Goal: Task Accomplishment & Management: Manage account settings

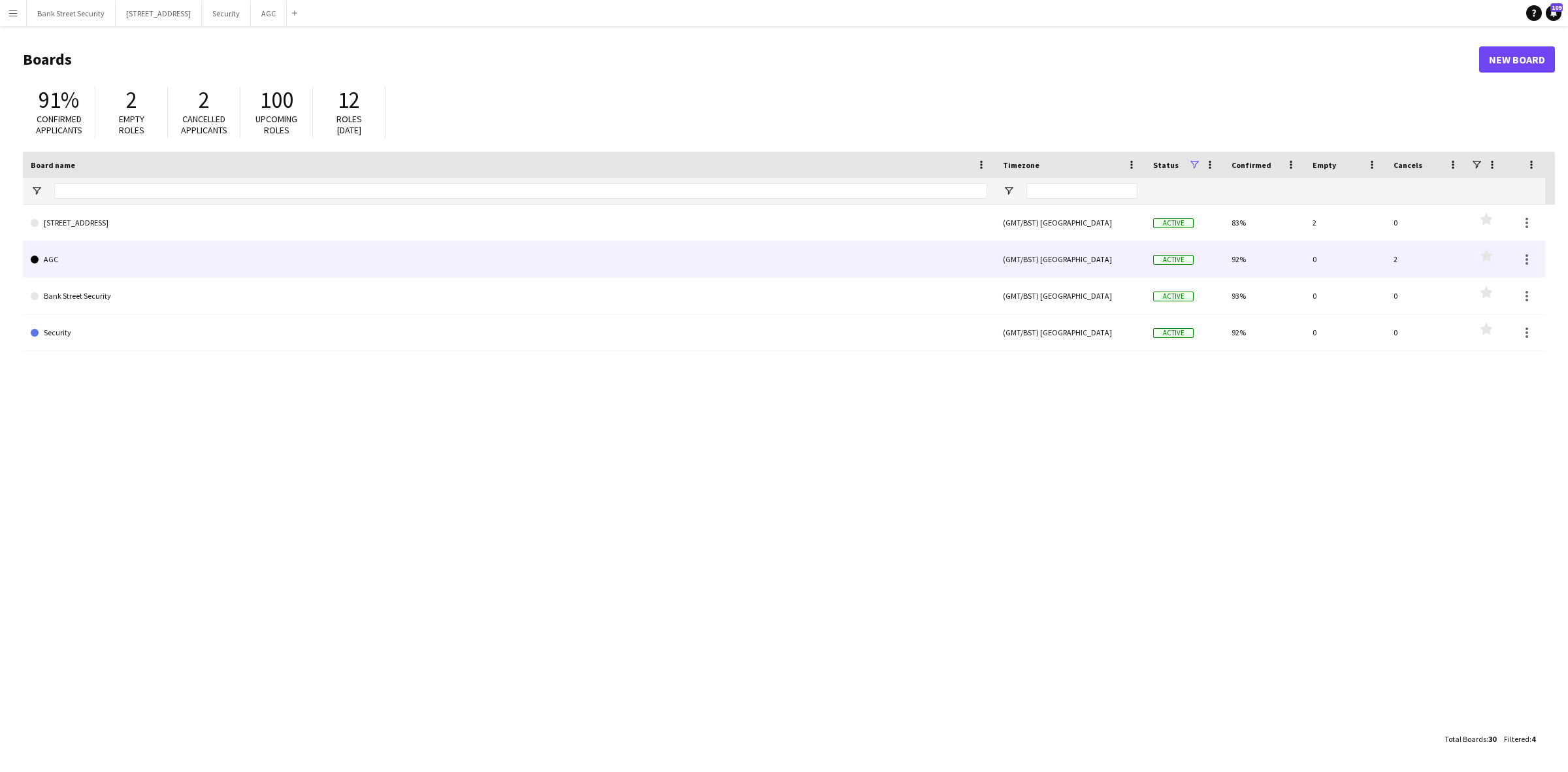
click at [77, 262] on link "AGC" at bounding box center [509, 259] width 957 height 37
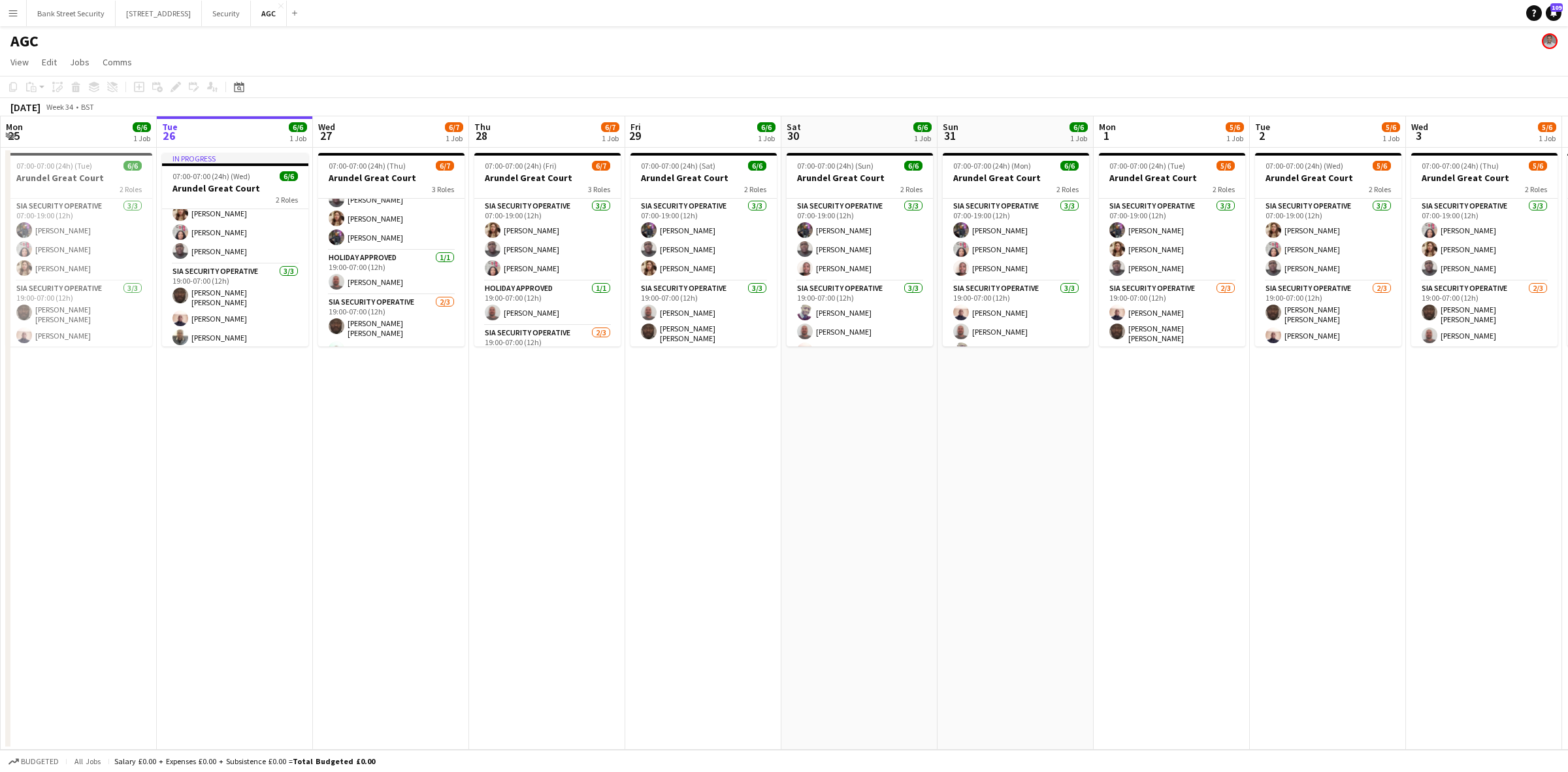
scroll to position [62, 0]
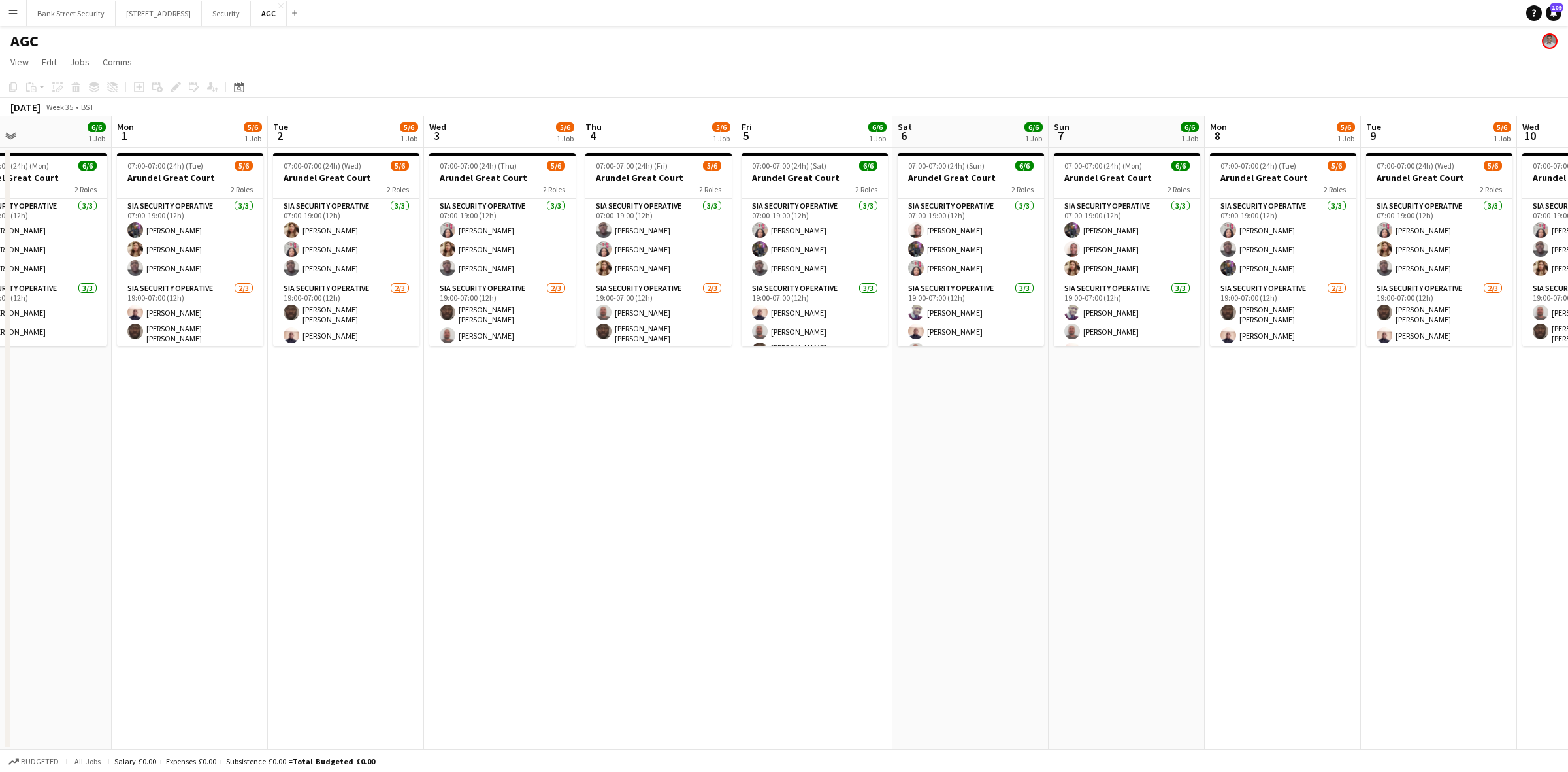
drag, startPoint x: 1153, startPoint y: 420, endPoint x: 314, endPoint y: 455, distance: 839.7
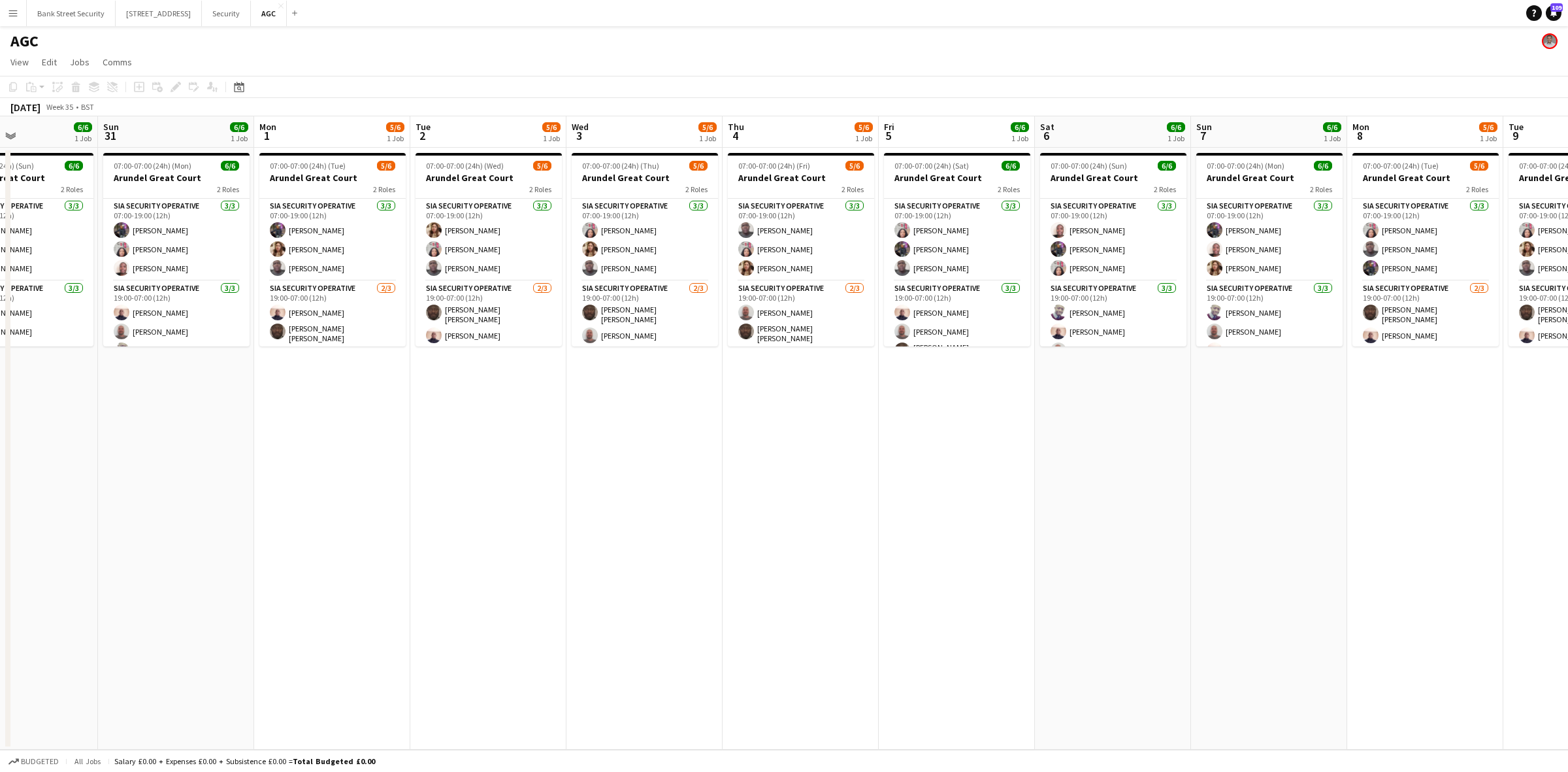
click at [314, 455] on app-calendar-viewport "Thu 28 6/7 1 Job Fri 29 6/6 1 Job Sat 30 6/6 1 Job Sun 31 6/6 1 Job Mon 1 5/6 1…" at bounding box center [784, 433] width 1568 height 633
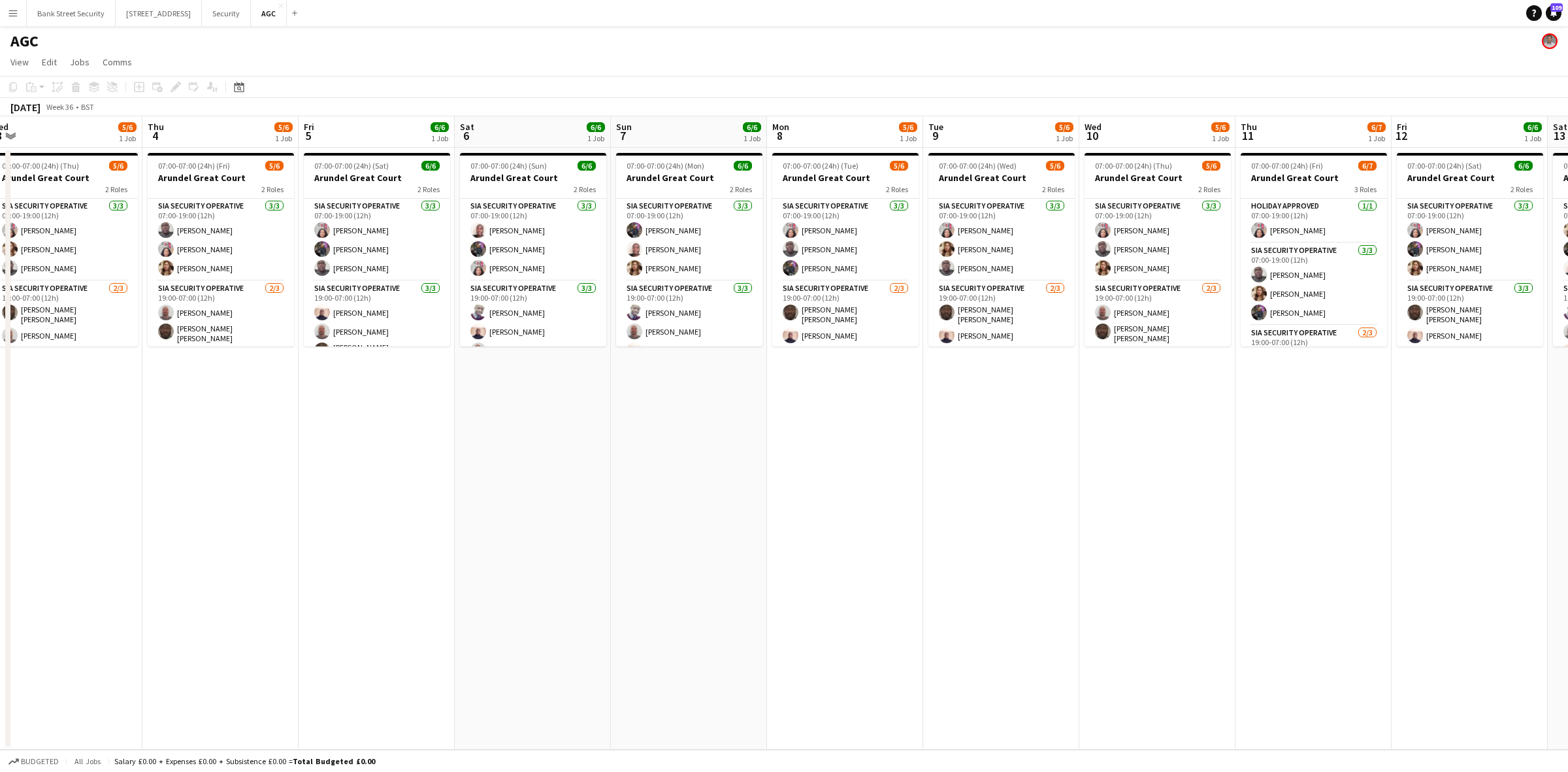
scroll to position [0, 388]
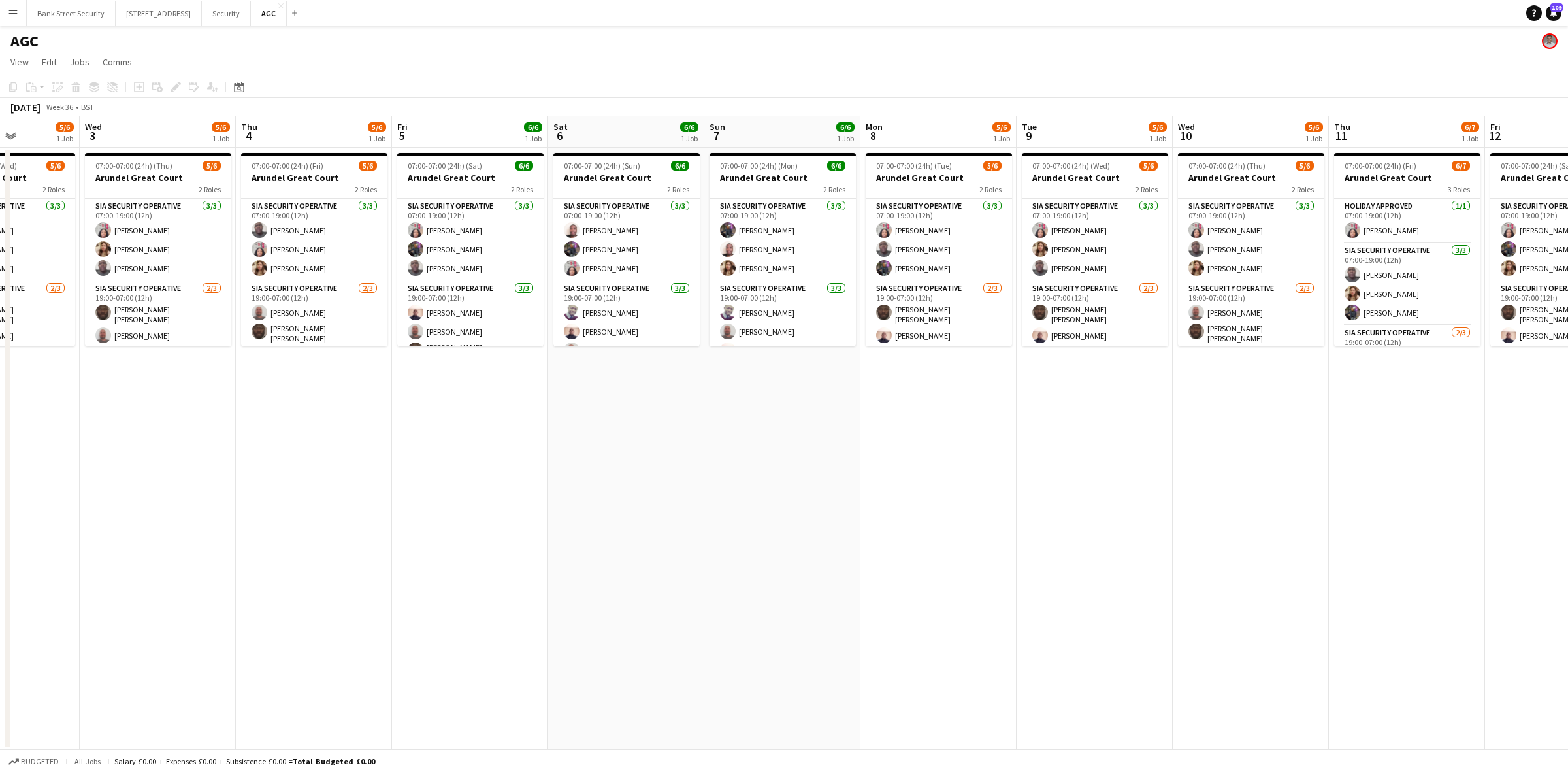
drag, startPoint x: 651, startPoint y: 383, endPoint x: 165, endPoint y: 474, distance: 494.4
click at [165, 474] on app-calendar-viewport "Sun 31 6/6 1 Job Mon 1 5/6 1 Job Tue 2 5/6 1 Job Wed 3 5/6 1 Job Thu 4 5/6 1 Jo…" at bounding box center [784, 433] width 1568 height 633
click at [294, 233] on app-card-role "SIA Security Operative [DATE] 07:00-19:00 (12h) [PERSON_NAME] [PERSON_NAME] Lab…" at bounding box center [314, 240] width 146 height 82
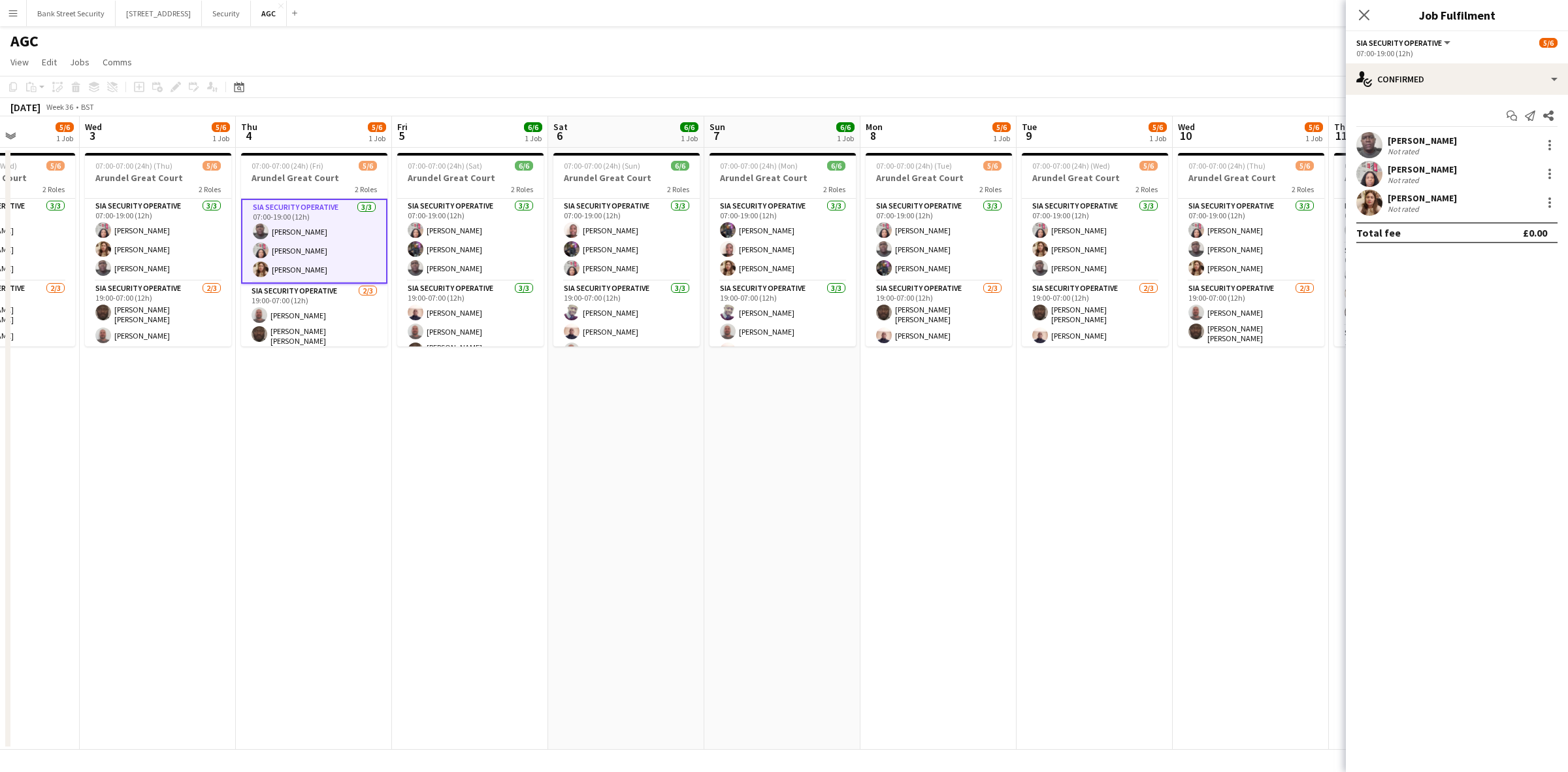
click at [1548, 152] on div at bounding box center [1549, 145] width 16 height 16
click at [1510, 289] on span "Remove" at bounding box center [1506, 294] width 81 height 12
click at [455, 250] on app-card-role "SIA Security Operative [DATE] 07:00-19:00 (12h) [PERSON_NAME] [PERSON_NAME] [PE…" at bounding box center [470, 240] width 146 height 82
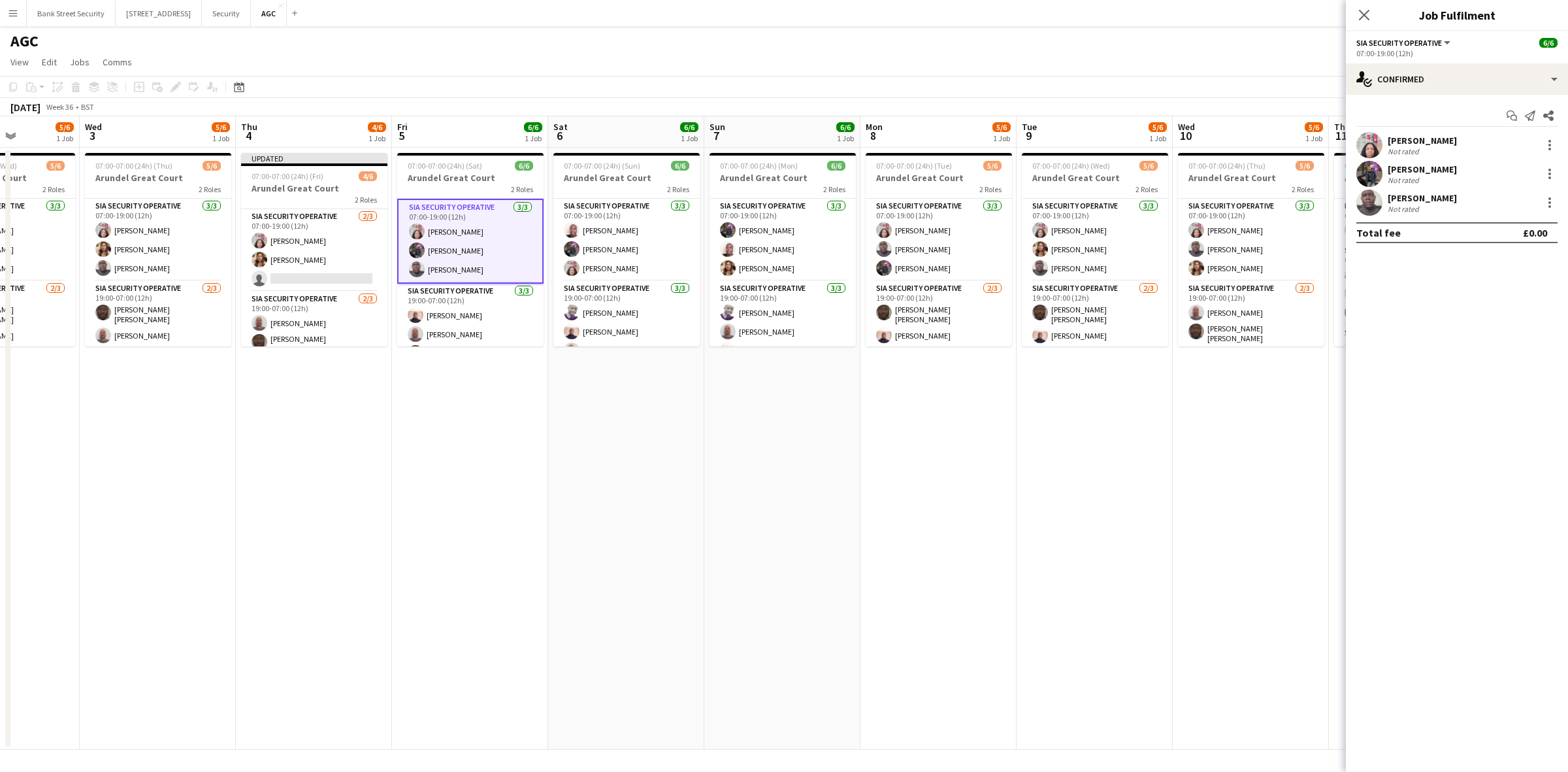
click at [1554, 206] on div at bounding box center [1549, 203] width 16 height 16
click at [1510, 348] on span "Remove" at bounding box center [1506, 352] width 81 height 12
click at [918, 233] on app-card-role "SIA Security Operative [DATE] 07:00-19:00 (12h) [PERSON_NAME] Labor [PERSON_NAM…" at bounding box center [938, 240] width 146 height 82
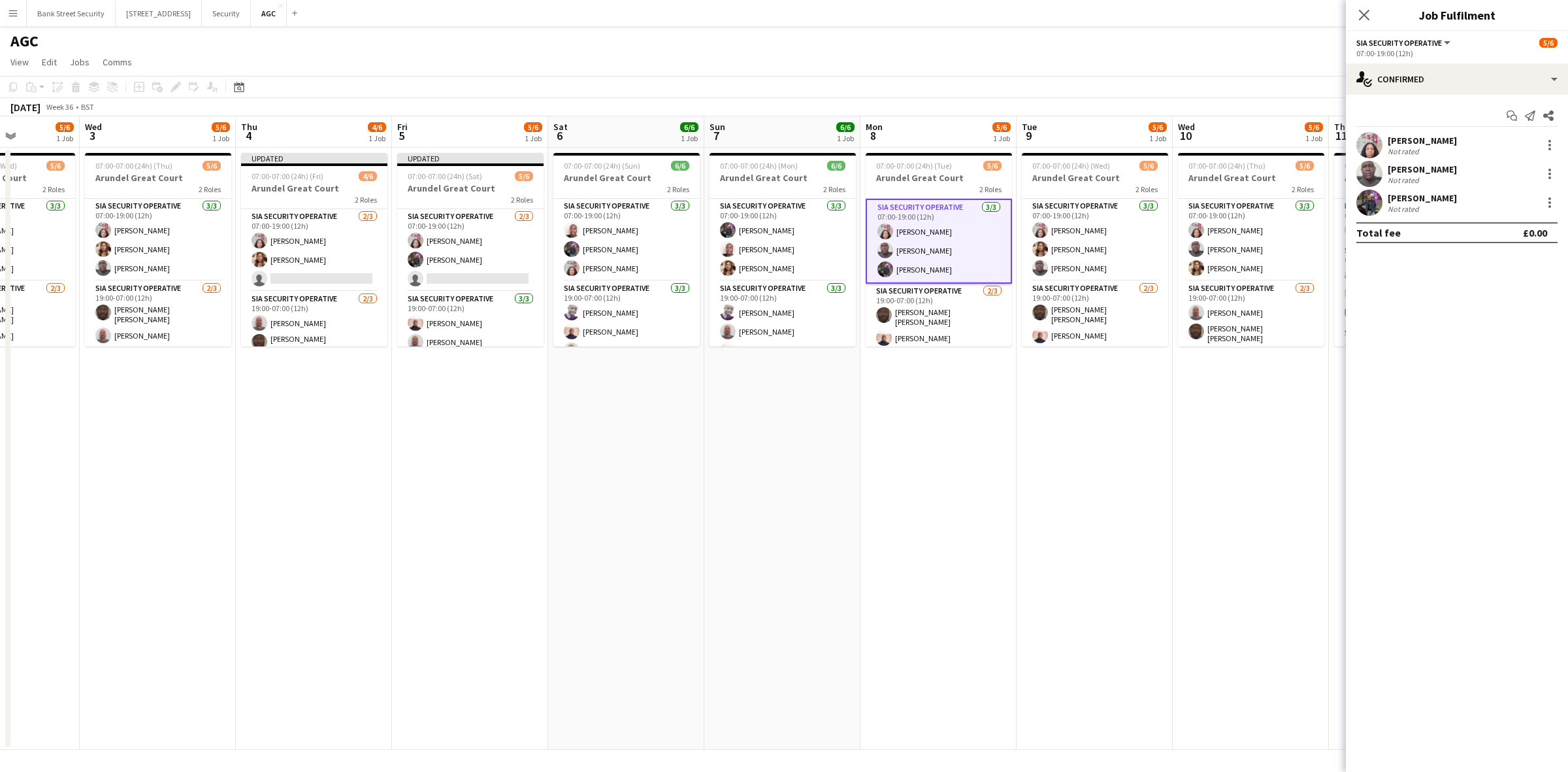
click at [1549, 176] on div at bounding box center [1549, 178] width 3 height 3
click at [1492, 320] on span "Remove" at bounding box center [1485, 322] width 39 height 11
click at [316, 176] on span "07:00-07:00 (24h) (Fri)" at bounding box center [288, 176] width 72 height 10
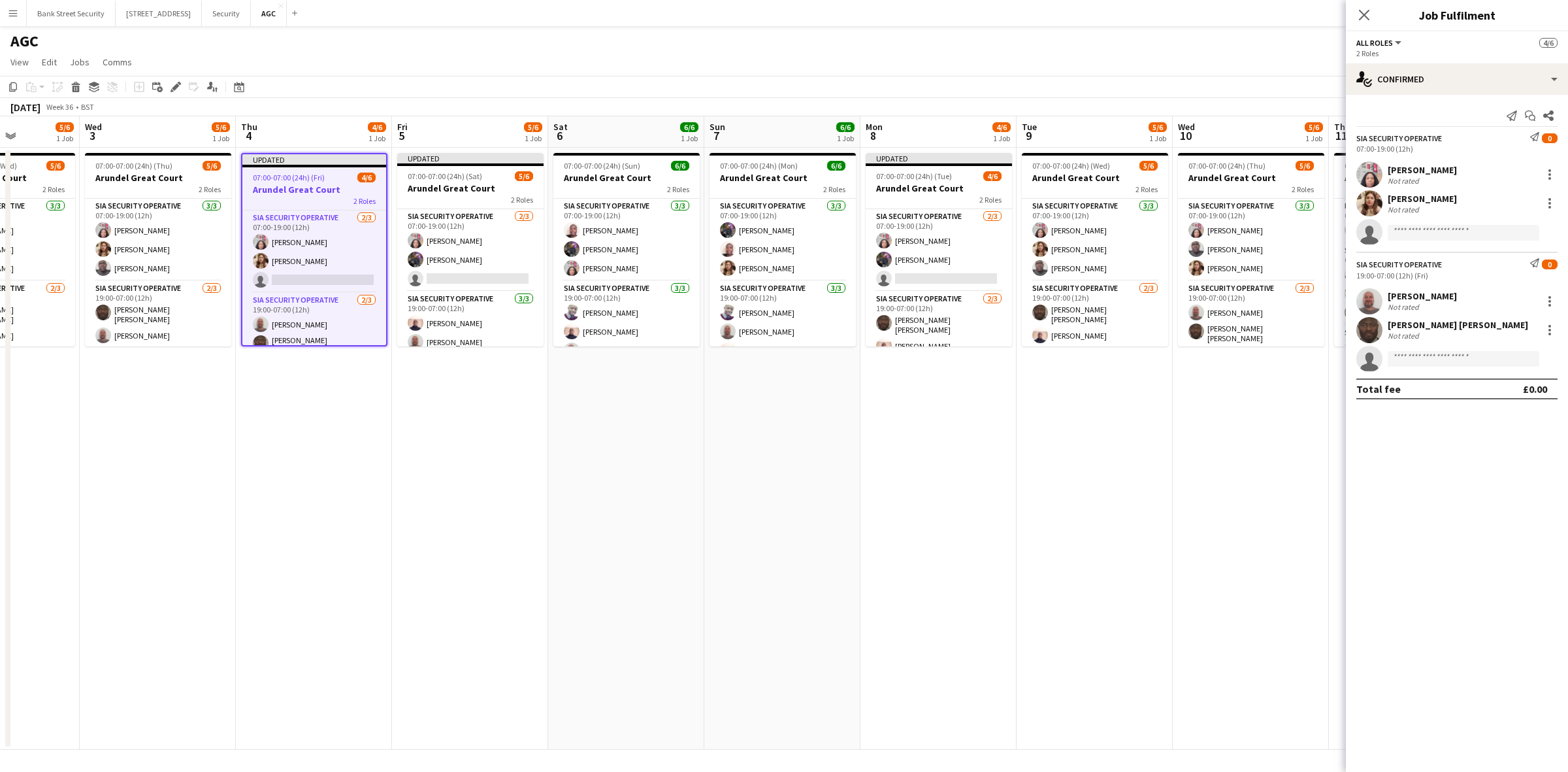
click at [450, 181] on span "07:00-07:00 (24h) (Sat)" at bounding box center [445, 176] width 75 height 10
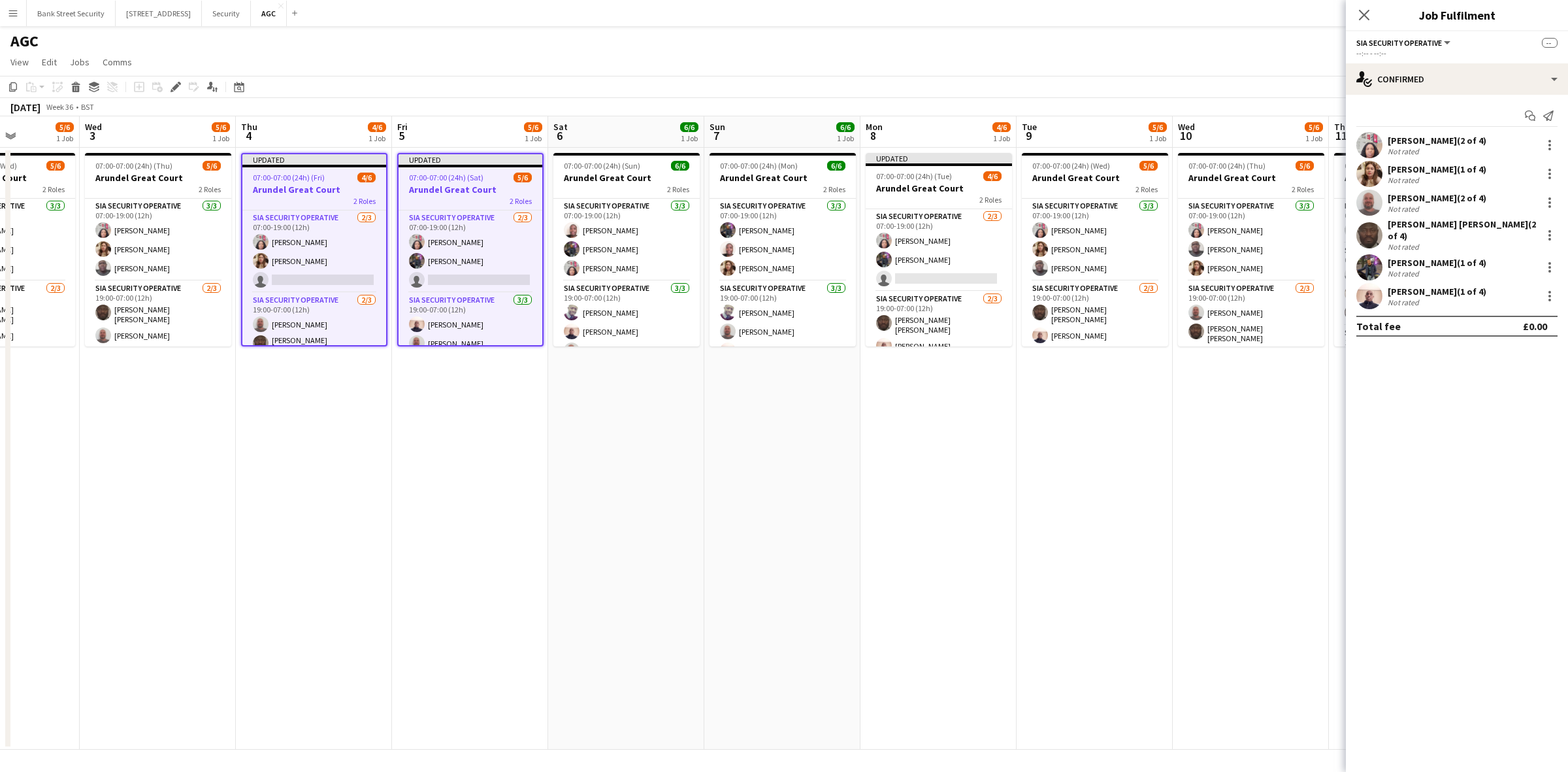
click at [933, 194] on div "2 Roles" at bounding box center [938, 199] width 146 height 11
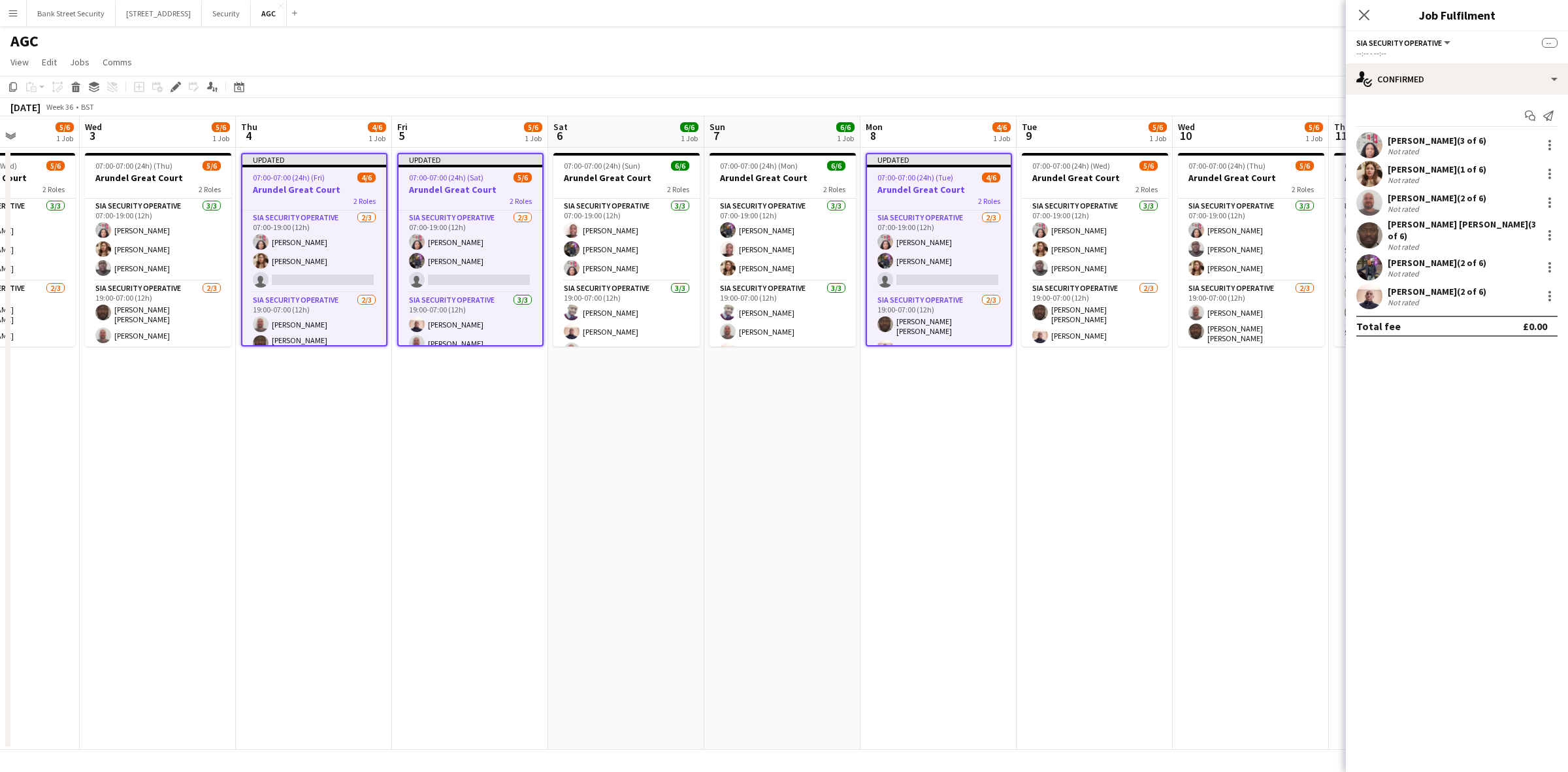
drag, startPoint x: 933, startPoint y: 194, endPoint x: 1363, endPoint y: 14, distance: 466.2
click at [1363, 14] on icon "Close pop-in" at bounding box center [1364, 15] width 11 height 11
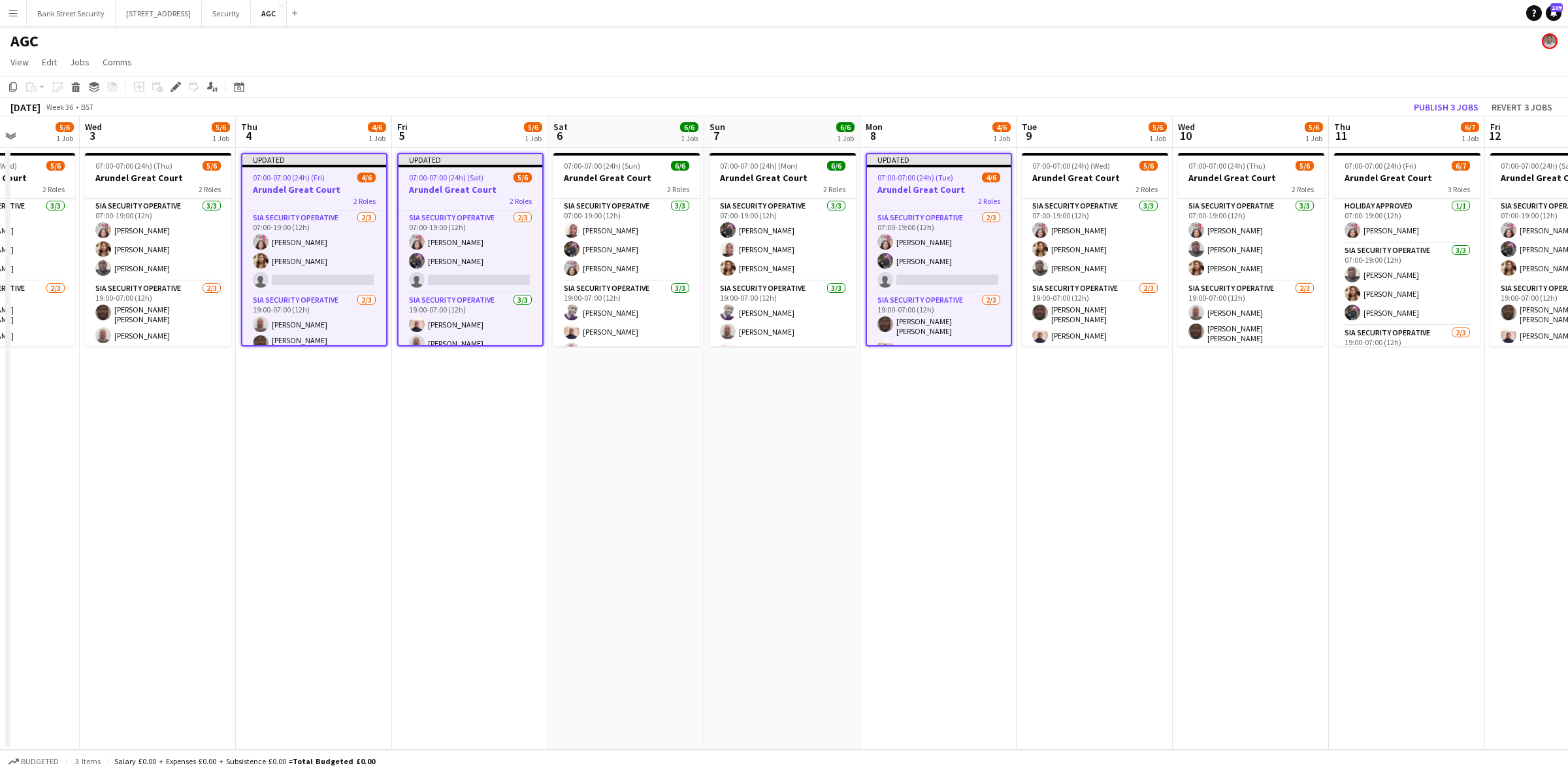
click at [177, 85] on icon at bounding box center [176, 87] width 7 height 7
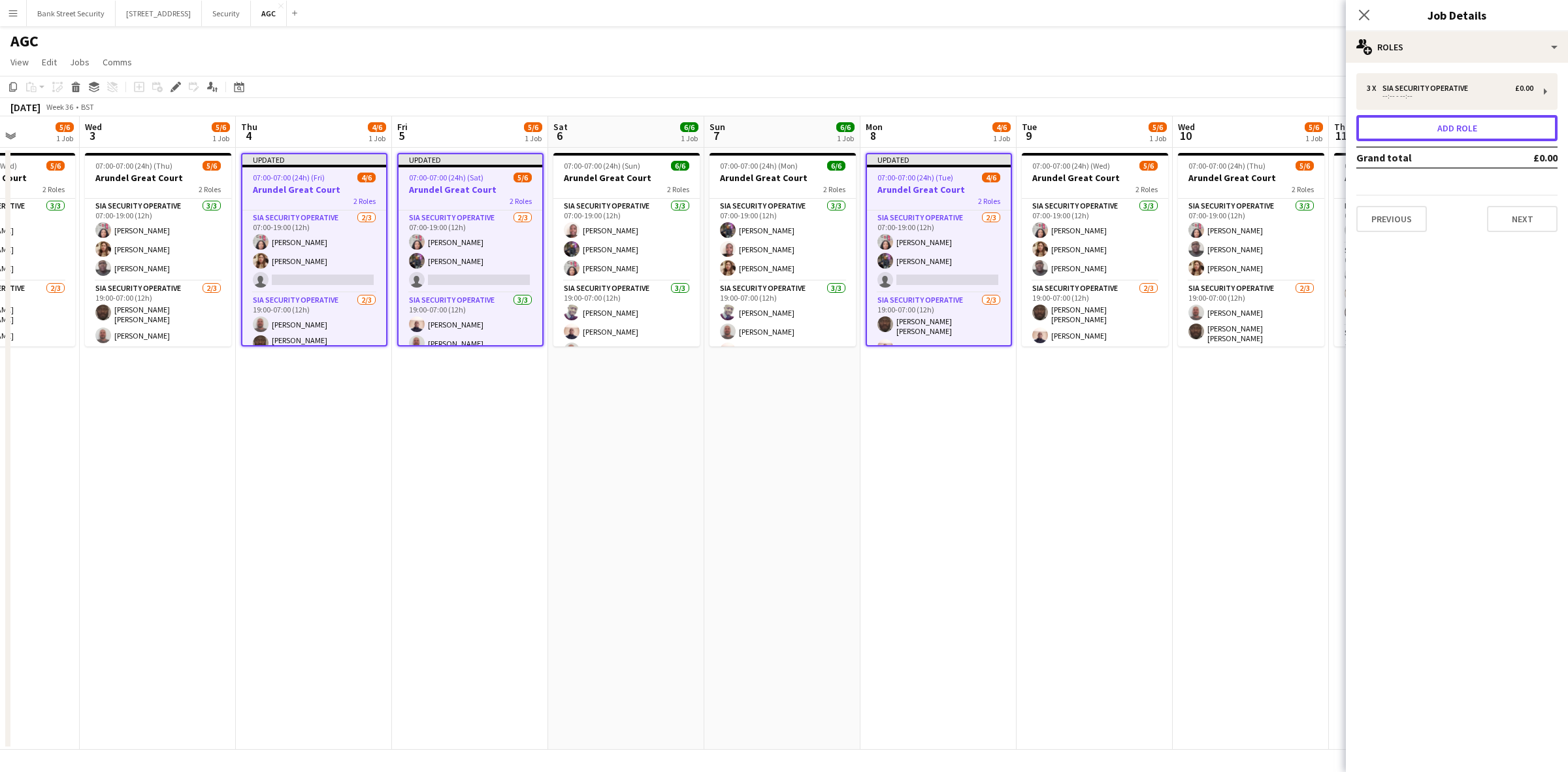
click at [1494, 131] on button "Add role" at bounding box center [1457, 128] width 201 height 26
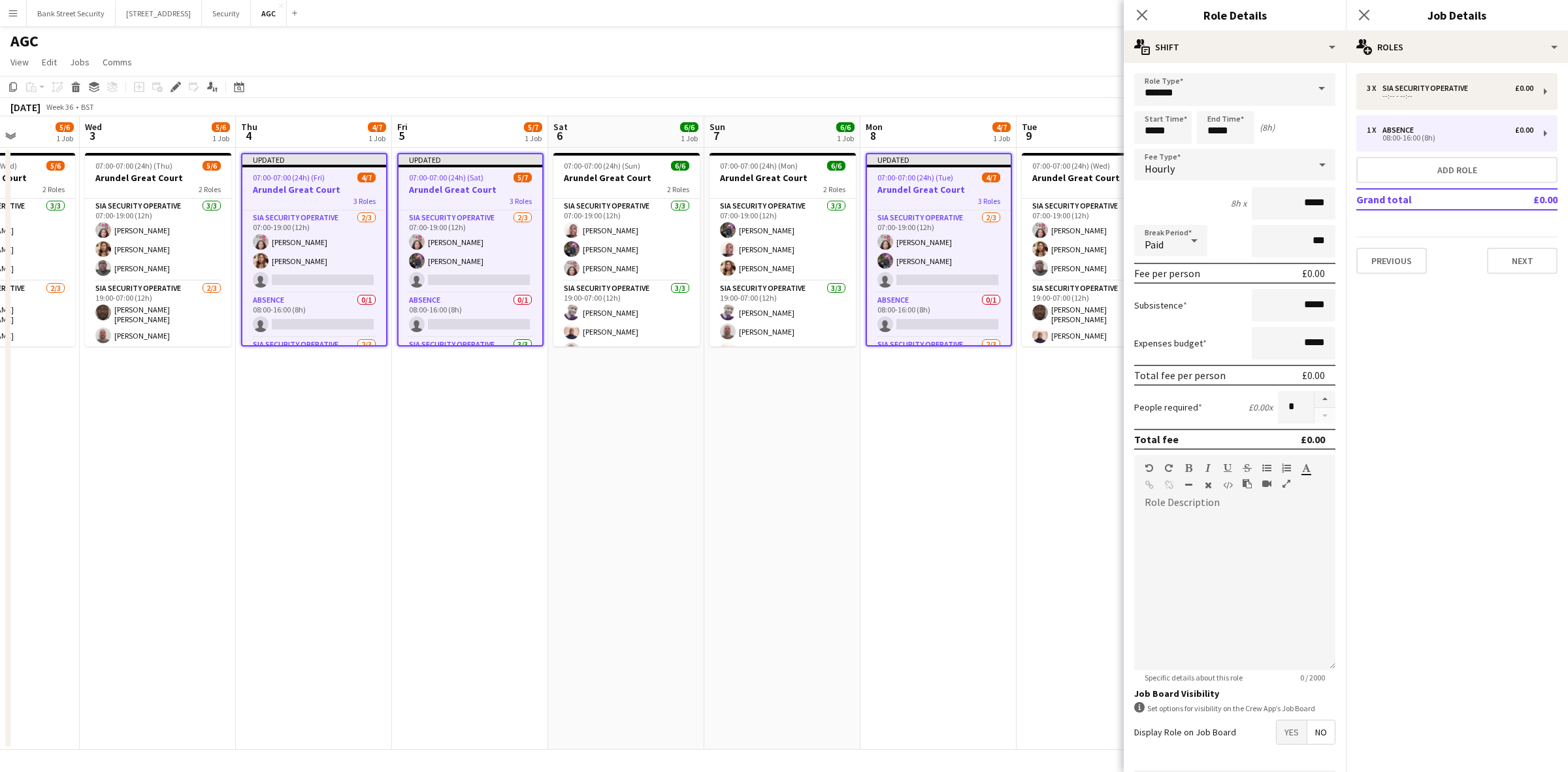
click at [1308, 88] on span at bounding box center [1321, 89] width 27 height 32
click at [1249, 211] on mat-option "Compassionate Leave" at bounding box center [1229, 220] width 188 height 32
type input "**********"
click at [1155, 127] on input "*****" at bounding box center [1163, 127] width 58 height 32
type input "*****"
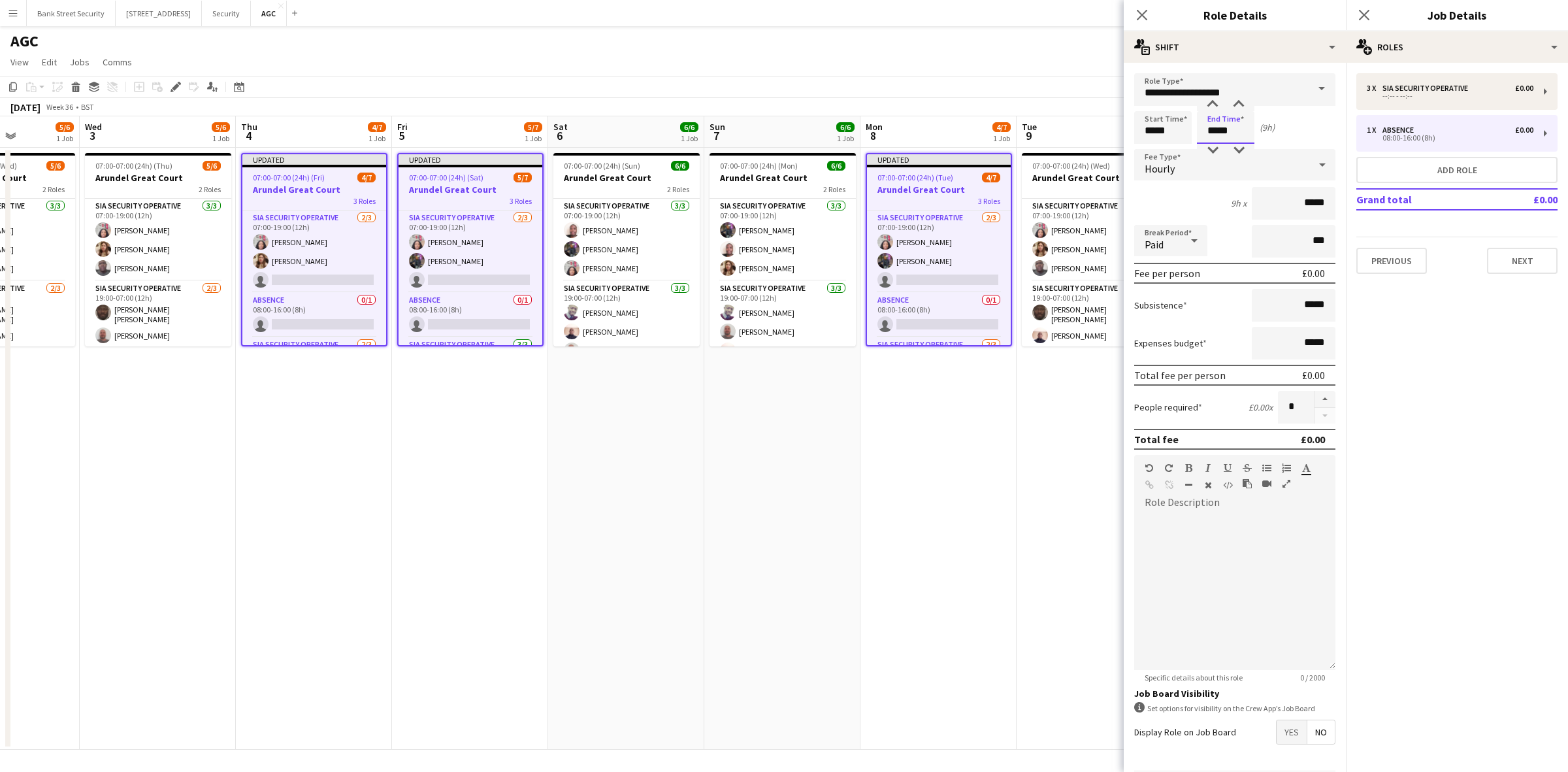
click at [1216, 127] on input "*****" at bounding box center [1226, 127] width 58 height 32
type input "*****"
click at [1144, 11] on icon "Close pop-in" at bounding box center [1141, 15] width 11 height 11
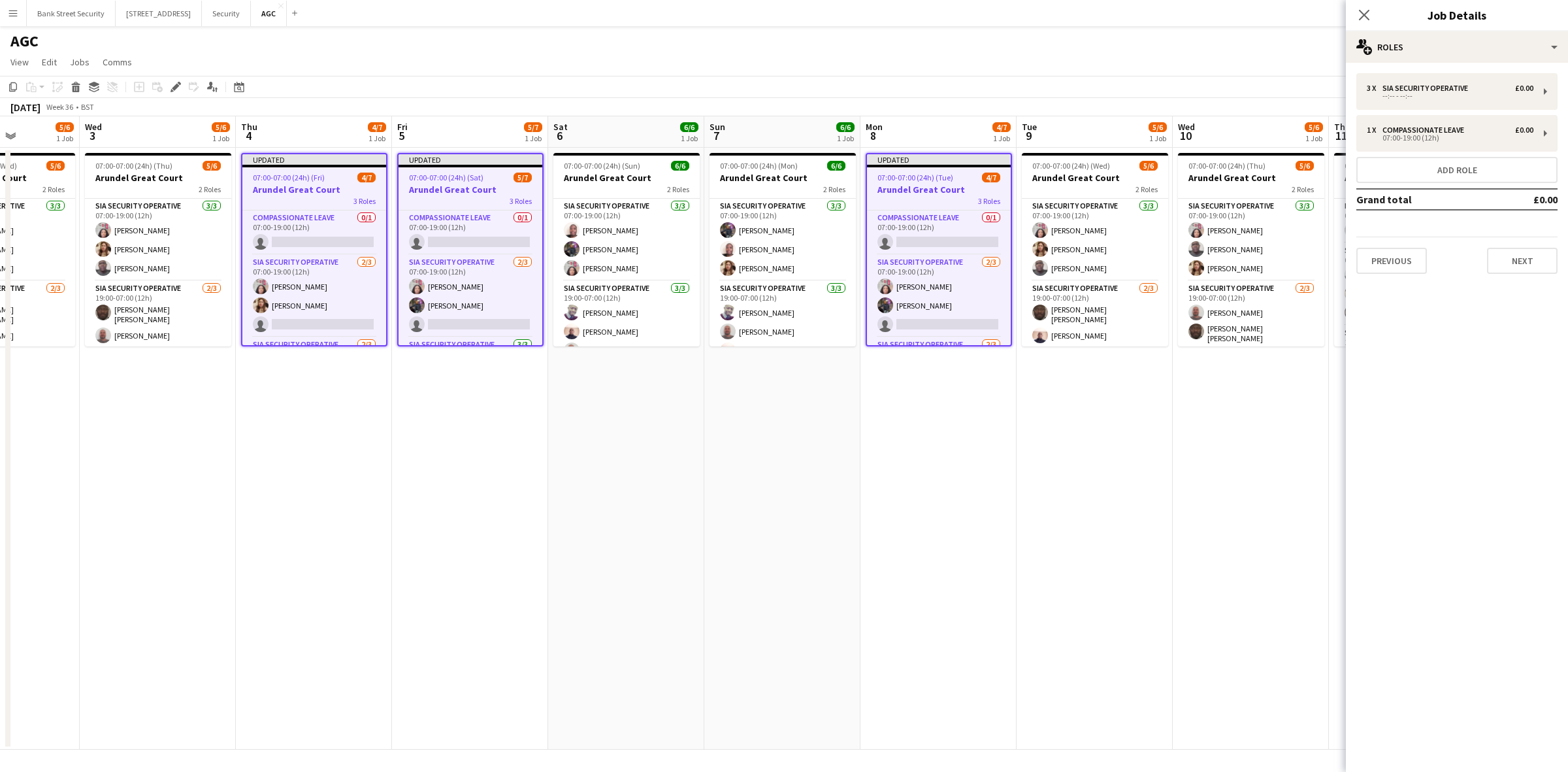
click at [1369, 14] on icon "Close pop-in" at bounding box center [1364, 15] width 11 height 11
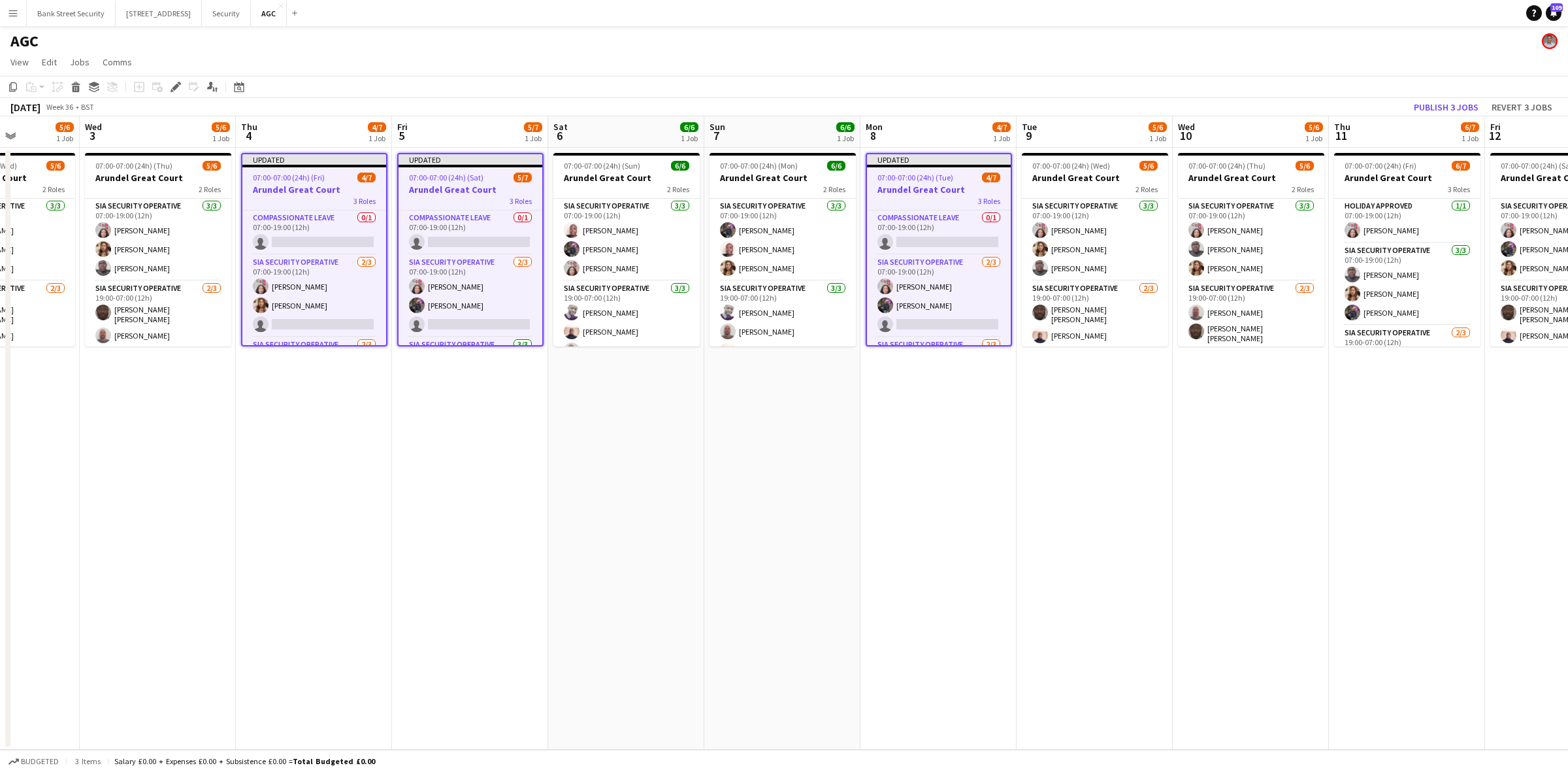
click at [302, 245] on app-card-role "Compassionate Leave 0/1 07:00-19:00 (12h) single-neutral-actions" at bounding box center [314, 232] width 144 height 45
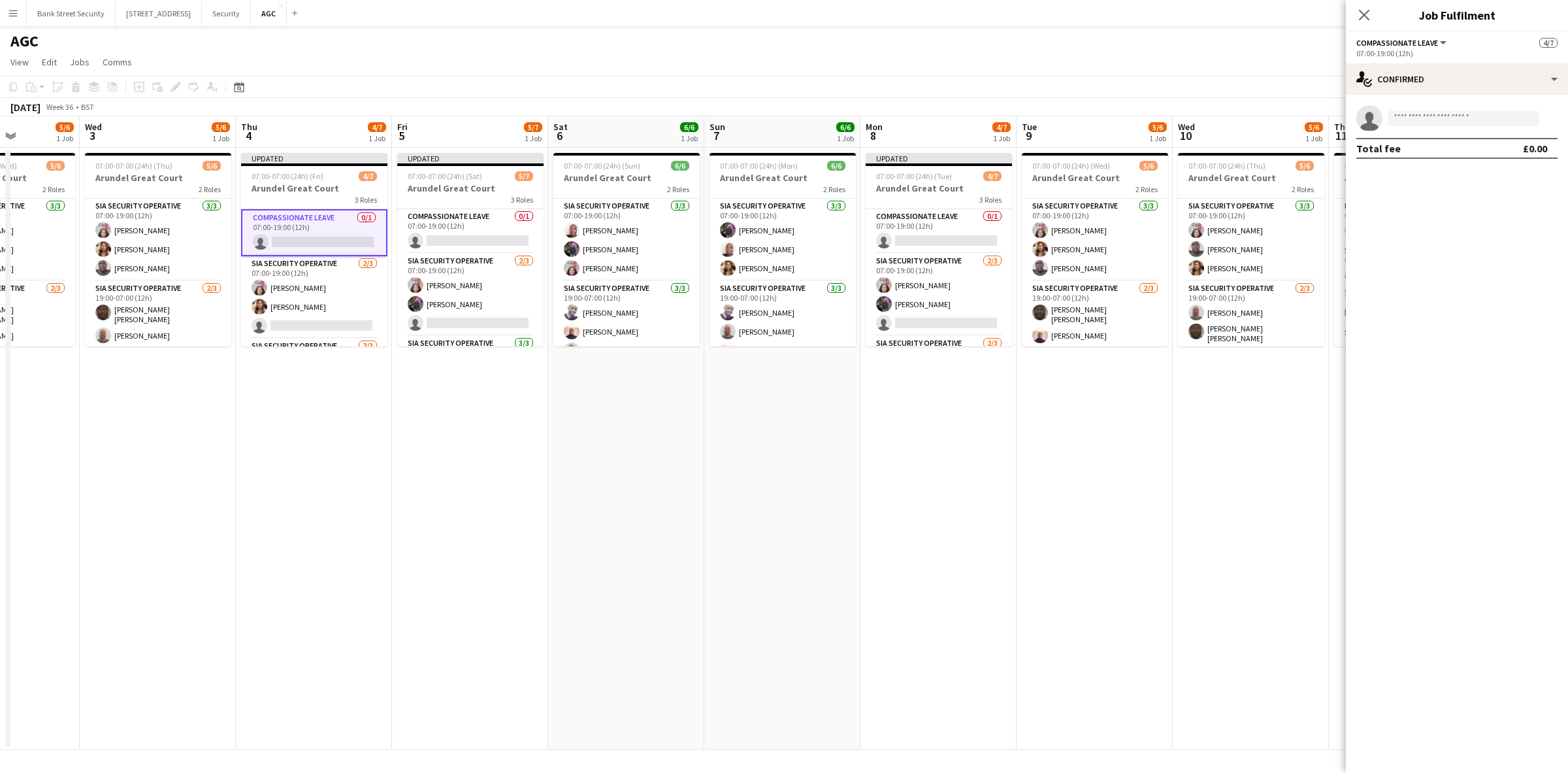
click at [446, 234] on app-card-role "Compassionate Leave 0/1 07:00-19:00 (12h) single-neutral-actions" at bounding box center [470, 232] width 146 height 45
click at [916, 236] on app-card-role "Compassionate Leave 0/1 07:00-19:00 (12h) single-neutral-actions" at bounding box center [938, 232] width 146 height 45
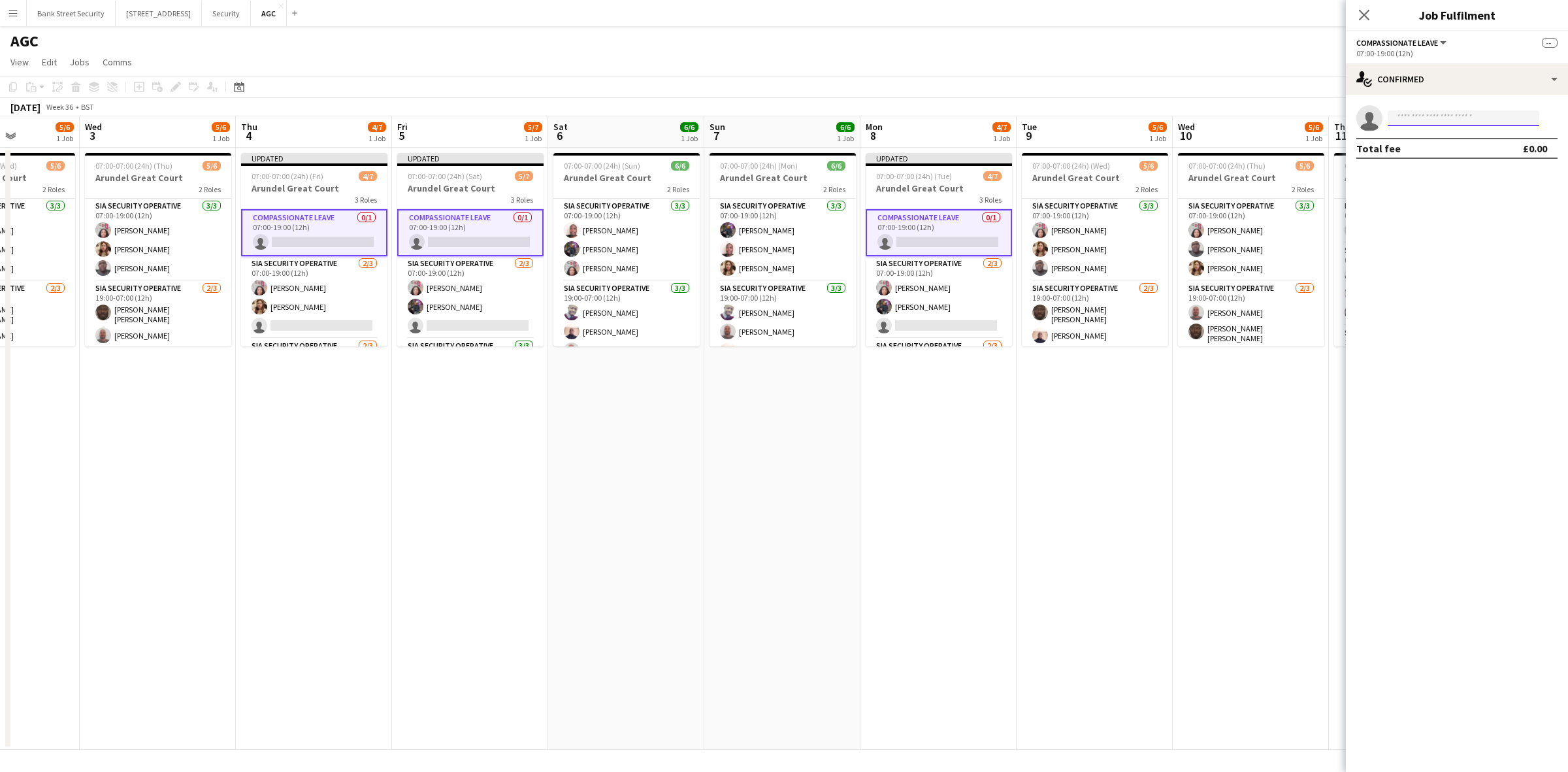
click at [1455, 119] on input at bounding box center [1463, 118] width 152 height 16
type input "****"
click at [1363, 22] on app-icon "Close pop-in" at bounding box center [1364, 15] width 16 height 16
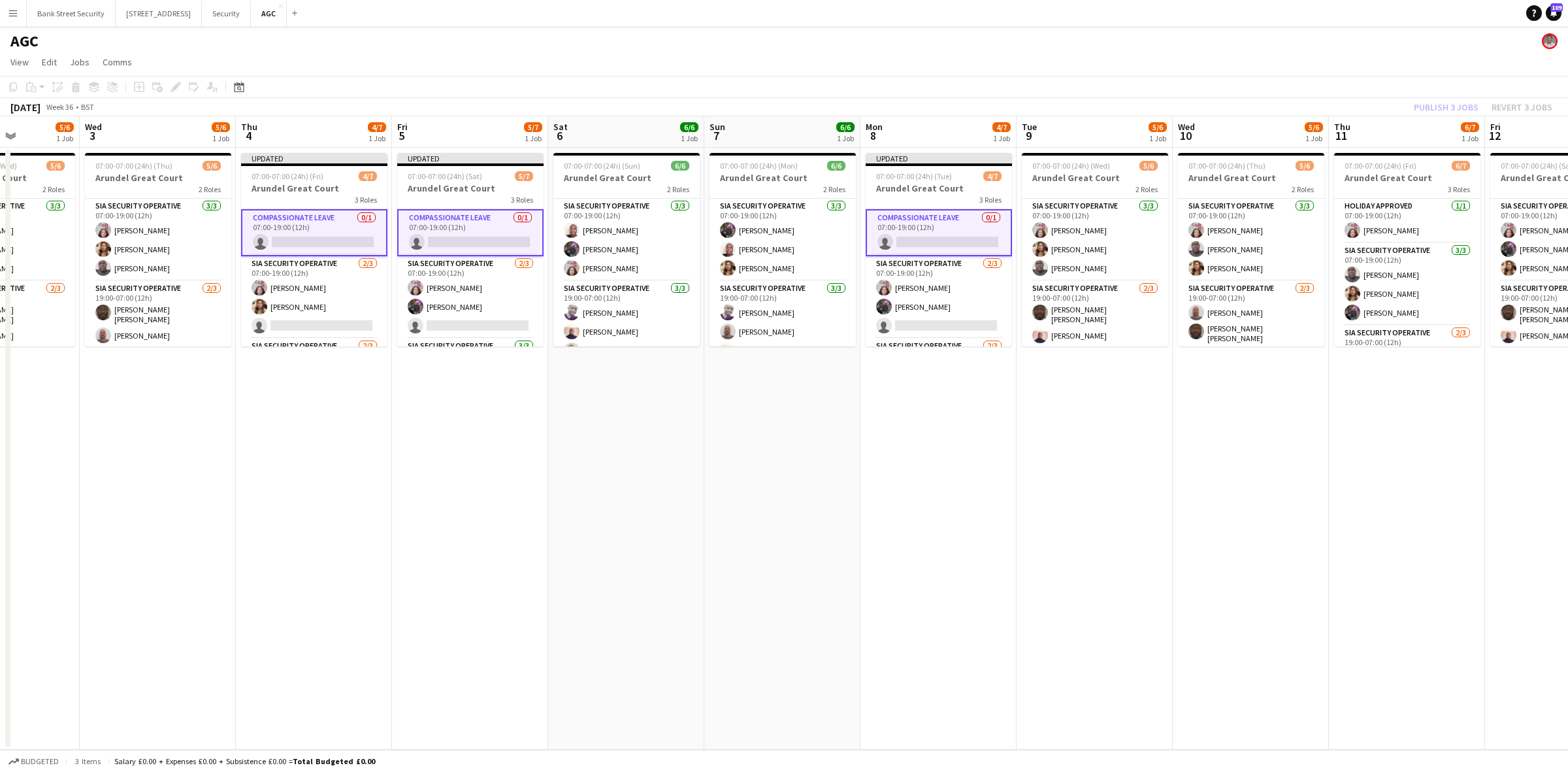
click at [1432, 100] on div "Publish 3 jobs Revert 3 jobs" at bounding box center [1482, 107] width 170 height 17
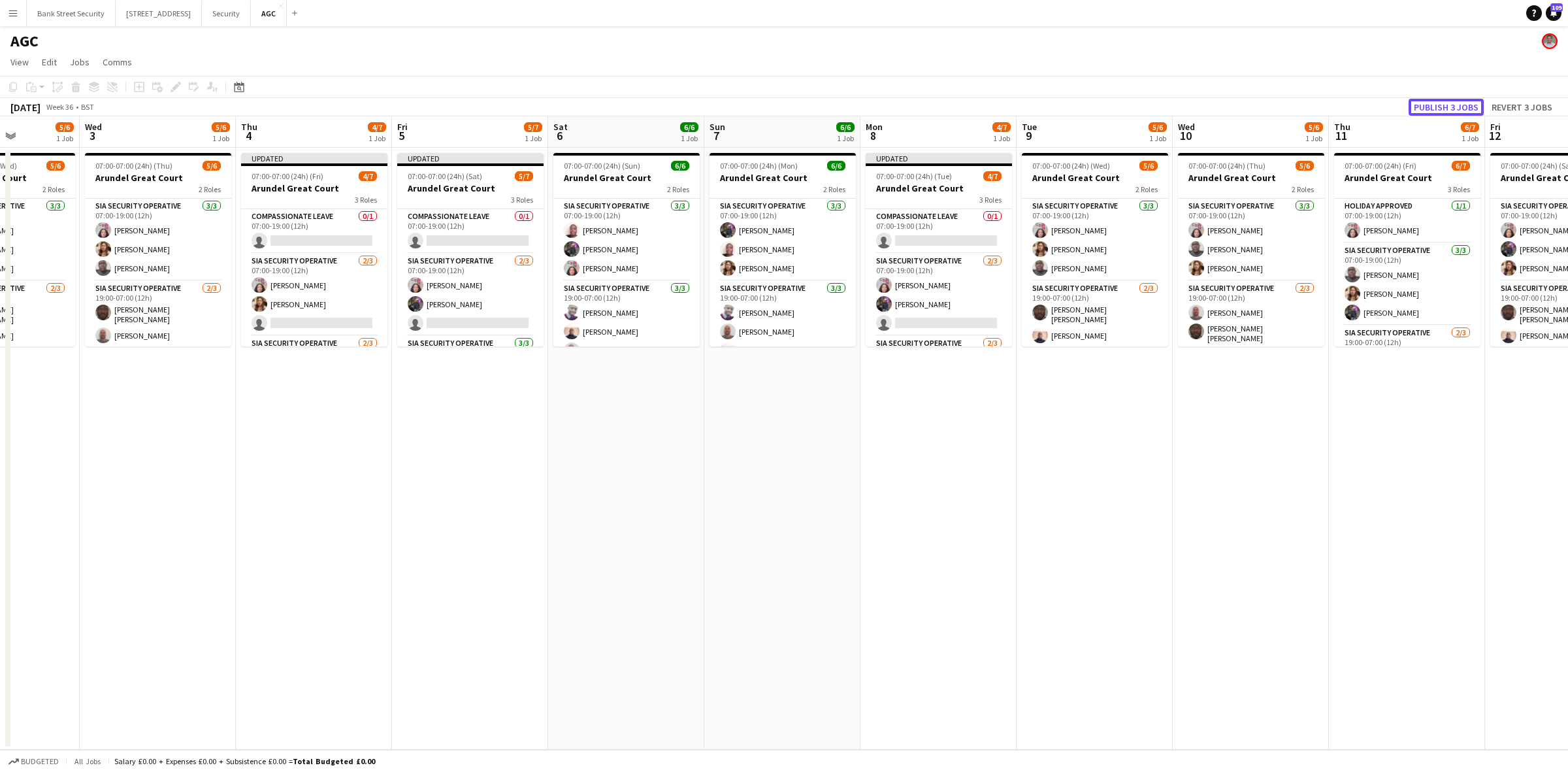
click at [1432, 103] on button "Publish 3 jobs" at bounding box center [1446, 107] width 75 height 17
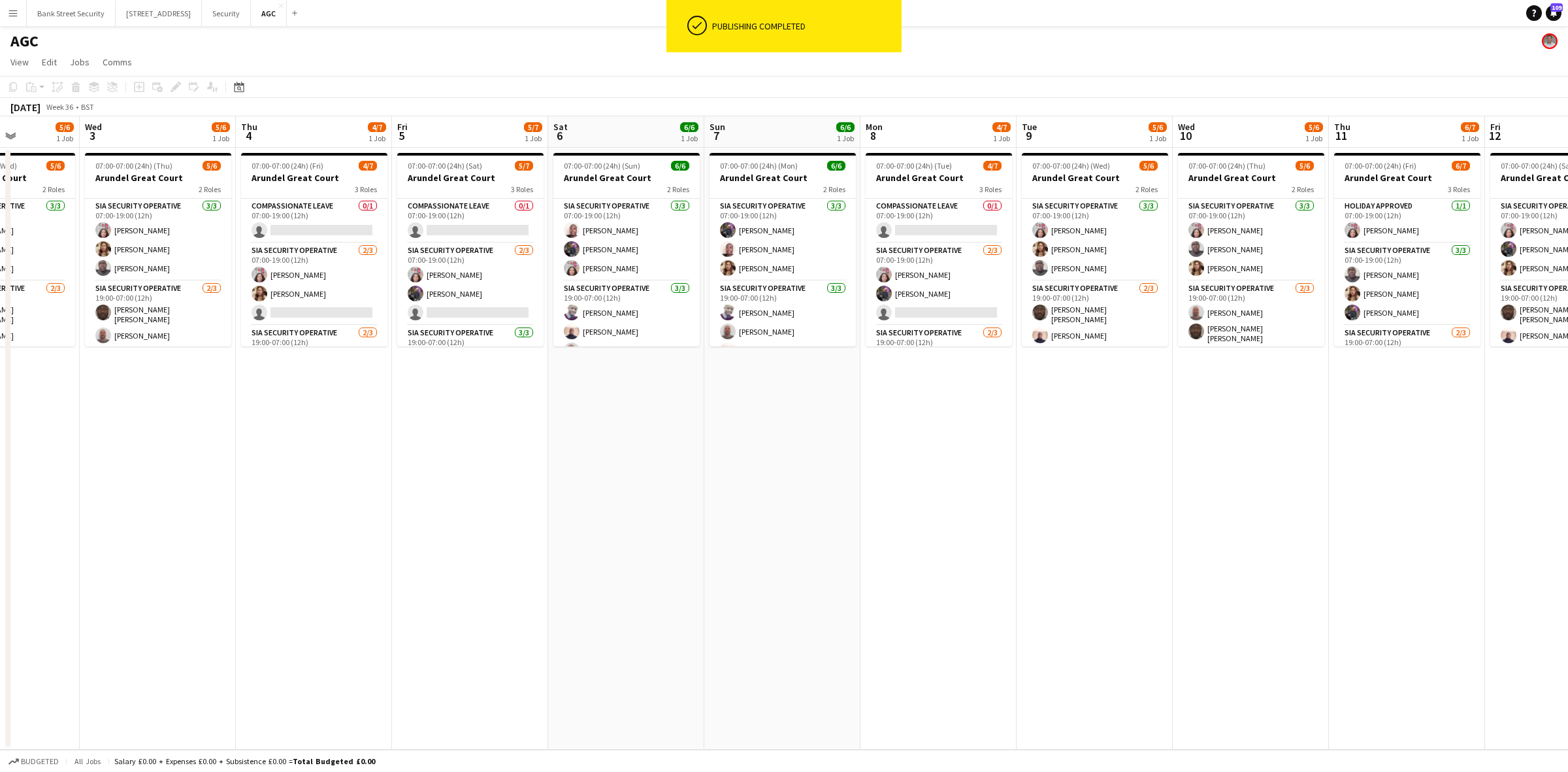
click at [334, 225] on app-card-role "Compassionate Leave 0/1 07:00-19:00 (12h) single-neutral-actions" at bounding box center [314, 221] width 146 height 45
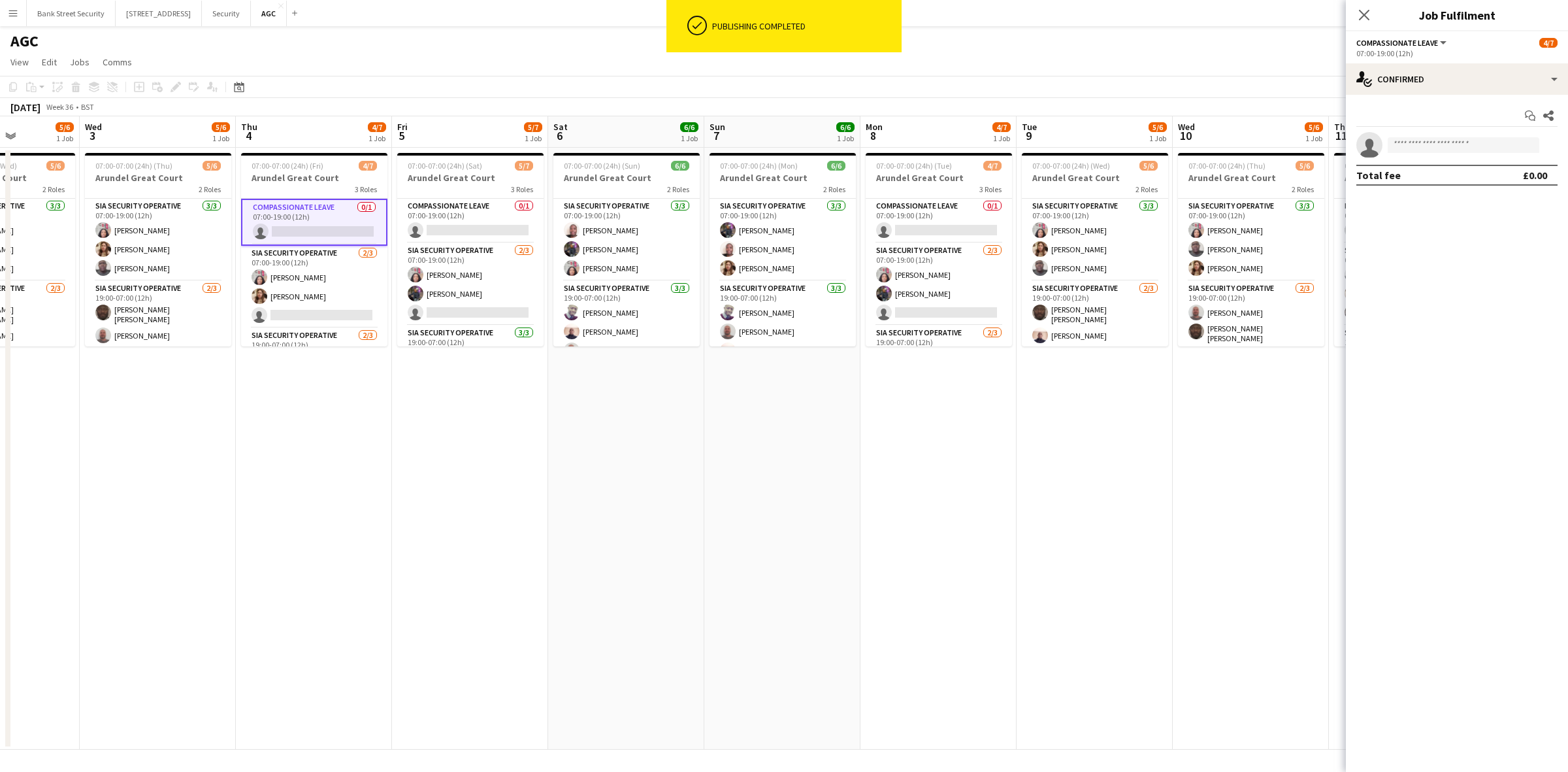
click at [469, 219] on app-card-role "Compassionate Leave 0/1 07:00-19:00 (12h) single-neutral-actions" at bounding box center [470, 221] width 146 height 45
click at [948, 224] on app-card-role "Compassionate Leave 0/1 07:00-19:00 (12h) single-neutral-actions" at bounding box center [938, 221] width 146 height 45
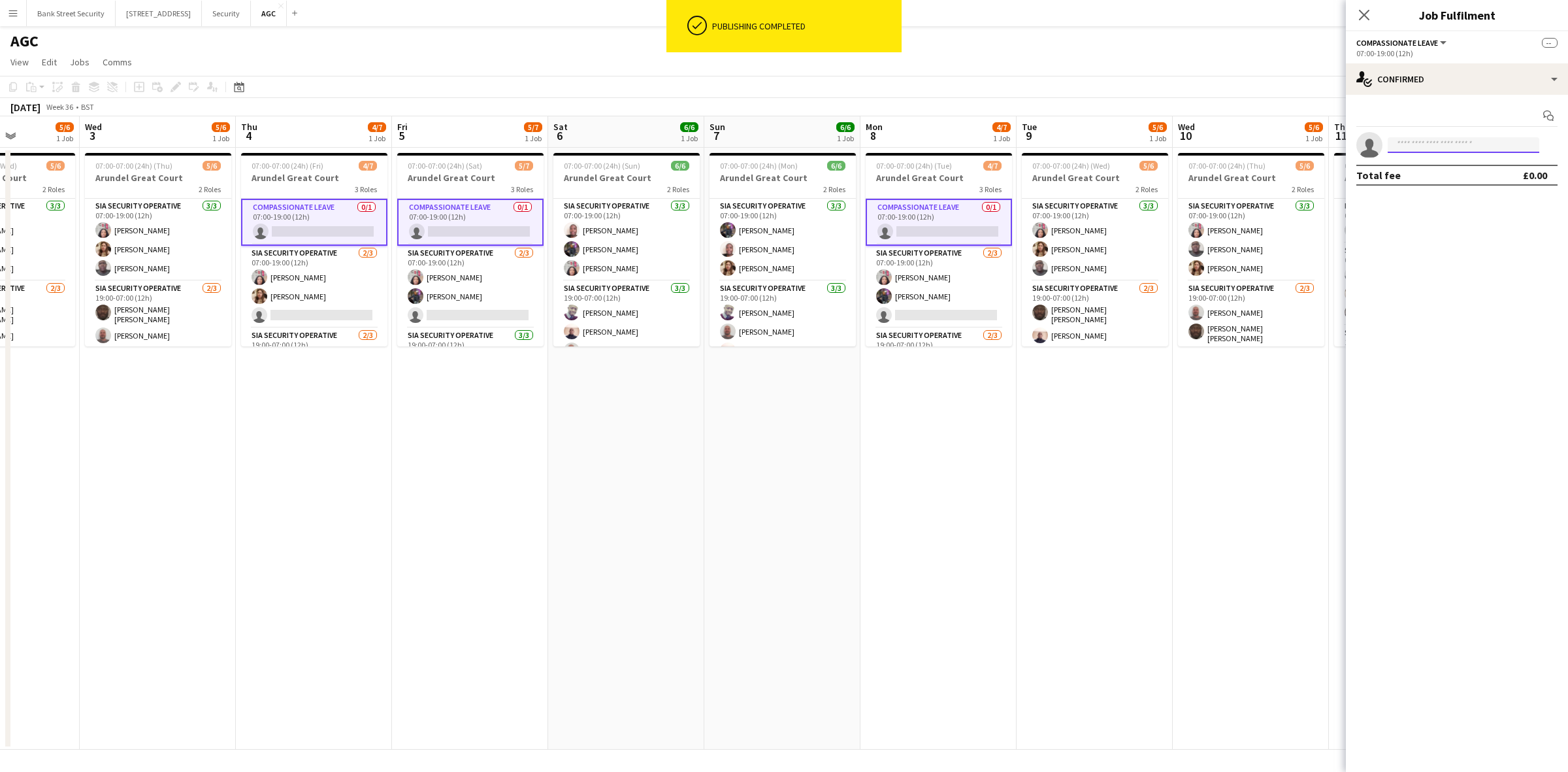
click at [1419, 145] on input at bounding box center [1463, 145] width 152 height 16
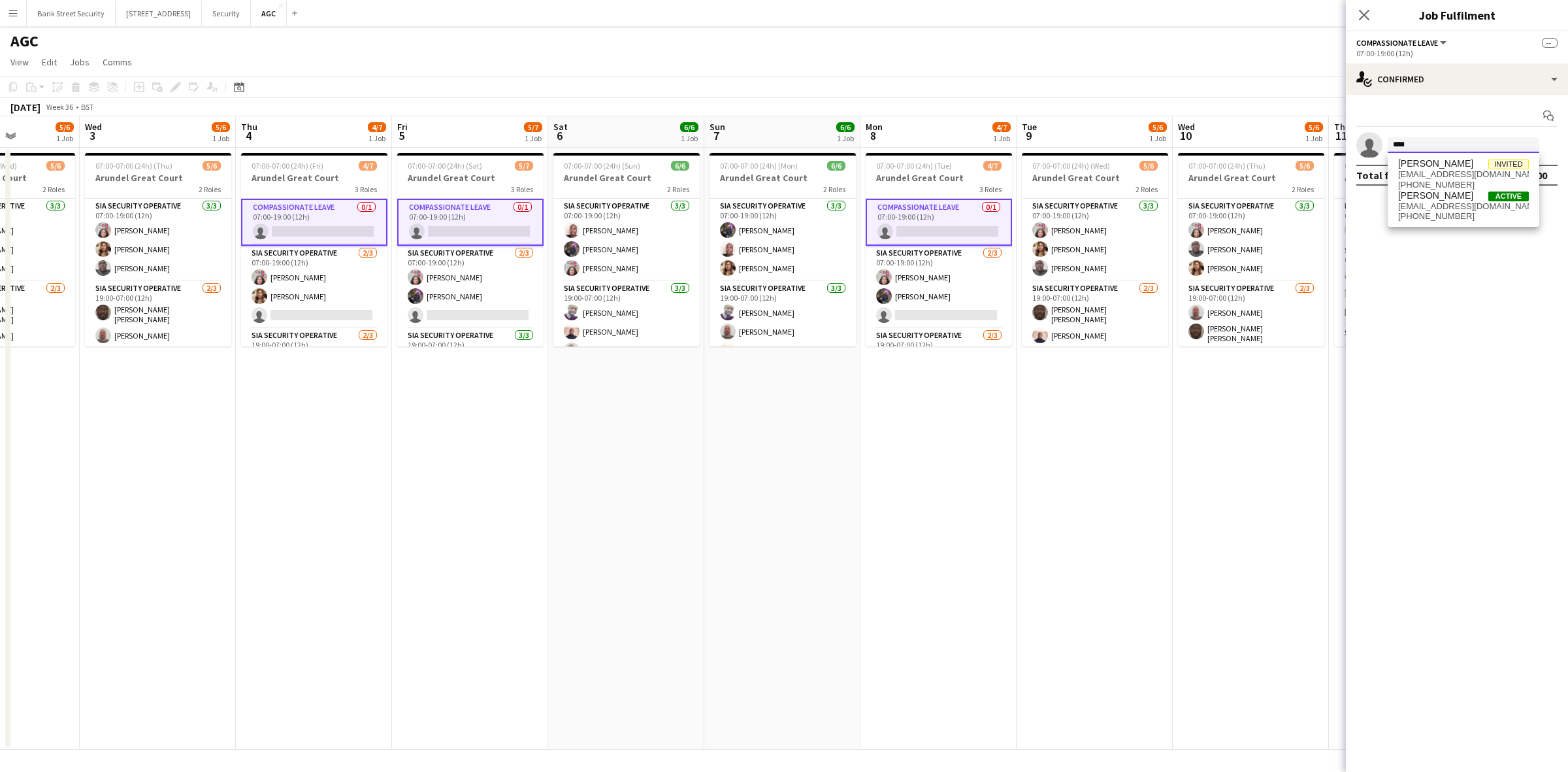
type input "****"
click at [1441, 211] on span "[PHONE_NUMBER]" at bounding box center [1463, 216] width 131 height 11
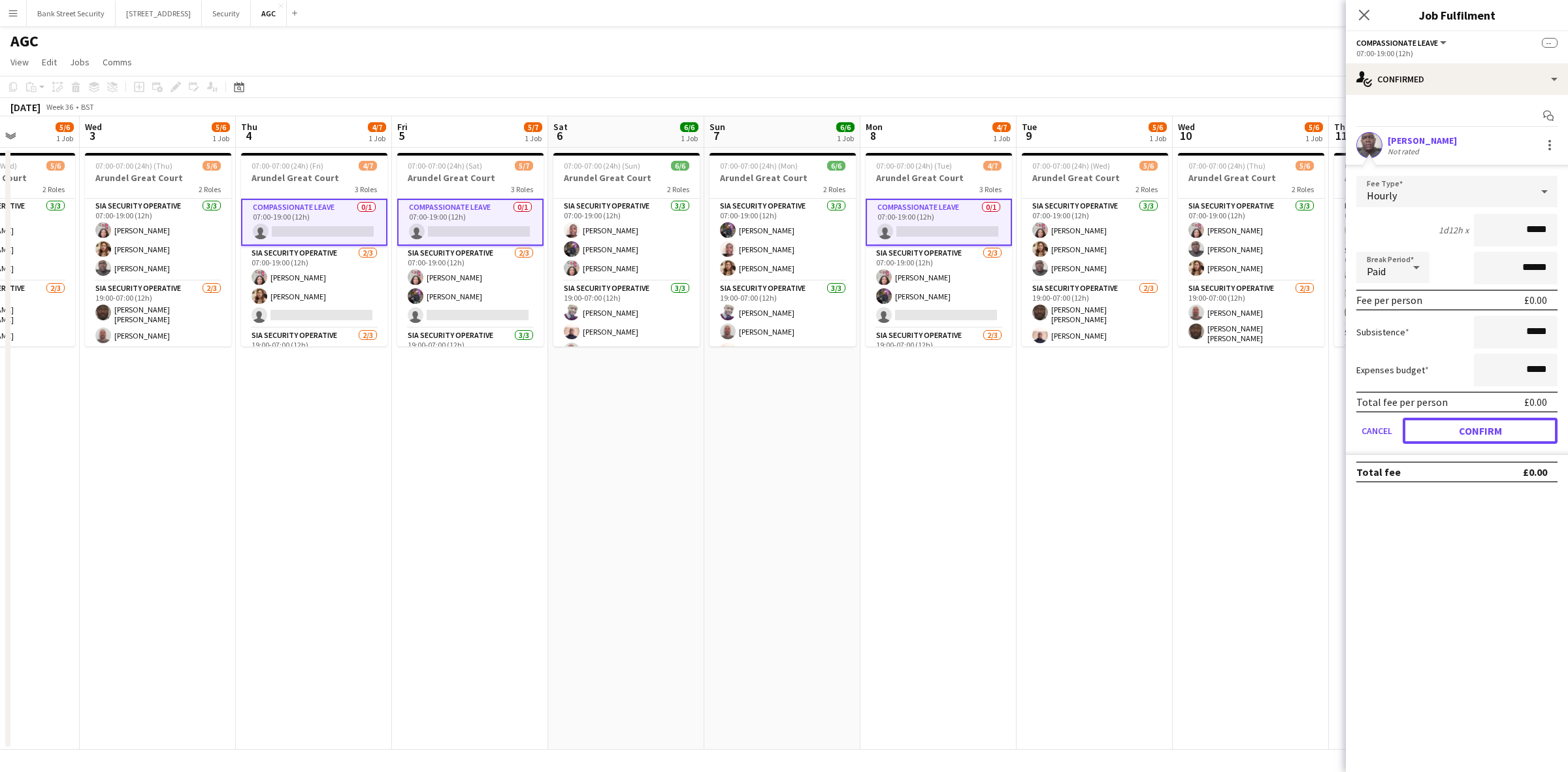
click at [1481, 425] on button "Confirm" at bounding box center [1480, 430] width 155 height 26
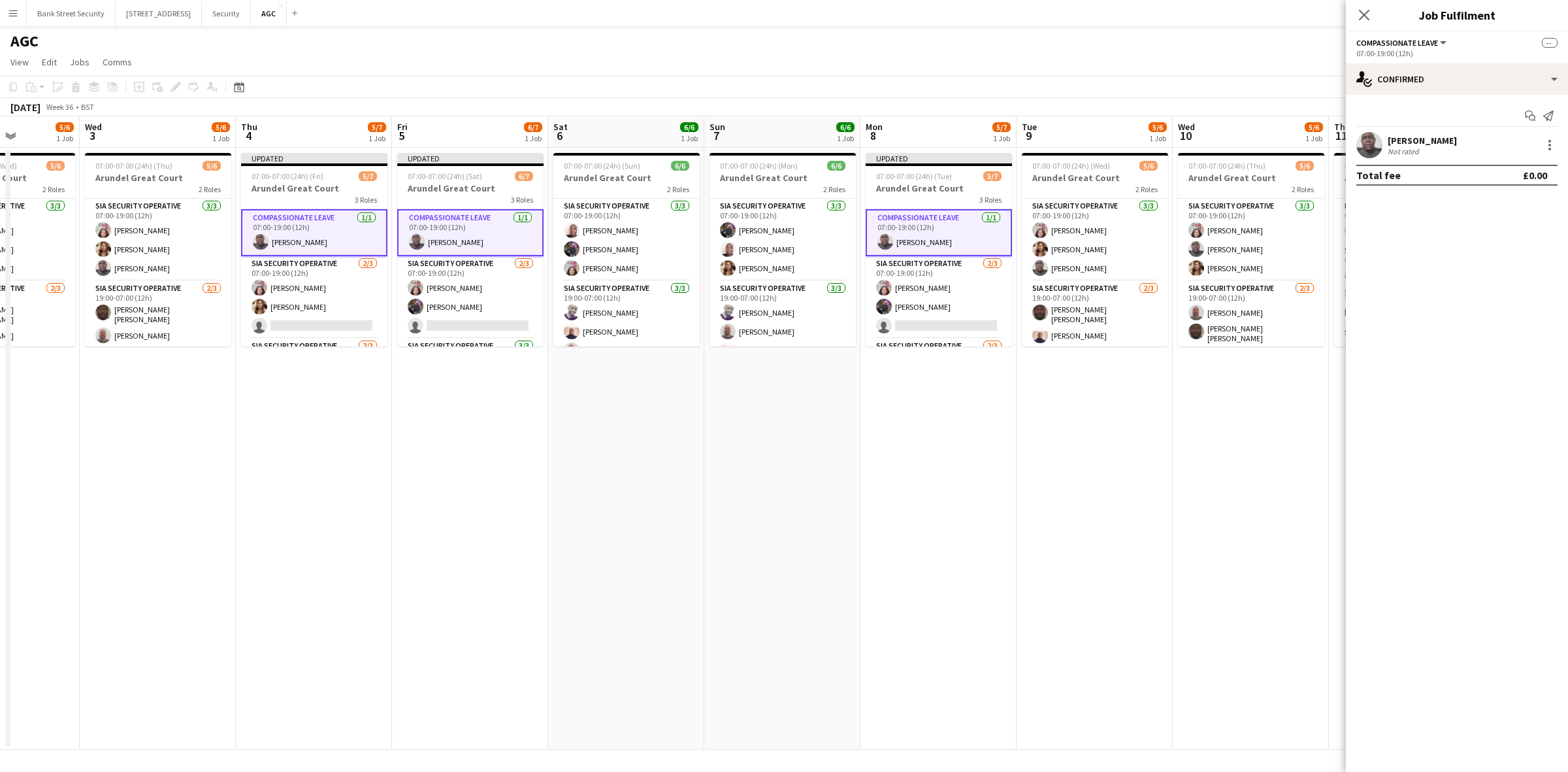
click at [1366, 22] on app-icon "Close pop-in" at bounding box center [1364, 15] width 16 height 16
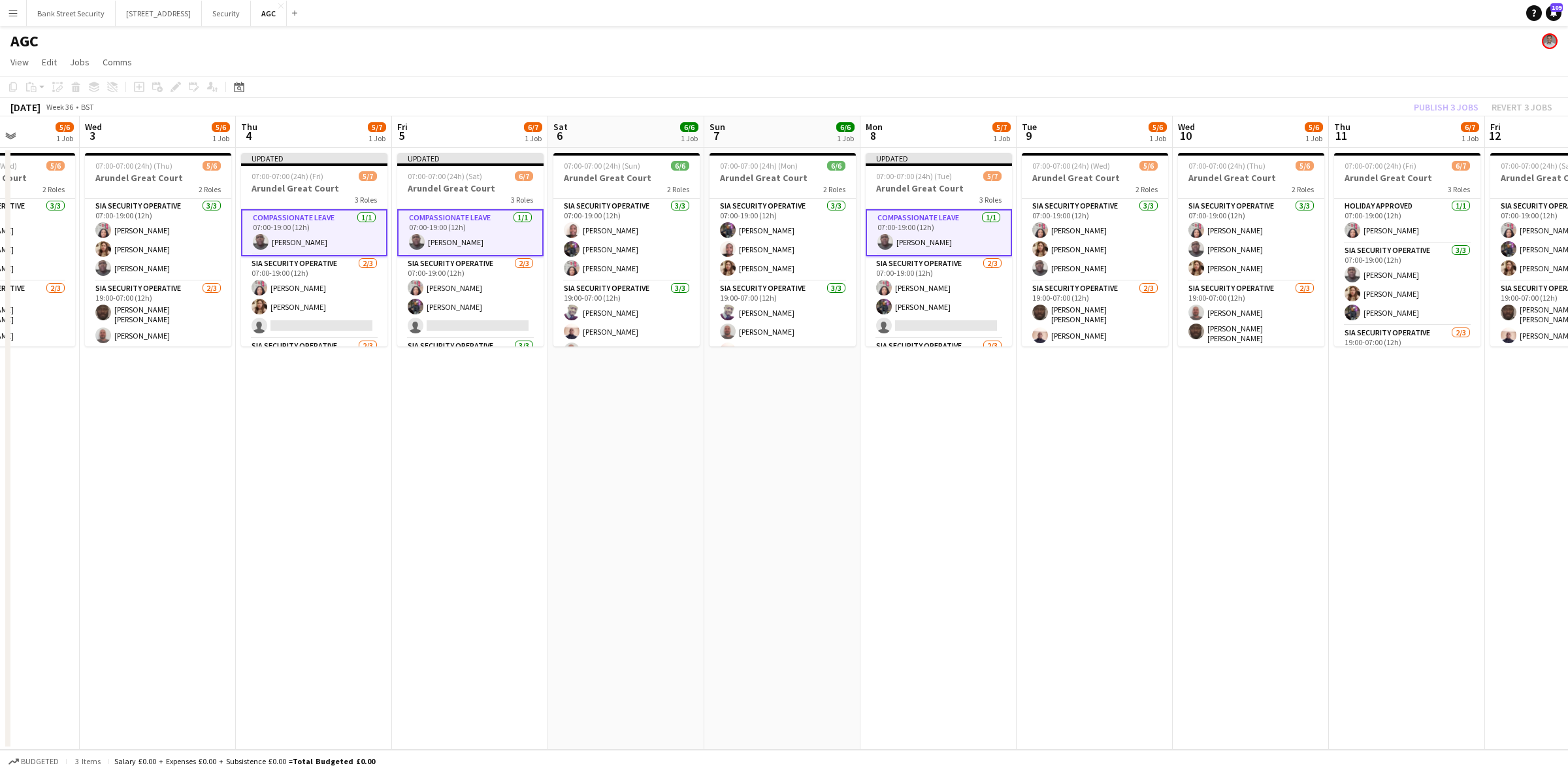
click at [1448, 105] on div "Publish 3 jobs Revert 3 jobs" at bounding box center [1482, 107] width 170 height 17
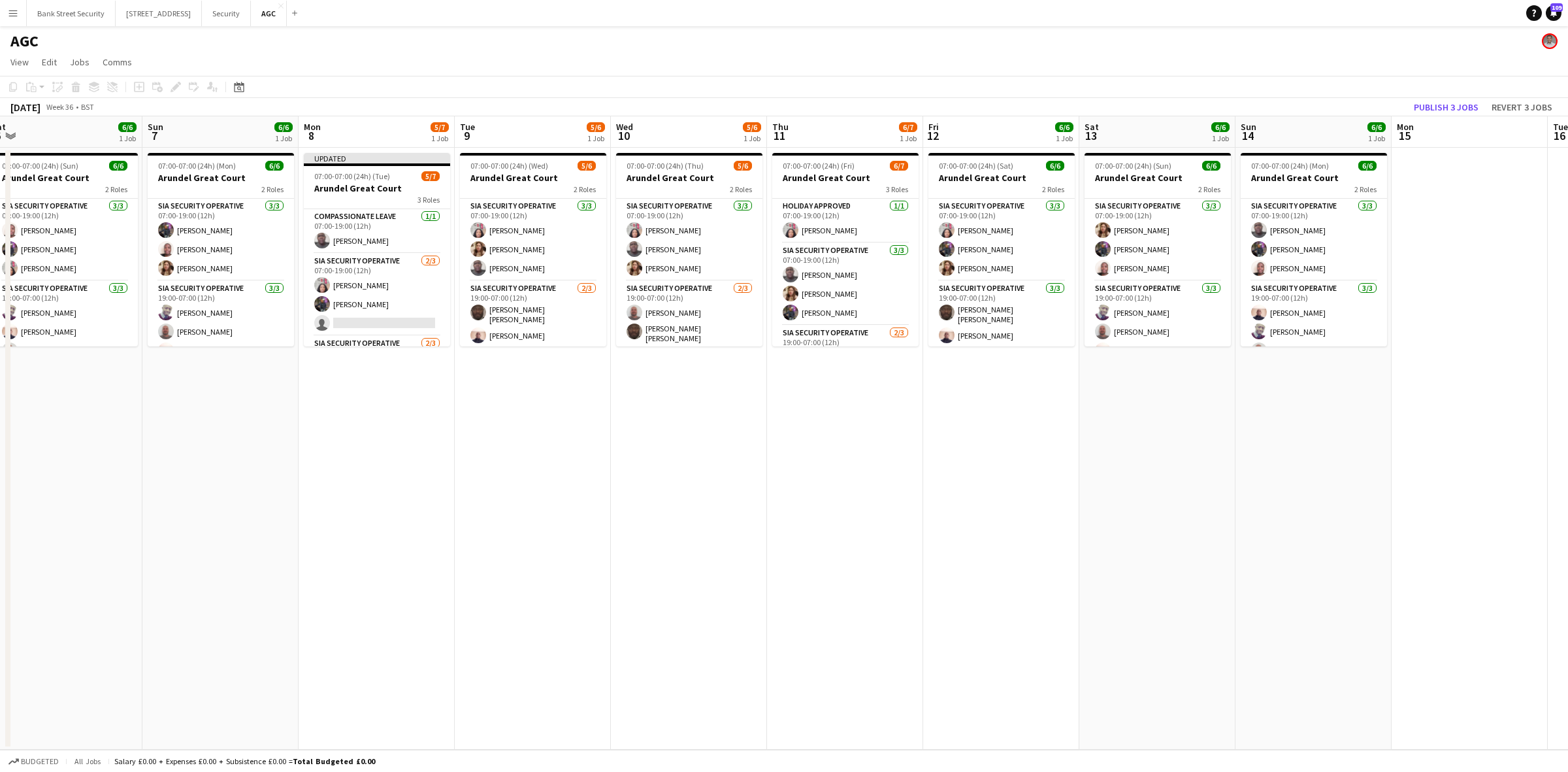
drag, startPoint x: 1099, startPoint y: 406, endPoint x: 537, endPoint y: 412, distance: 562.0
click at [537, 412] on app-calendar-viewport "Wed 3 5/6 1 Job Thu 4 5/7 1 Job Fri 5 6/7 1 Job Sat 6 6/6 1 Job Sun 7 6/6 1 Job…" at bounding box center [784, 433] width 1568 height 633
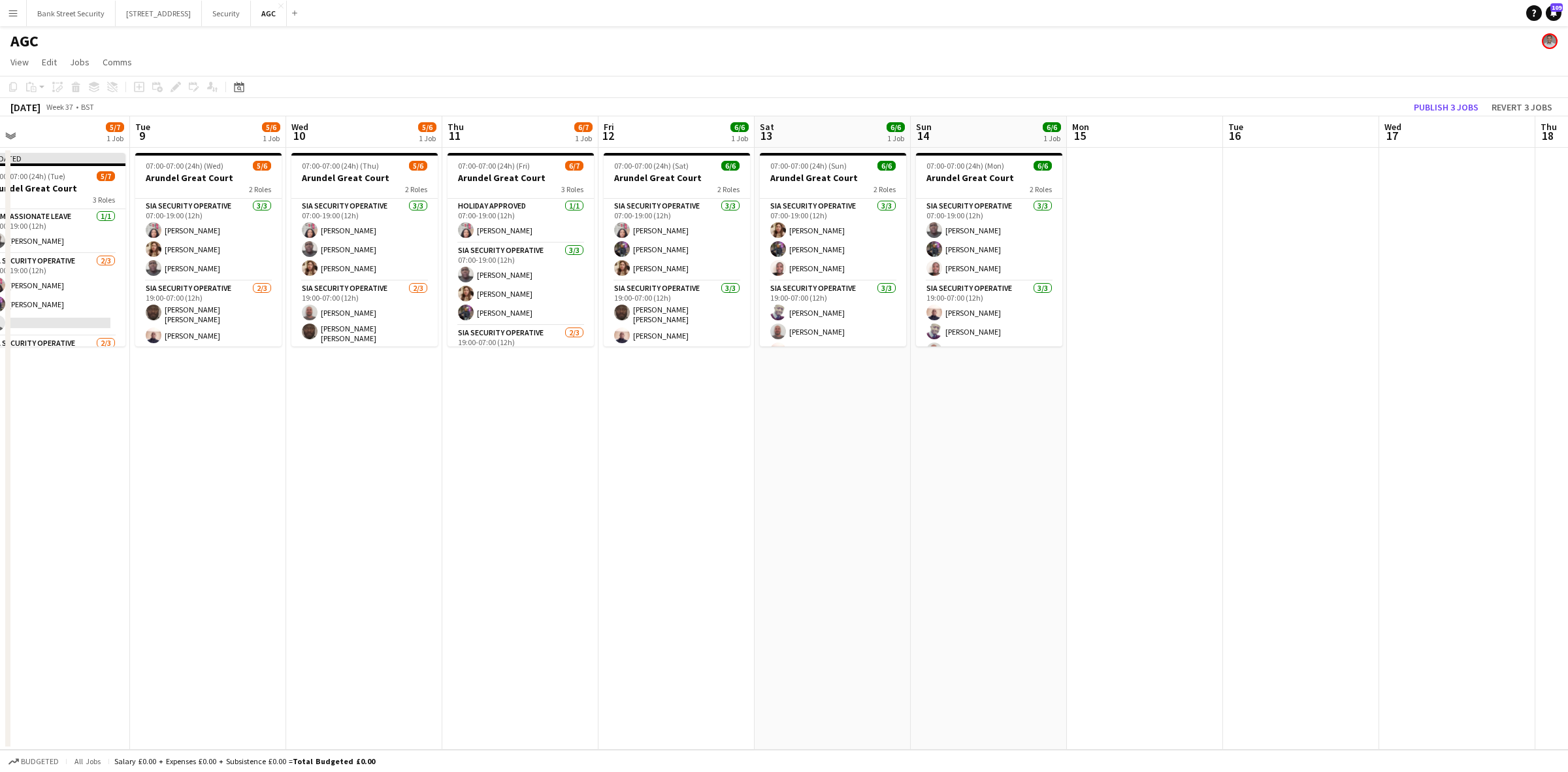
scroll to position [0, 501]
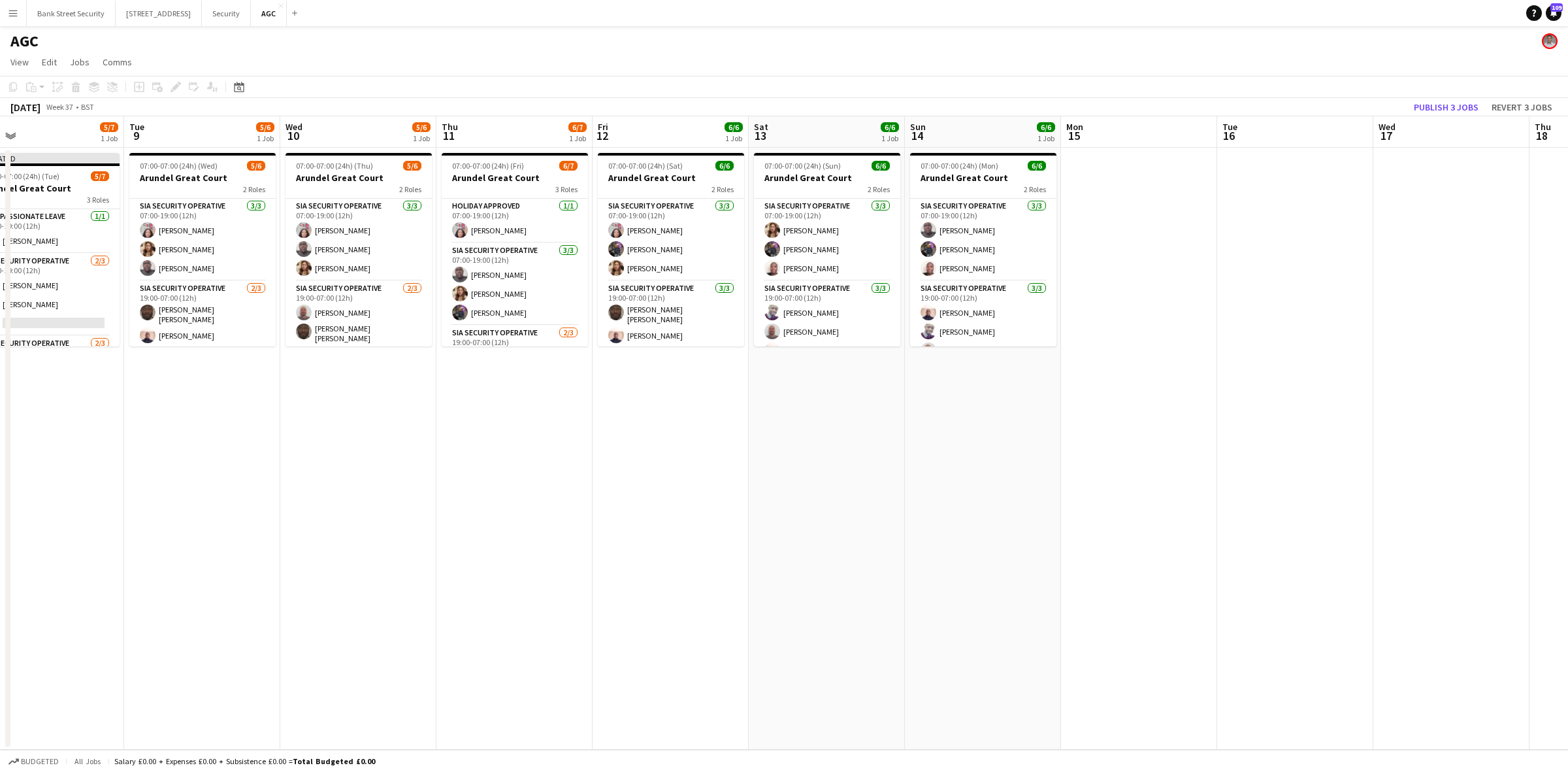
drag, startPoint x: 534, startPoint y: 412, endPoint x: 204, endPoint y: 407, distance: 330.0
click at [204, 407] on app-calendar-viewport "Fri 5 6/7 1 Job Sat 6 6/6 1 Job Sun 7 6/6 1 Job Mon 8 5/7 1 Job Tue 9 5/6 1 Job…" at bounding box center [784, 433] width 1568 height 633
click at [172, 253] on app-card-role "SIA Security Operative [DATE] 07:00-19:00 (12h) [PERSON_NAME] [PERSON_NAME] [PE…" at bounding box center [202, 240] width 146 height 82
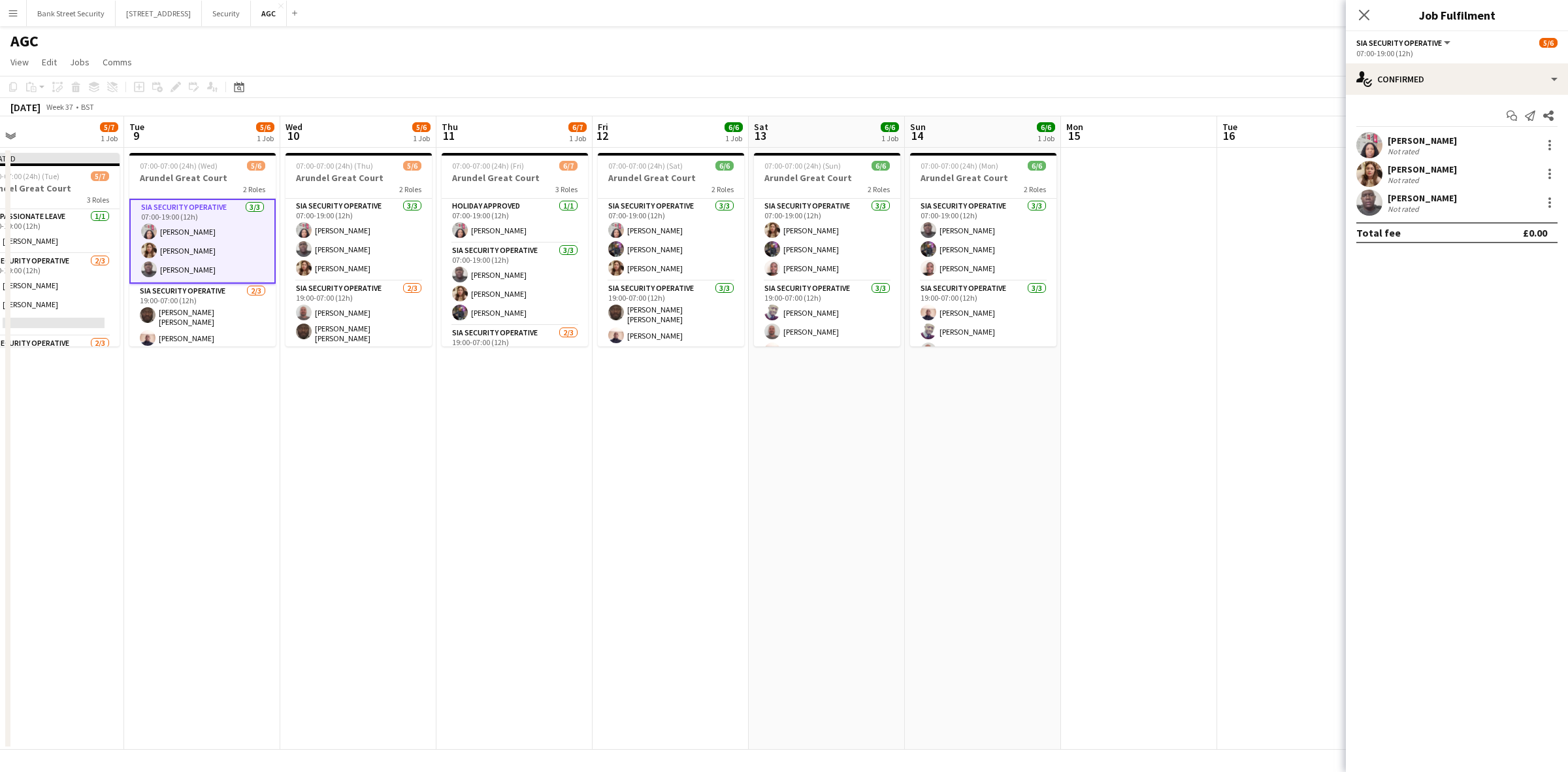
click at [352, 236] on app-card-role "SIA Security Operative [DATE] 07:00-19:00 (12h) [PERSON_NAME] Labor [PERSON_NAM…" at bounding box center [358, 240] width 146 height 82
click at [491, 275] on app-card-role "SIA Security Operative [DATE] 07:00-19:00 (12h) [PERSON_NAME] [PERSON_NAME] [PE…" at bounding box center [514, 284] width 146 height 82
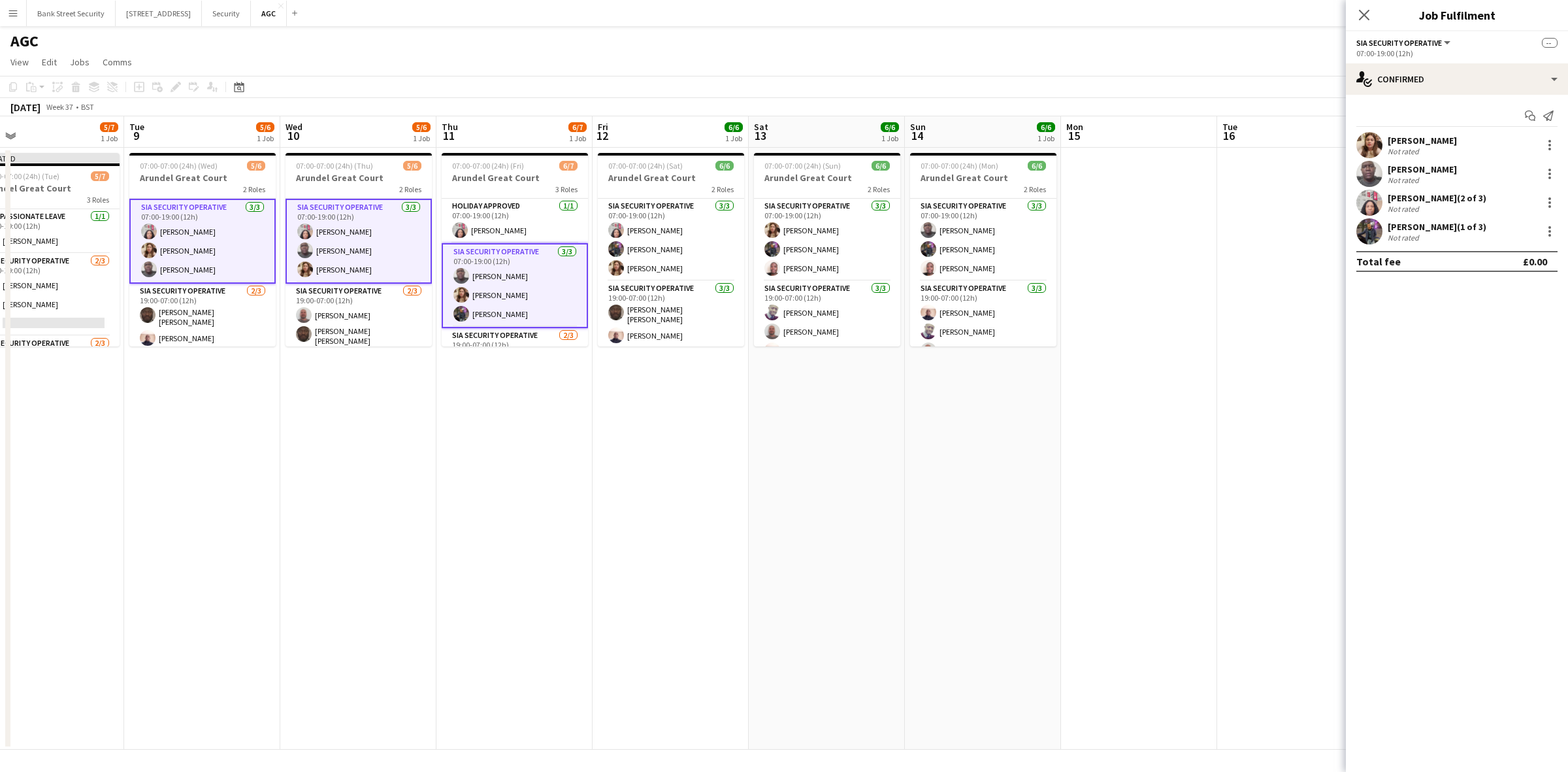
click at [962, 227] on app-card-role "SIA Security Operative [DATE] 07:00-19:00 (12h) [PERSON_NAME] [PERSON_NAME] [PE…" at bounding box center [983, 240] width 146 height 82
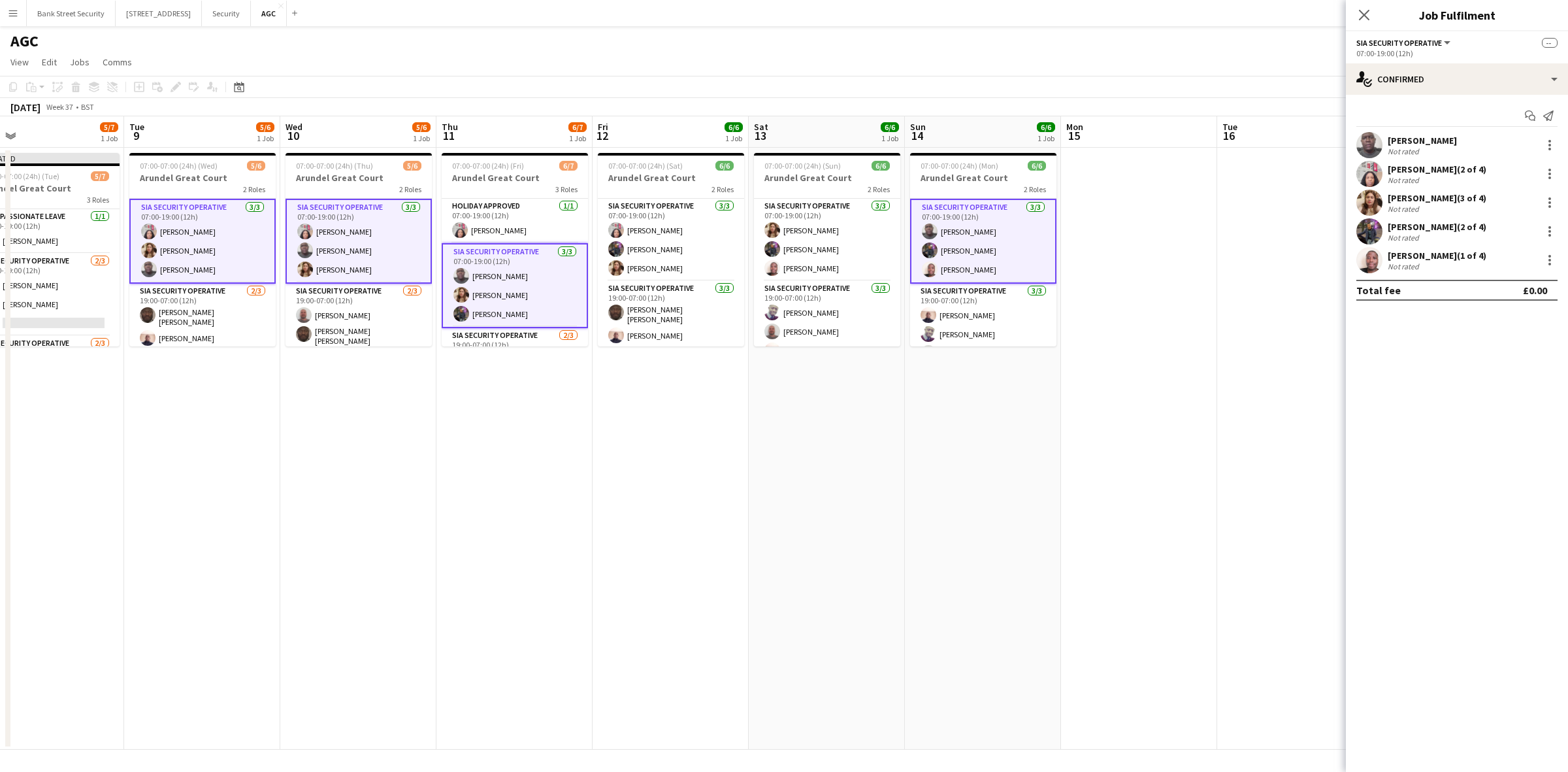
click at [1552, 147] on div at bounding box center [1549, 145] width 16 height 16
click at [1505, 259] on span "Remove" at bounding box center [1506, 263] width 81 height 12
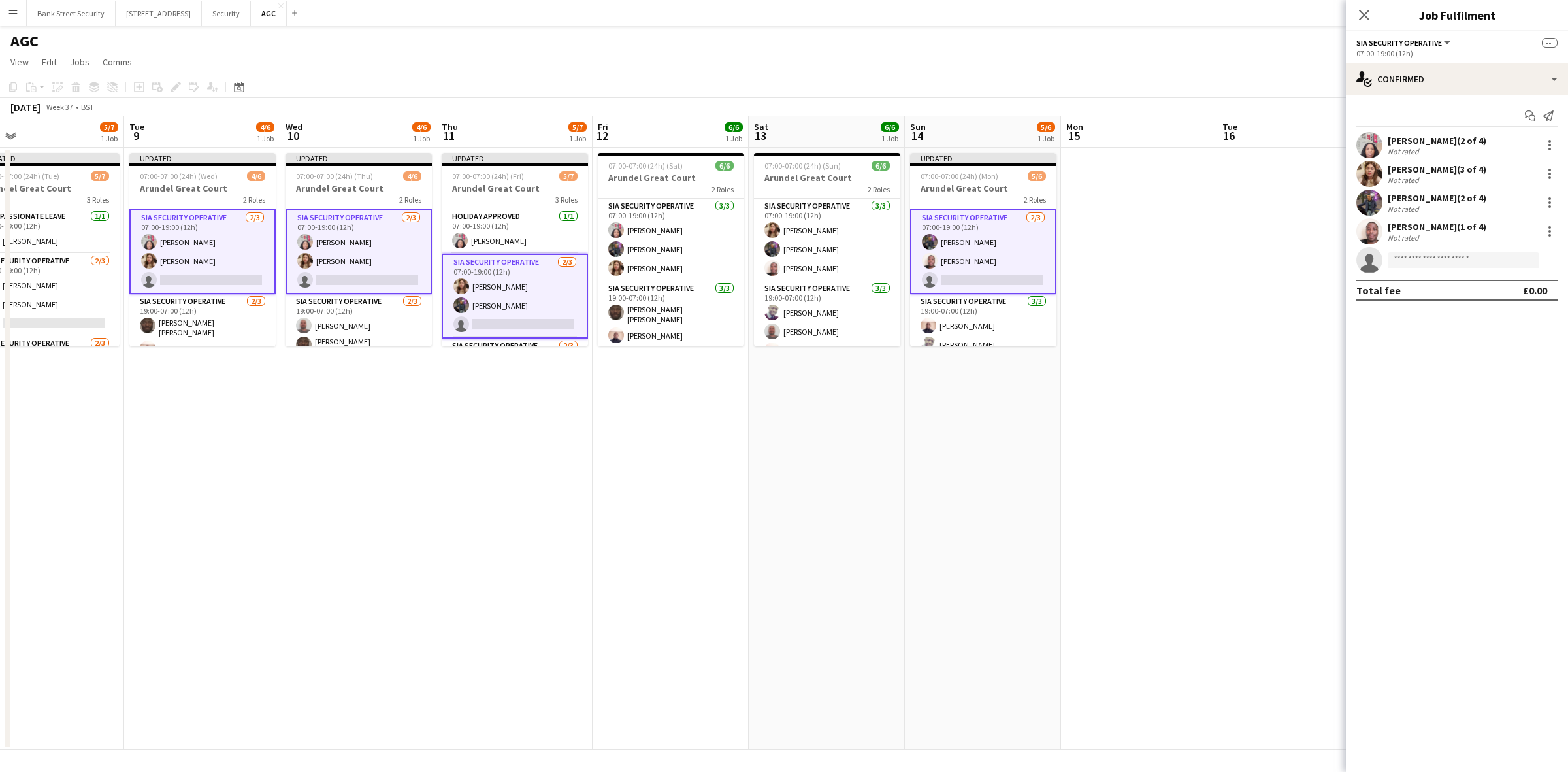
click at [1369, 22] on app-icon "Close pop-in" at bounding box center [1364, 15] width 16 height 16
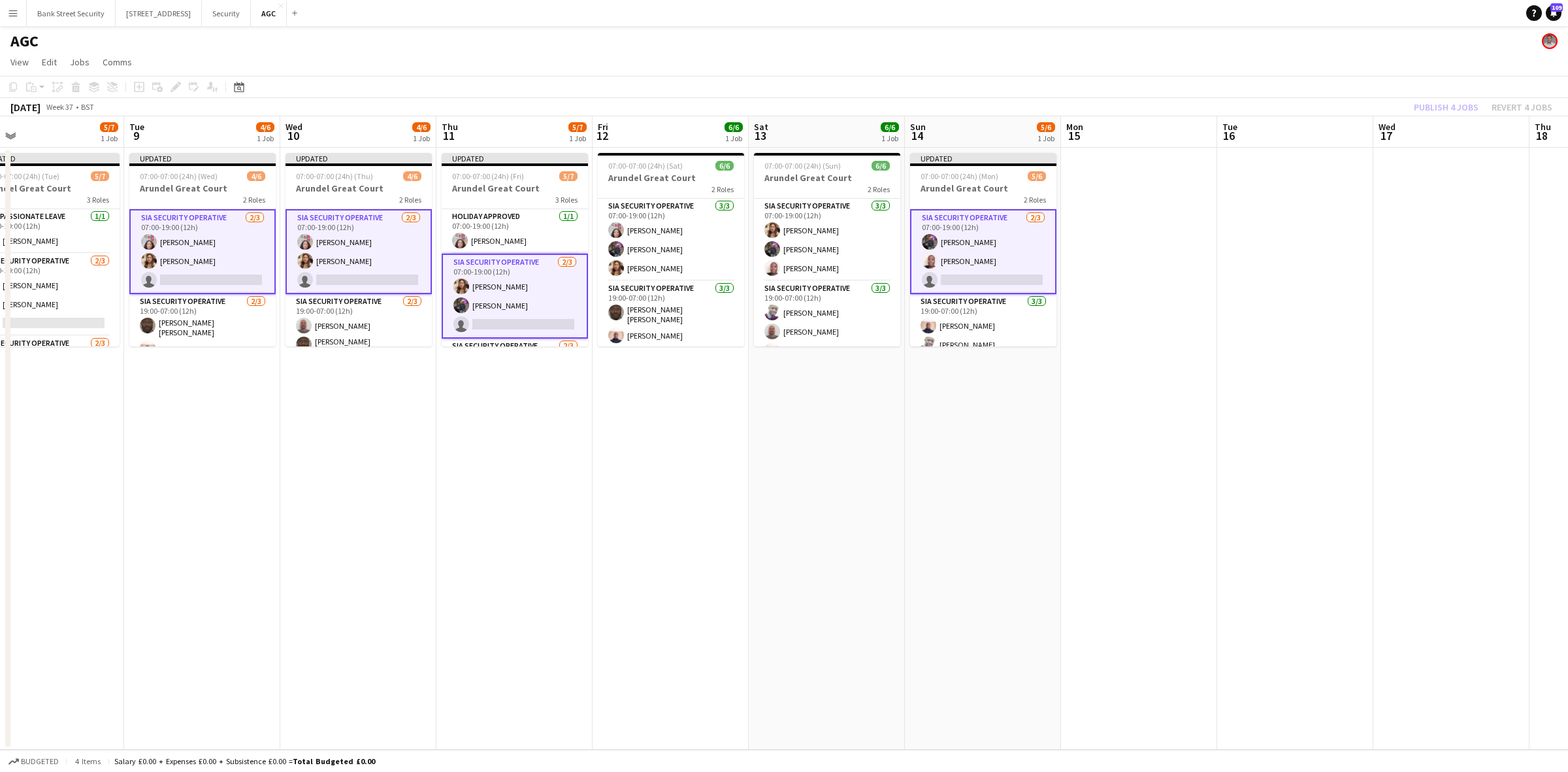
click at [1442, 103] on div "Publish 4 jobs Revert 4 jobs" at bounding box center [1482, 107] width 170 height 17
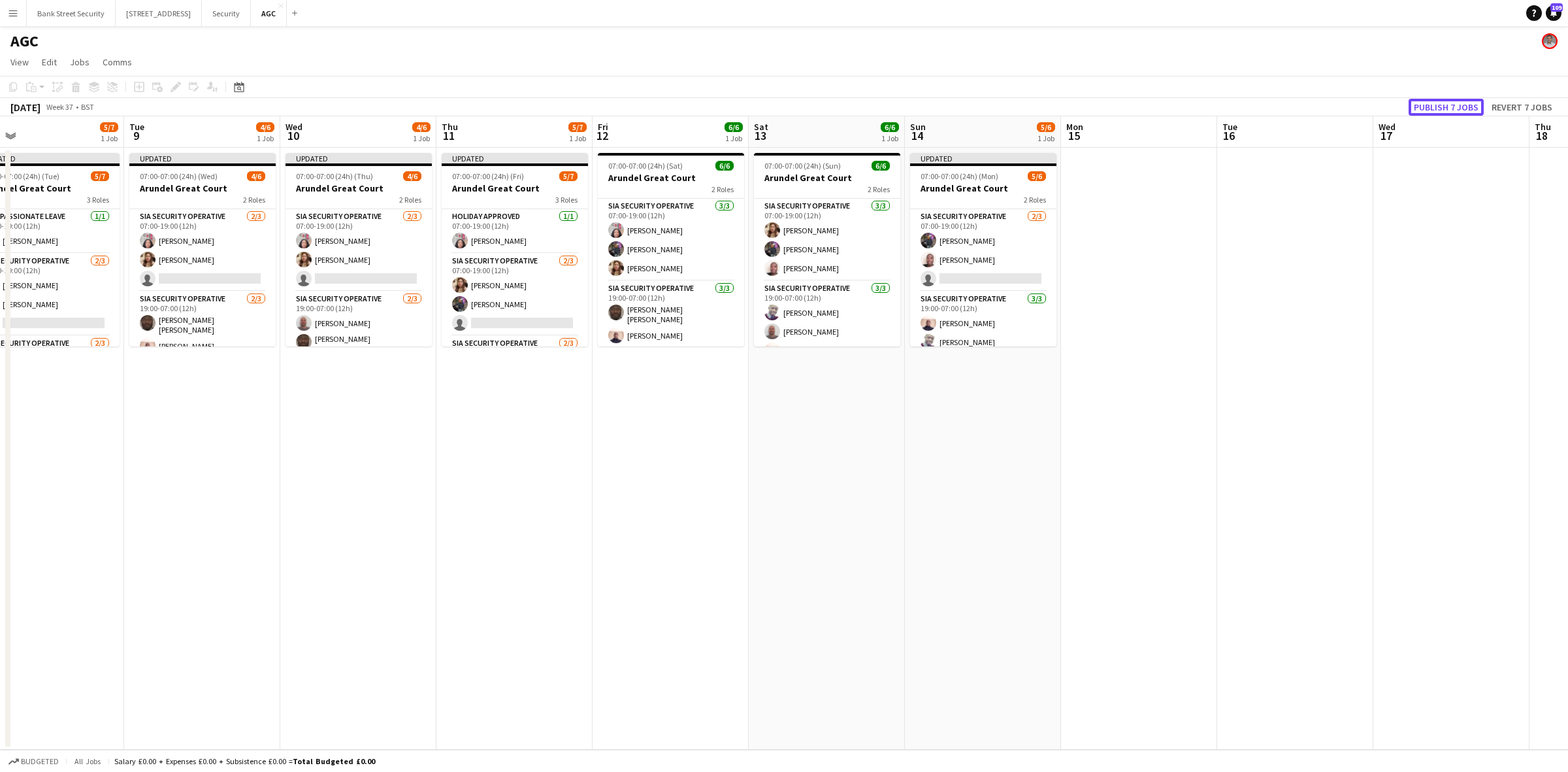
click at [1442, 103] on button "Publish 7 jobs" at bounding box center [1446, 107] width 75 height 17
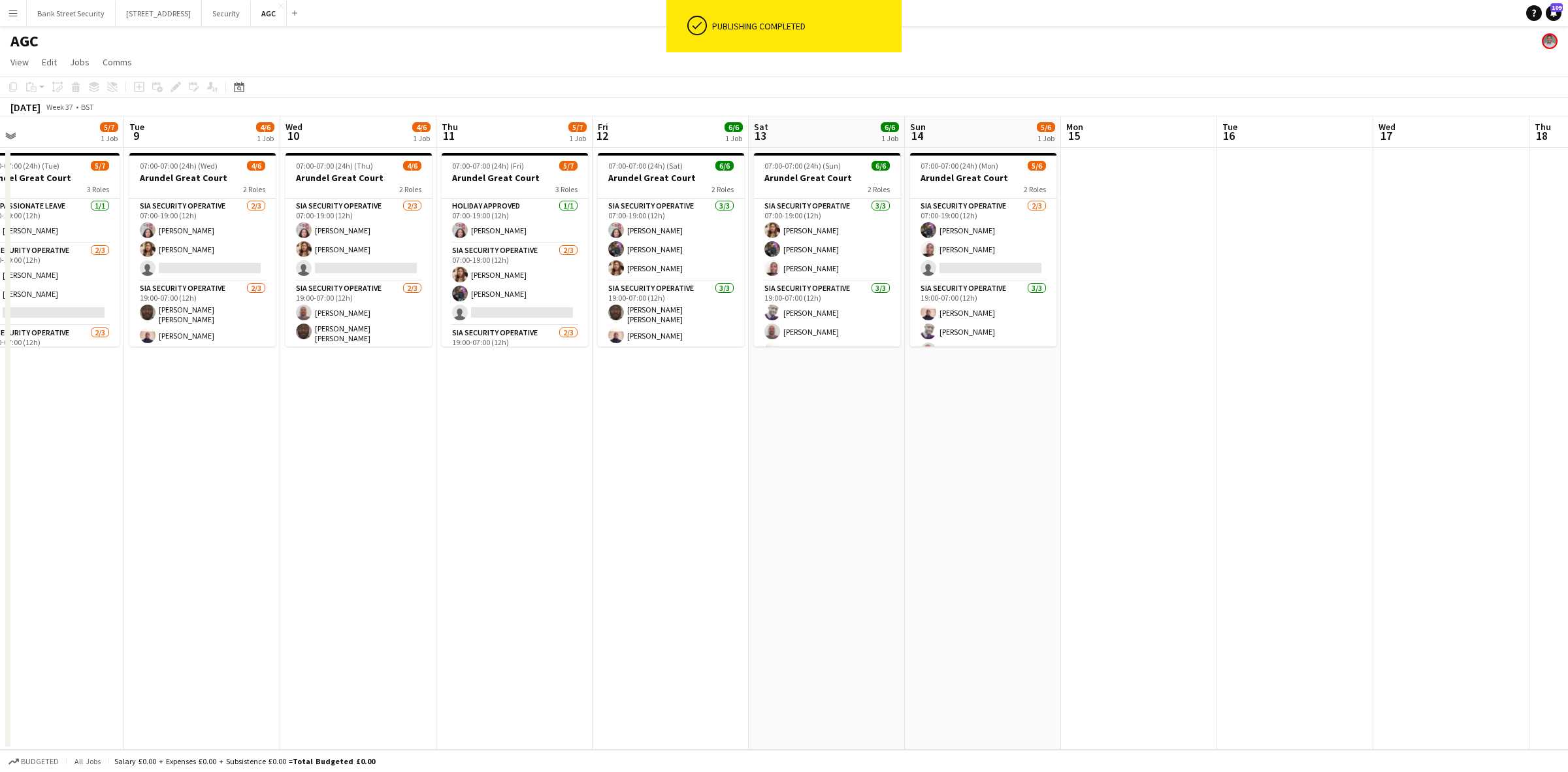
click at [203, 181] on h3 "Arundel Great Court" at bounding box center [202, 178] width 146 height 12
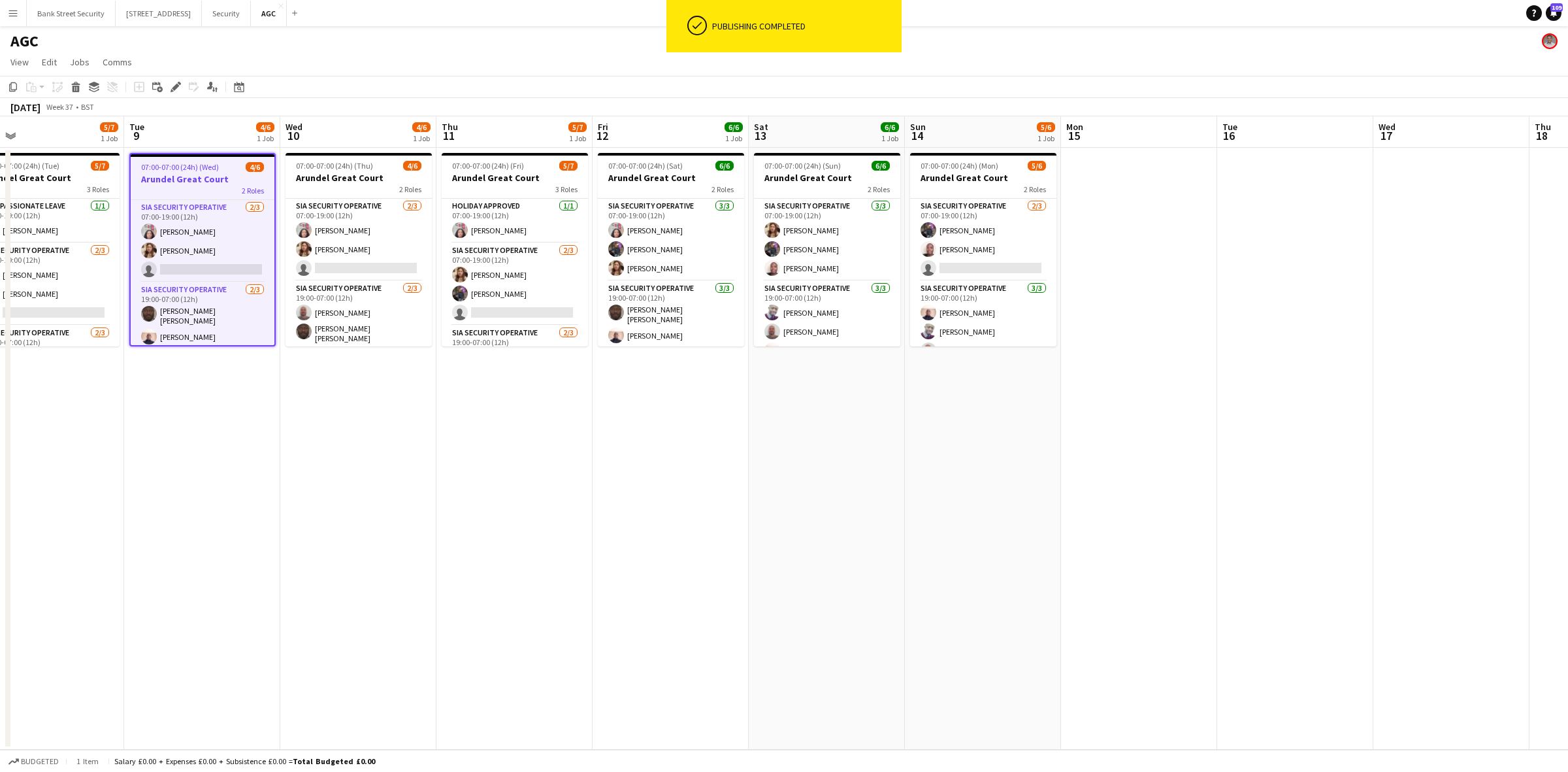
click at [340, 183] on div "2 Roles" at bounding box center [358, 189] width 146 height 11
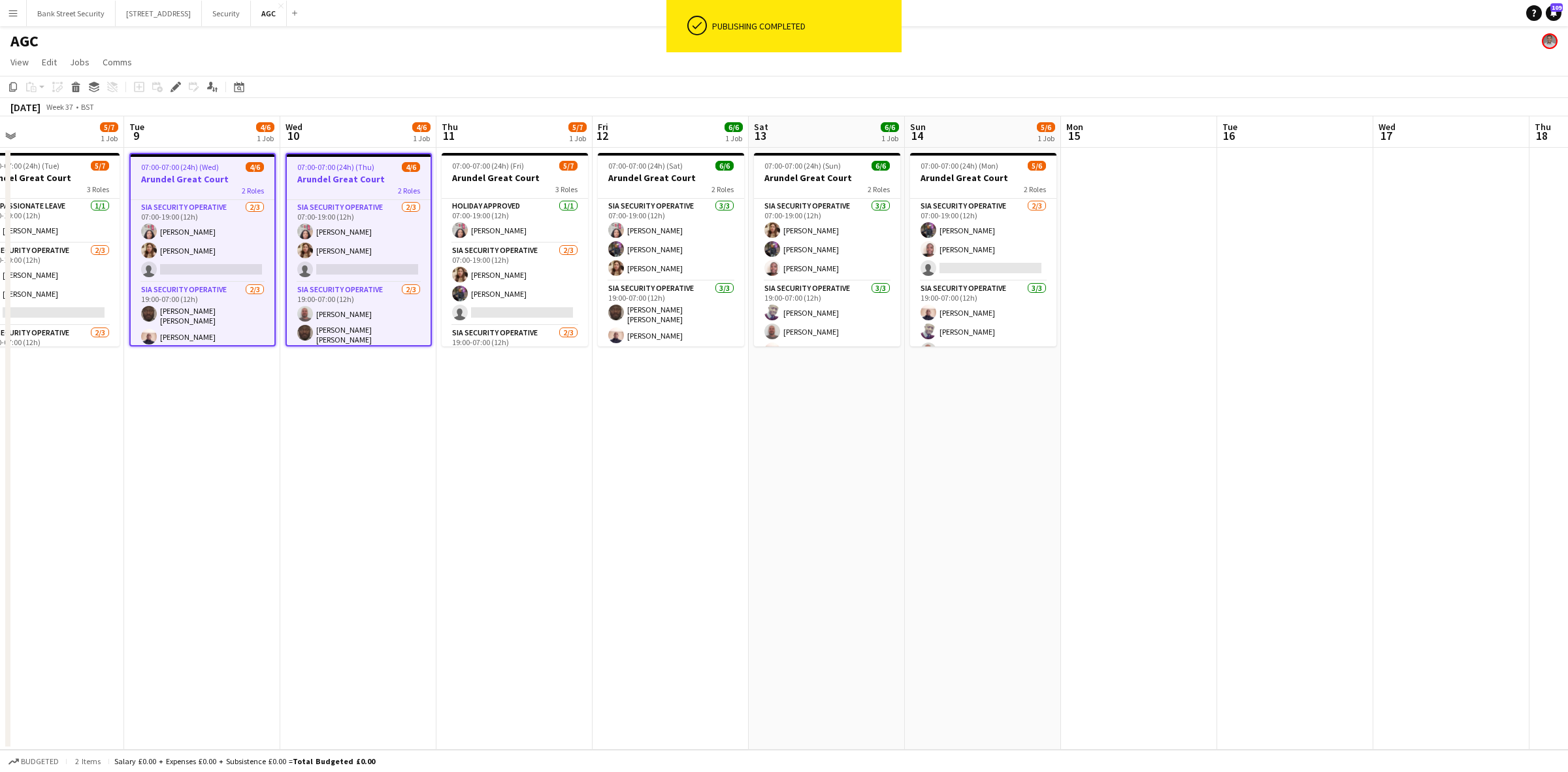
click at [488, 167] on span "07:00-07:00 (24h) (Fri)" at bounding box center [488, 165] width 72 height 10
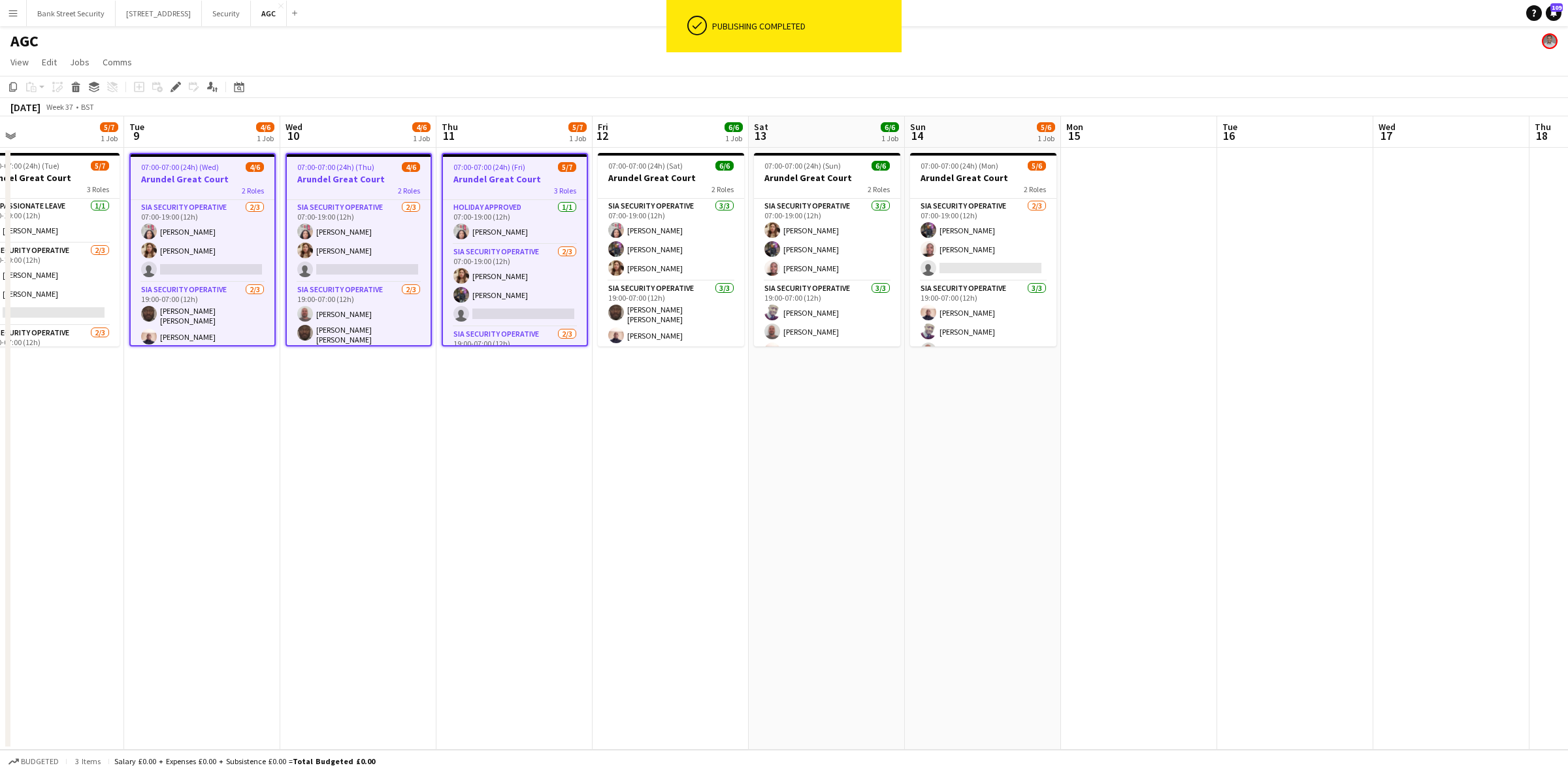
click at [952, 174] on h3 "Arundel Great Court" at bounding box center [983, 178] width 146 height 12
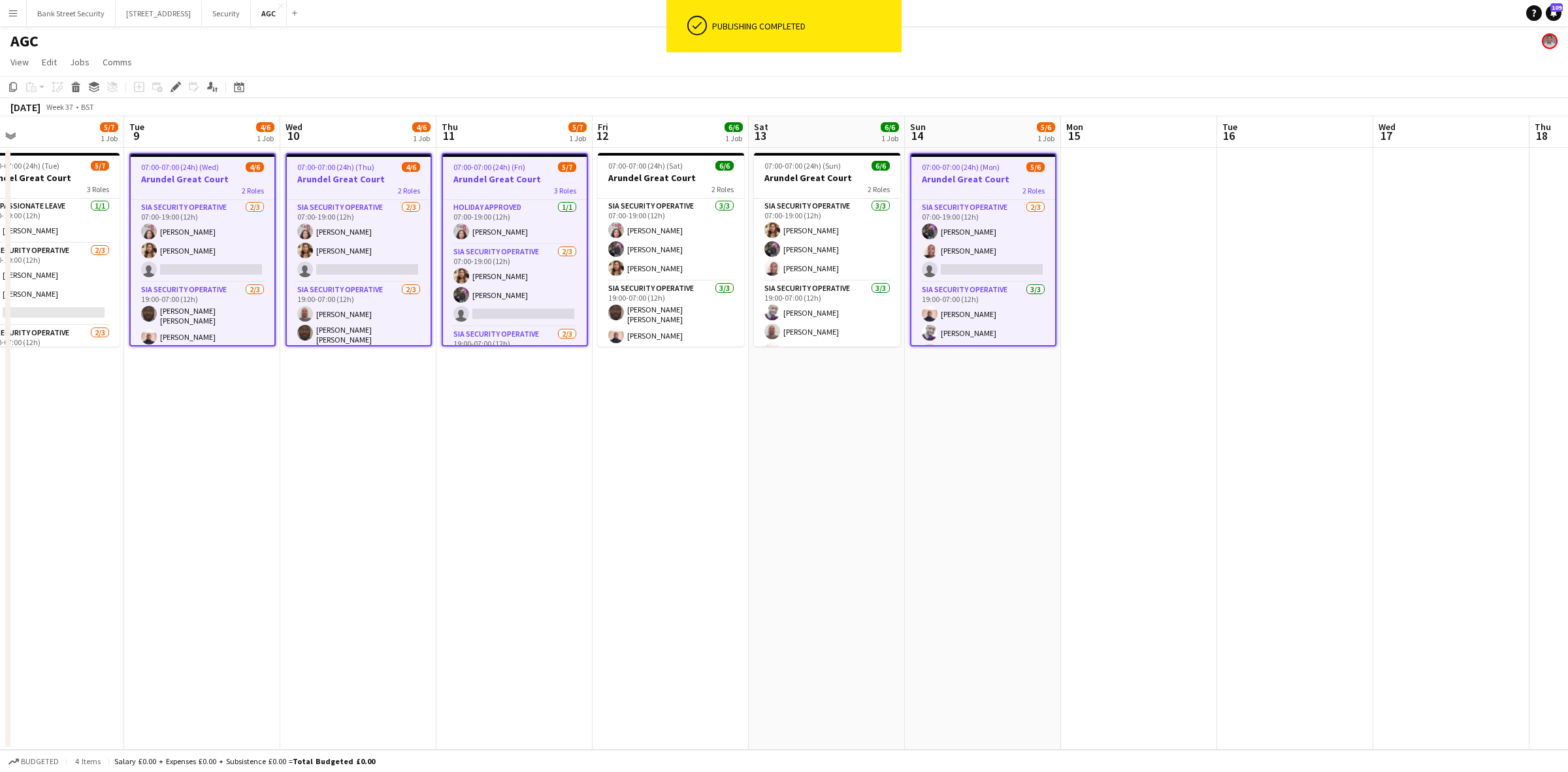
click at [216, 262] on app-card-role "SIA Security Operative [DATE] 07:00-19:00 (12h) [PERSON_NAME] Labor [PERSON_NAM…" at bounding box center [203, 241] width 144 height 82
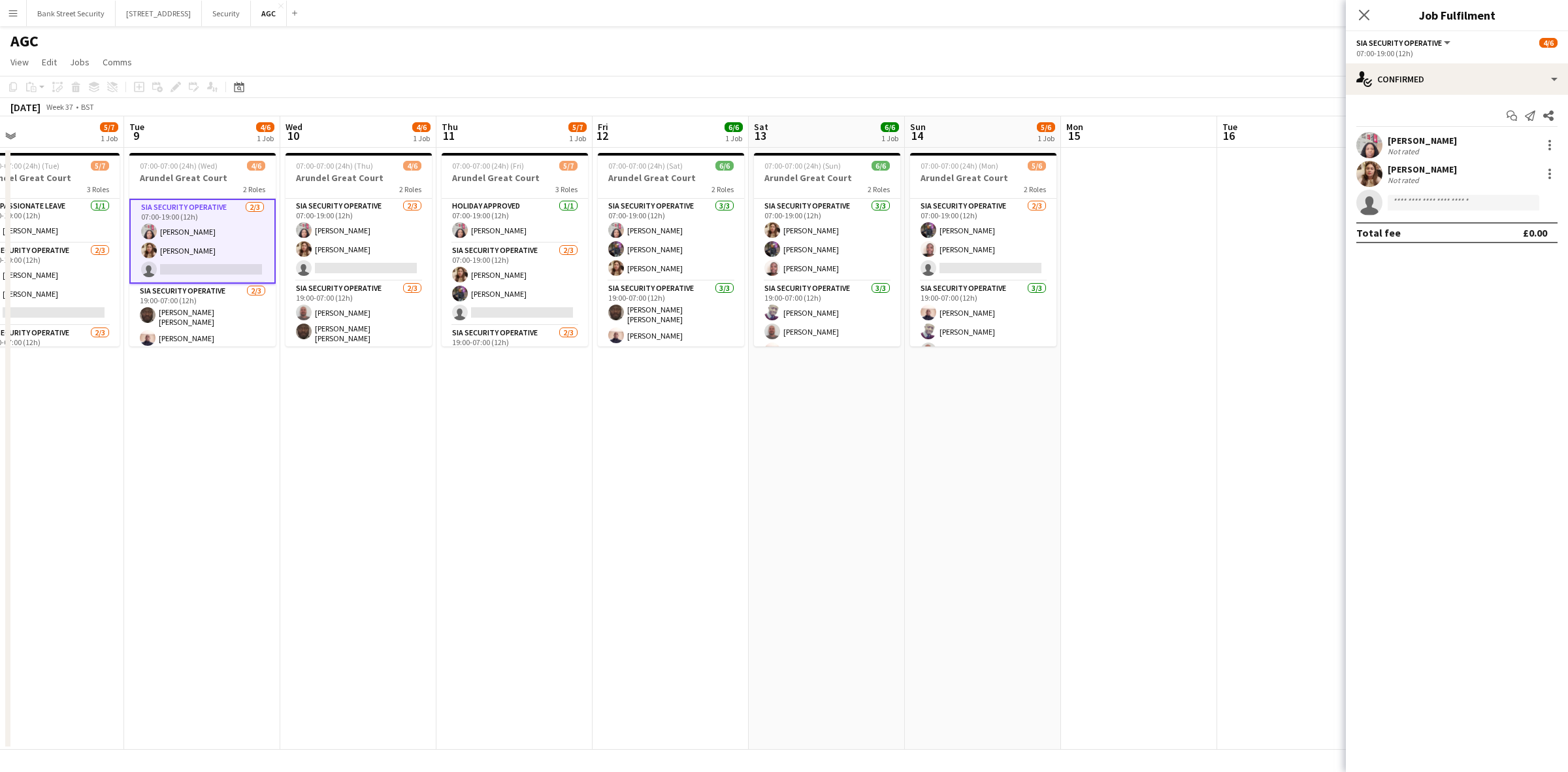
click at [337, 260] on app-card-role "SIA Security Operative [DATE] 07:00-19:00 (12h) [PERSON_NAME] Labor [PERSON_NAM…" at bounding box center [358, 240] width 146 height 82
click at [193, 174] on h3 "Arundel Great Court" at bounding box center [202, 178] width 146 height 12
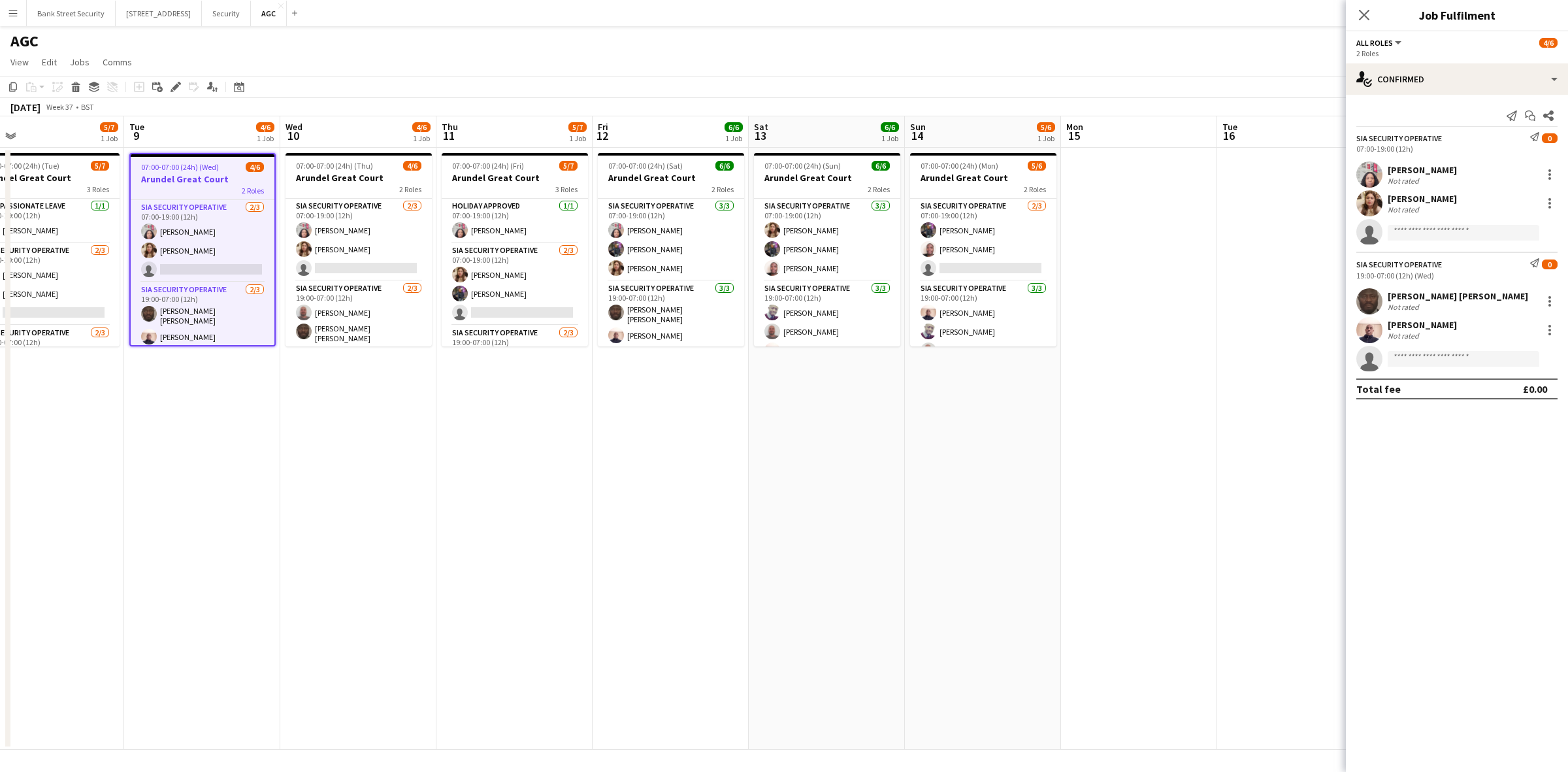
click at [367, 172] on h3 "Arundel Great Court" at bounding box center [358, 178] width 146 height 12
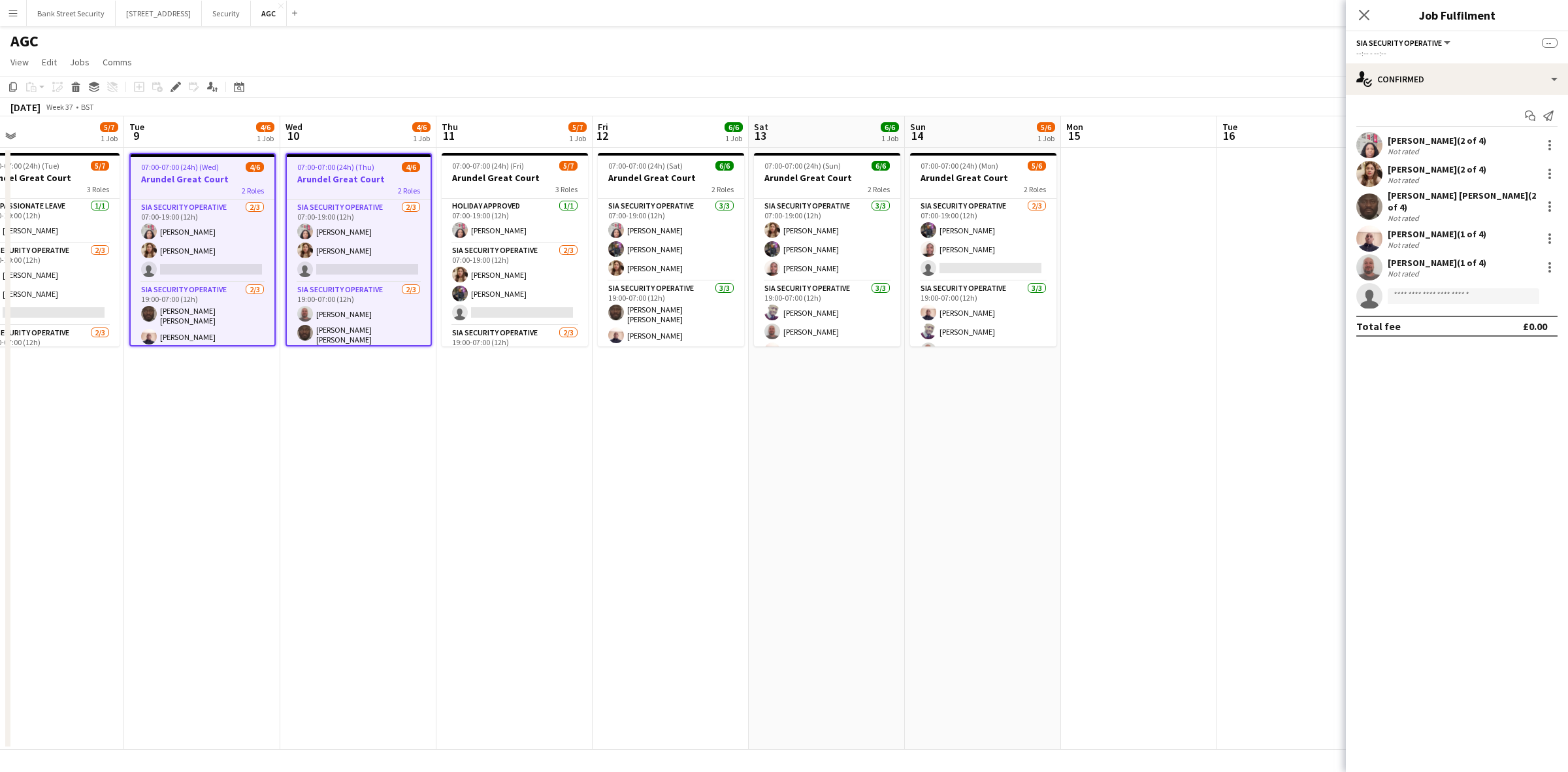
click at [488, 170] on span "07:00-07:00 (24h) (Fri)" at bounding box center [488, 165] width 72 height 10
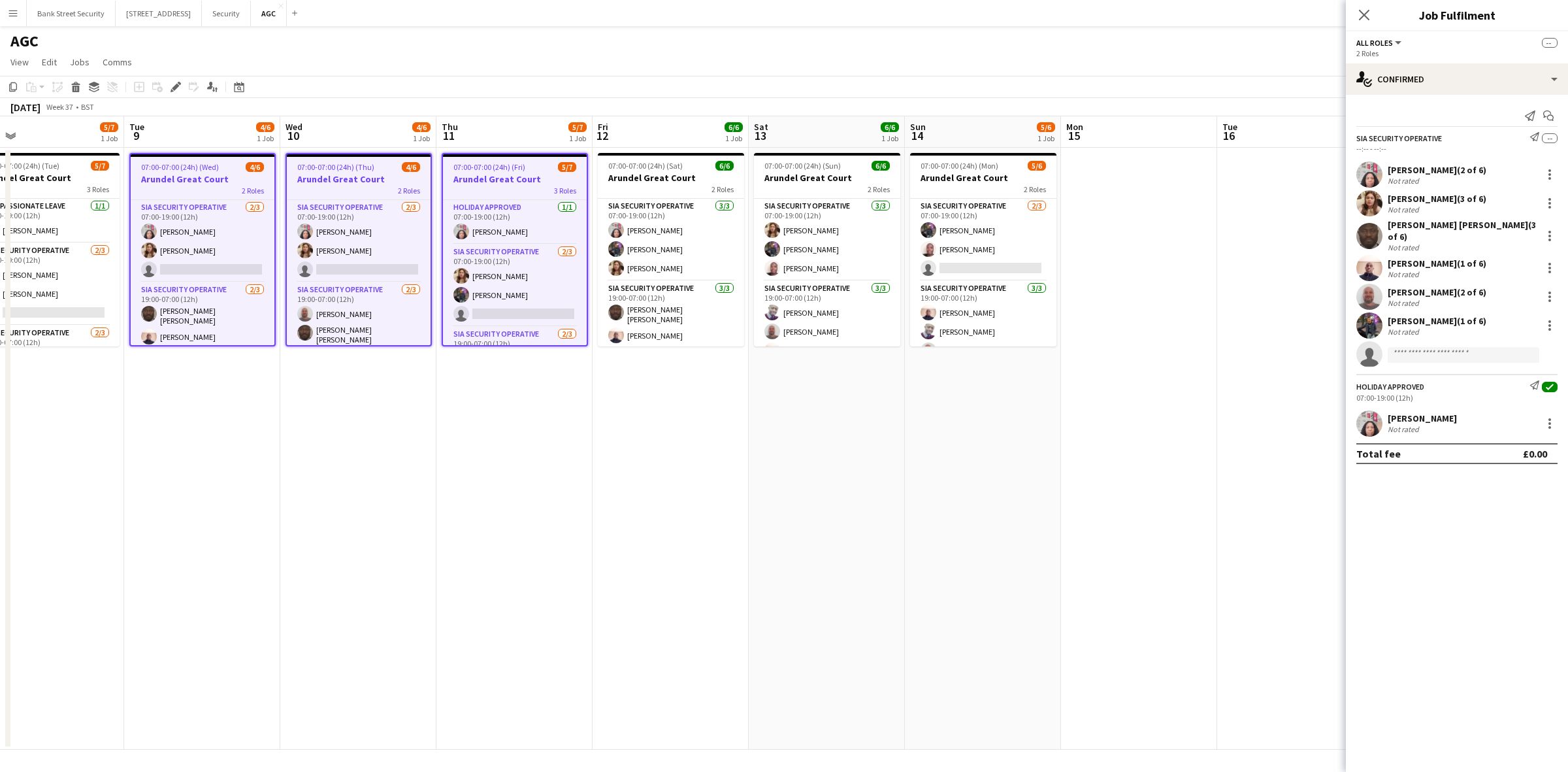
click at [954, 178] on h3 "Arundel Great Court" at bounding box center [983, 178] width 146 height 12
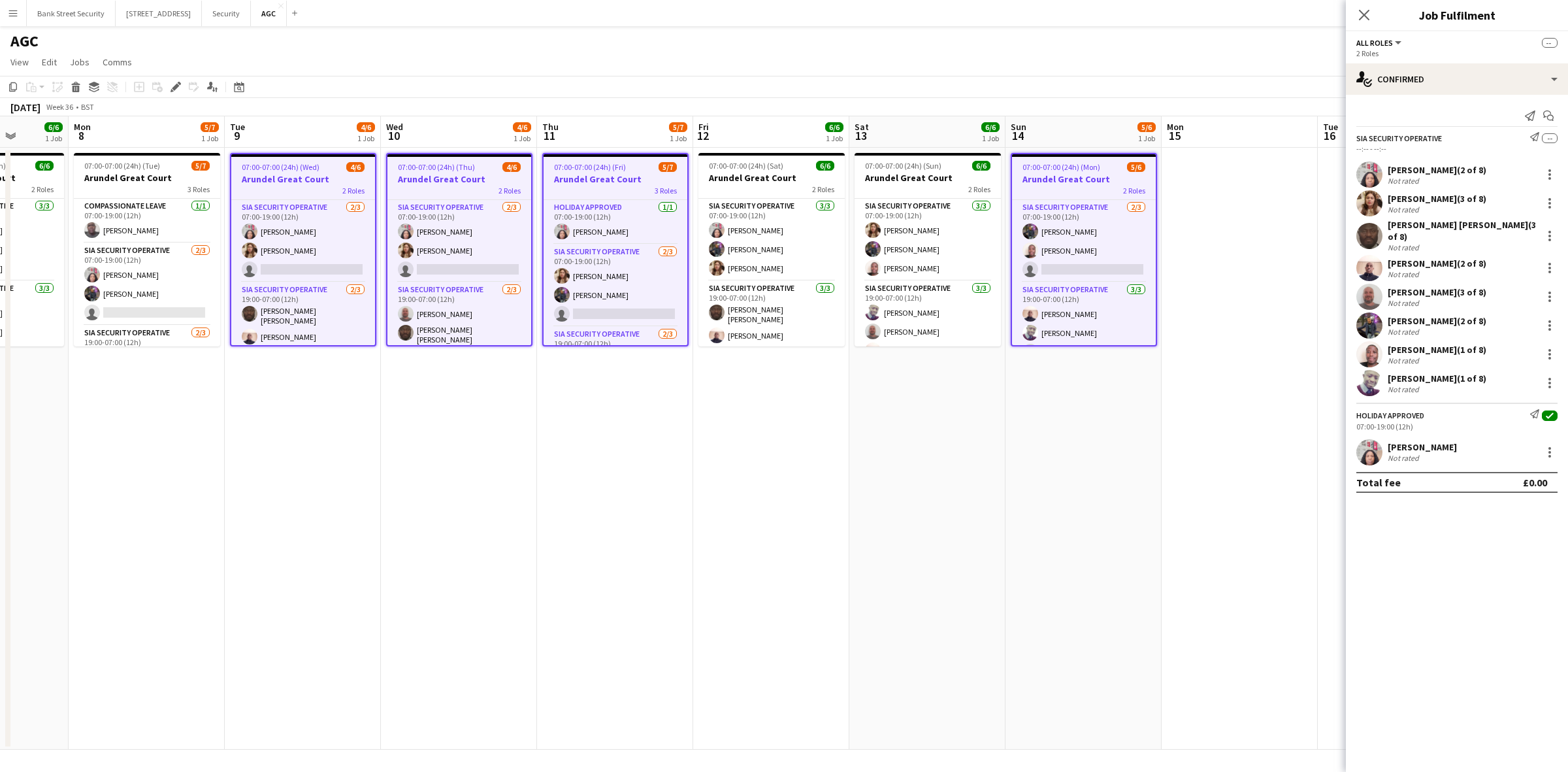
scroll to position [0, 399]
drag, startPoint x: 262, startPoint y: 448, endPoint x: 363, endPoint y: 442, distance: 101.2
click at [363, 442] on app-calendar-viewport "Fri 5 6/7 1 Job Sat 6 6/6 1 Job Sun 7 6/6 1 Job Mon 8 5/7 1 Job Tue 9 4/6 1 Job…" at bounding box center [784, 433] width 1568 height 633
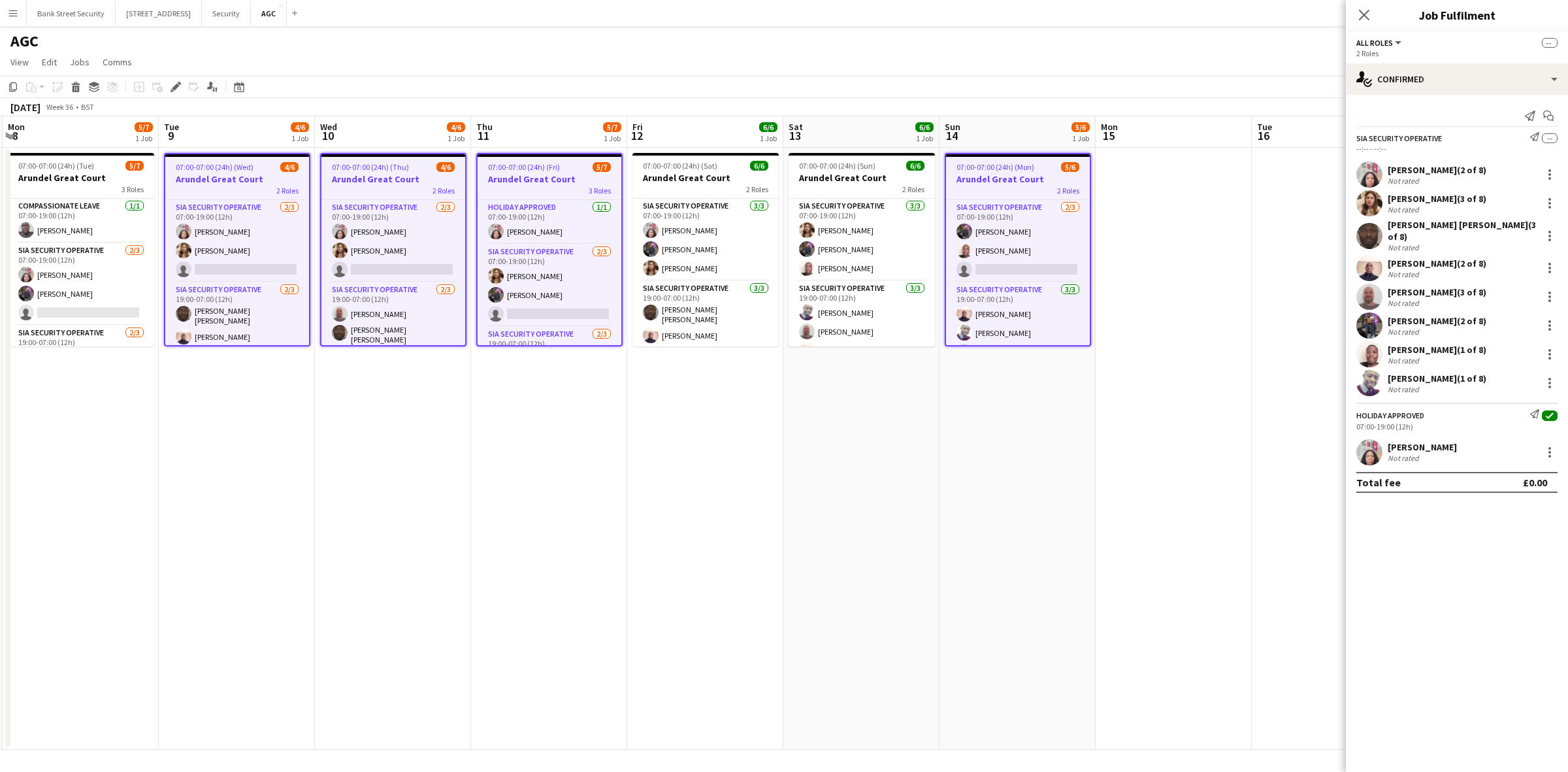
scroll to position [0, 468]
drag, startPoint x: 289, startPoint y: 441, endPoint x: 221, endPoint y: 440, distance: 68.0
click at [221, 440] on app-calendar-viewport "Fri 5 6/7 1 Job Sat 6 6/6 1 Job Sun 7 6/6 1 Job Mon 8 5/7 1 Job Tue 9 4/6 1 Job…" at bounding box center [784, 433] width 1568 height 633
click at [239, 256] on app-card-role "SIA Security Operative [DATE] 07:00-19:00 (12h) [PERSON_NAME] Labor [PERSON_NAM…" at bounding box center [235, 241] width 144 height 82
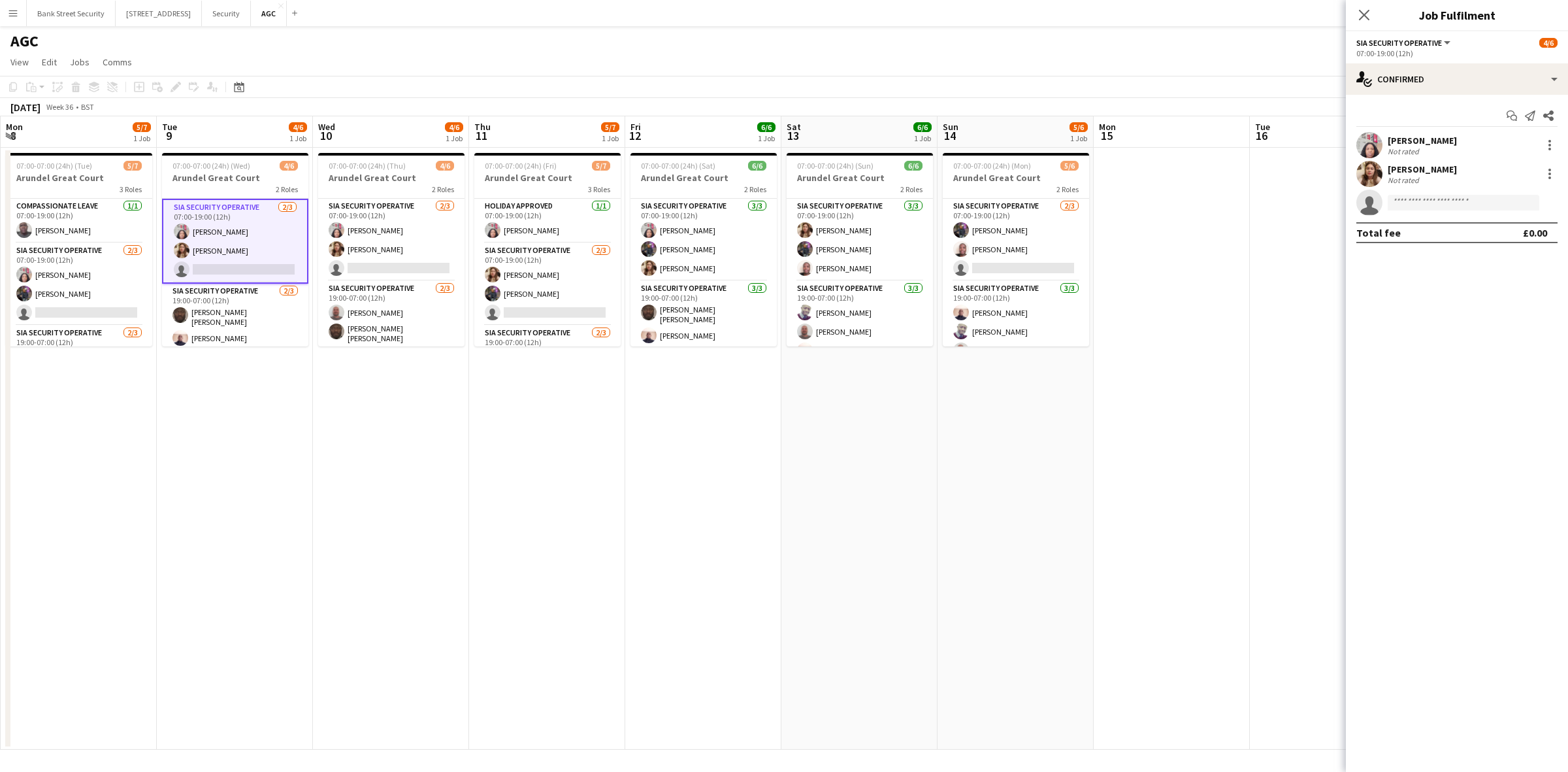
click at [394, 248] on app-card-role "SIA Security Operative [DATE] 07:00-19:00 (12h) [PERSON_NAME] Labor [PERSON_NAM…" at bounding box center [391, 240] width 146 height 82
click at [536, 285] on app-card-role "SIA Security Operative [DATE] 07:00-19:00 (12h) [PERSON_NAME] [PERSON_NAME] sin…" at bounding box center [547, 284] width 146 height 82
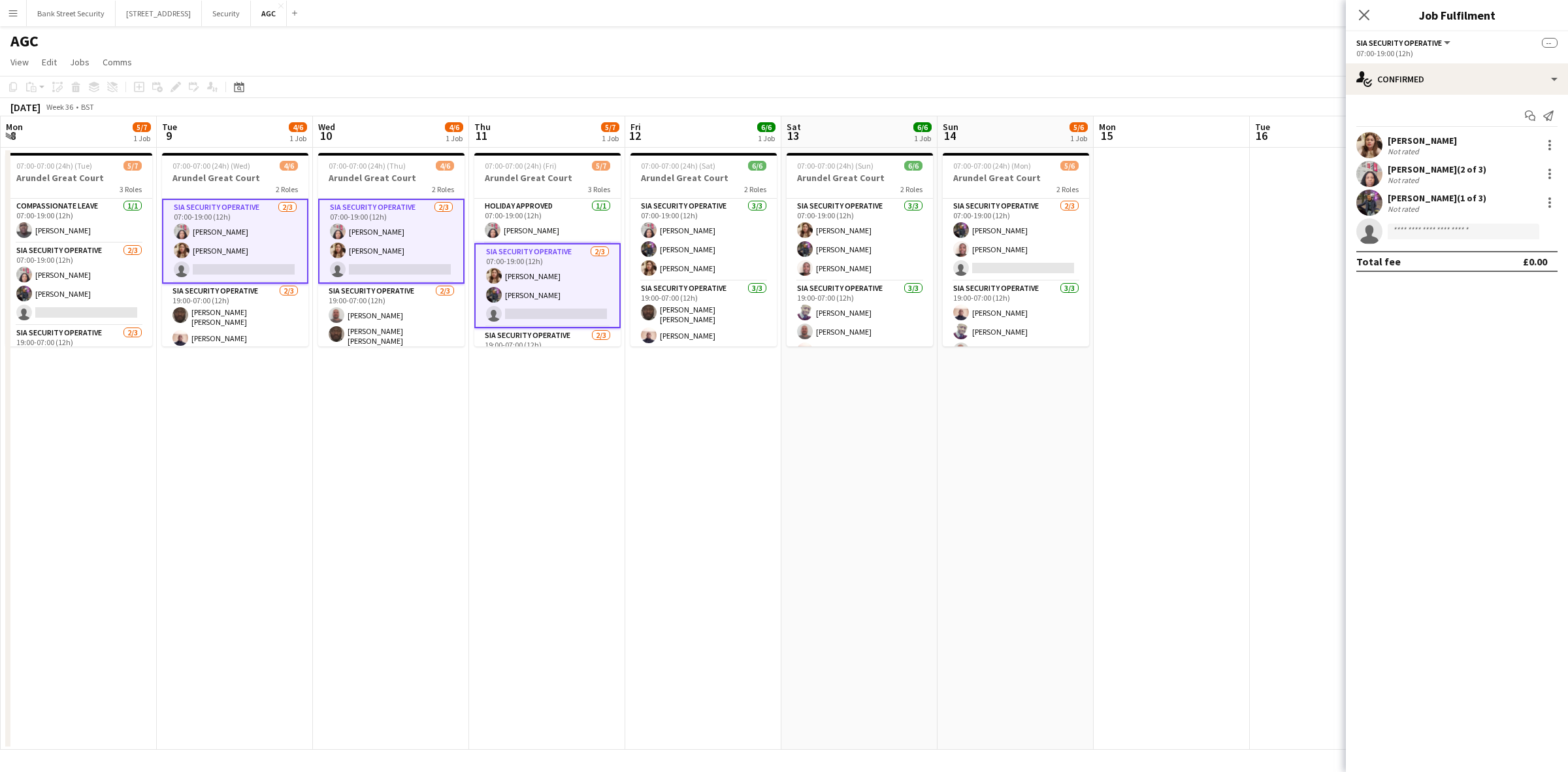
click at [1049, 253] on app-card-role "SIA Security Operative [DATE] 07:00-19:00 (12h) [PERSON_NAME] [PERSON_NAME] sin…" at bounding box center [1015, 240] width 146 height 82
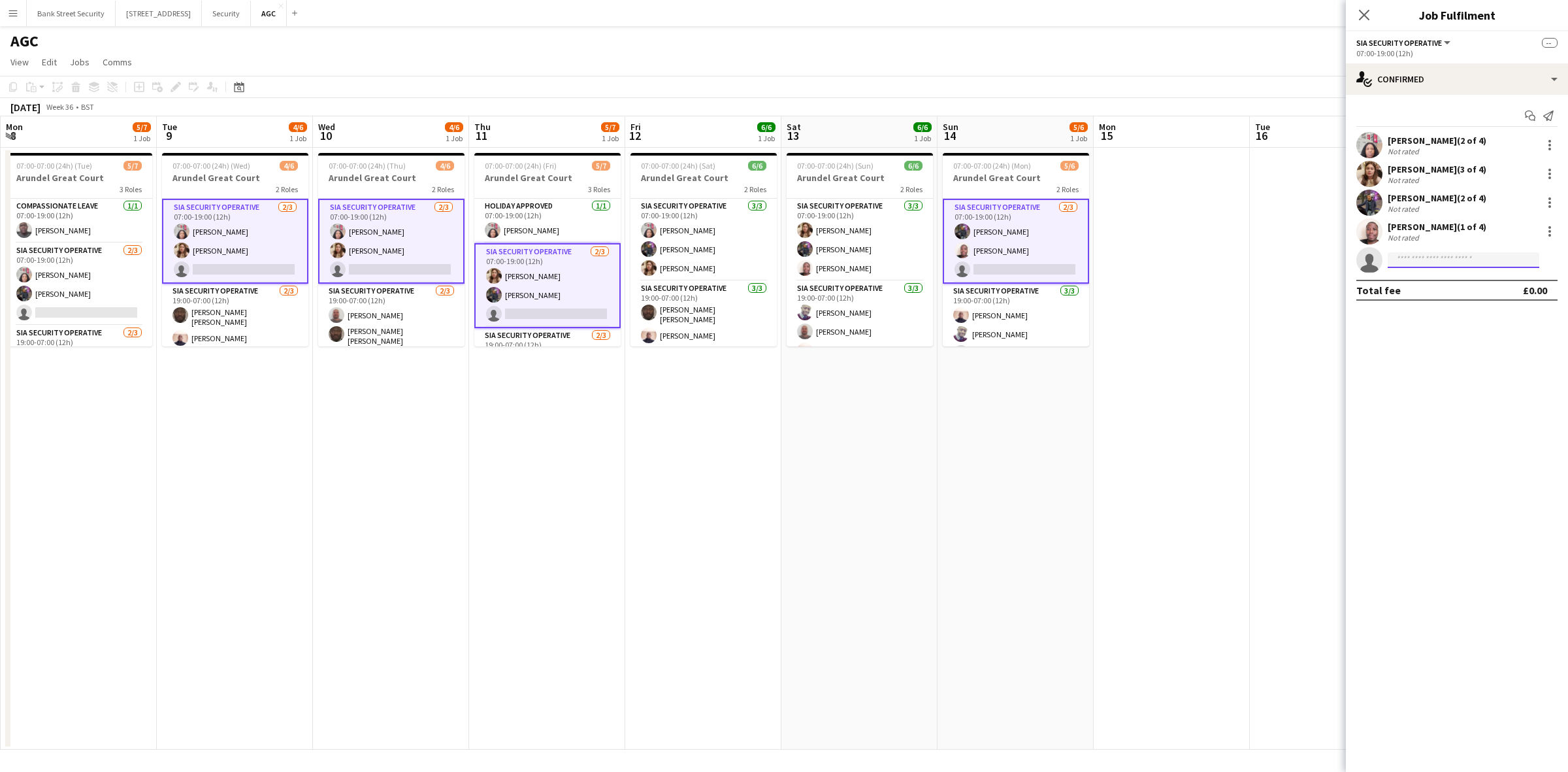
click at [1408, 263] on input at bounding box center [1463, 260] width 152 height 16
type input "**"
click at [395, 414] on app-date-cell "07:00-07:00 (24h) (Thu) 4/6 Arundel Great Court 2 Roles SIA Security Operative …" at bounding box center [391, 448] width 156 height 601
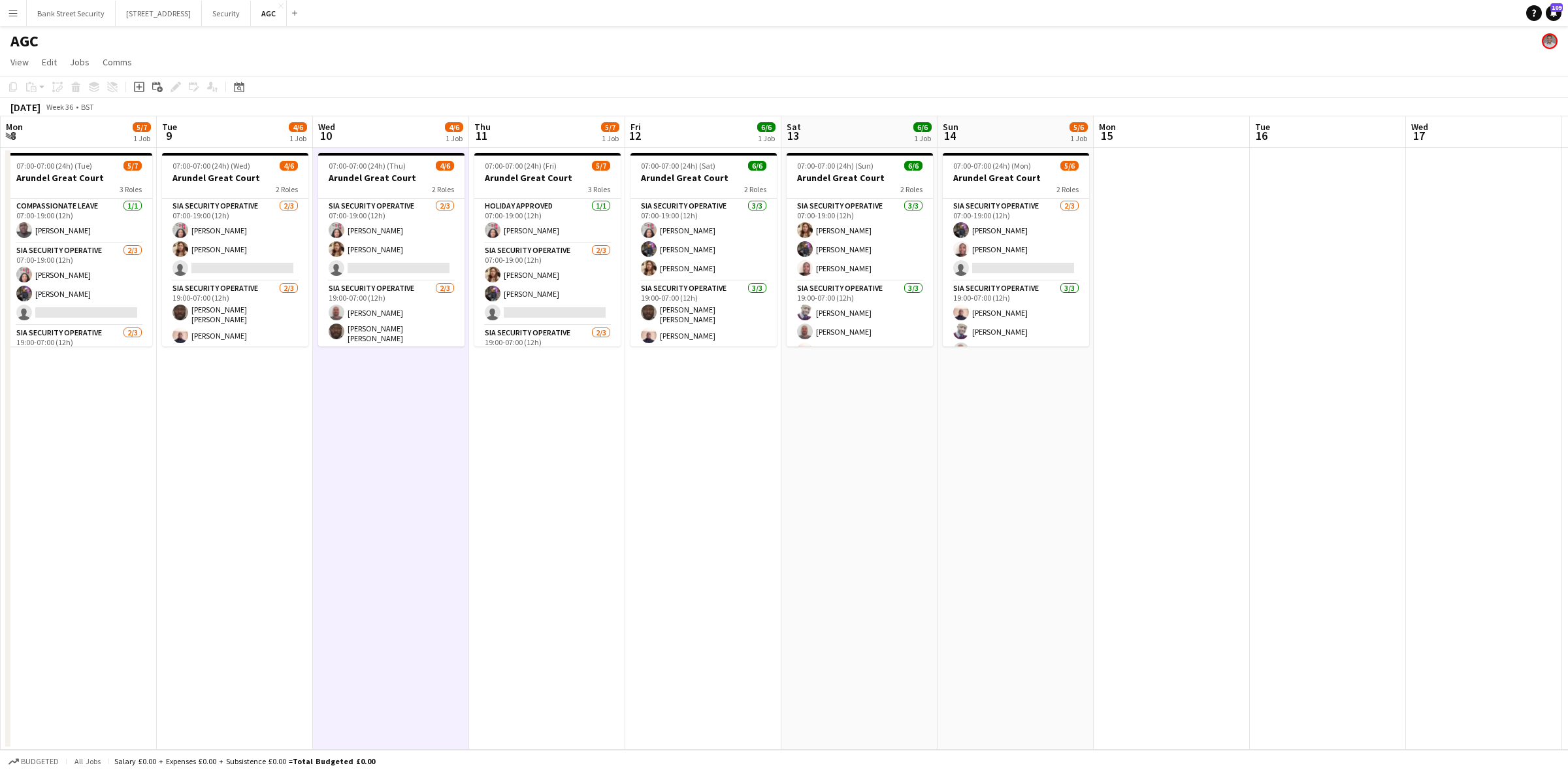
click at [230, 172] on h3 "Arundel Great Court" at bounding box center [234, 178] width 146 height 12
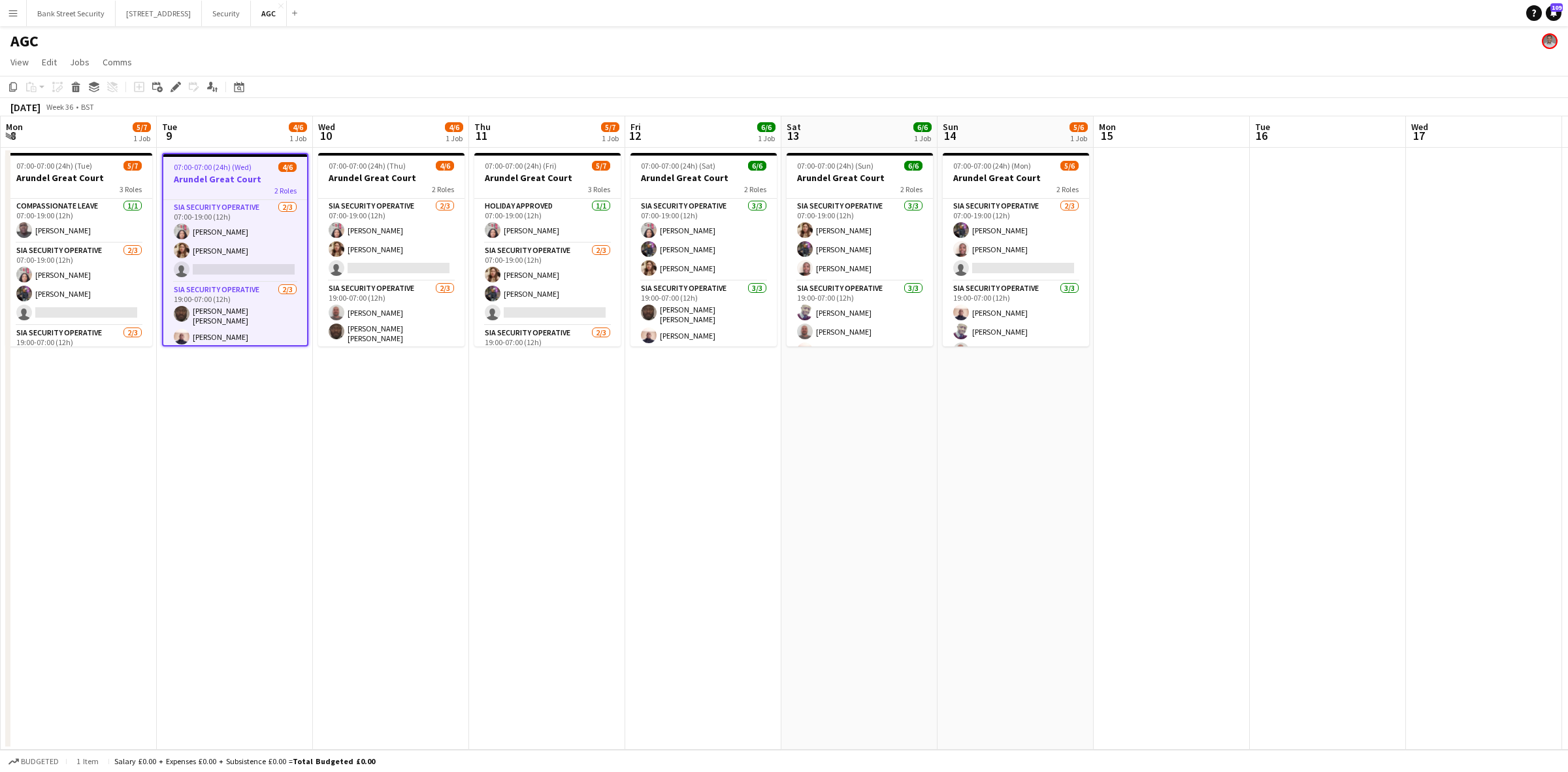
scroll to position [0, 466]
click at [409, 174] on h3 "Arundel Great Court" at bounding box center [393, 178] width 146 height 12
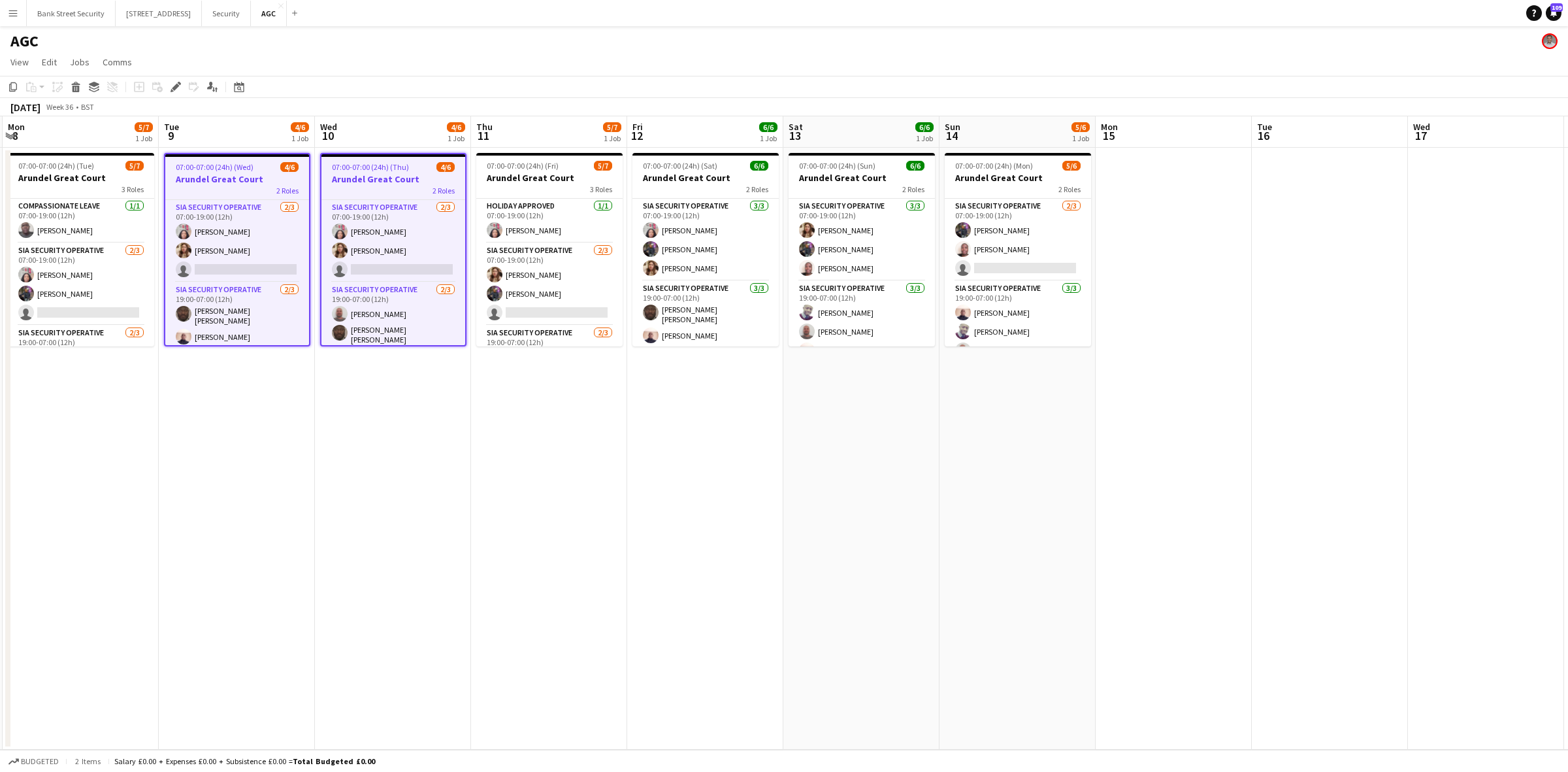
click at [553, 178] on h3 "Arundel Great Court" at bounding box center [549, 178] width 146 height 12
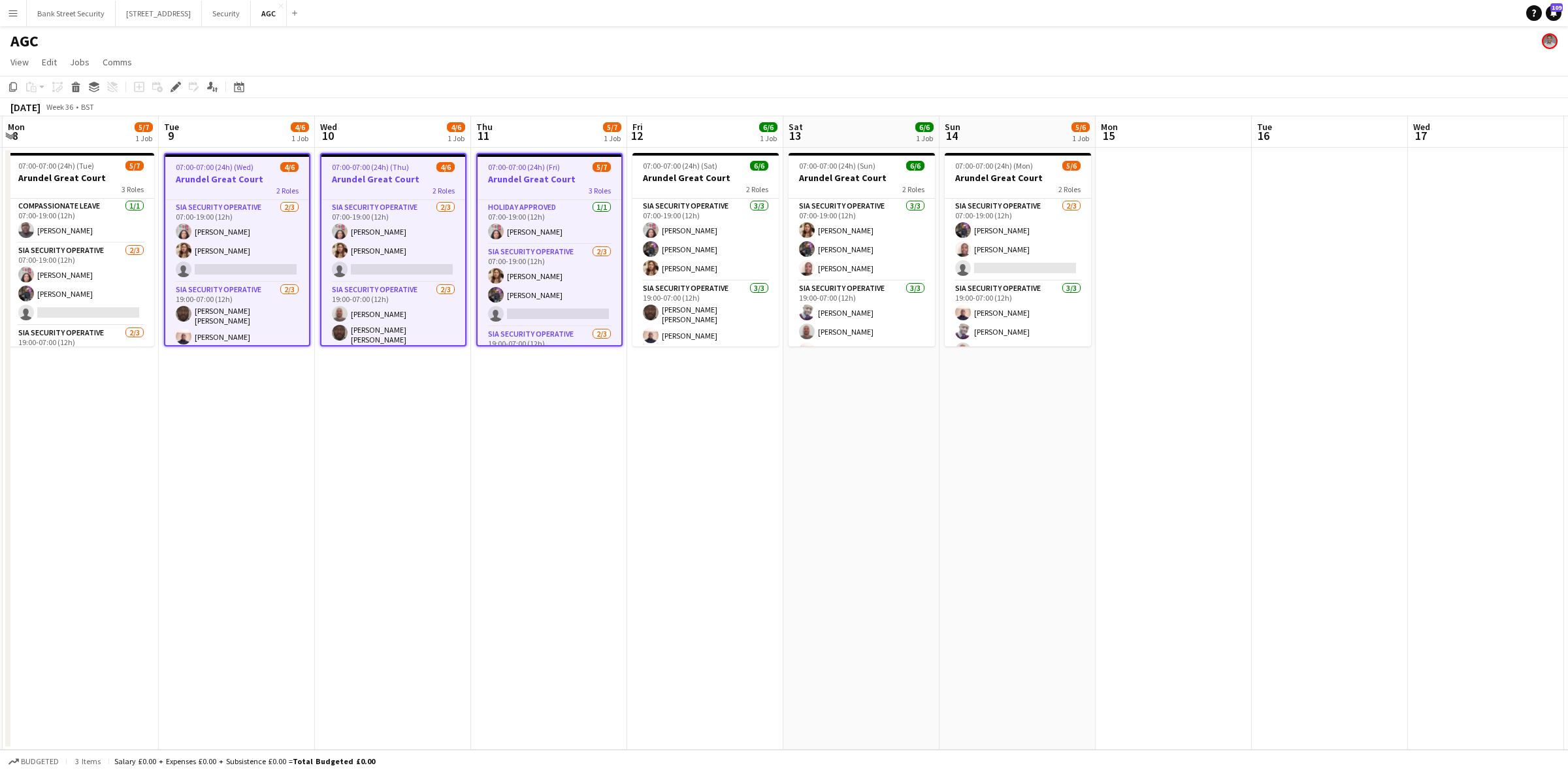
click at [1000, 174] on h3 "Arundel Great Court" at bounding box center [1017, 178] width 146 height 12
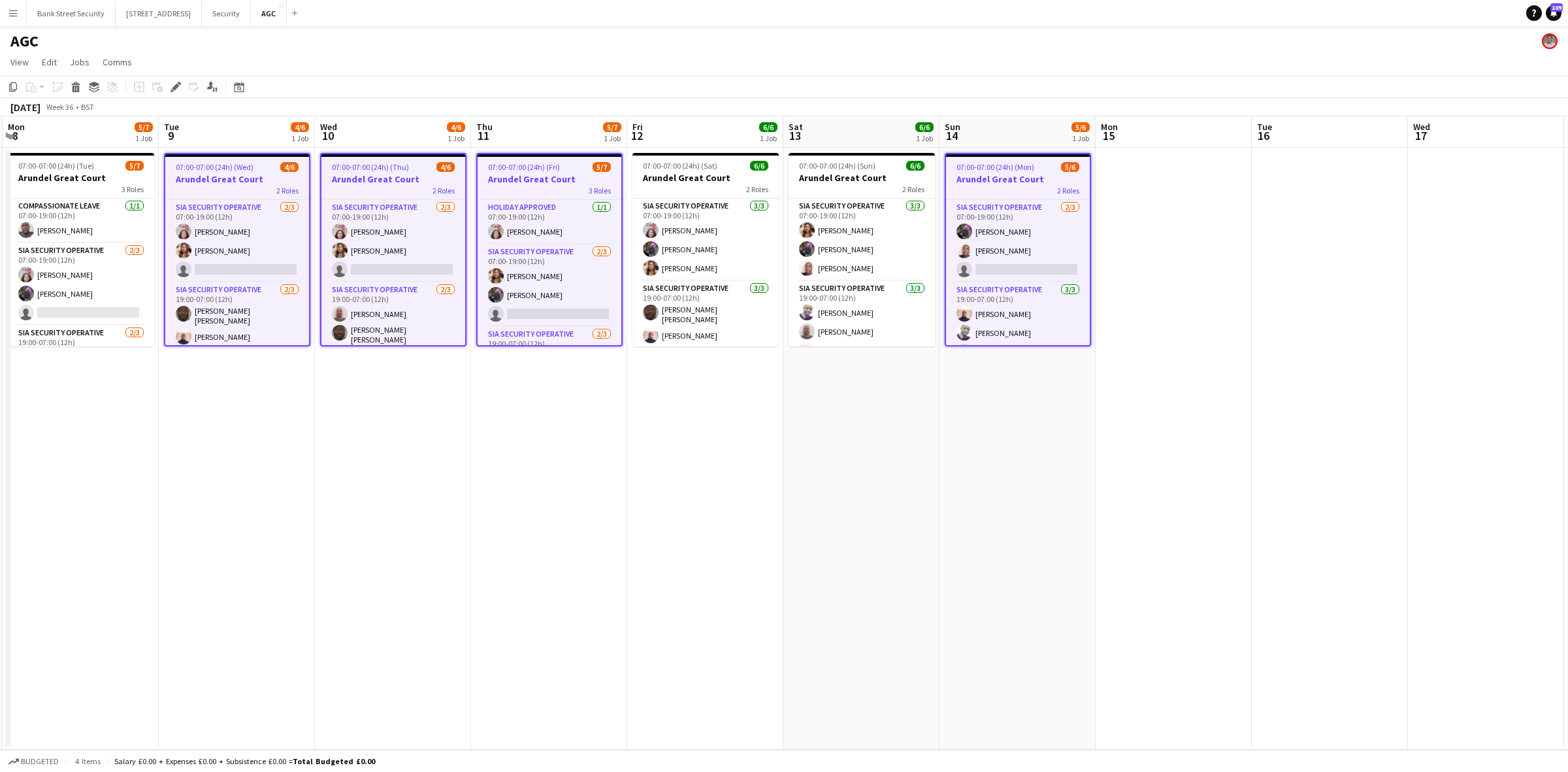
click at [170, 87] on icon "Edit" at bounding box center [176, 87] width 11 height 11
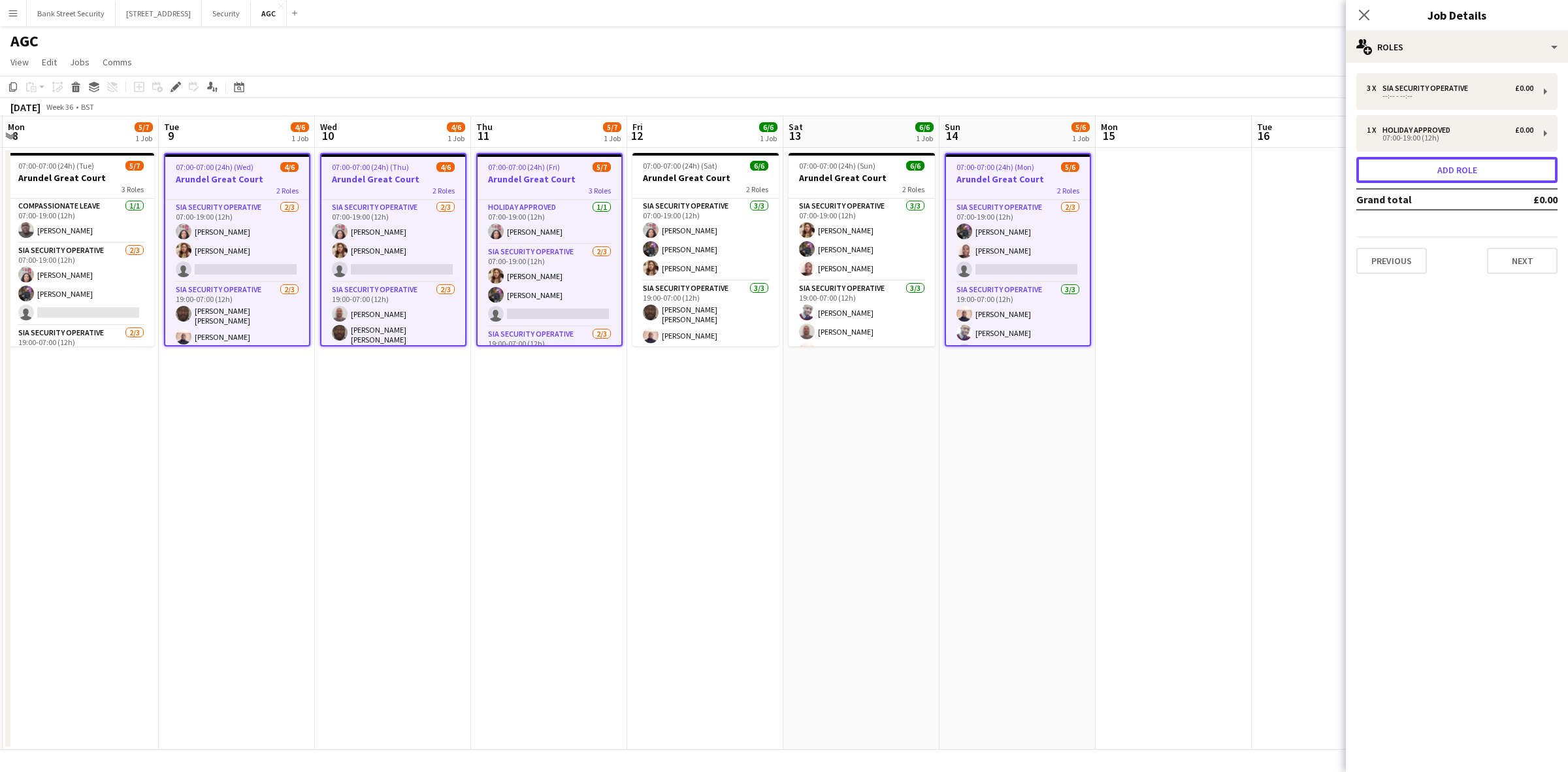
click at [1451, 164] on button "Add role" at bounding box center [1457, 170] width 201 height 26
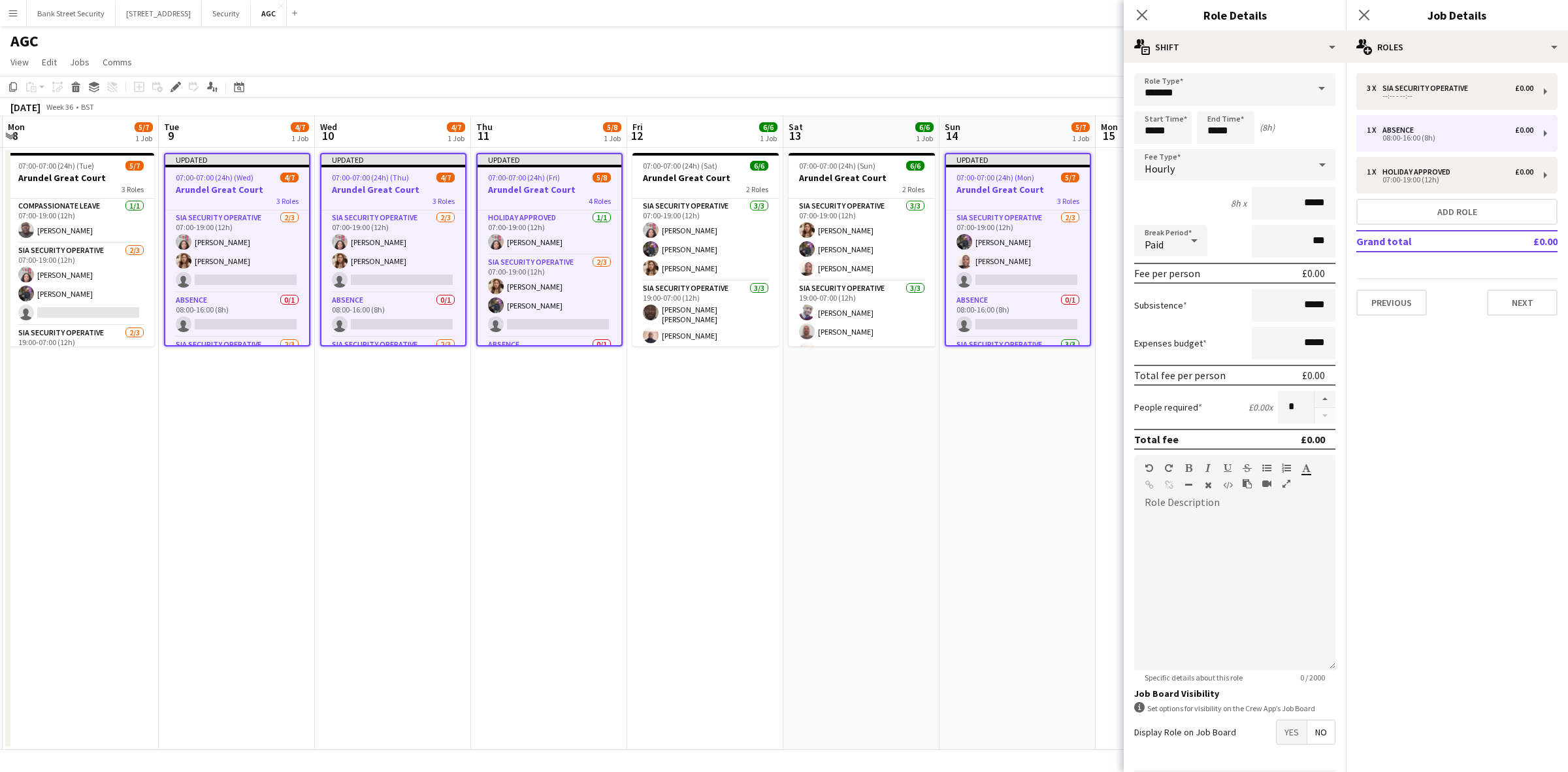
click at [1313, 89] on span at bounding box center [1321, 89] width 27 height 32
click at [1210, 237] on span "Holiday Approved" at bounding box center [1228, 238] width 168 height 12
type input "**********"
click at [1154, 128] on input "*****" at bounding box center [1163, 127] width 58 height 32
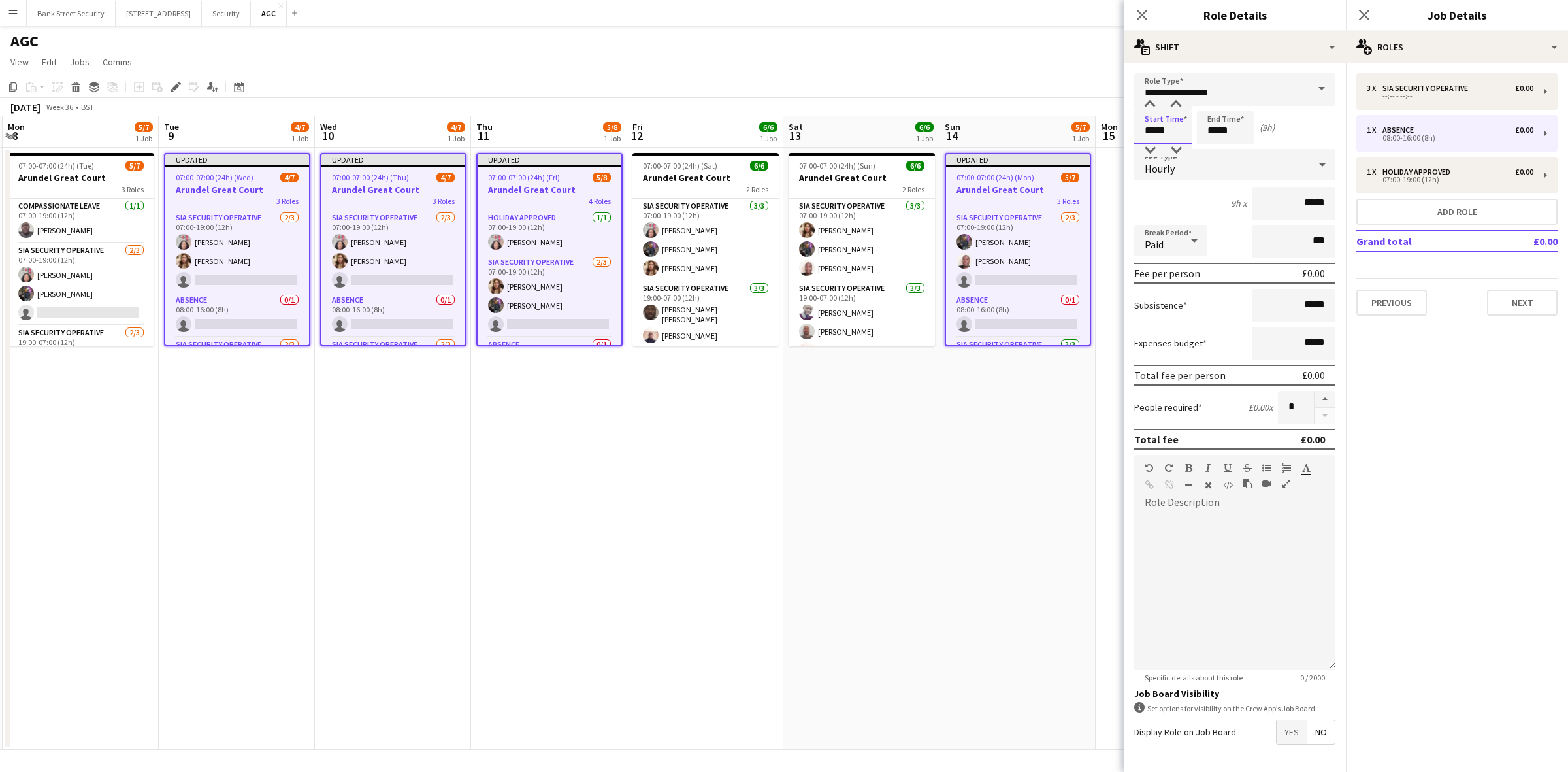
type input "*****"
click at [1216, 134] on input "*****" at bounding box center [1226, 127] width 58 height 32
type input "*****"
click at [1147, 15] on icon "Close pop-in" at bounding box center [1141, 15] width 11 height 11
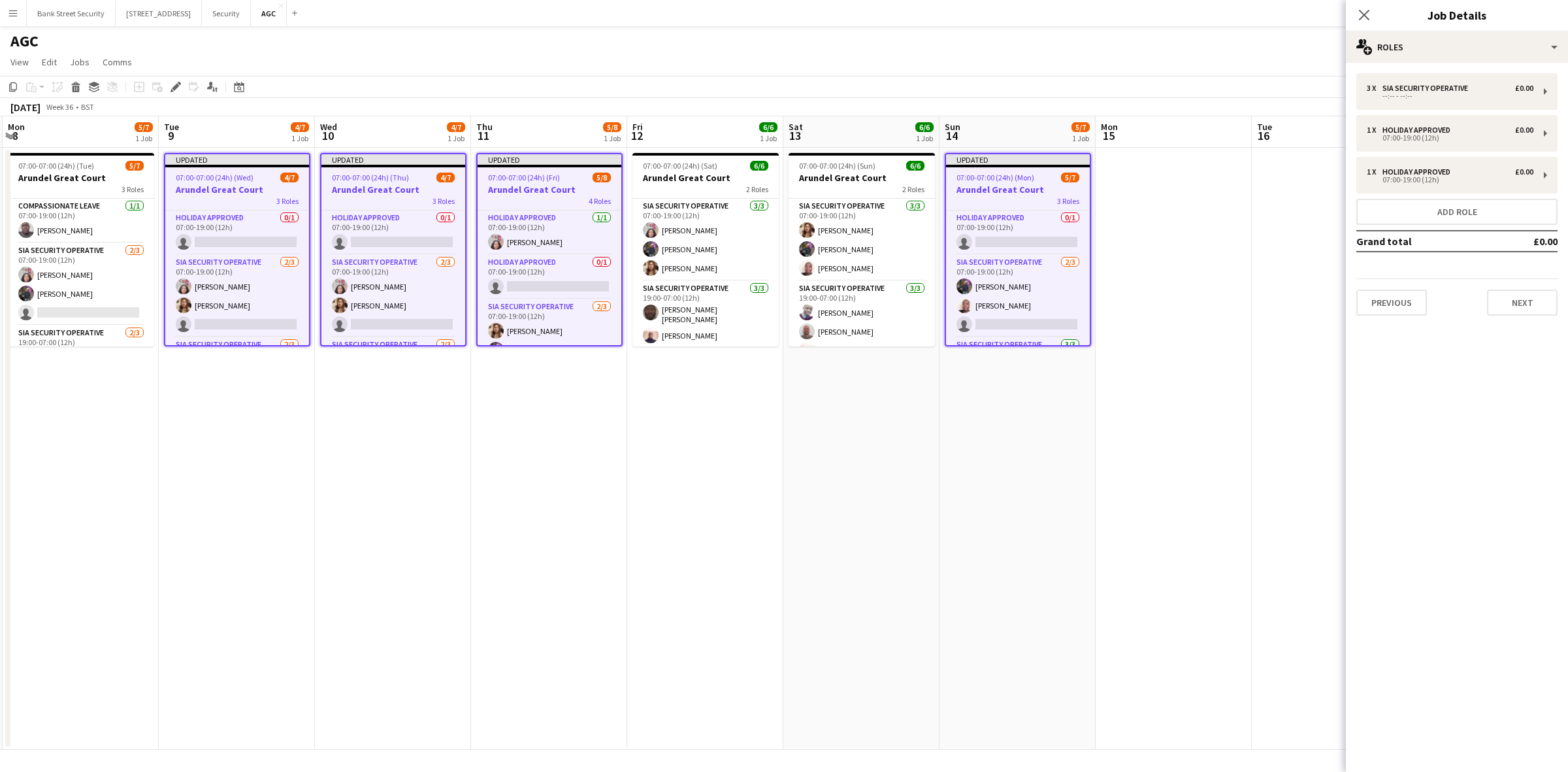
click at [1364, 18] on icon "Close pop-in" at bounding box center [1364, 15] width 11 height 11
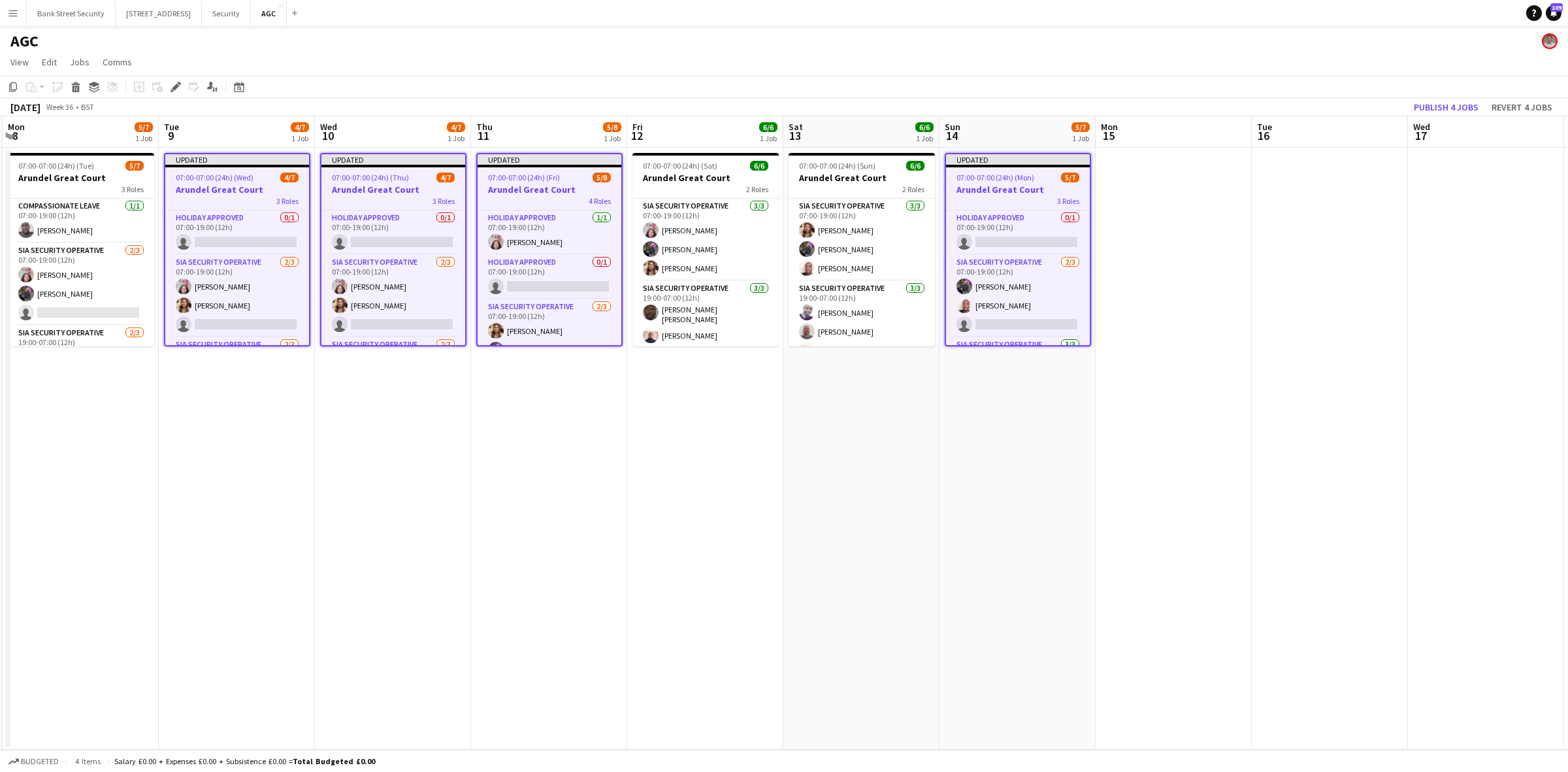
click at [232, 222] on app-card-role "Holiday Approved 0/1 07:00-19:00 (12h) single-neutral-actions" at bounding box center [237, 232] width 144 height 45
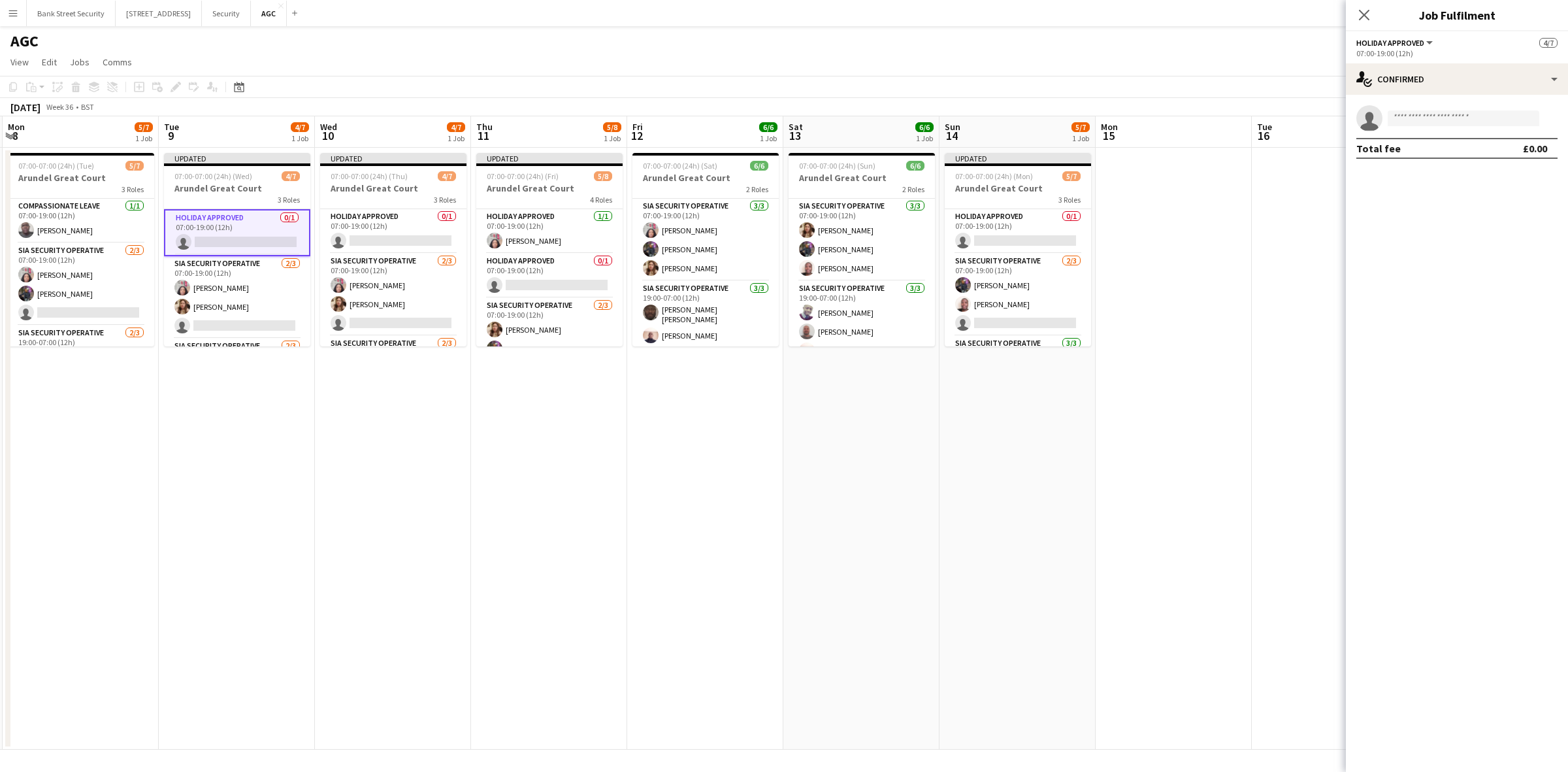
click at [369, 230] on app-card-role "Holiday Approved 0/1 07:00-19:00 (12h) single-neutral-actions" at bounding box center [393, 232] width 146 height 45
click at [527, 267] on app-card-role "Holiday Approved 0/1 07:00-19:00 (12h) single-neutral-actions" at bounding box center [549, 276] width 146 height 45
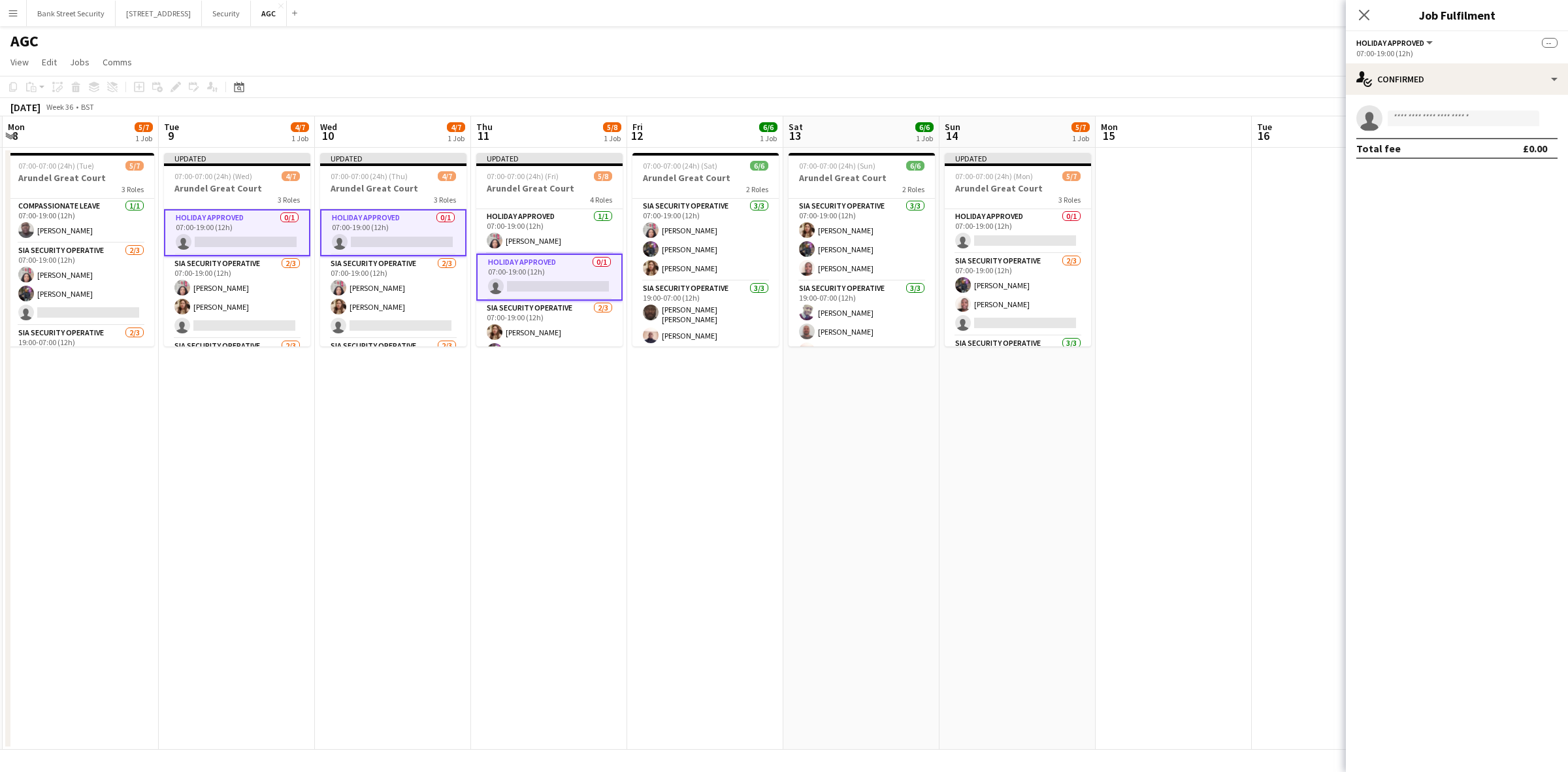
click at [975, 232] on app-card-role "Holiday Approved 0/1 07:00-19:00 (12h) single-neutral-actions" at bounding box center [1017, 232] width 146 height 45
click at [1416, 119] on input at bounding box center [1463, 118] width 152 height 16
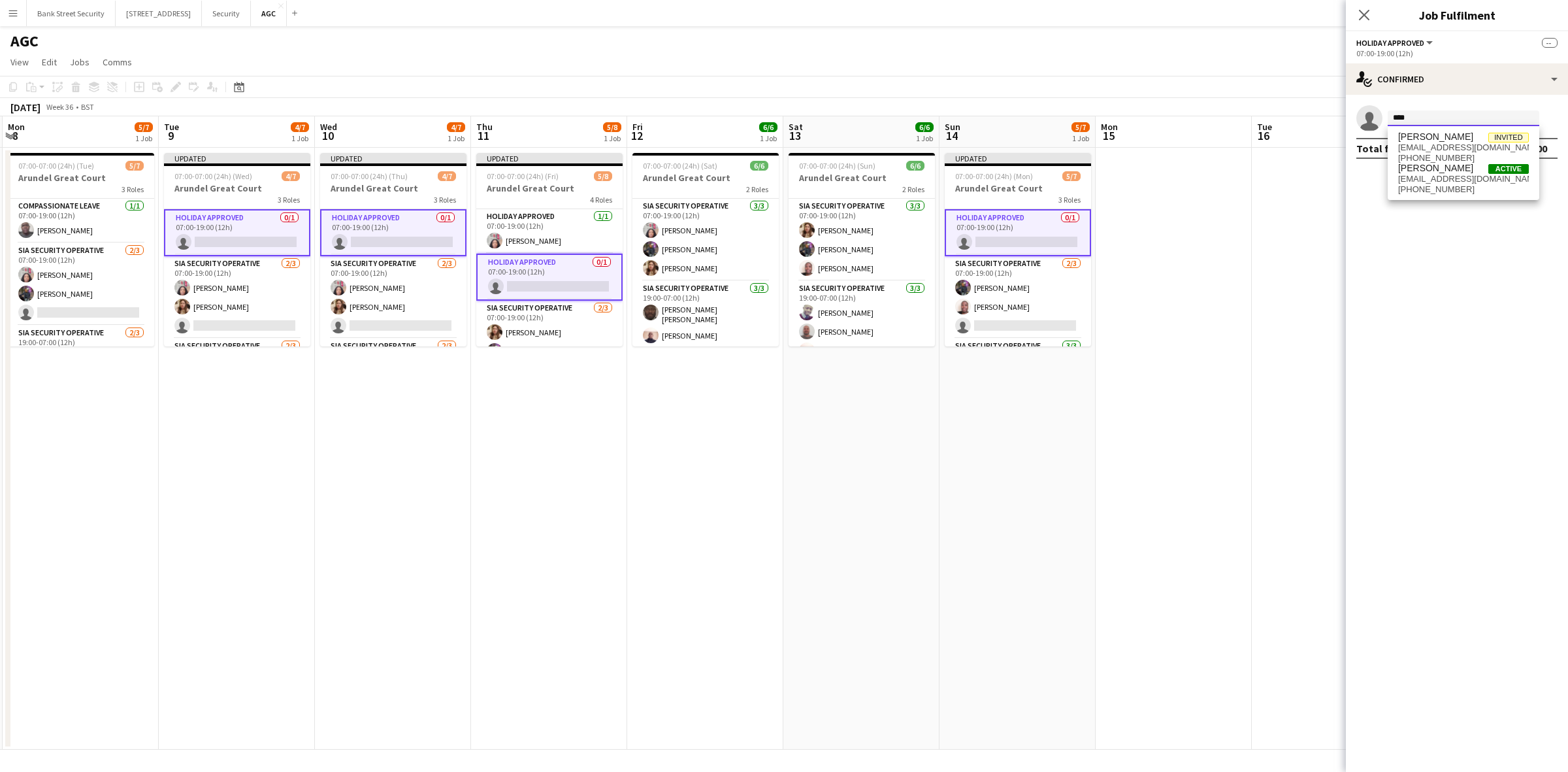
type input "****"
click at [1433, 170] on span "[PERSON_NAME]" at bounding box center [1435, 168] width 75 height 11
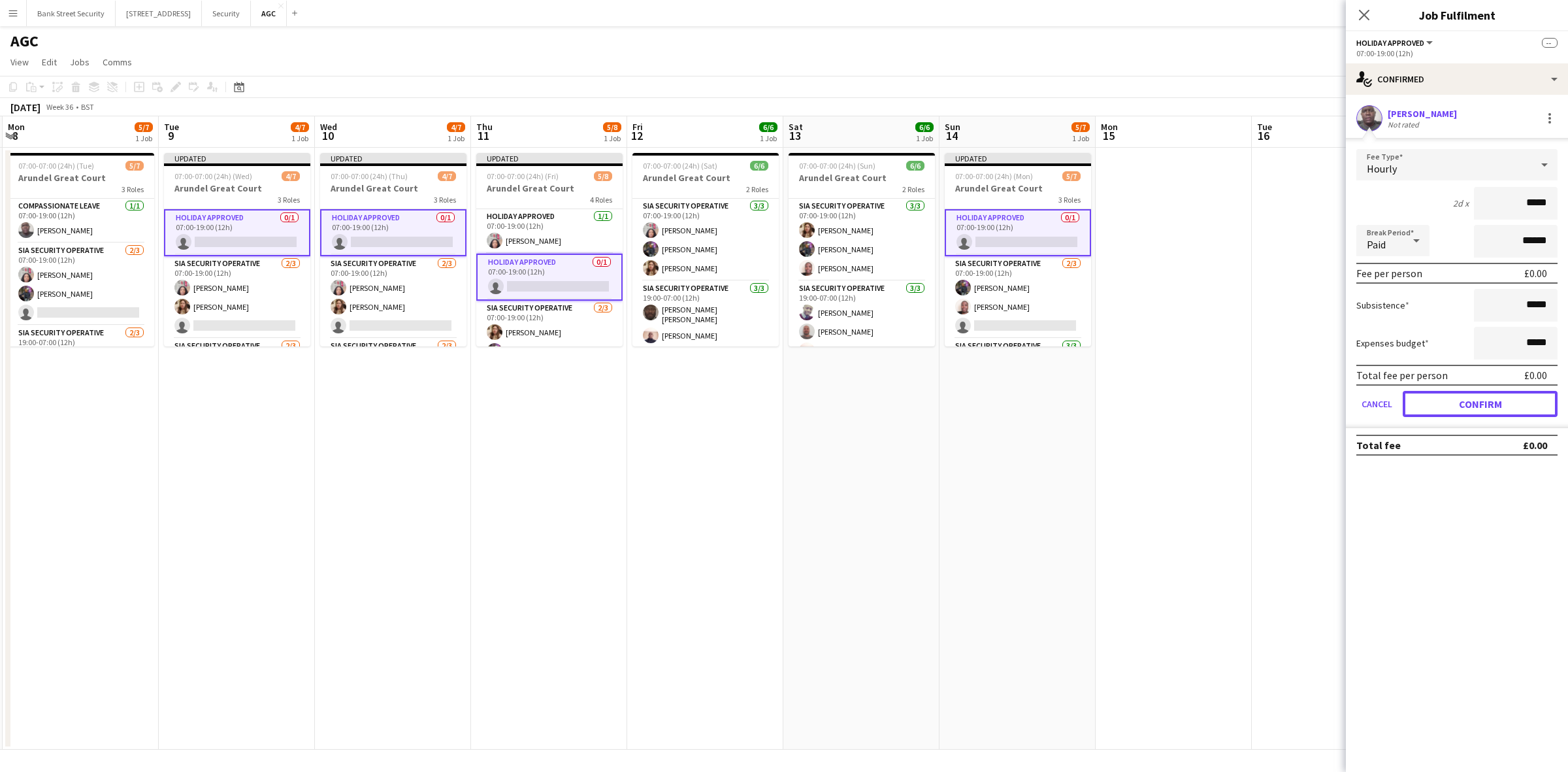
click at [1477, 395] on button "Confirm" at bounding box center [1480, 404] width 155 height 26
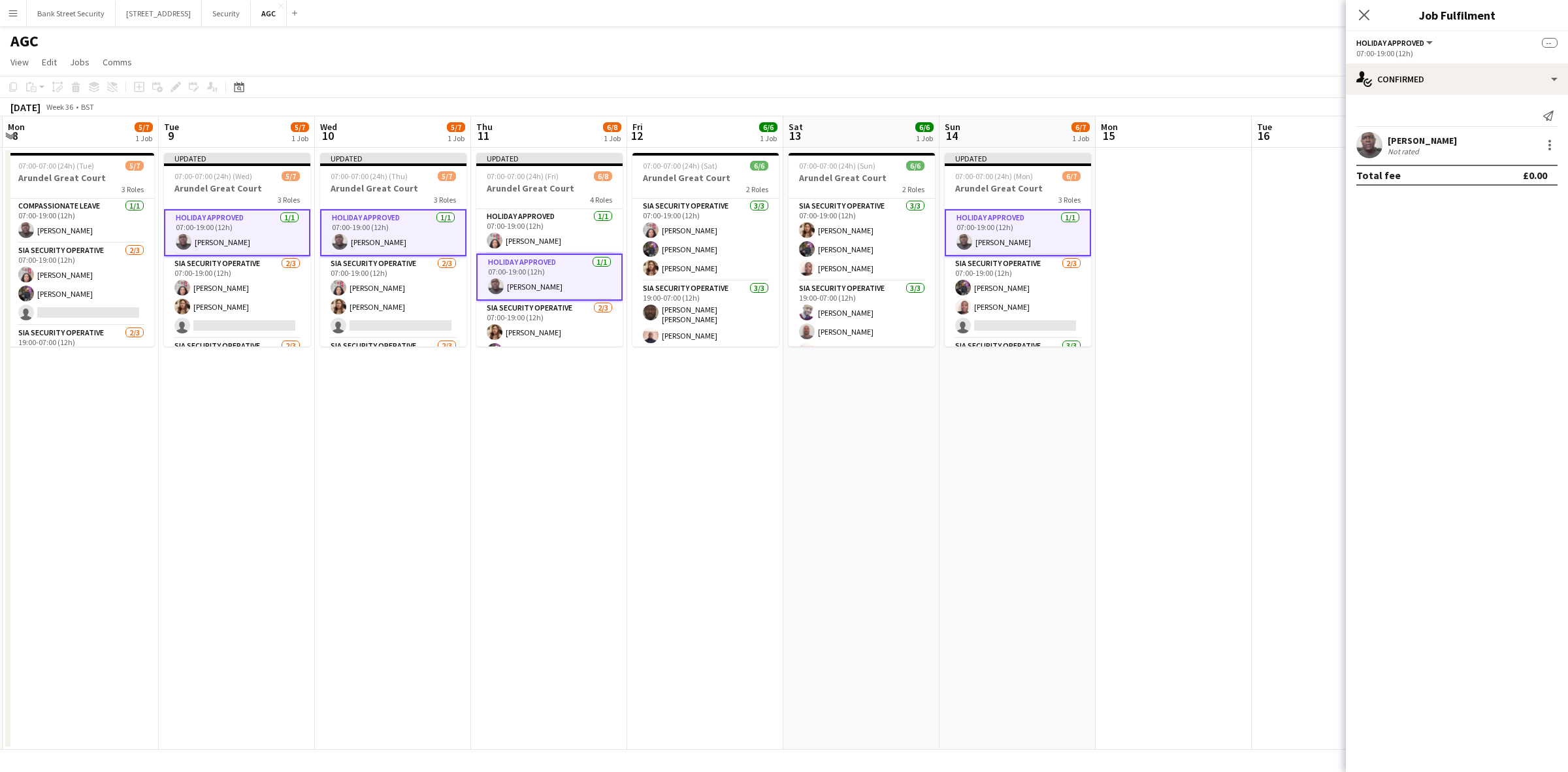
click at [1365, 14] on icon at bounding box center [1364, 15] width 11 height 11
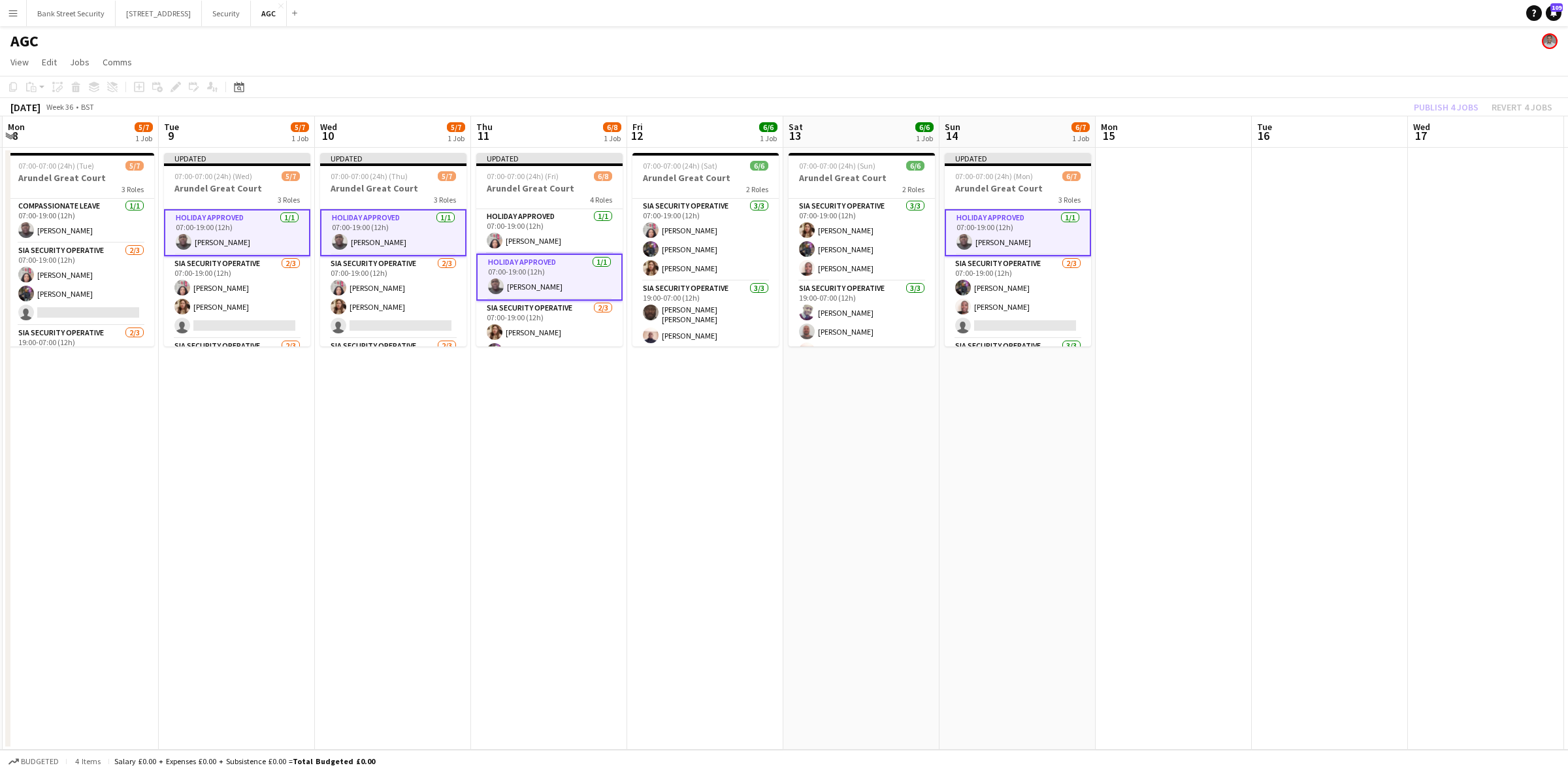
click at [1457, 103] on div "Publish 4 jobs Revert 4 jobs" at bounding box center [1482, 107] width 170 height 17
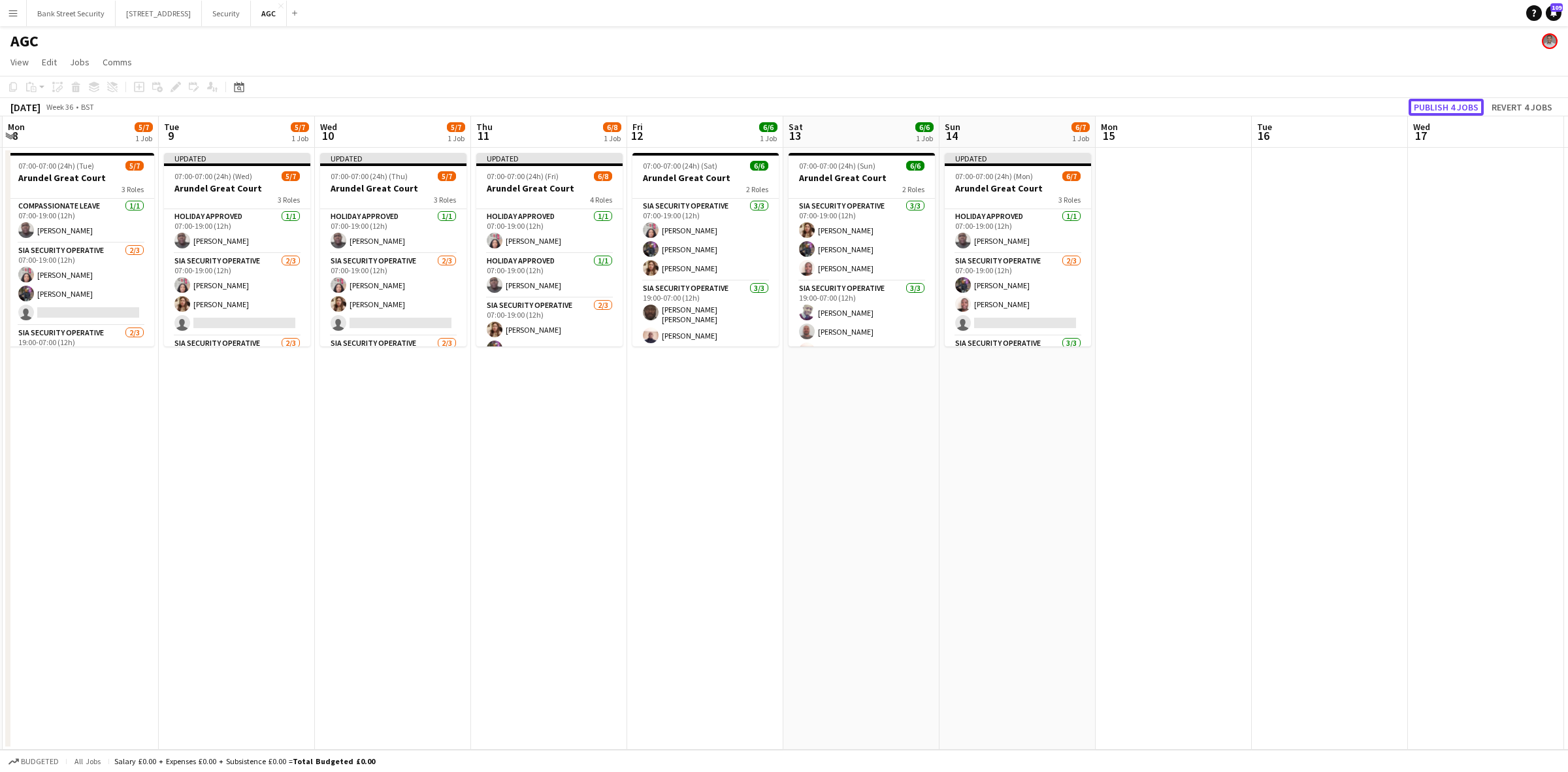
click at [1457, 103] on button "Publish 4 jobs" at bounding box center [1446, 107] width 75 height 17
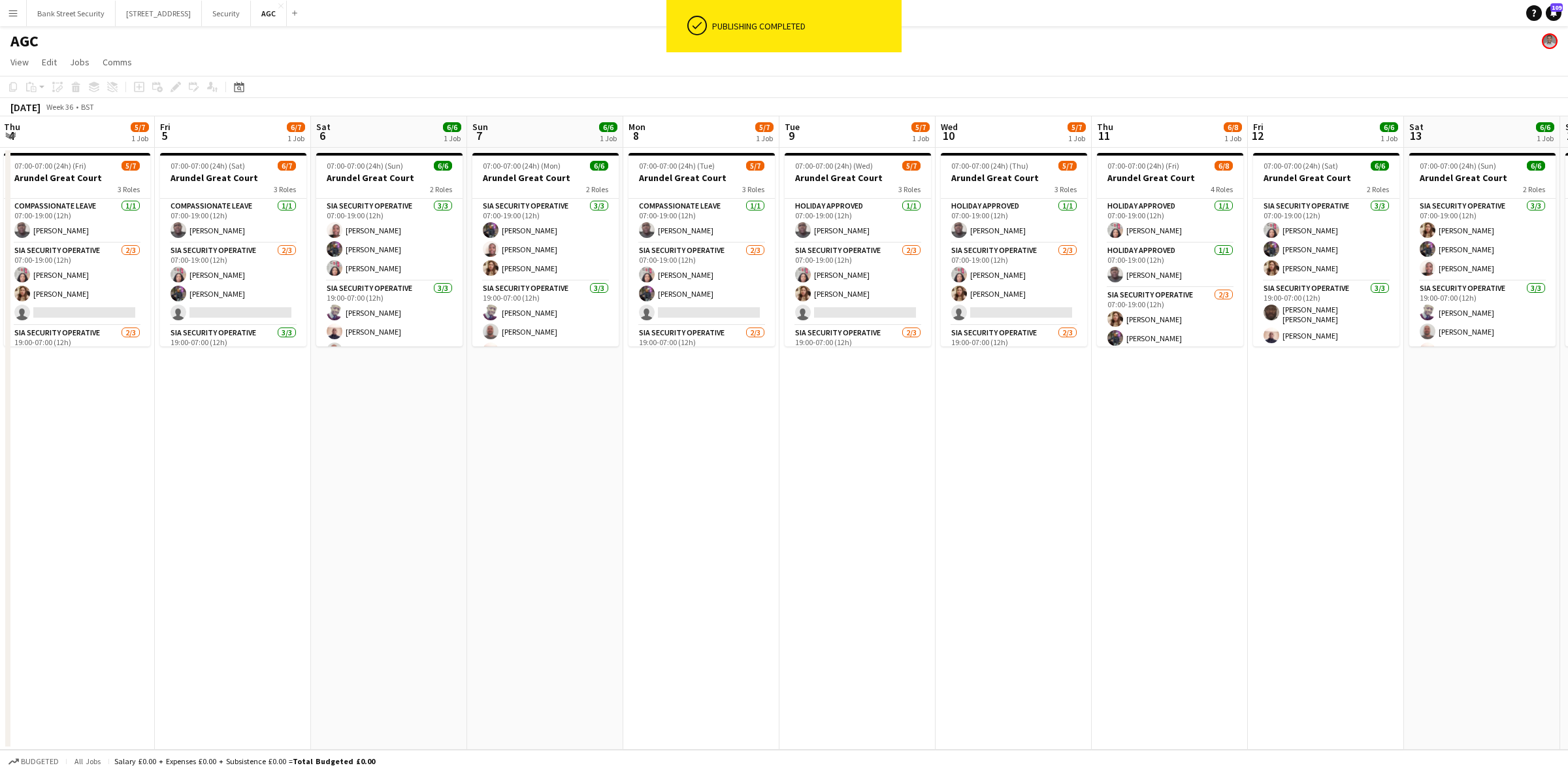
drag, startPoint x: 324, startPoint y: 559, endPoint x: 945, endPoint y: 467, distance: 627.8
click at [945, 467] on app-calendar-viewport "Tue 2 5/6 1 Job Wed 3 5/6 1 Job Thu 4 5/7 1 Job Fri 5 6/7 1 Job Sat 6 6/6 1 Job…" at bounding box center [784, 433] width 1568 height 633
click at [667, 494] on app-date-cell "07:00-07:00 (24h) (Tue) 5/7 Arundel Great Court 3 Roles Compassionate Leave [DA…" at bounding box center [703, 448] width 156 height 601
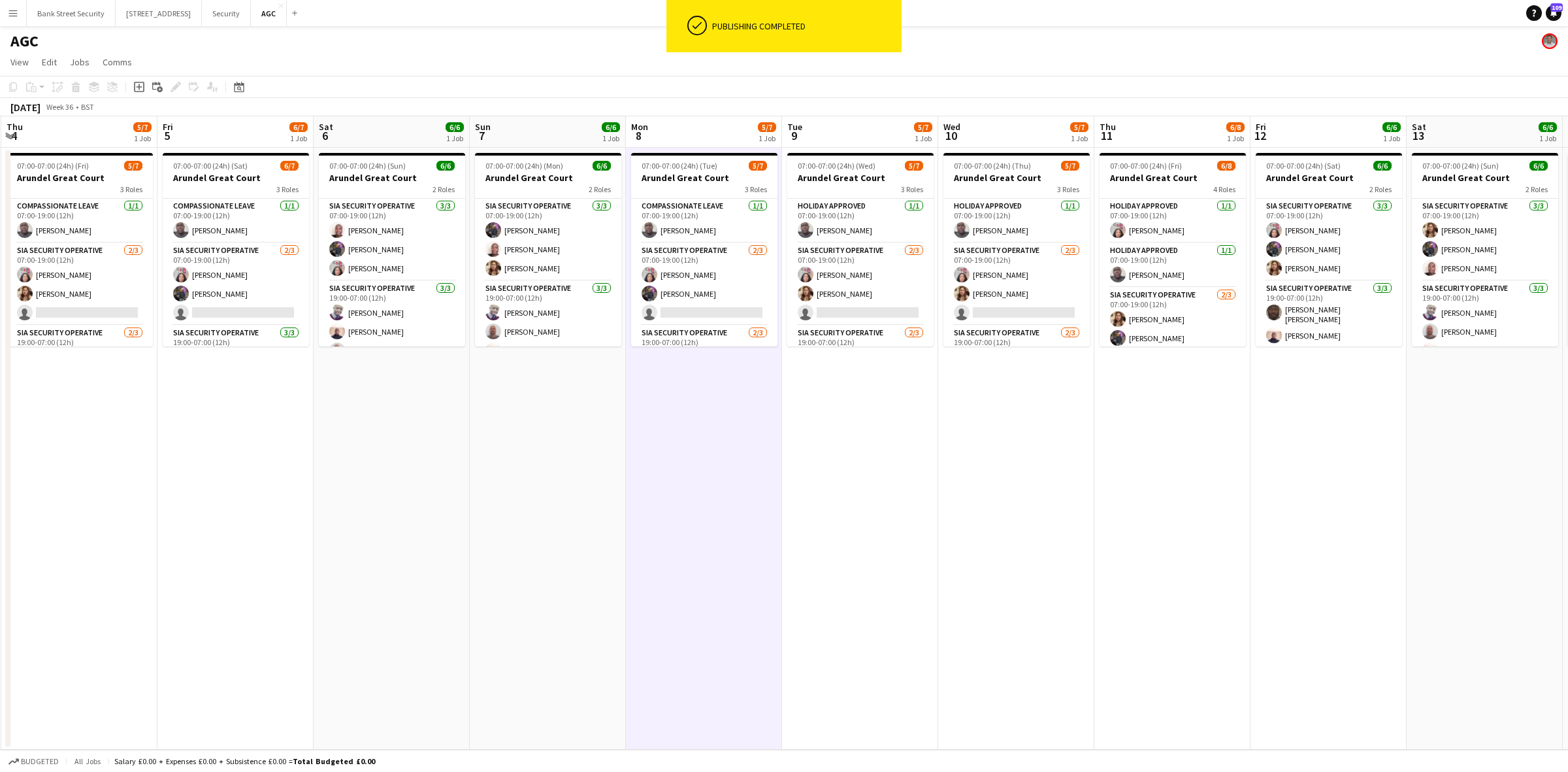
click at [465, 519] on app-date-cell "07:00-07:00 (24h) (Sun) 6/6 Arundel Great Court 2 Roles SIA Security Operative …" at bounding box center [391, 448] width 156 height 601
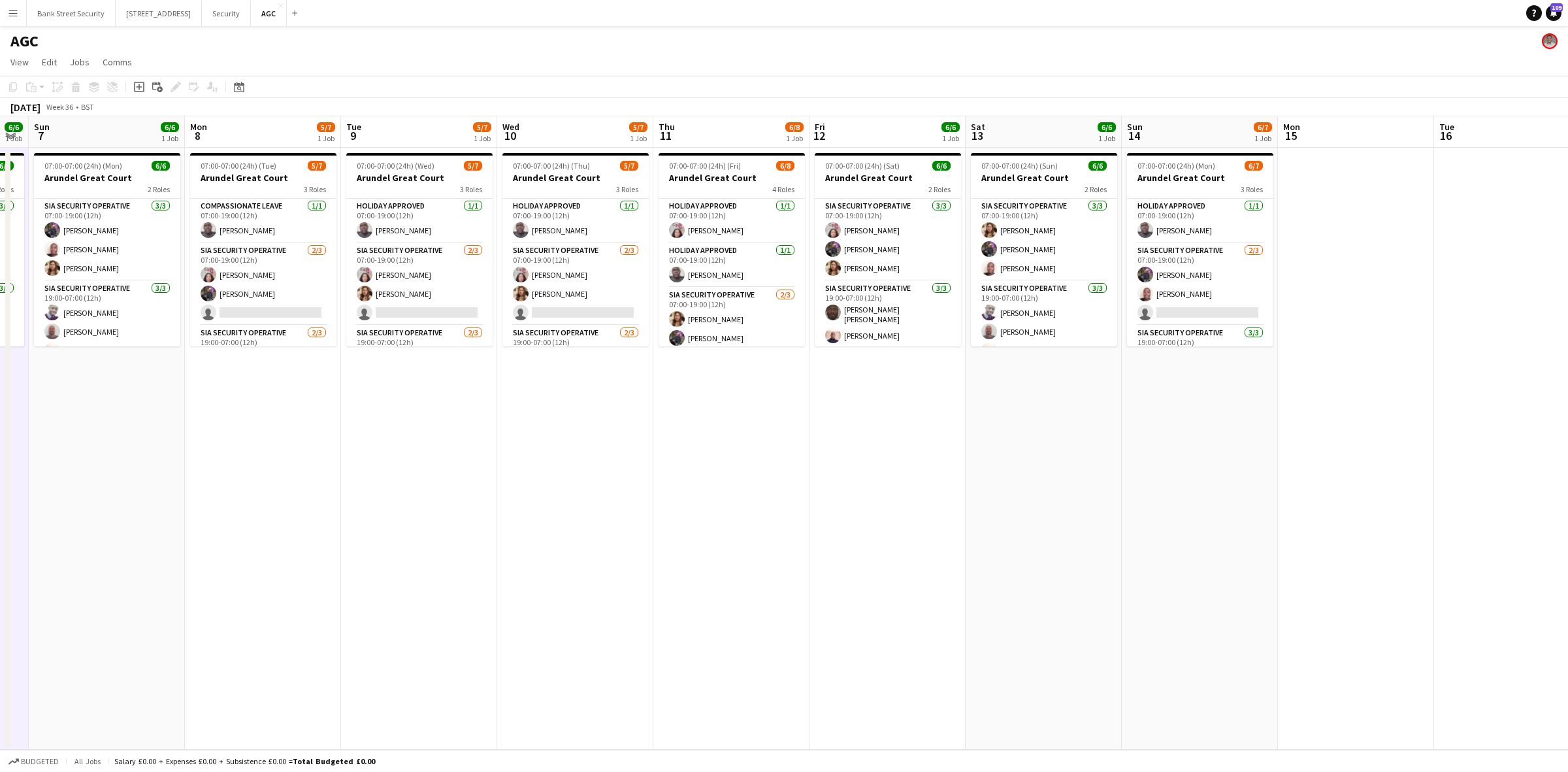
scroll to position [0, 480]
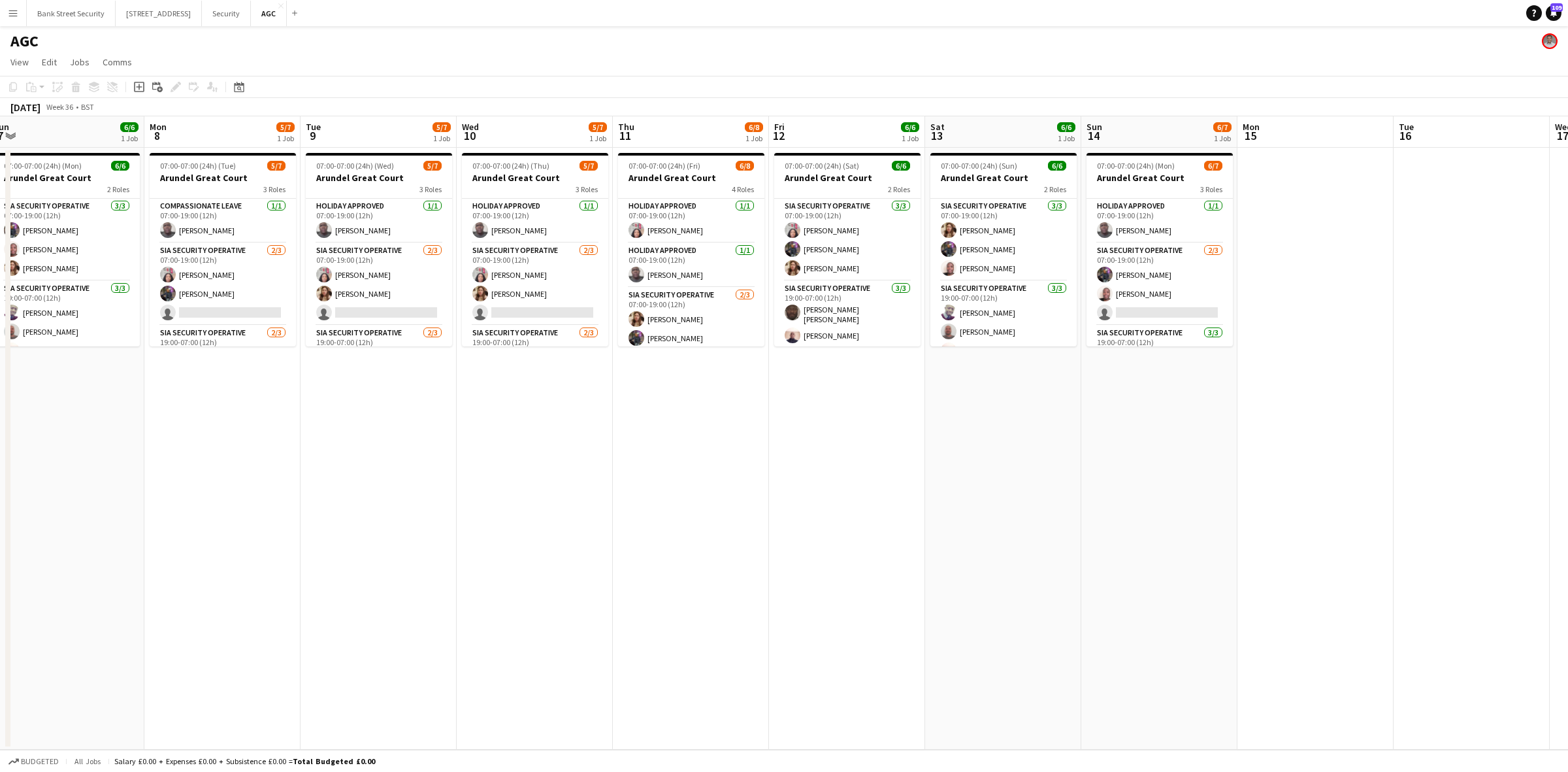
drag, startPoint x: 811, startPoint y: 463, endPoint x: 358, endPoint y: 471, distance: 453.1
click at [358, 471] on app-calendar-viewport "Thu 4 5/7 1 Job Fri 5 6/7 1 Job Sat 6 6/6 1 Job Sun 7 6/6 1 Job Mon 8 5/7 1 Job…" at bounding box center [784, 433] width 1568 height 633
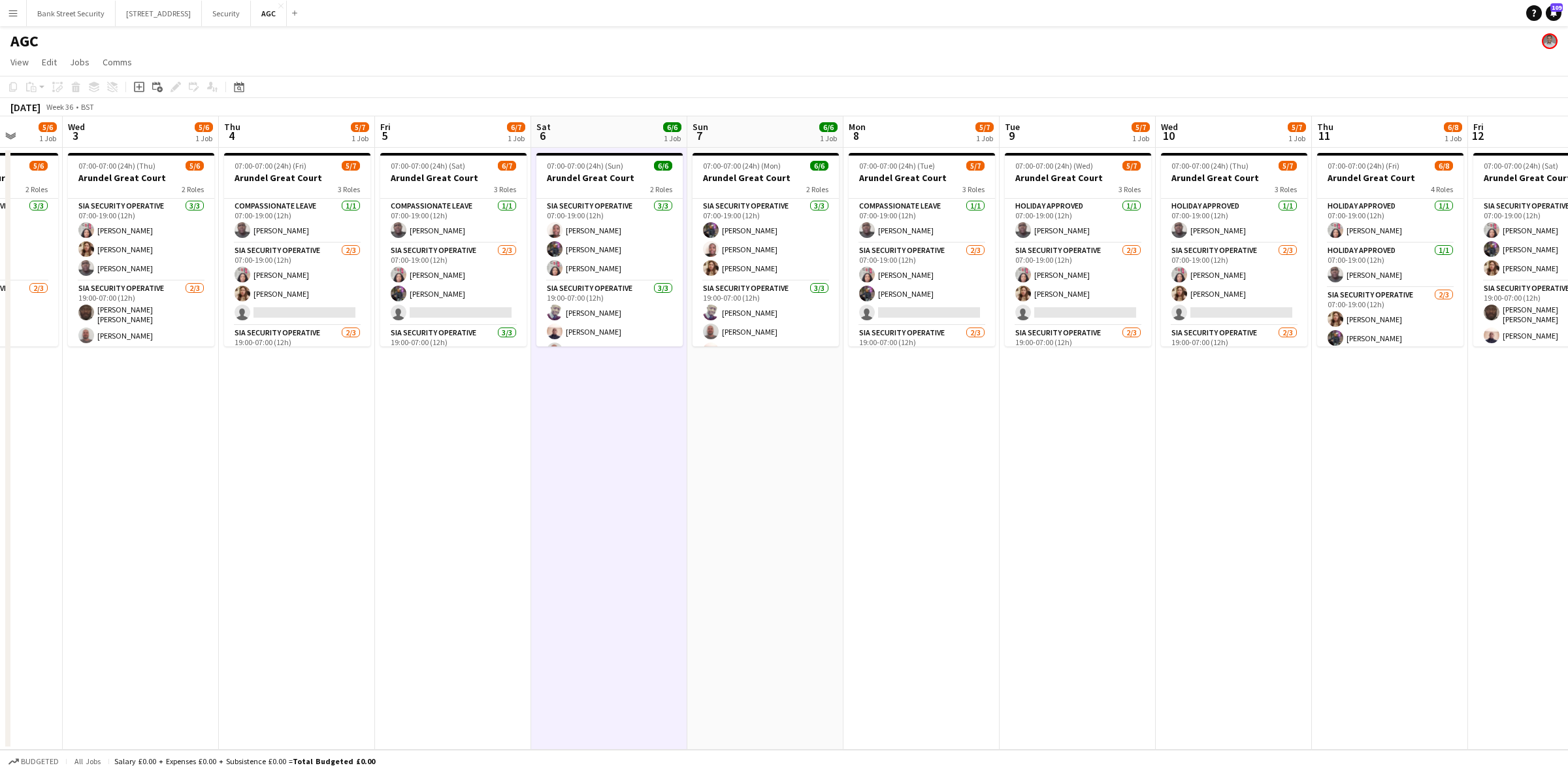
scroll to position [0, 405]
drag, startPoint x: 501, startPoint y: 441, endPoint x: 1210, endPoint y: 340, distance: 716.2
click at [1210, 340] on app-calendar-viewport "Sun 31 6/6 1 Job Mon 1 5/6 1 Job Tue 2 5/6 1 Job Wed 3 5/6 1 Job Thu 4 5/7 1 Jo…" at bounding box center [784, 433] width 1568 height 633
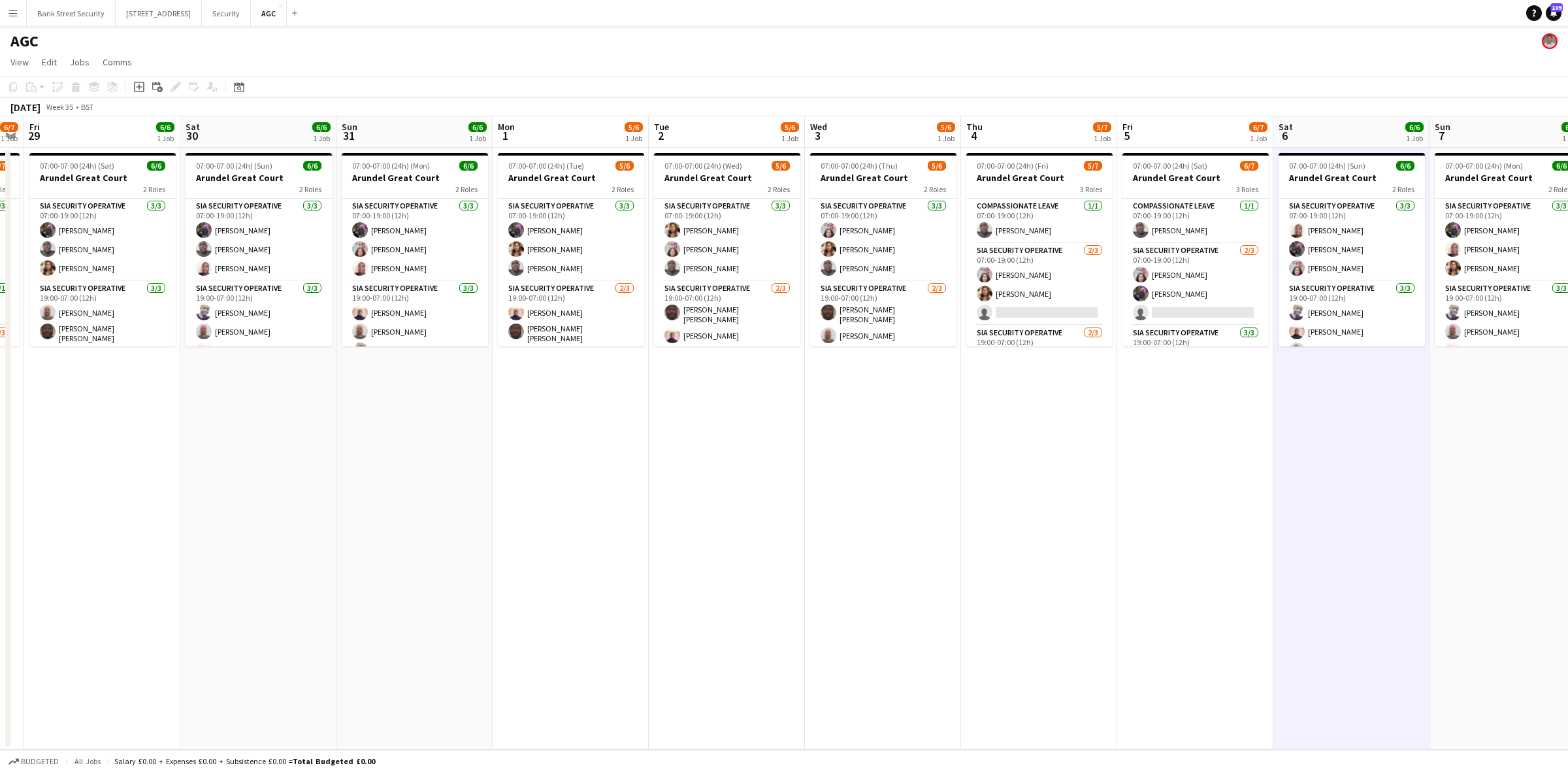
scroll to position [0, 286]
drag, startPoint x: 526, startPoint y: 359, endPoint x: 1174, endPoint y: 302, distance: 650.5
click at [1174, 302] on app-calendar-viewport "Wed 27 6/7 1 Job Thu 28 6/7 1 Job Fri 29 6/6 1 Job Sat 30 6/6 1 Job Sun 31 6/6 …" at bounding box center [784, 433] width 1568 height 633
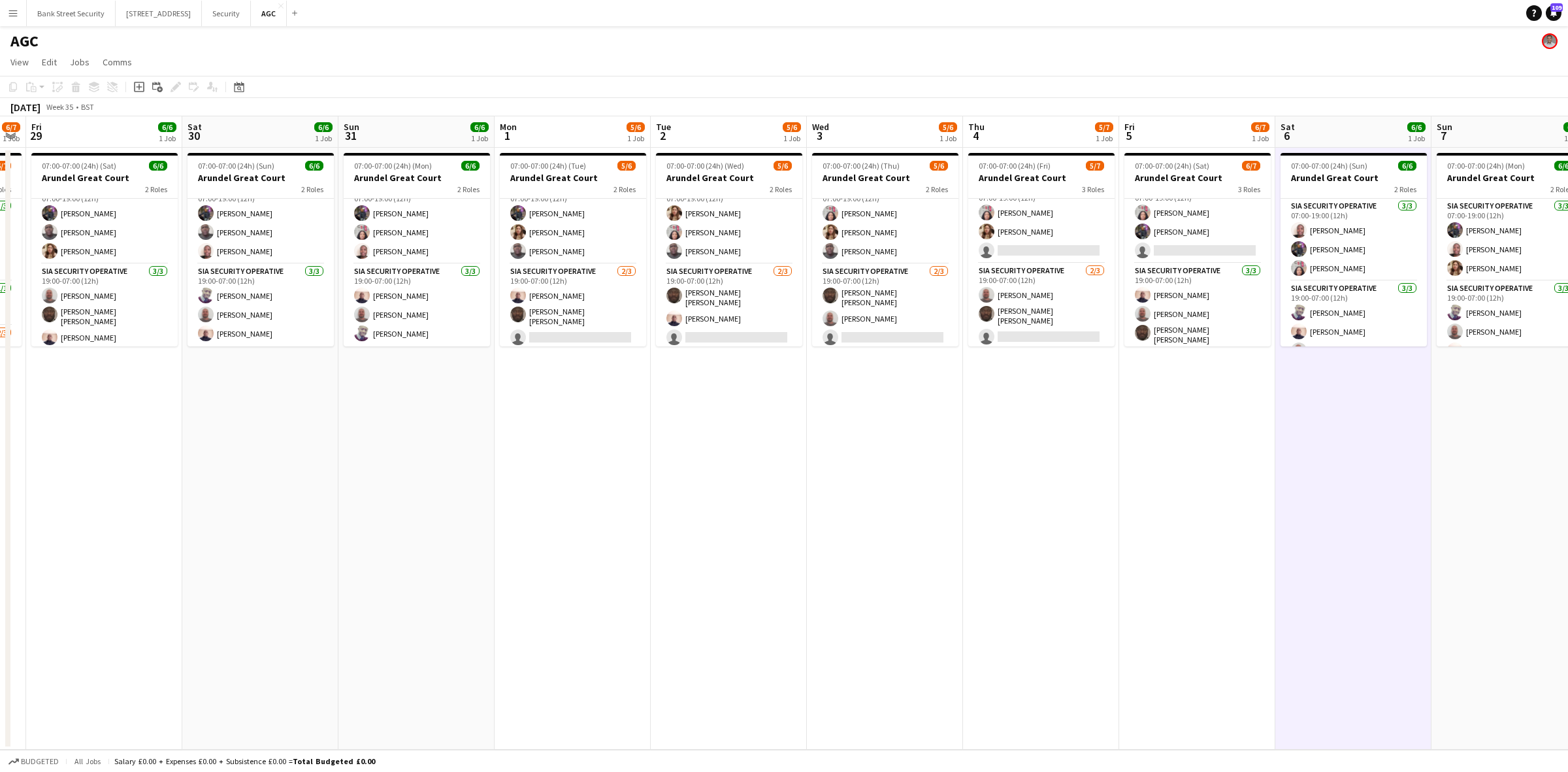
scroll to position [17, 0]
click at [244, 13] on button "Security Close" at bounding box center [227, 13] width 49 height 25
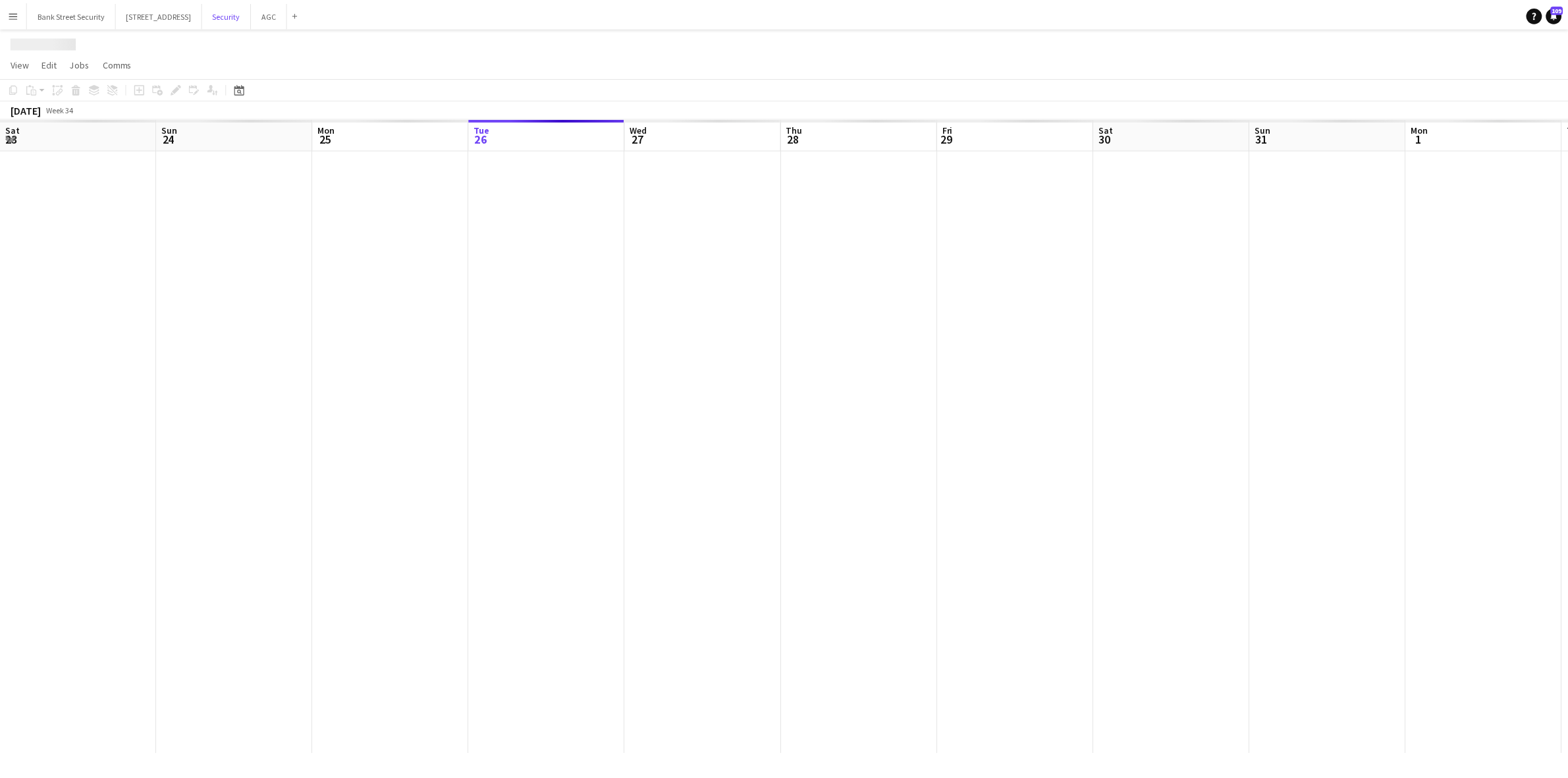
scroll to position [0, 314]
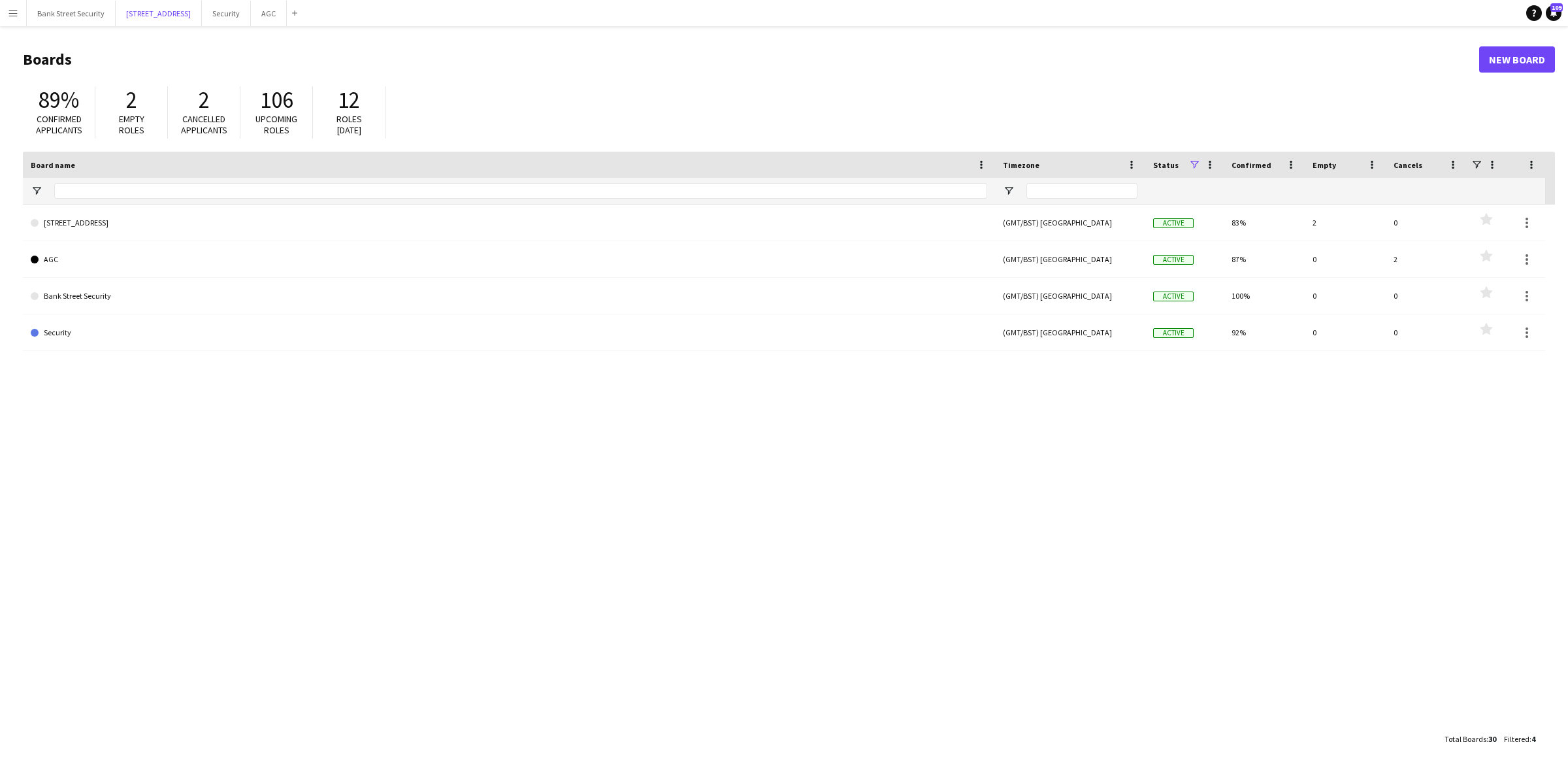
click at [155, 14] on button "1217 London Square NEP Close" at bounding box center [159, 13] width 86 height 25
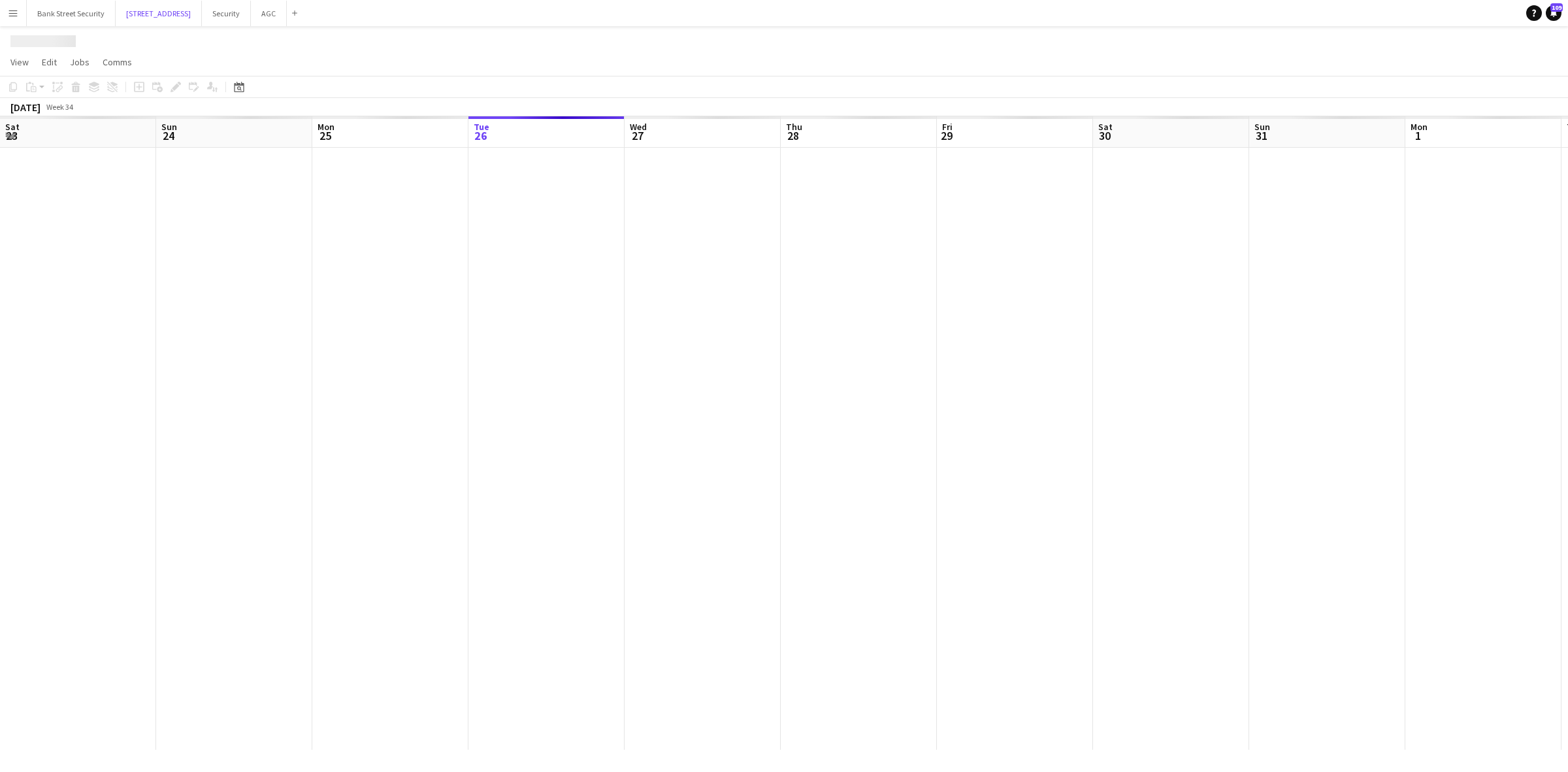
scroll to position [0, 311]
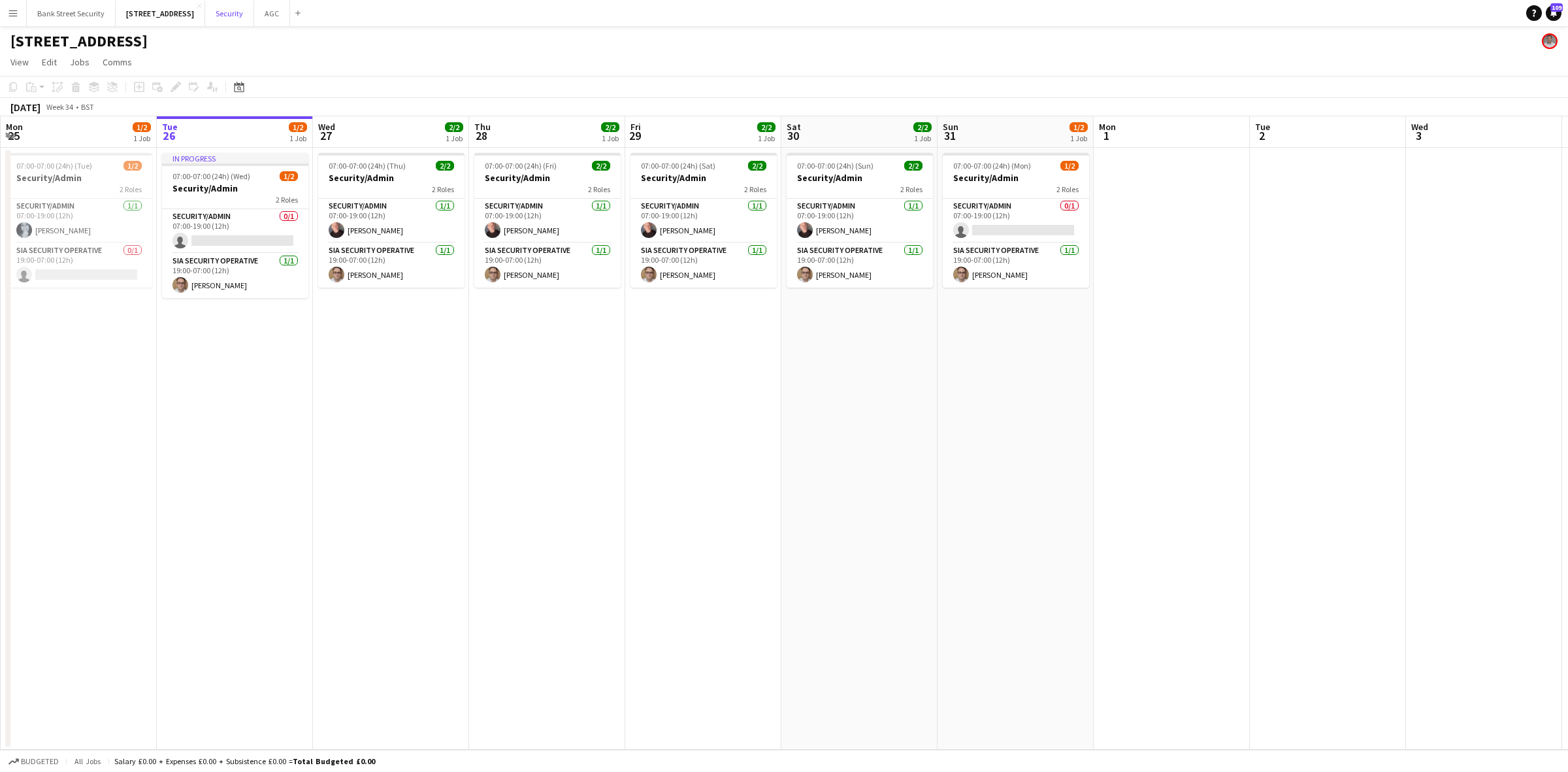
click at [254, 11] on button "Security Close" at bounding box center [229, 13] width 49 height 25
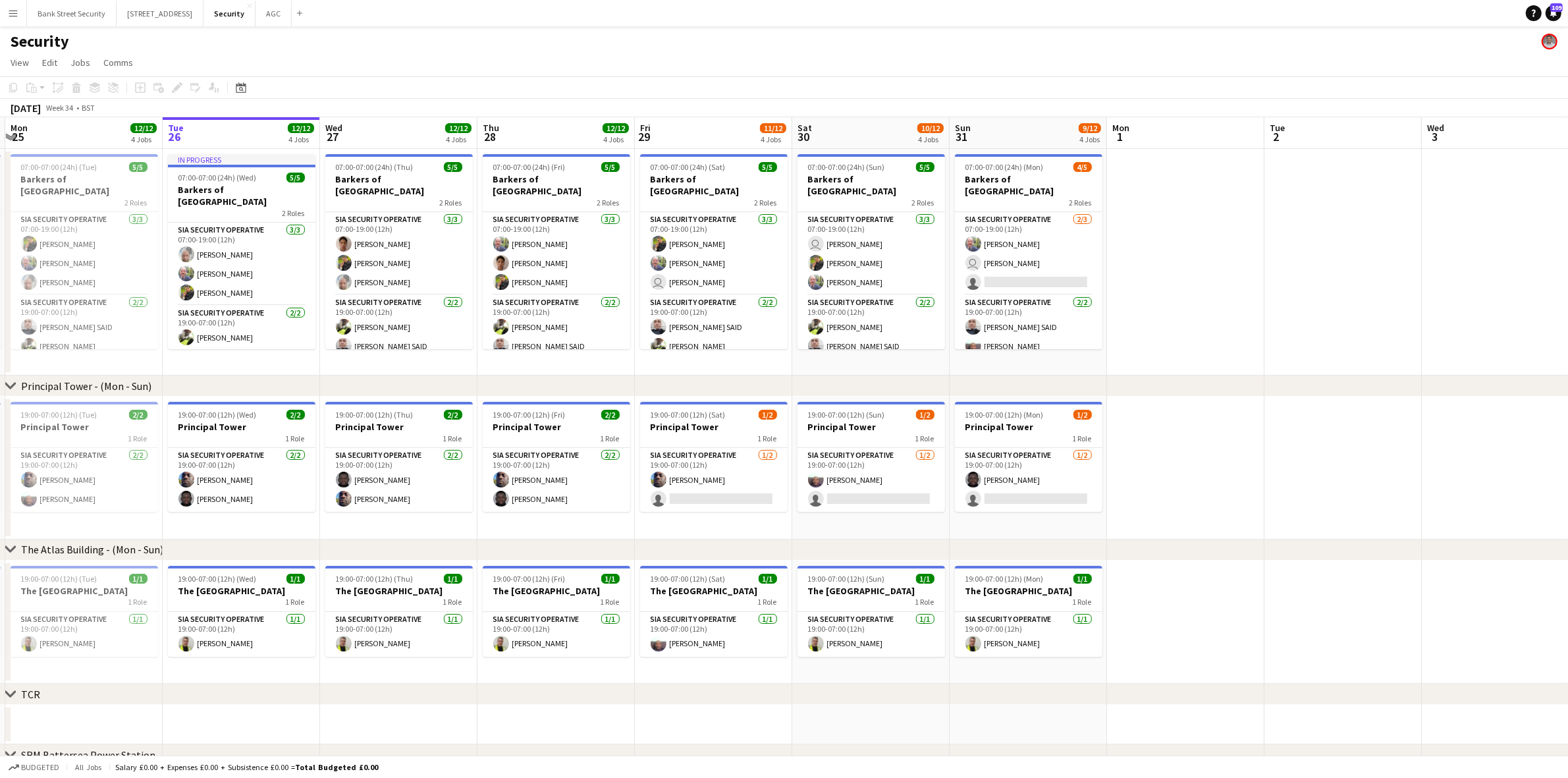
scroll to position [0, 308]
click at [179, 357] on app-calendar-viewport "Sat 23 11/12 4 Jobs Sun 24 10/12 4 Jobs Mon 25 12/12 4 Jobs Tue 26 12/12 4 Jobs…" at bounding box center [784, 550] width 1568 height 865
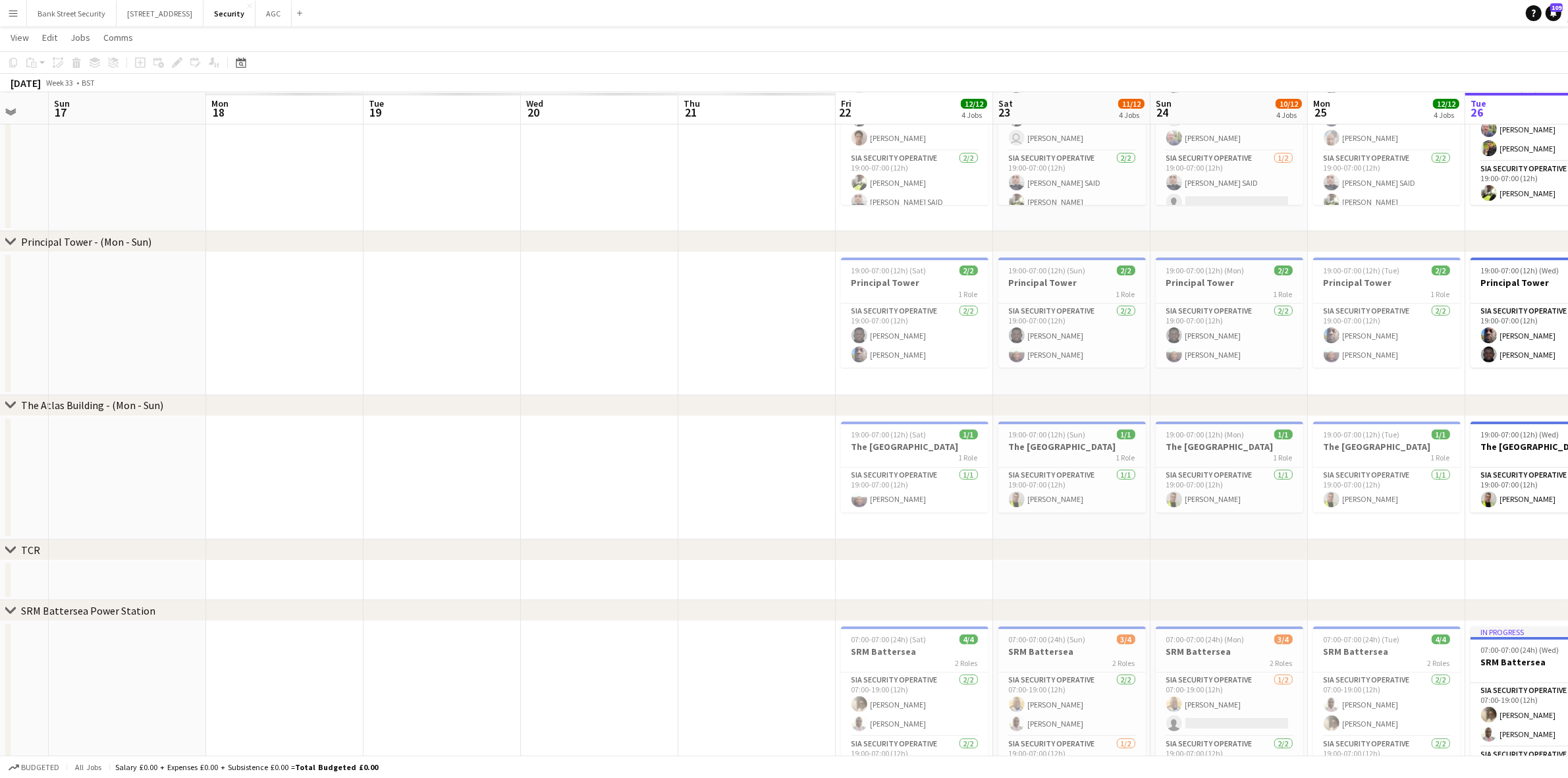
scroll to position [0, 393]
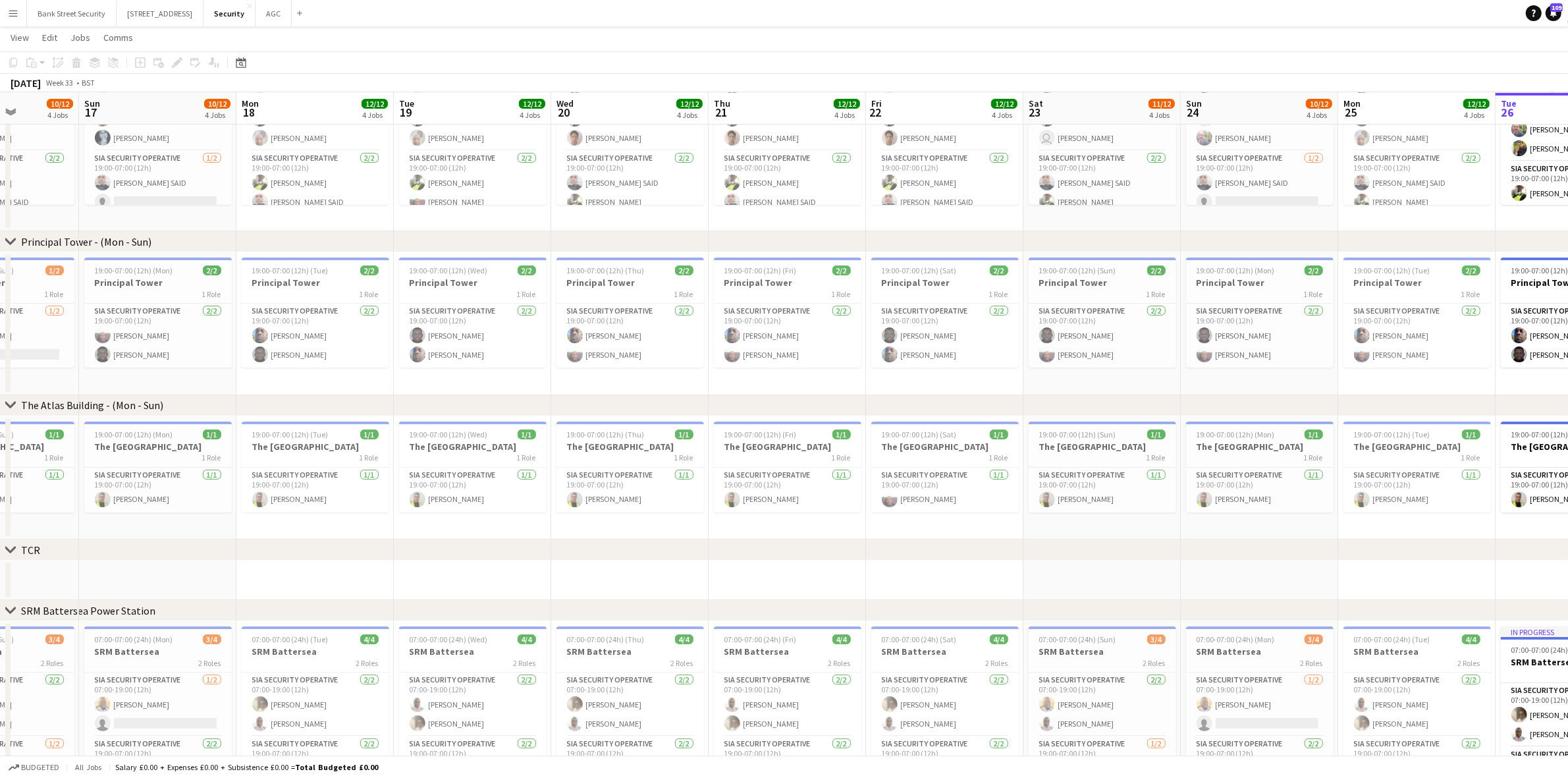
drag, startPoint x: 130, startPoint y: 378, endPoint x: 1461, endPoint y: 317, distance: 1332.4
click at [1461, 317] on app-calendar-viewport "Thu 14 12/12 4 Jobs Fri 15 11/12 4 Jobs Sat 16 10/12 4 Jobs Sun 17 10/12 4 Jobs…" at bounding box center [784, 373] width 1568 height 930
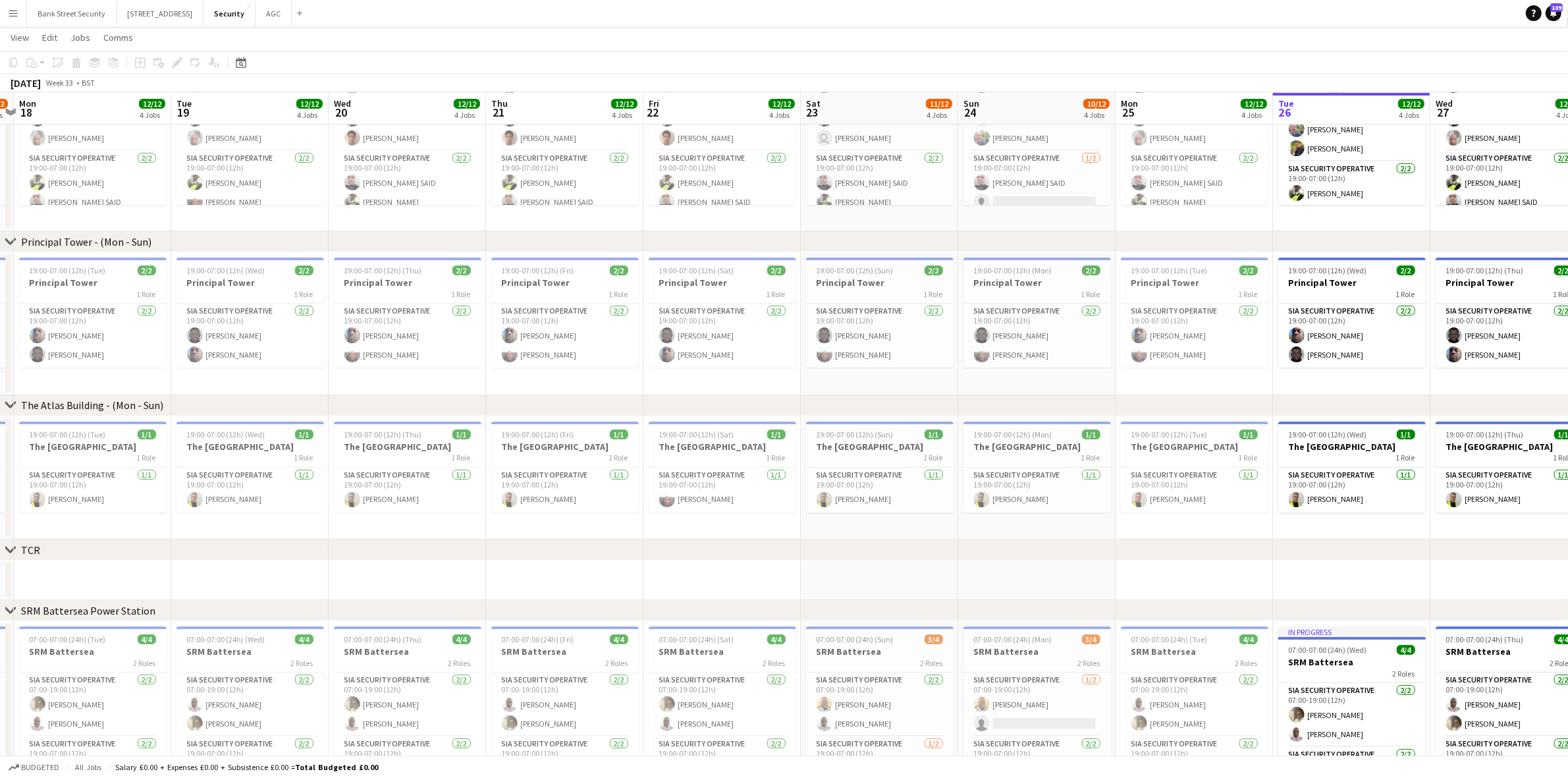
scroll to position [0, 470]
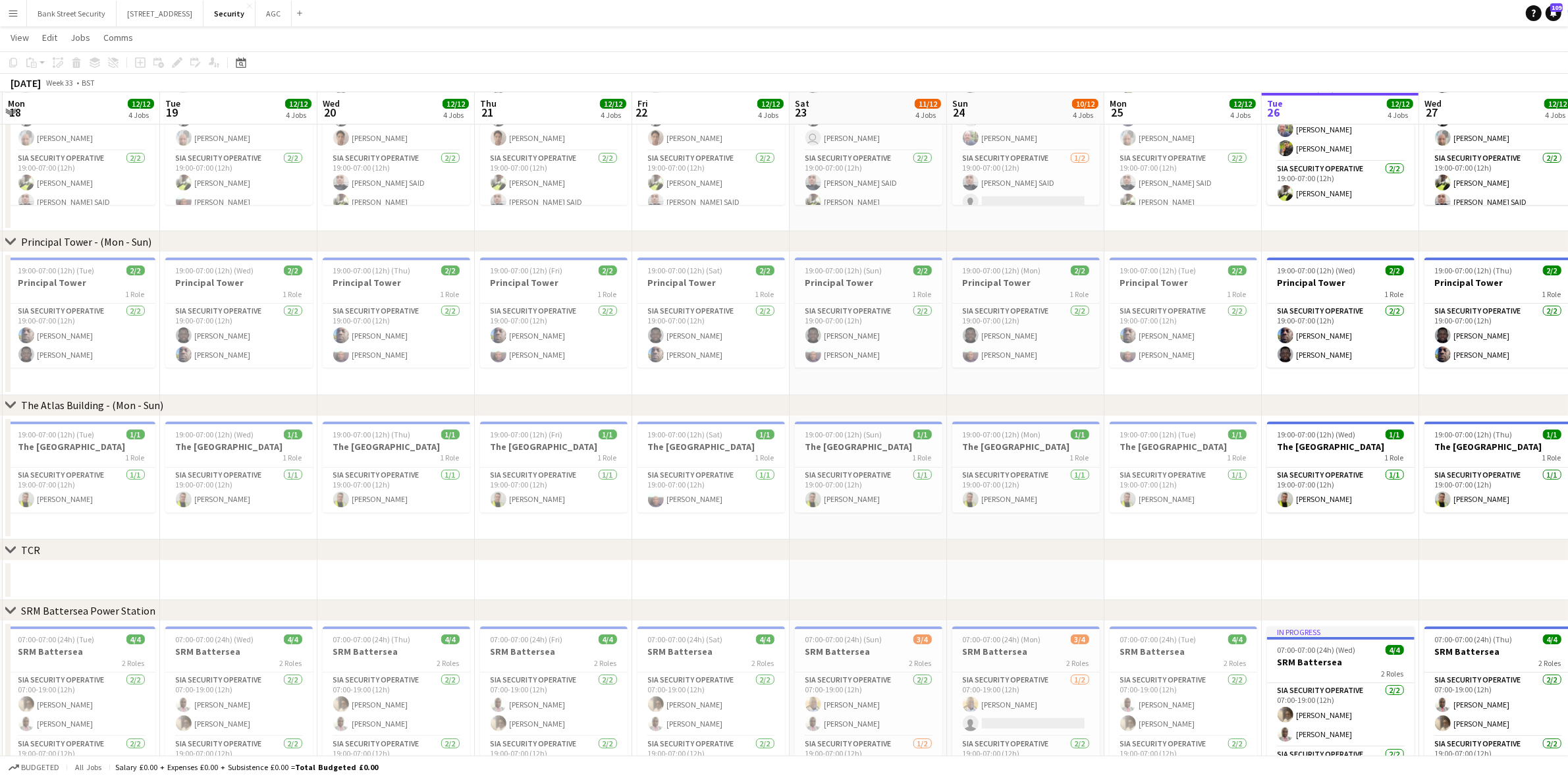
drag, startPoint x: 1221, startPoint y: 381, endPoint x: 975, endPoint y: 390, distance: 246.2
click at [975, 390] on app-calendar-viewport "Fri 15 11/12 4 Jobs Sat 16 10/12 4 Jobs Sun 17 10/12 4 Jobs Mon 18 12/12 4 Jobs…" at bounding box center [784, 373] width 1568 height 930
click at [86, 14] on button "Bank Street Security Close" at bounding box center [72, 13] width 90 height 25
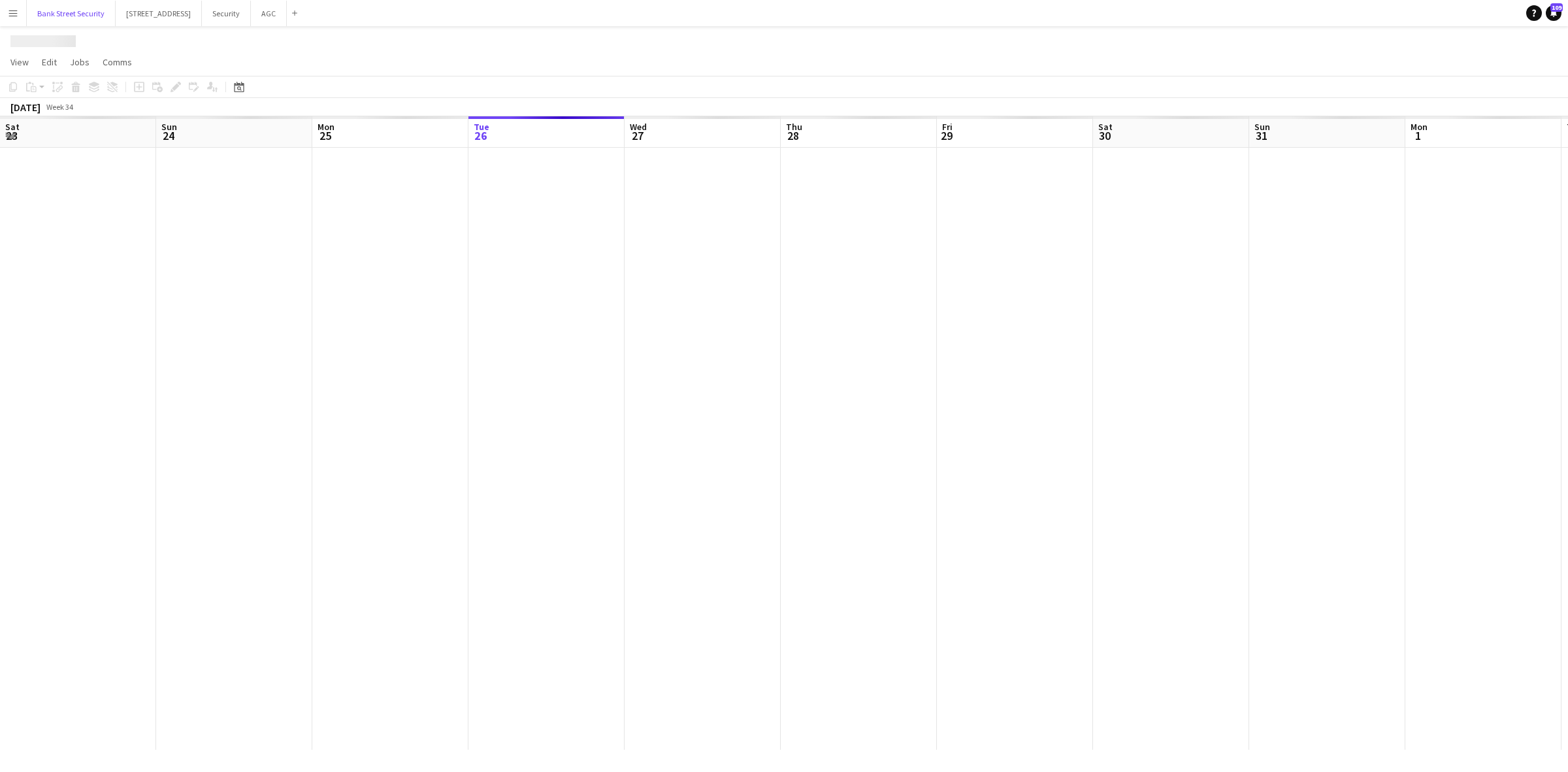
scroll to position [0, 311]
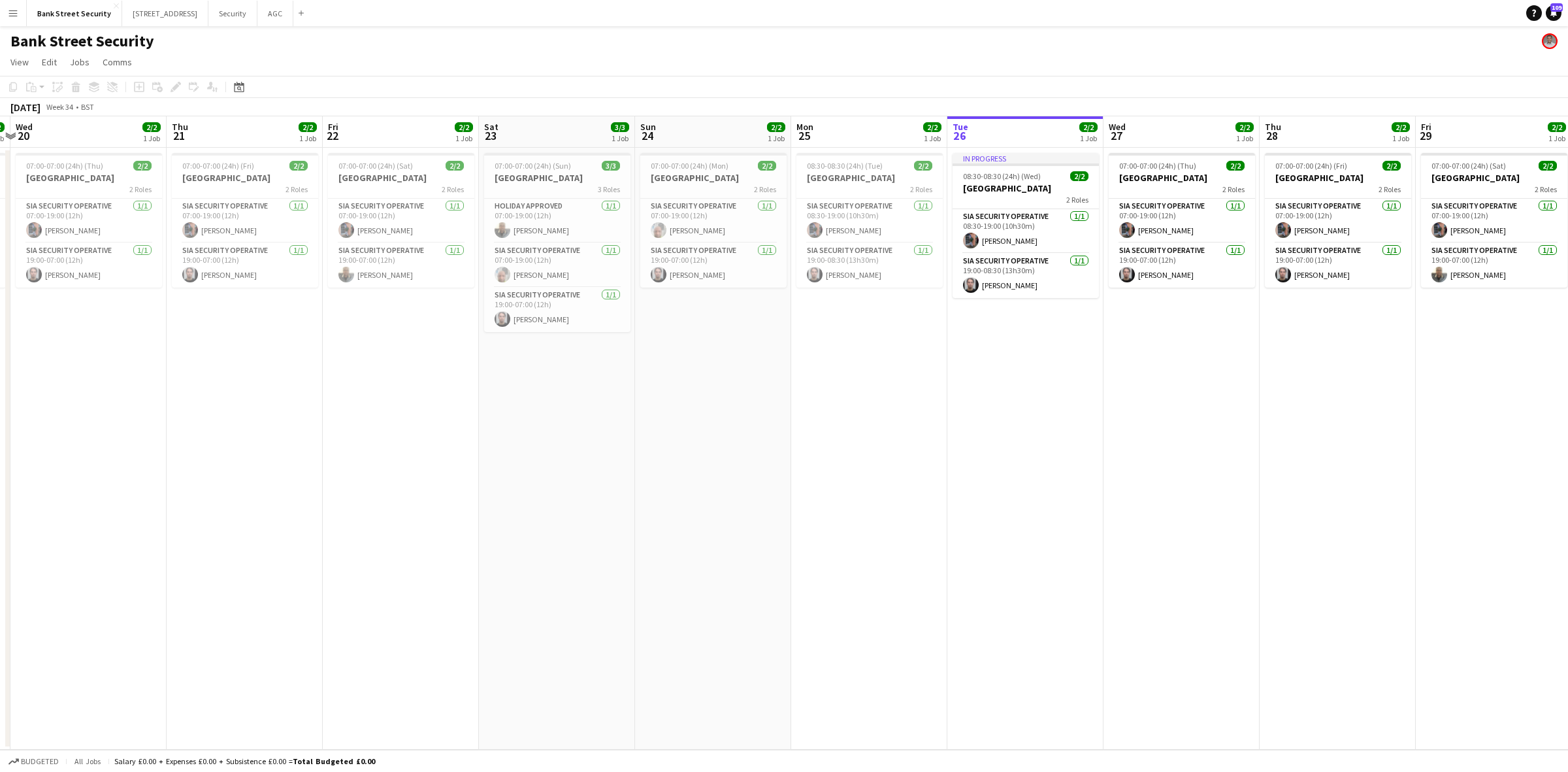
drag, startPoint x: 237, startPoint y: 338, endPoint x: 1027, endPoint y: 270, distance: 792.9
click at [1027, 270] on app-calendar-viewport "Mon 18 2/2 1 Job Tue 19 2/2 1 Job Wed 20 2/2 1 Job Thu 21 2/2 1 Job Fri 22 2/2 …" at bounding box center [784, 433] width 1568 height 633
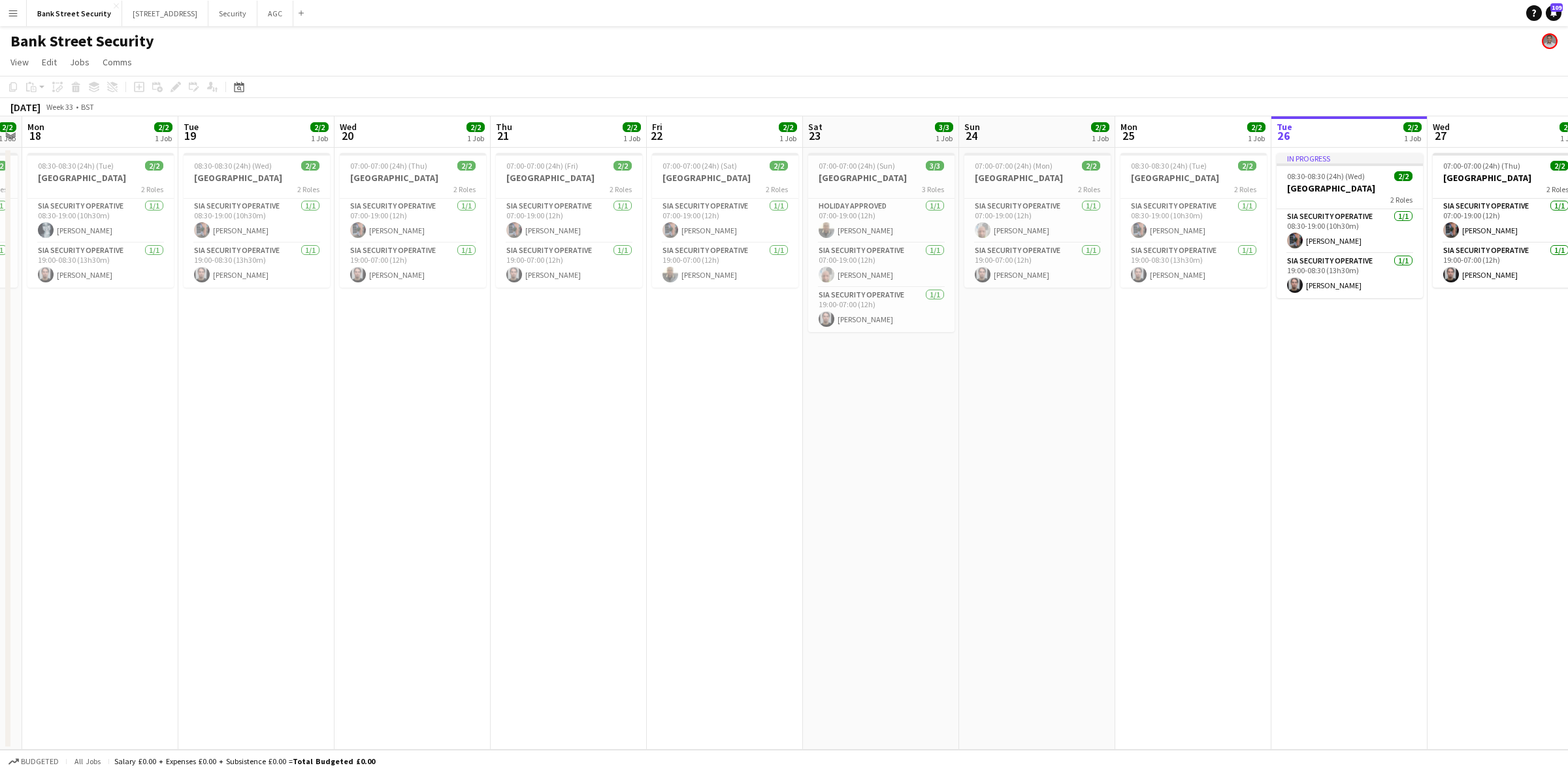
scroll to position [0, 456]
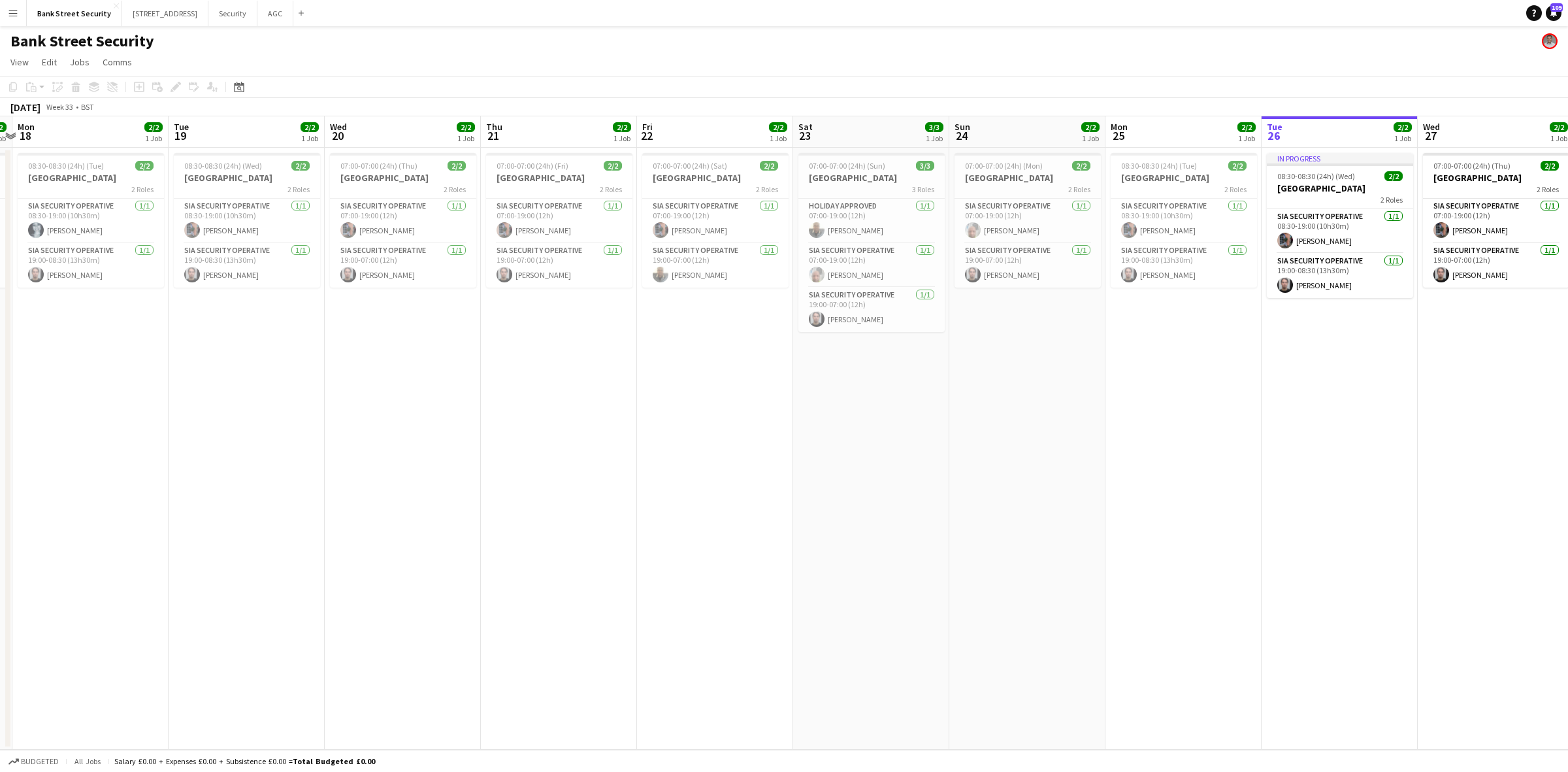
drag, startPoint x: 716, startPoint y: 354, endPoint x: 1031, endPoint y: 334, distance: 315.6
click at [1031, 334] on app-calendar-viewport "Fri 15 2/2 1 Job Sat 16 2/2 1 Job Sun 17 2/2 1 Job Mon 18 2/2 1 Job Tue 19 2/2 …" at bounding box center [784, 433] width 1568 height 633
click at [248, 11] on button "Security Close" at bounding box center [233, 13] width 49 height 25
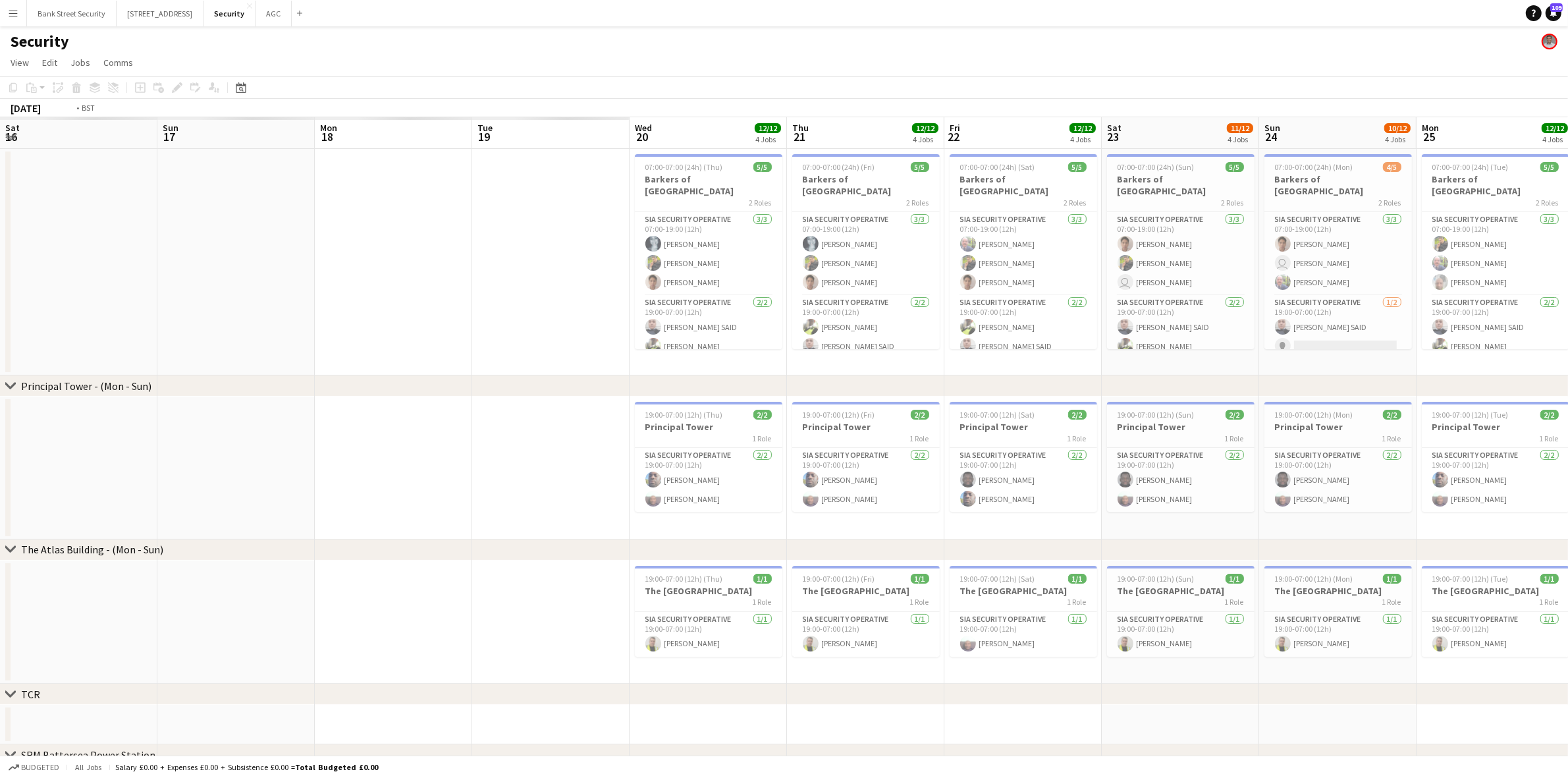
scroll to position [0, 371]
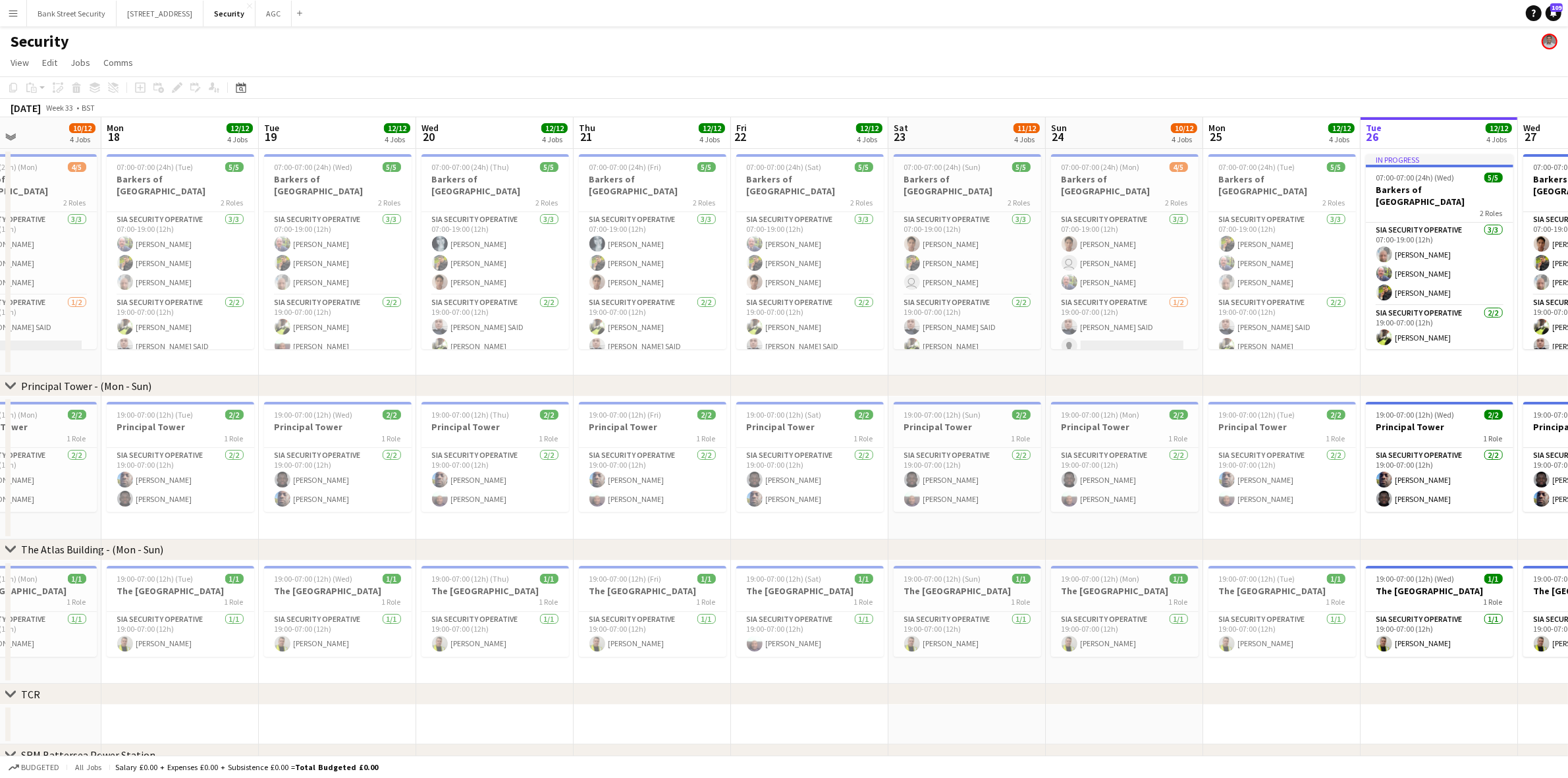
drag, startPoint x: 261, startPoint y: 364, endPoint x: 1464, endPoint y: 304, distance: 1204.5
click at [1464, 304] on app-calendar-viewport "Fri 15 11/12 4 Jobs Sat 16 10/12 4 Jobs Sun 17 10/12 4 Jobs Mon 18 12/12 4 Jobs…" at bounding box center [784, 550] width 1568 height 865
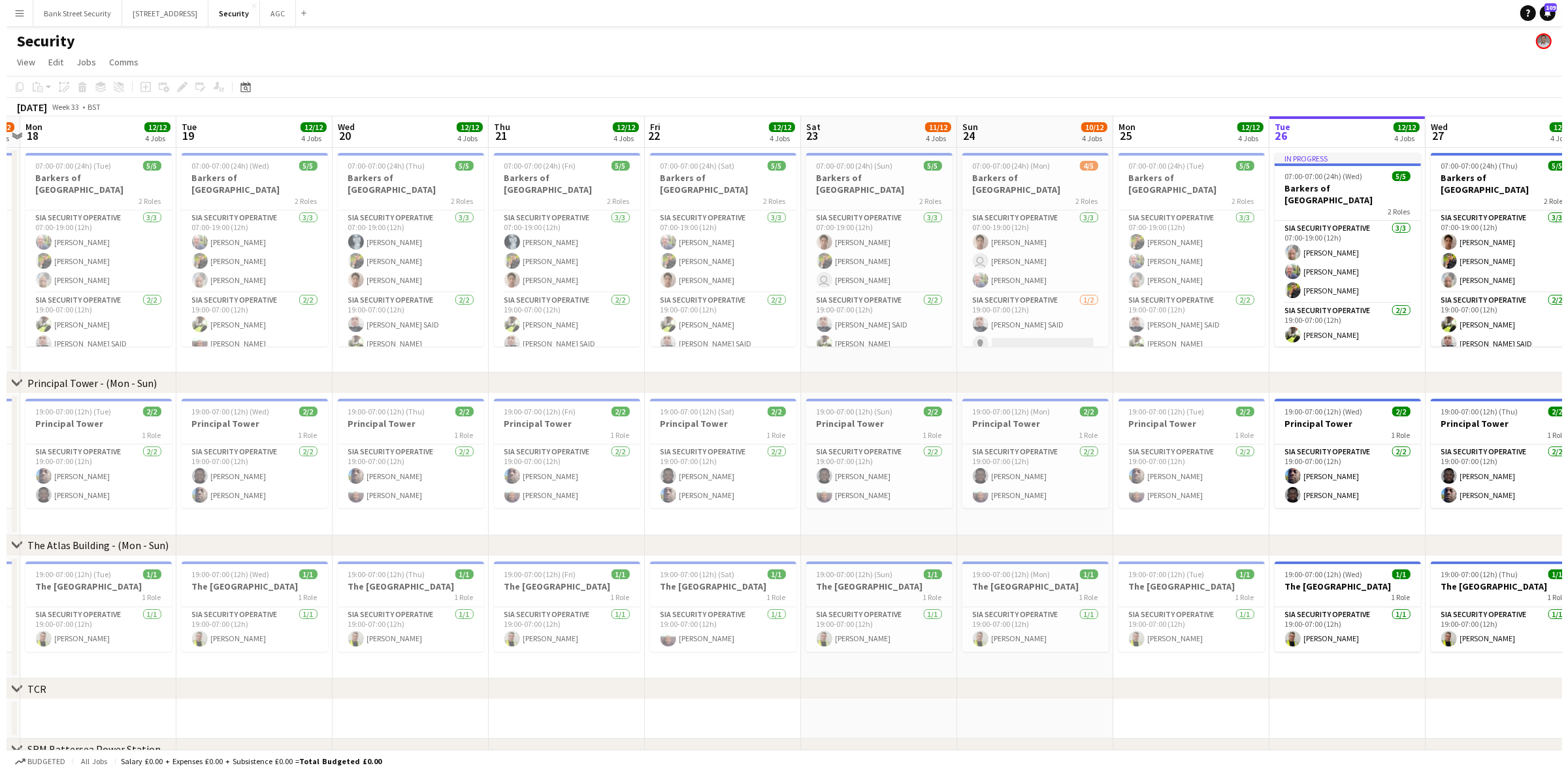
scroll to position [0, 468]
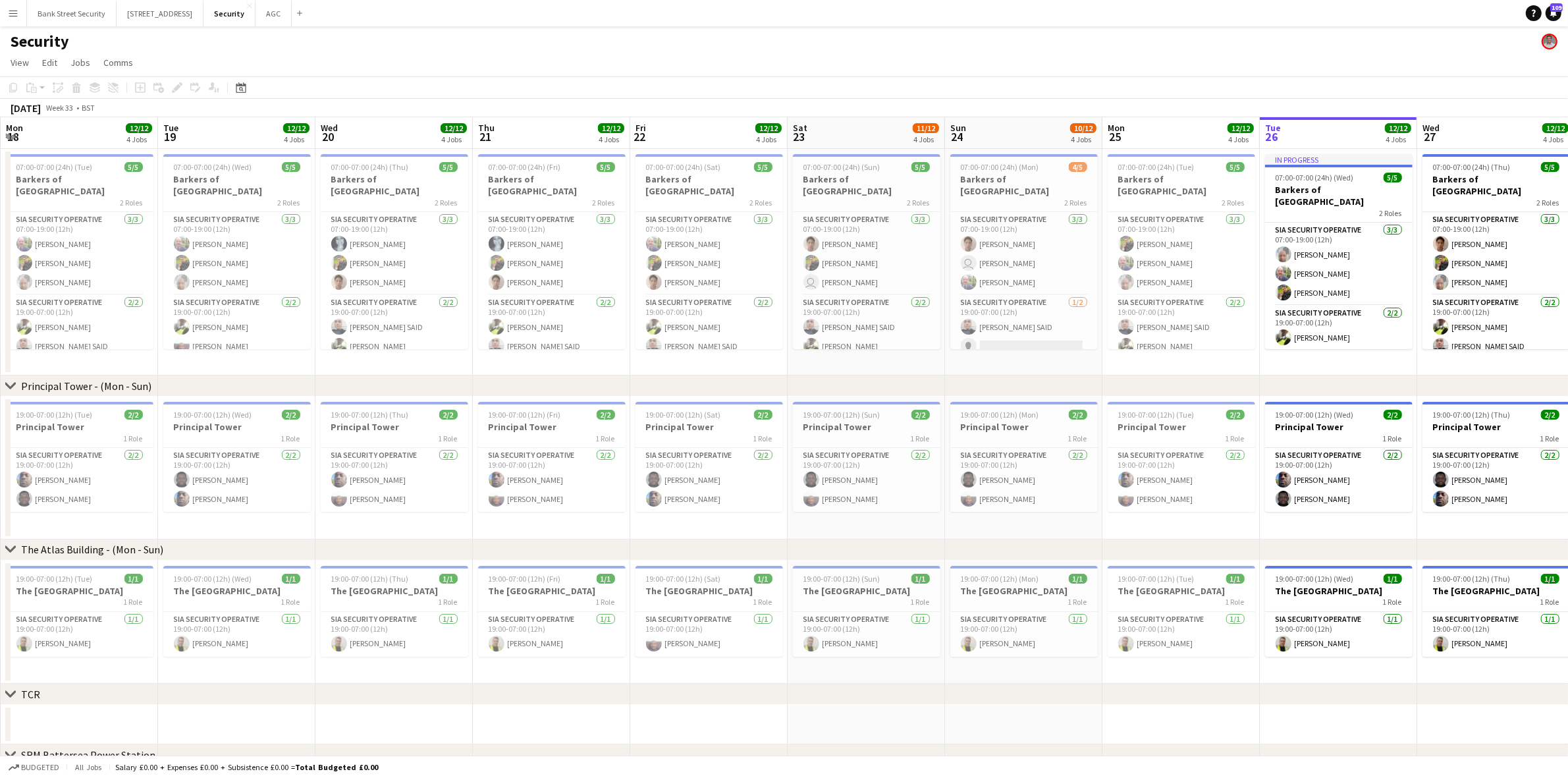
drag, startPoint x: 319, startPoint y: 362, endPoint x: 221, endPoint y: 355, distance: 98.2
click at [221, 355] on app-calendar-viewport "Fri 15 11/12 4 Jobs Sat 16 10/12 4 Jobs Sun 17 10/12 4 Jobs Mon 18 12/12 4 Jobs…" at bounding box center [784, 550] width 1568 height 865
click at [292, 7] on button "AGC Close" at bounding box center [273, 13] width 36 height 25
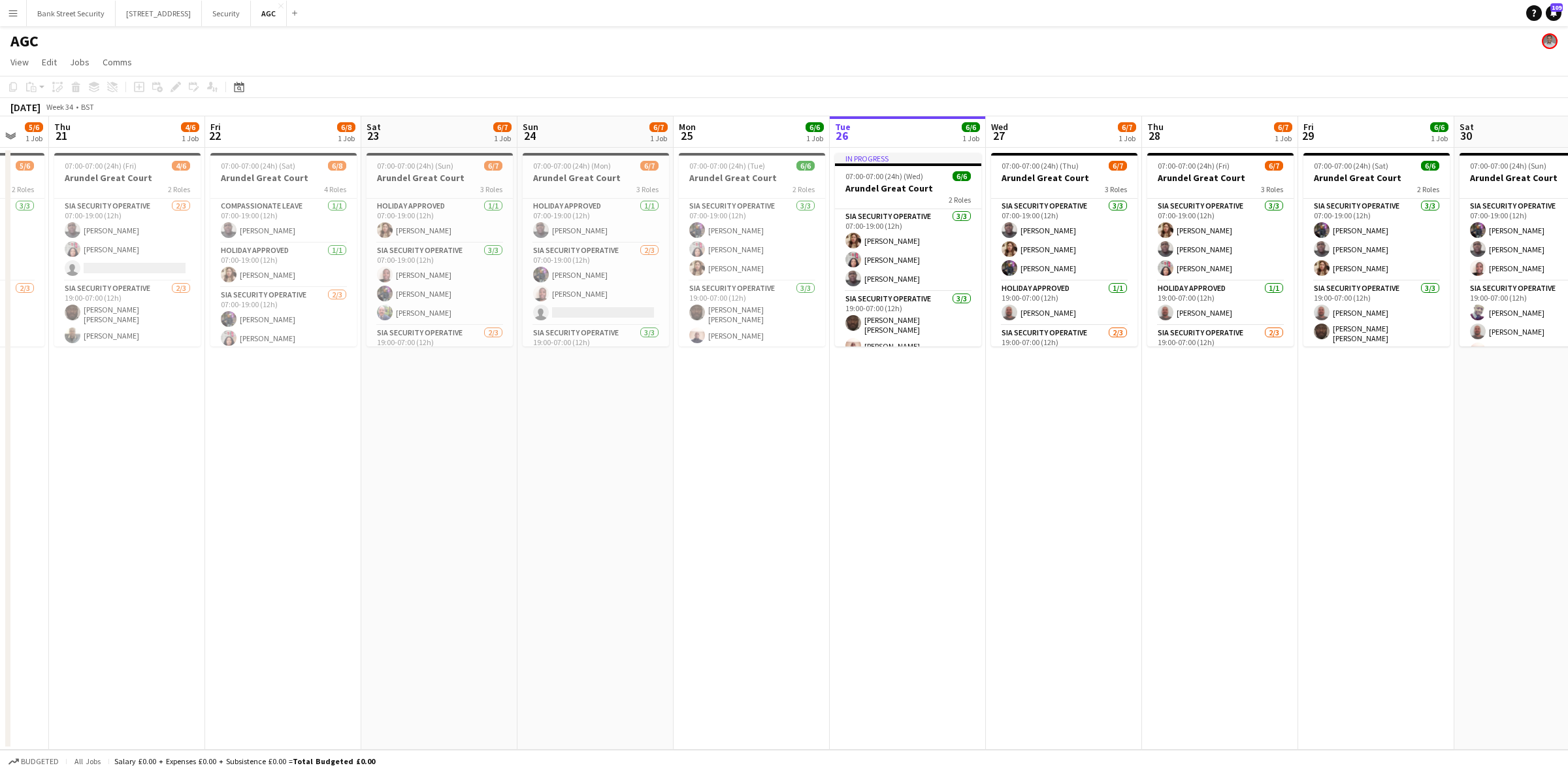
drag, startPoint x: 322, startPoint y: 427, endPoint x: 929, endPoint y: 397, distance: 607.7
click at [952, 389] on app-calendar-viewport "Tue 19 6/6 1 Job Wed 20 5/6 1 Job Thu 21 4/6 1 Job Fri 22 6/8 1 Job Sat 23 6/7 …" at bounding box center [784, 433] width 1568 height 633
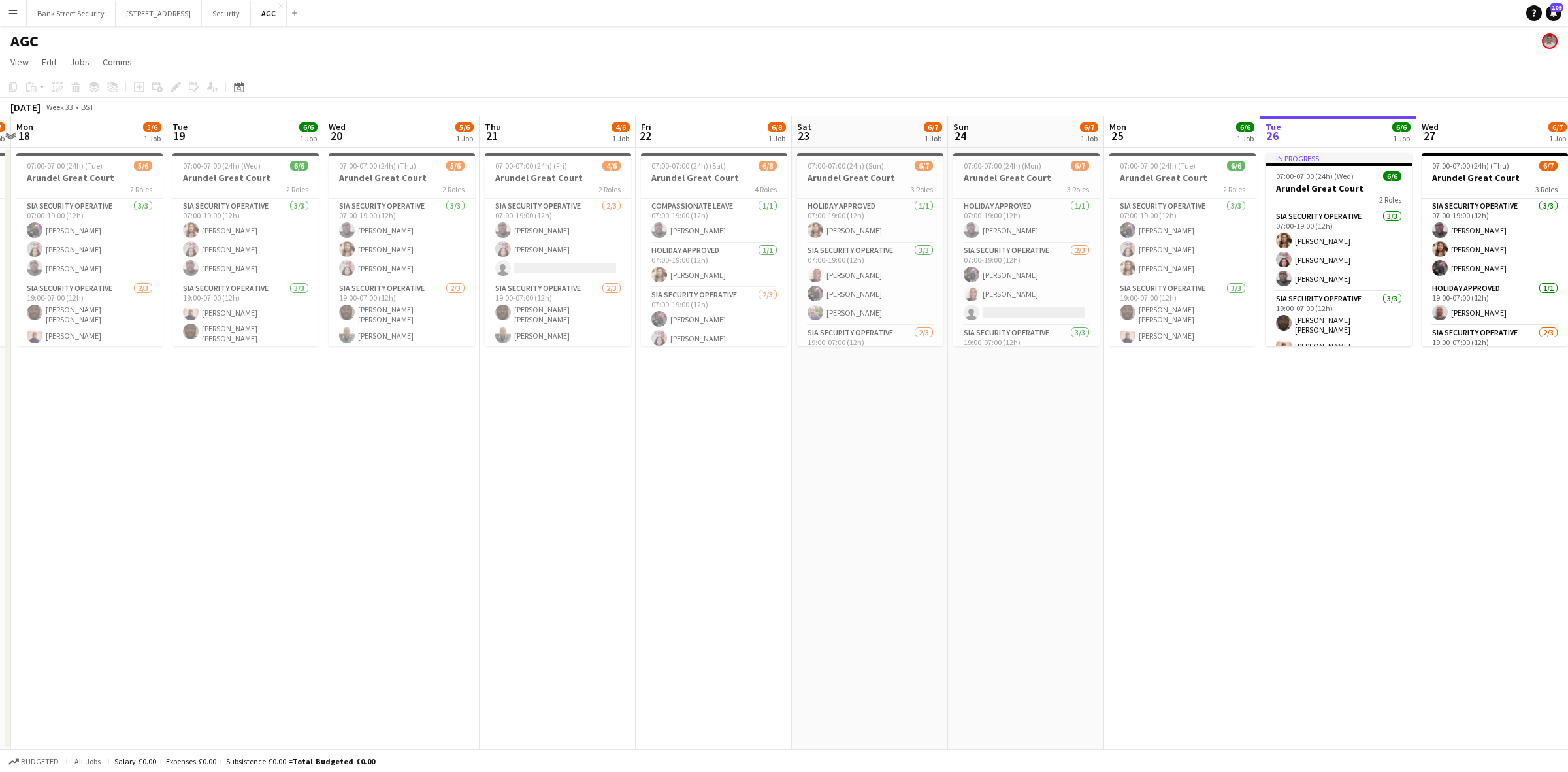
scroll to position [0, 302]
drag, startPoint x: 449, startPoint y: 501, endPoint x: 780, endPoint y: 475, distance: 332.0
click at [780, 475] on app-calendar-viewport "Sat 16 6/7 1 Job Sun 17 6/7 1 Job Mon 18 5/6 1 Job Tue 19 6/6 1 Job Wed 20 5/6 …" at bounding box center [784, 433] width 1568 height 633
click at [542, 263] on app-card-role "SIA Security Operative 2/3 07:00-19:00 (12h) Ahmed Jalloh Patricia Labor single…" at bounding box center [556, 240] width 146 height 82
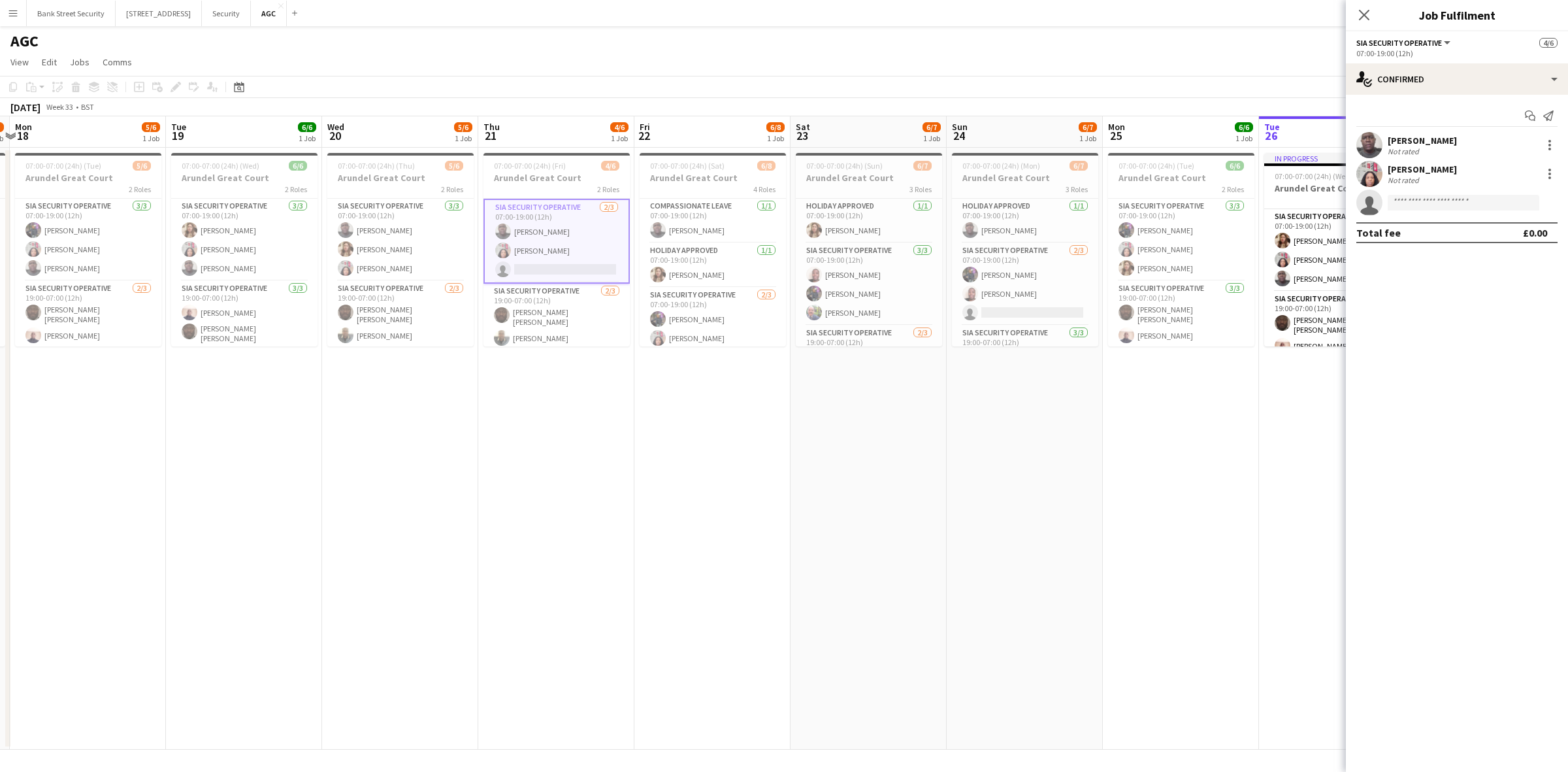
scroll to position [18, 0]
click at [1359, 15] on icon "Close pop-in" at bounding box center [1364, 15] width 11 height 11
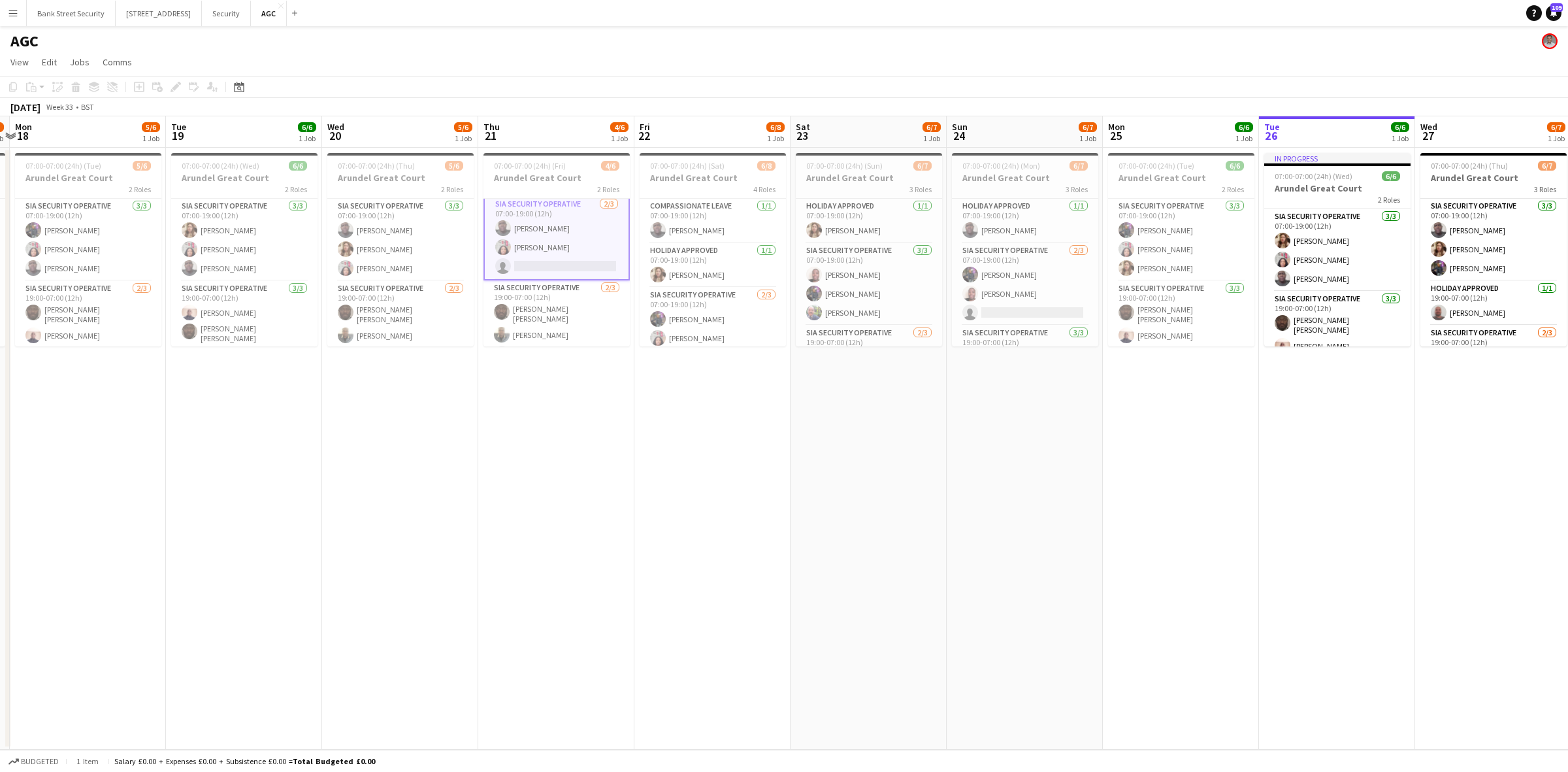
scroll to position [0, 0]
click at [536, 265] on app-card-role "SIA Security Operative 2/3 07:00-19:00 (12h) Ahmed Jalloh Patricia Labor single…" at bounding box center [556, 241] width 146 height 85
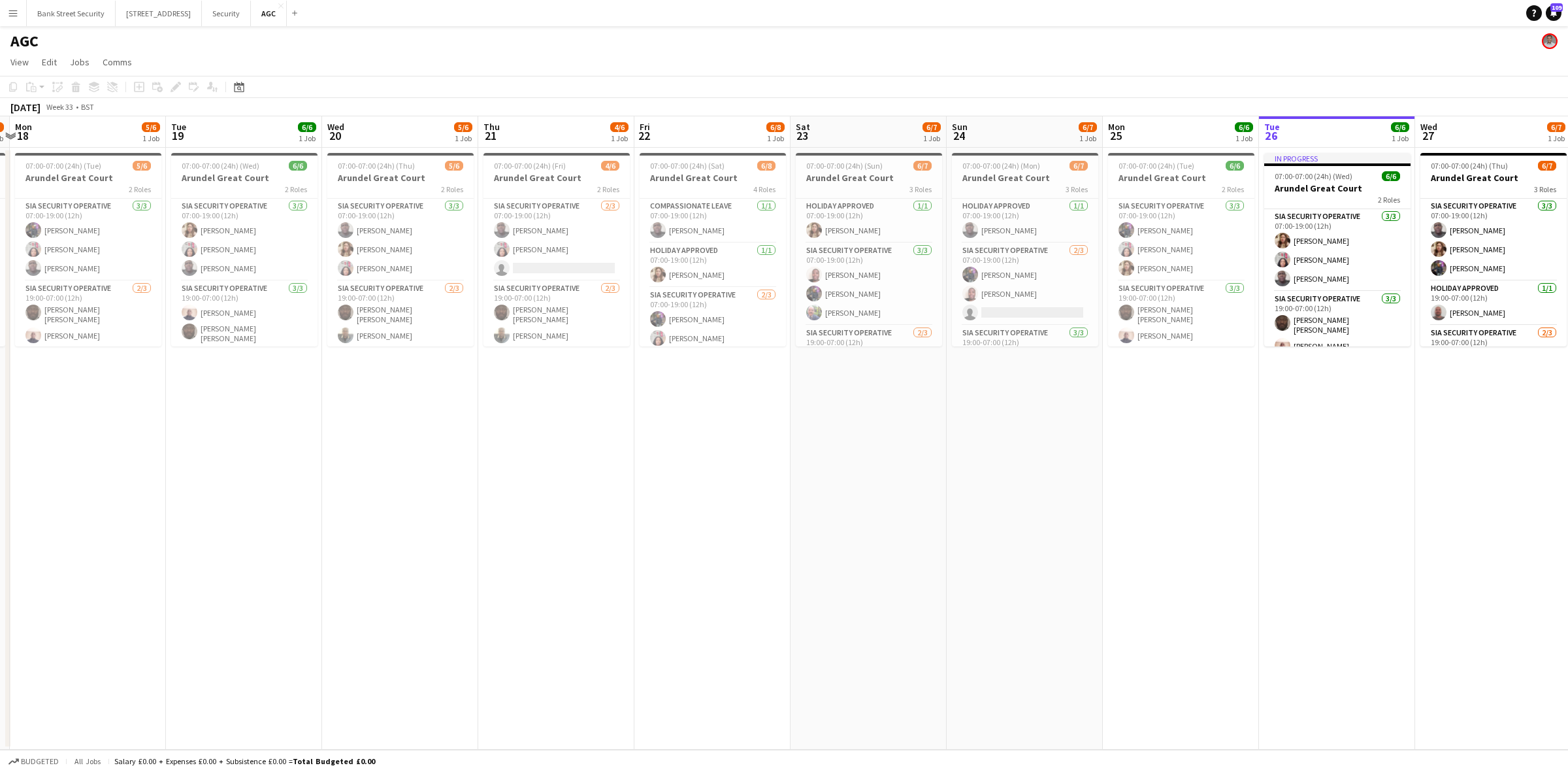
click at [536, 265] on app-card-role "SIA Security Operative 2/3 07:00-19:00 (12h) Ahmed Jalloh Patricia Labor single…" at bounding box center [556, 240] width 146 height 82
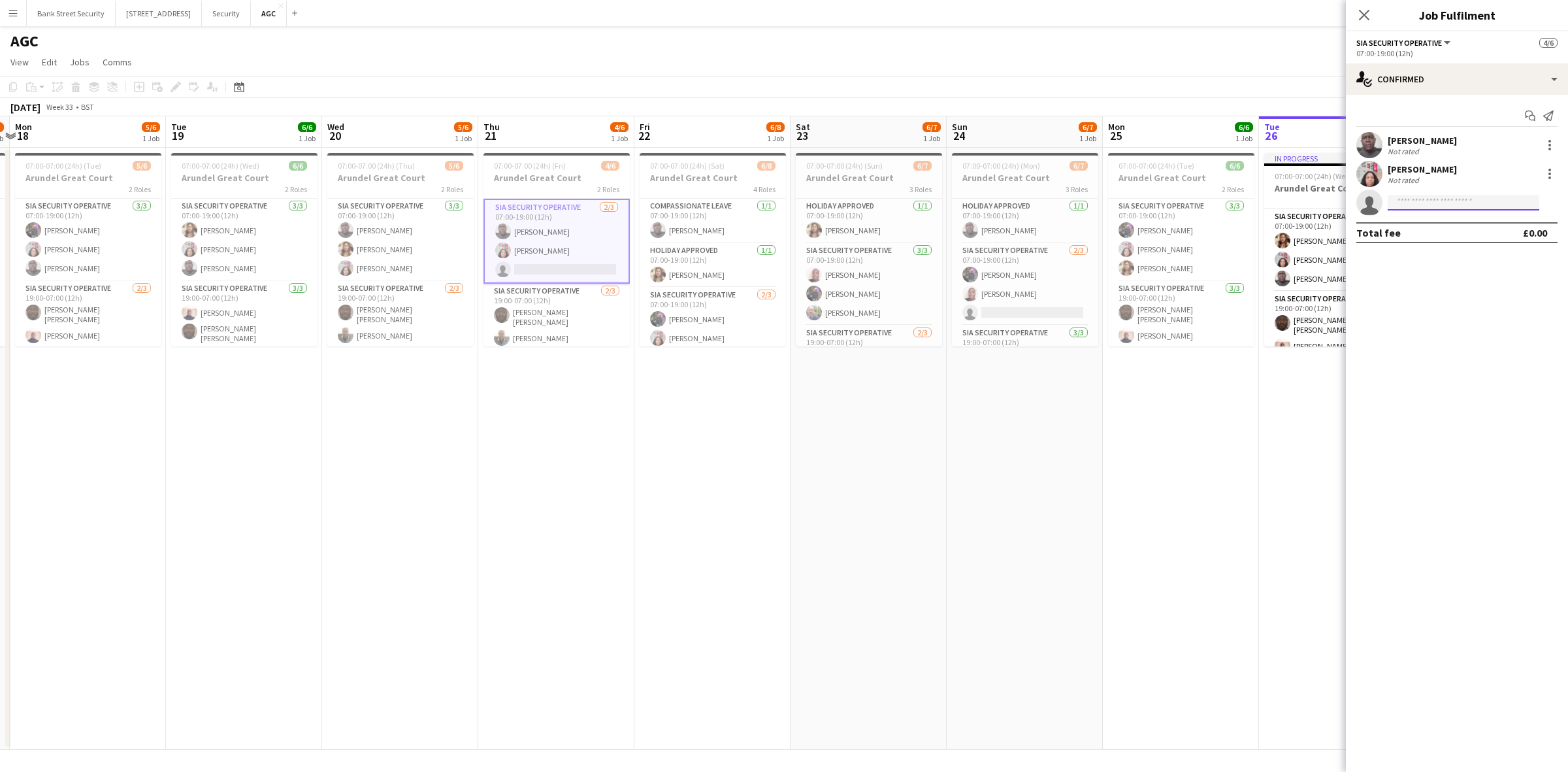
click at [1480, 201] on input at bounding box center [1463, 203] width 152 height 16
type input "*****"
click at [1462, 231] on span "zahidfareed1989@yahoo.com" at bounding box center [1463, 232] width 131 height 11
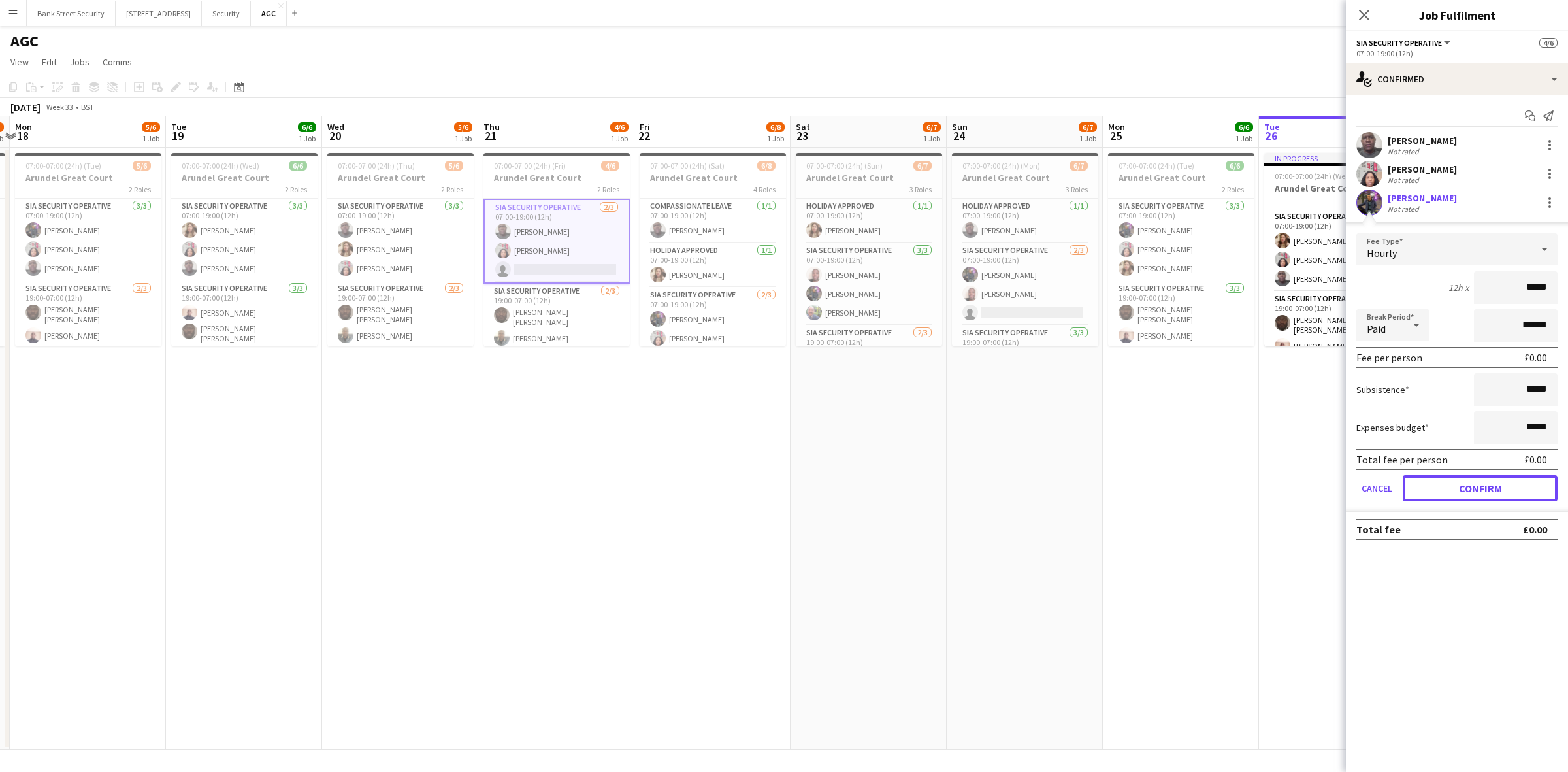
click at [1464, 483] on button "Confirm" at bounding box center [1480, 488] width 155 height 26
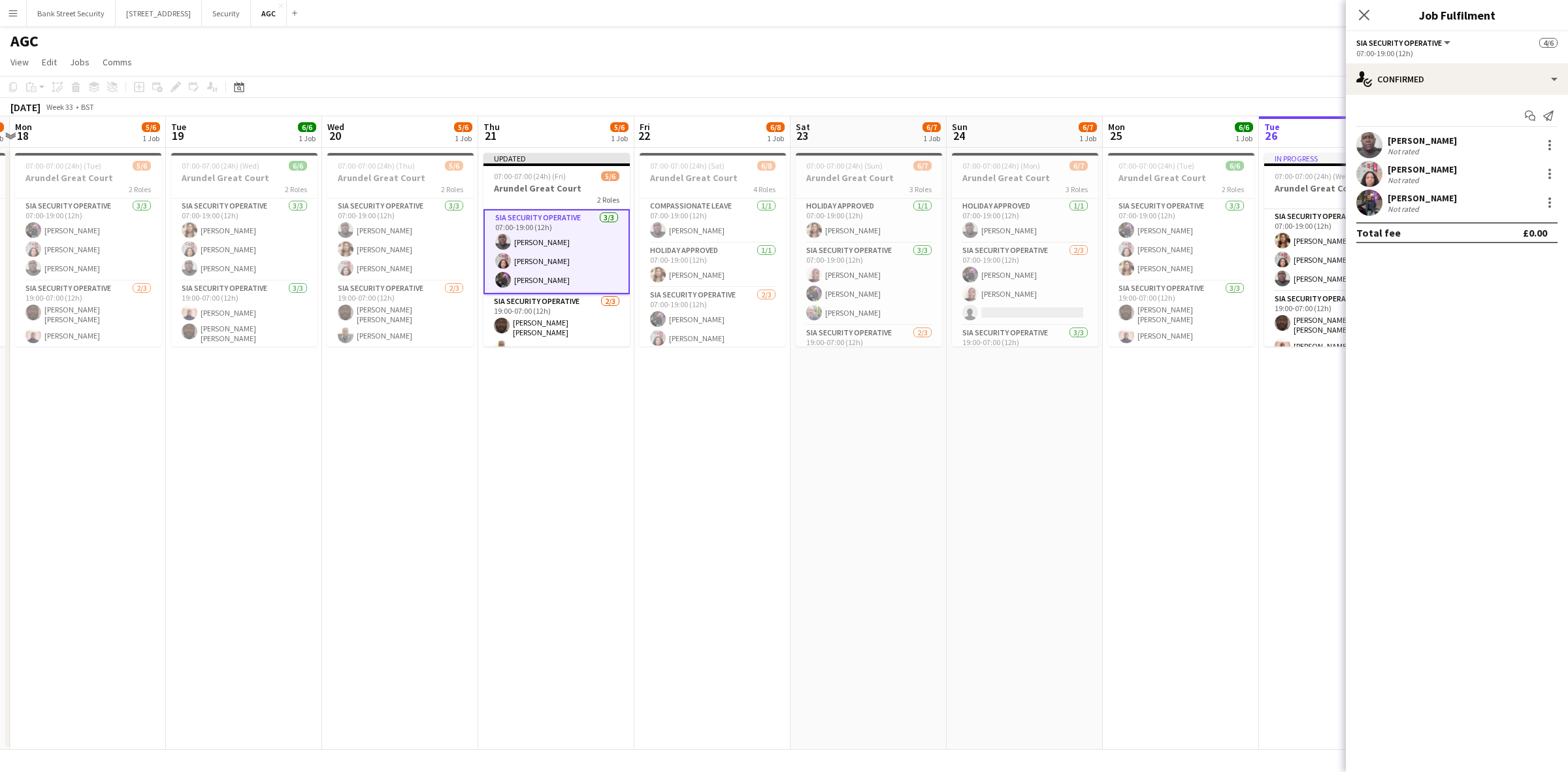
click at [1369, 12] on icon "Close pop-in" at bounding box center [1364, 15] width 11 height 11
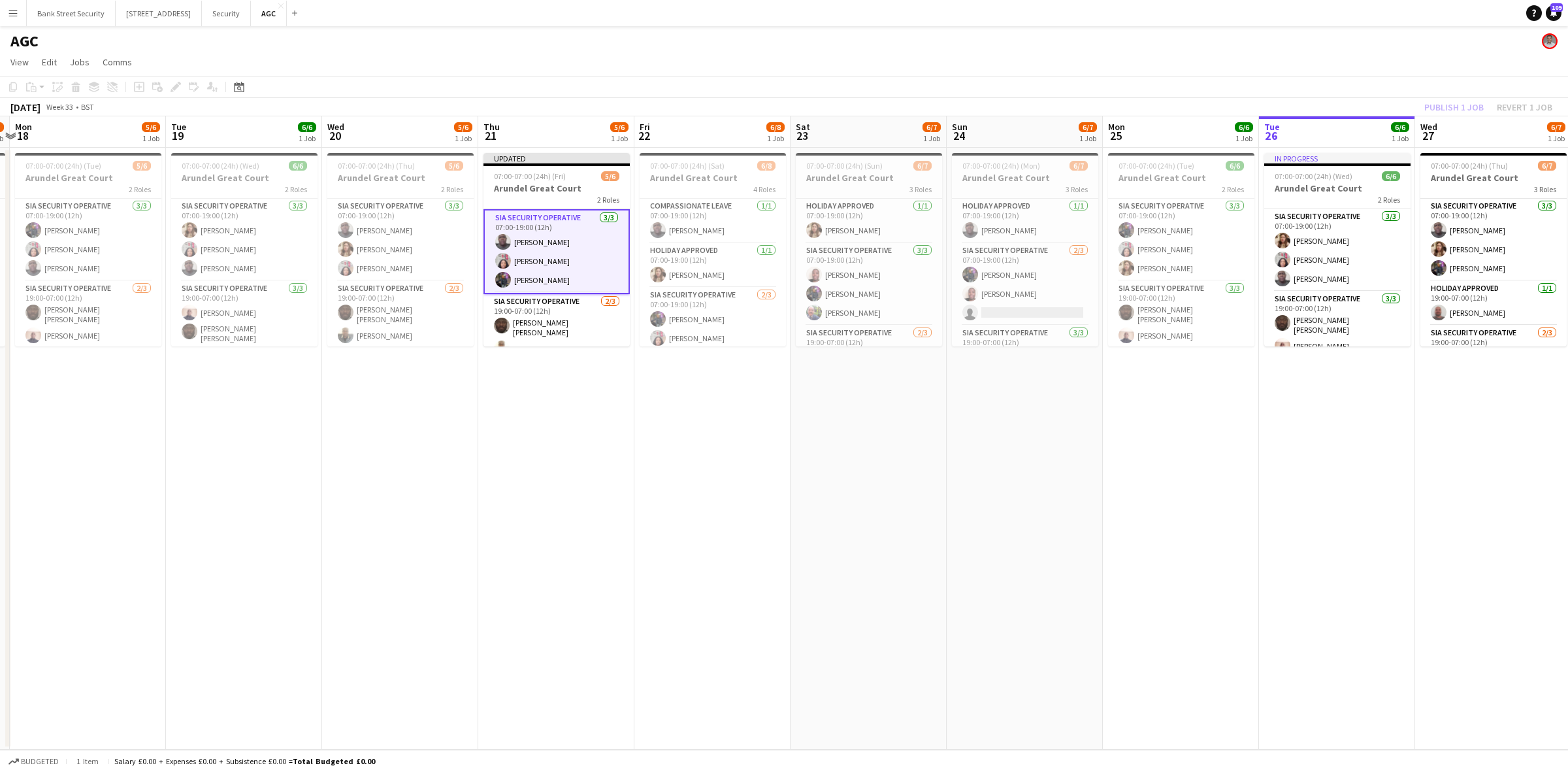
click at [1439, 106] on div "Publish 1 job Revert 1 job" at bounding box center [1488, 107] width 160 height 17
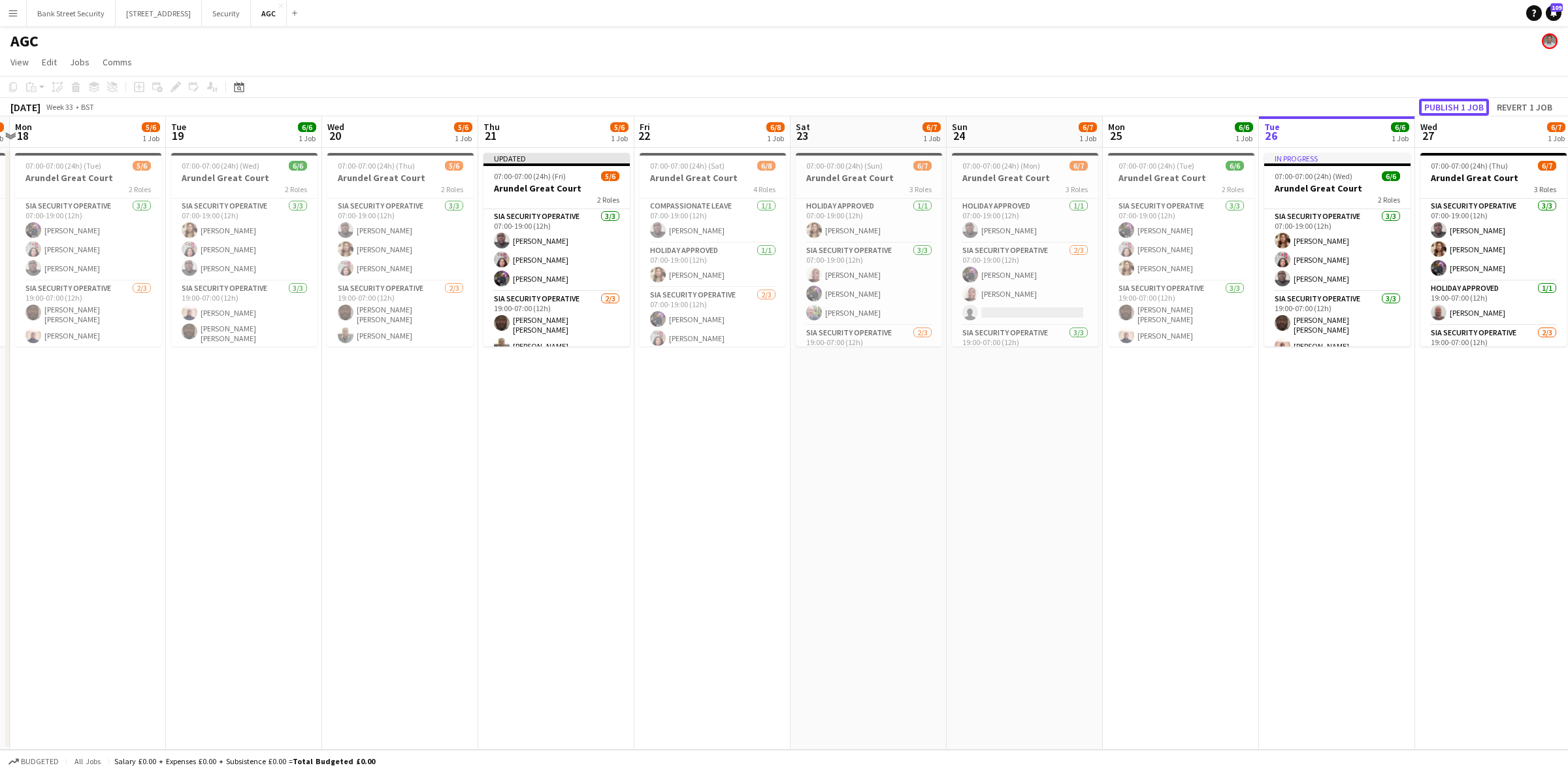
click at [1439, 106] on button "Publish 1 job" at bounding box center [1454, 107] width 70 height 17
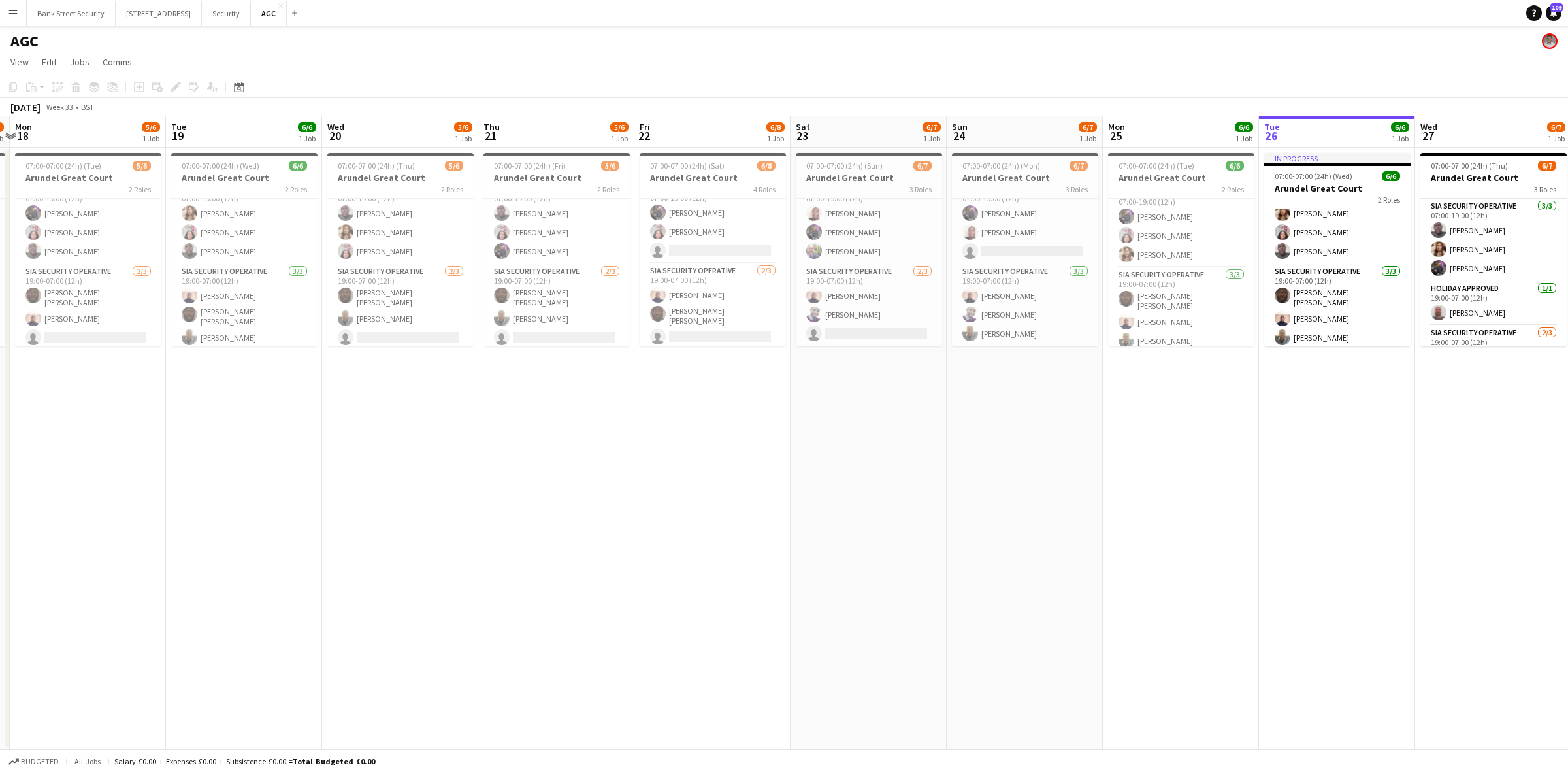
scroll to position [17, 0]
click at [183, 11] on button "1217 London Square NEP Close" at bounding box center [159, 13] width 86 height 25
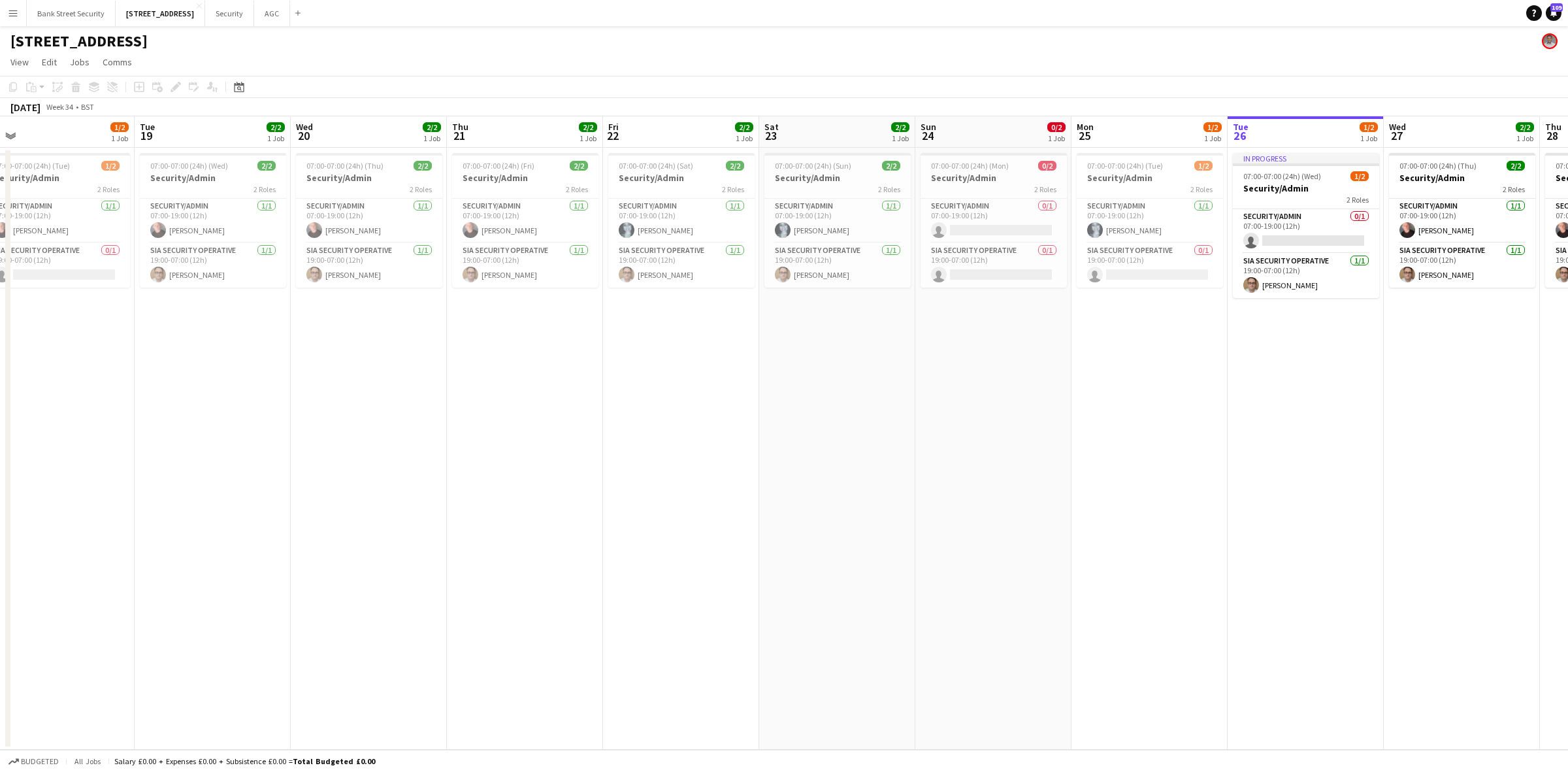
drag, startPoint x: 227, startPoint y: 361, endPoint x: 1298, endPoint y: 295, distance: 1073.0
click at [1298, 295] on app-calendar-viewport "Sat 16 2/2 1 Job Sun 17 1/2 1 Job Mon 18 1/2 1 Job Tue 19 2/2 1 Job Wed 20 2/2 …" at bounding box center [784, 433] width 1568 height 633
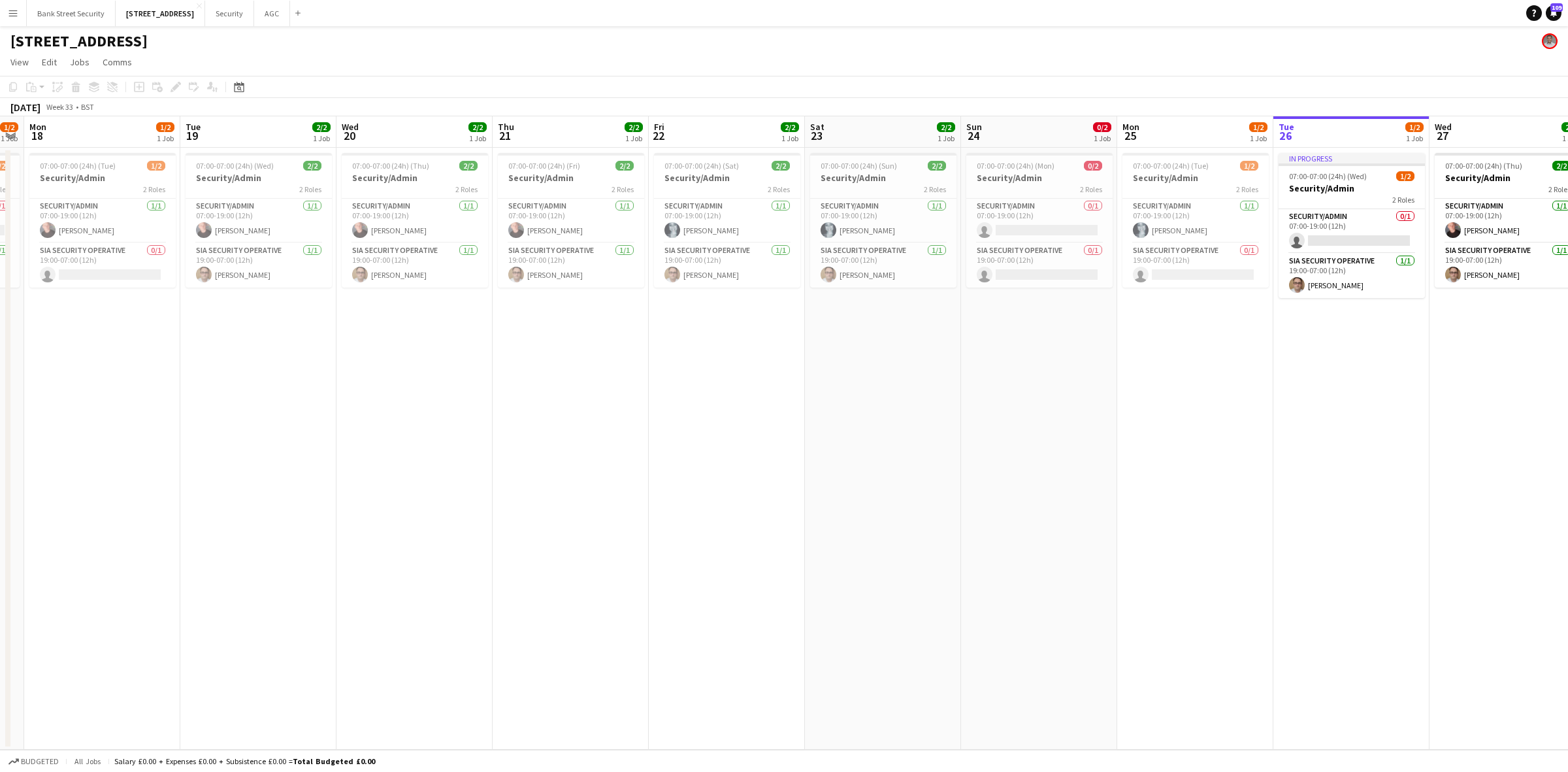
scroll to position [0, 454]
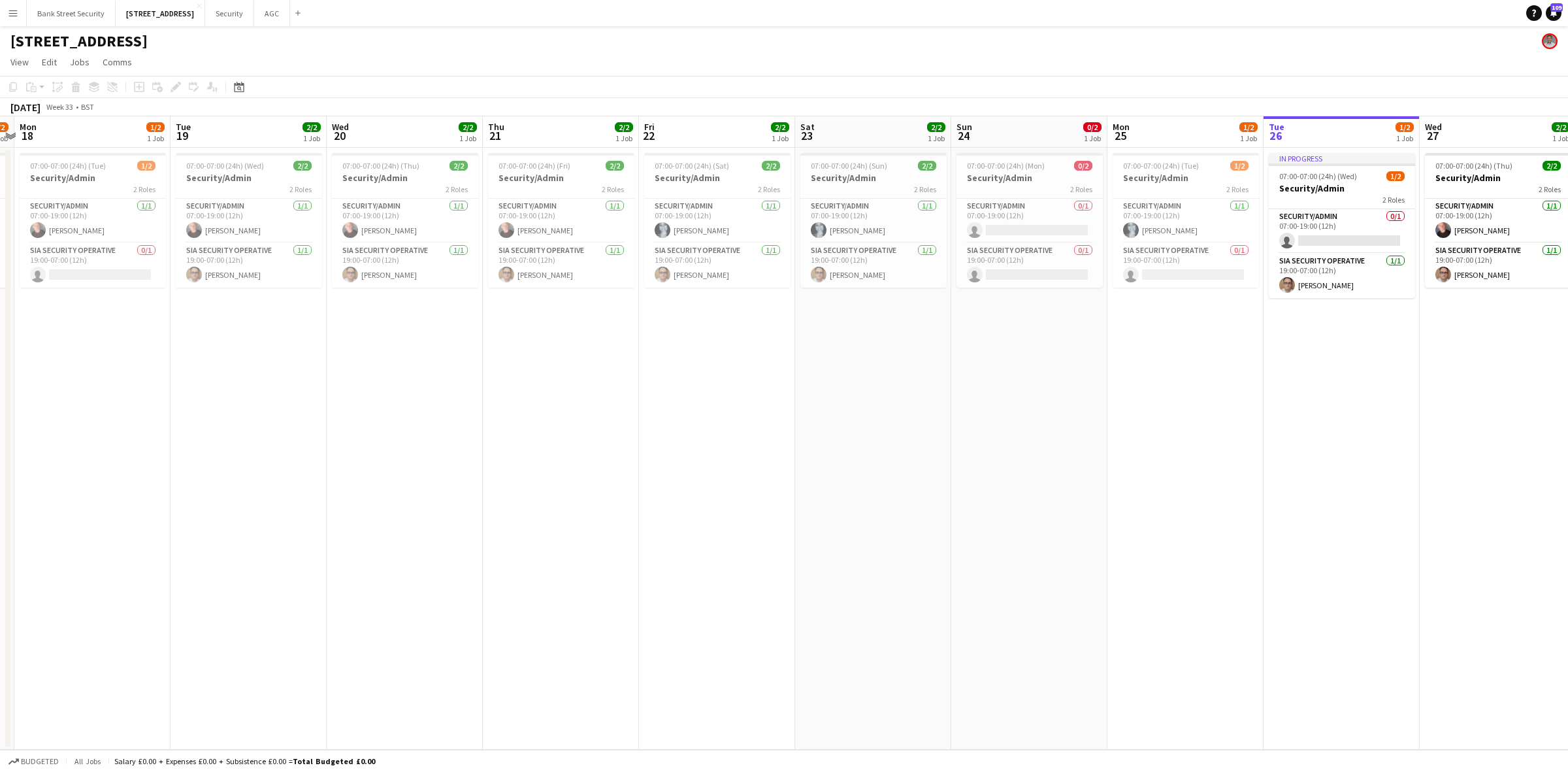
drag, startPoint x: 422, startPoint y: 340, endPoint x: 455, endPoint y: 301, distance: 51.1
click at [455, 301] on app-calendar-viewport "Fri 15 2/2 1 Job Sat 16 2/2 1 Job Sun 17 1/2 1 Job Mon 18 1/2 1 Job Tue 19 2/2 …" at bounding box center [784, 433] width 1568 height 633
click at [273, 14] on button "AGC Close" at bounding box center [272, 13] width 36 height 25
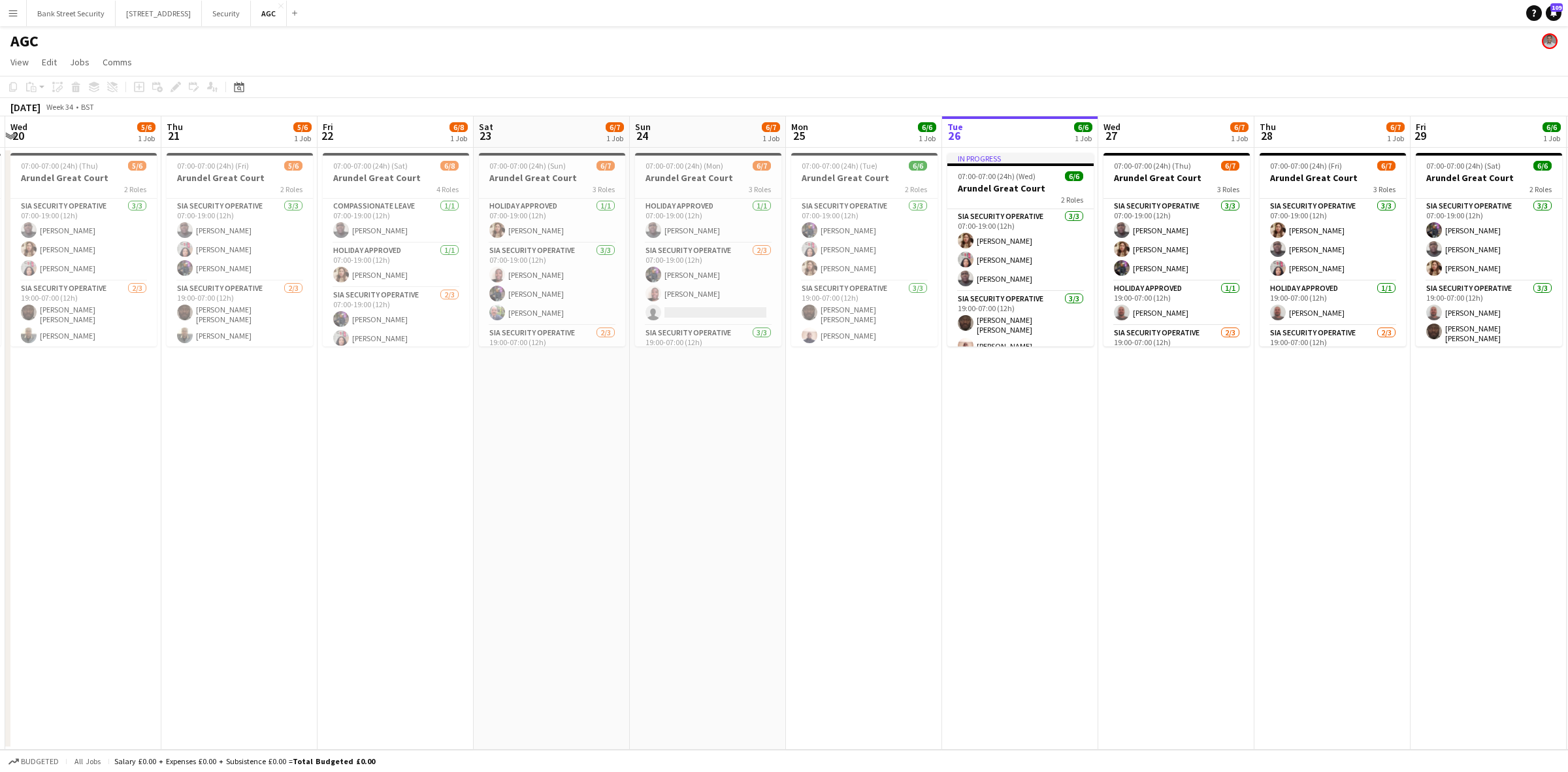
scroll to position [0, 278]
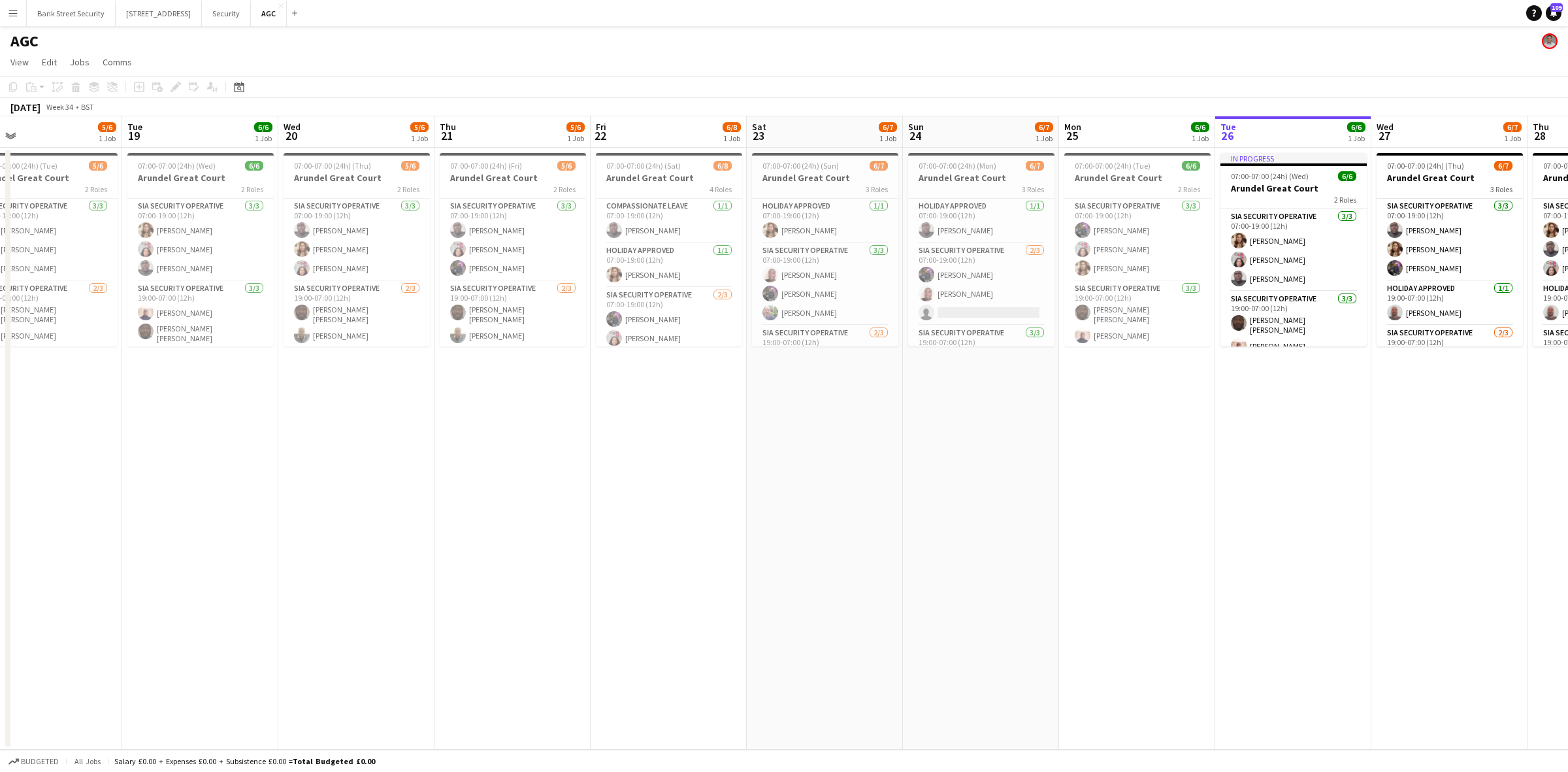
drag, startPoint x: 220, startPoint y: 432, endPoint x: 1278, endPoint y: 419, distance: 1058.1
click at [1278, 419] on app-calendar-viewport "Sat 16 6/7 1 Job Sun 17 6/7 1 Job Mon 18 5/6 1 Job Tue 19 6/6 1 Job Wed 20 5/6 …" at bounding box center [784, 433] width 1568 height 633
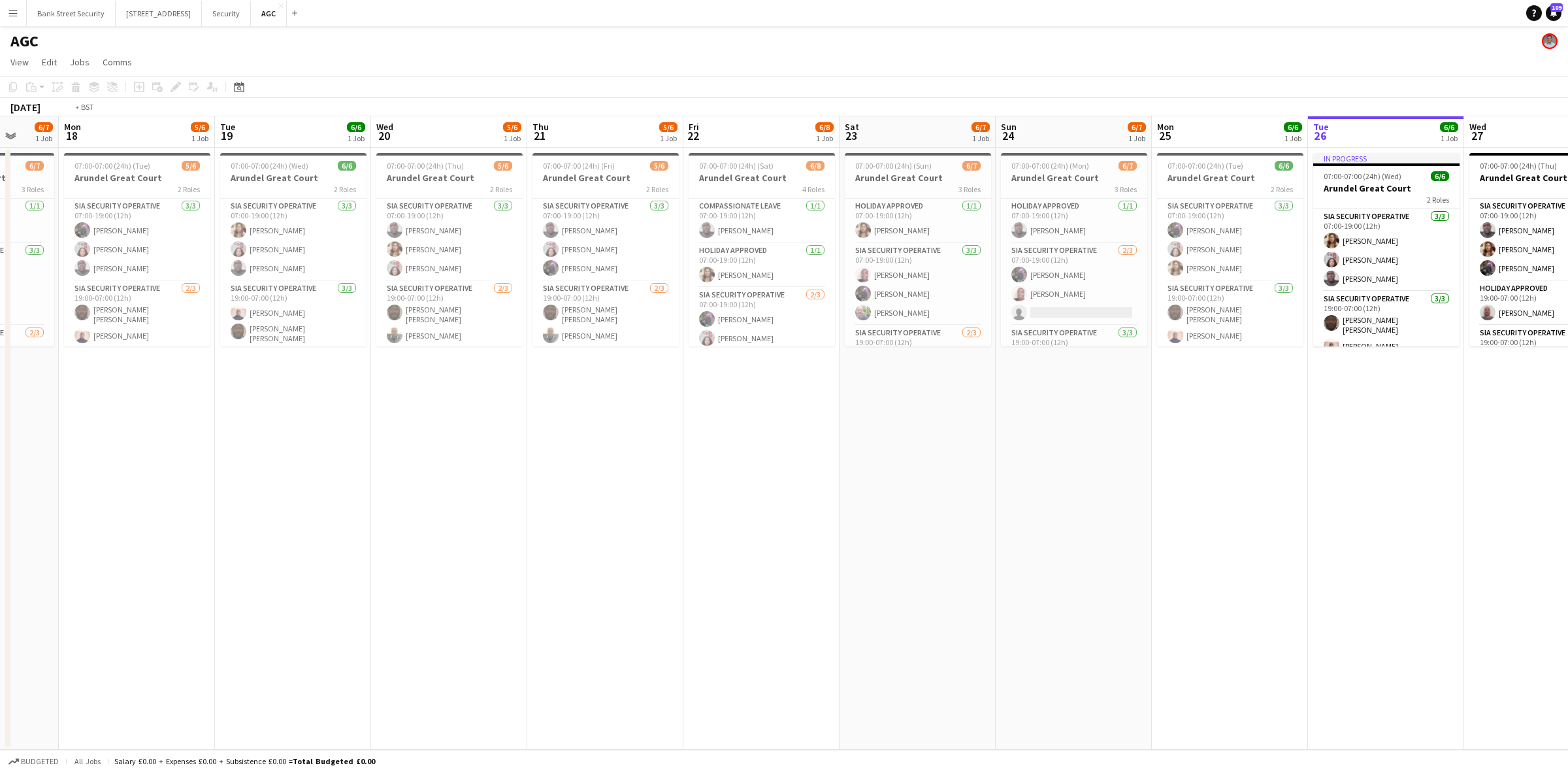
scroll to position [0, 409]
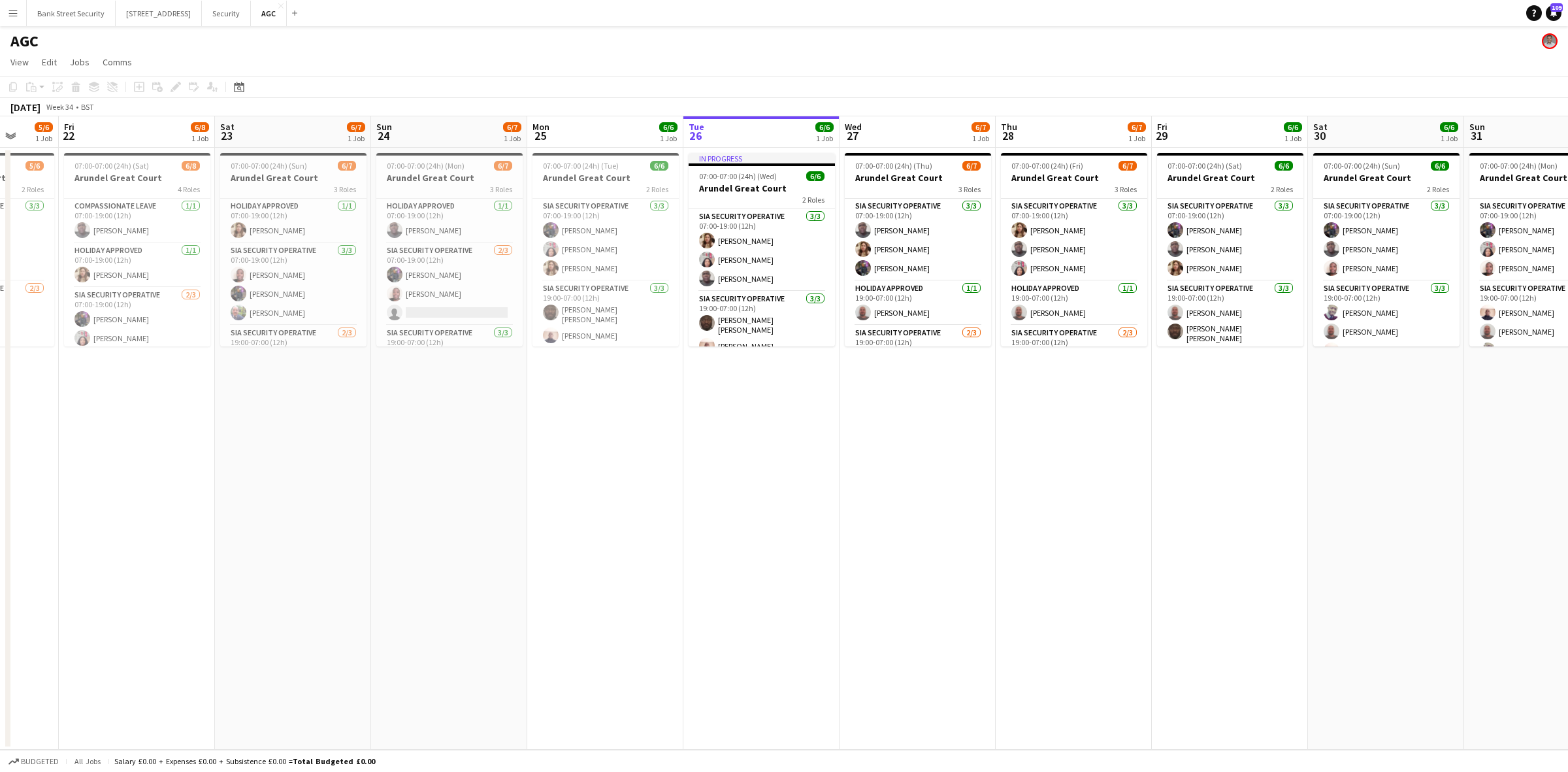
drag, startPoint x: 774, startPoint y: 423, endPoint x: -199, endPoint y: 378, distance: 974.0
click at [0, 378] on html "Menu Boards Boards Boards All jobs Status Workforce Workforce My Workforce Recr…" at bounding box center [784, 386] width 1568 height 772
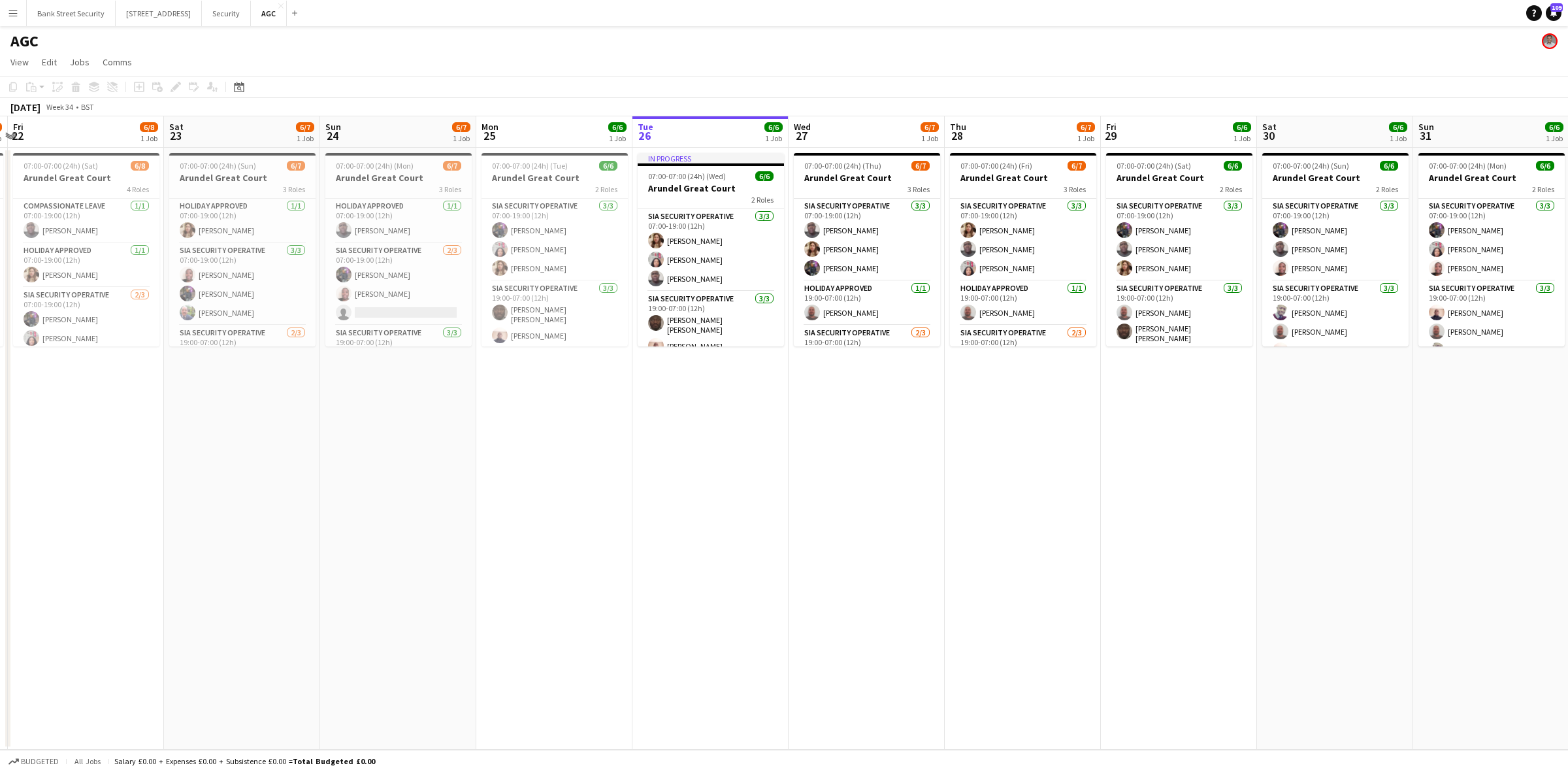
scroll to position [0, 462]
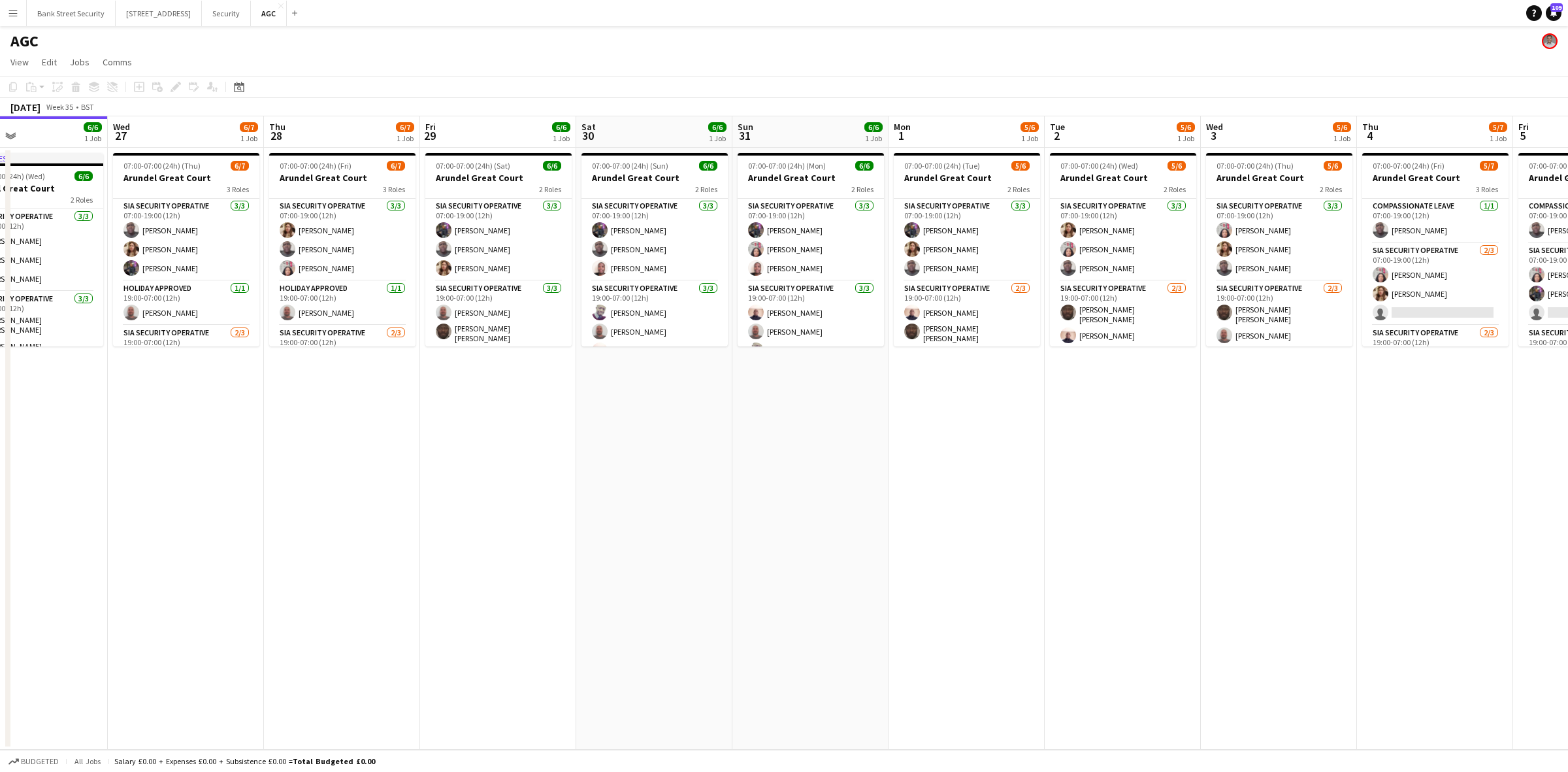
drag, startPoint x: 974, startPoint y: 389, endPoint x: 240, endPoint y: 435, distance: 735.4
click at [242, 435] on app-calendar-viewport "Sat 23 6/7 1 Job Sun 24 6/7 1 Job Mon 25 6/6 1 Job Tue 26 6/6 1 Job Wed 27 6/7 …" at bounding box center [784, 433] width 1568 height 633
click at [1138, 246] on app-card-role "SIA Security Operative 3/3 07:00-19:00 (12h) ARJUMAND Zaidi Patricia Labor Ahme…" at bounding box center [1122, 240] width 146 height 82
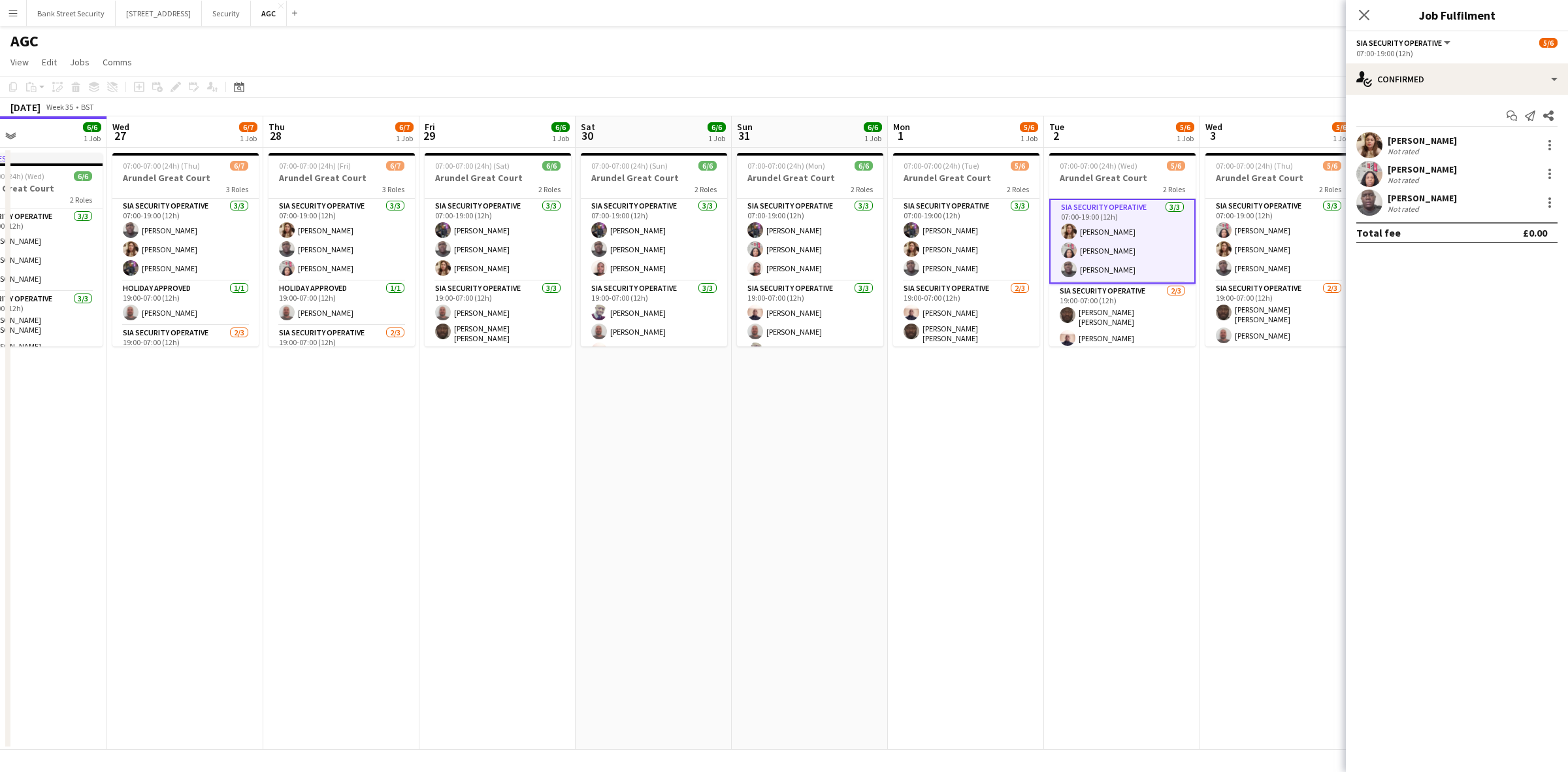
drag, startPoint x: 1355, startPoint y: 12, endPoint x: 1348, endPoint y: 31, distance: 20.2
click at [1356, 12] on app-icon "Close pop-in" at bounding box center [1364, 15] width 16 height 16
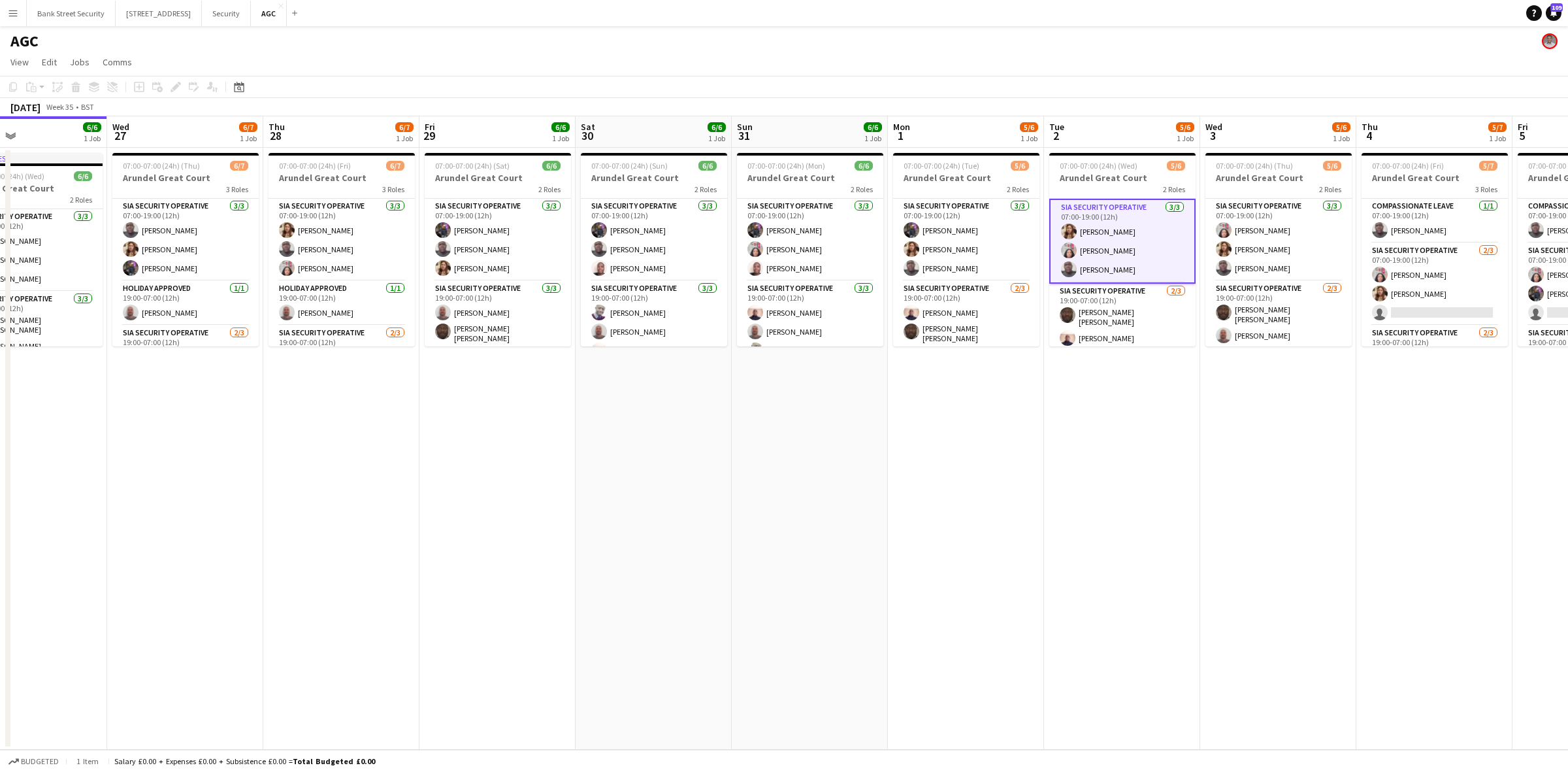
click at [341, 580] on app-date-cell "07:00-07:00 (24h) (Fri) 6/7 Arundel Great Court 3 Roles SIA Security Operative …" at bounding box center [341, 448] width 156 height 601
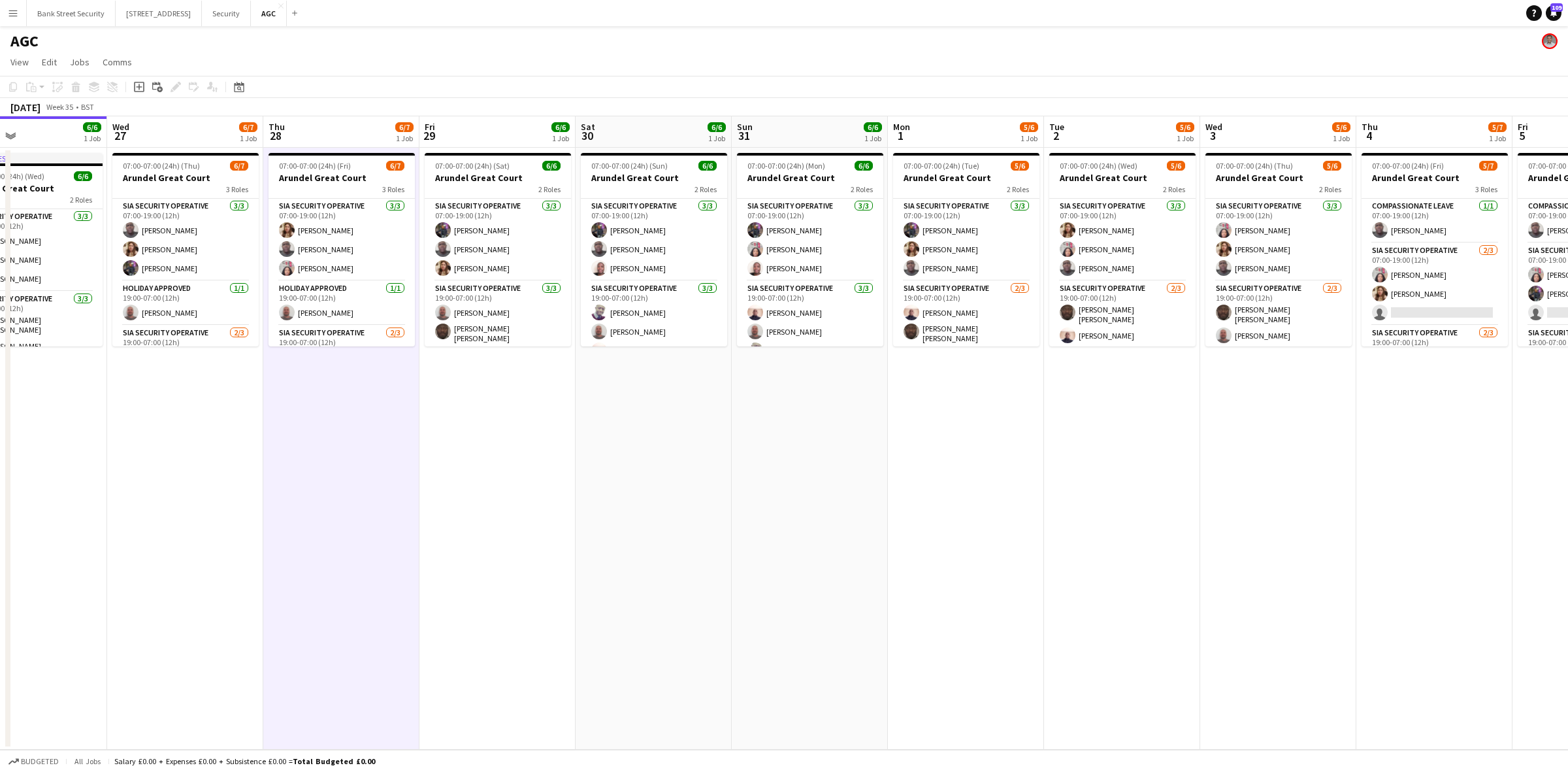
click at [181, 530] on app-date-cell "07:00-07:00 (24h) (Thu) 6/7 Arundel Great Court 3 Roles SIA Security Operative …" at bounding box center [185, 448] width 156 height 601
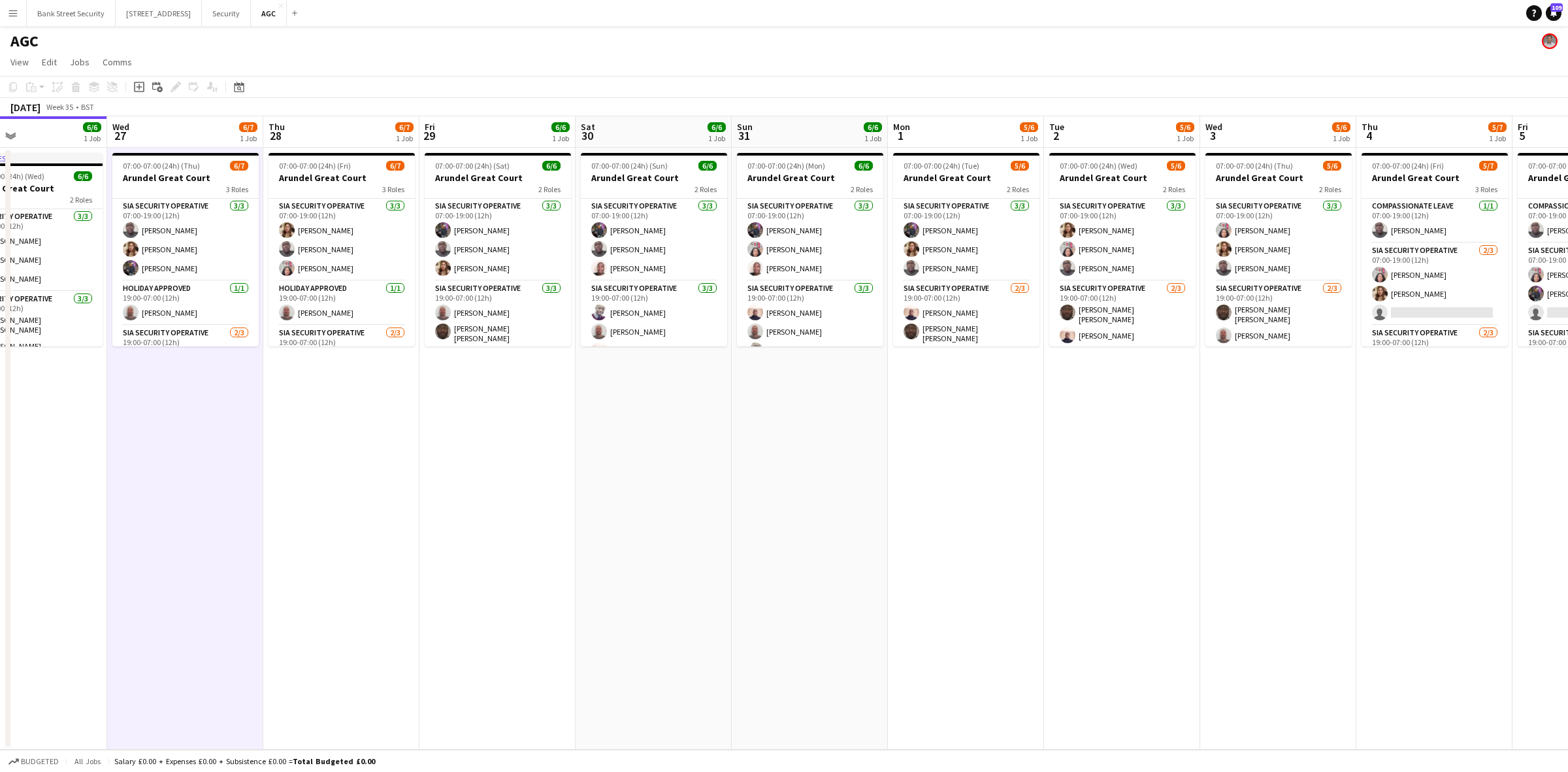
click at [78, 501] on app-date-cell "In progress 07:00-07:00 (24h) (Wed) 6/6 Arundel Great Court 2 Roles SIA Securit…" at bounding box center [29, 448] width 156 height 601
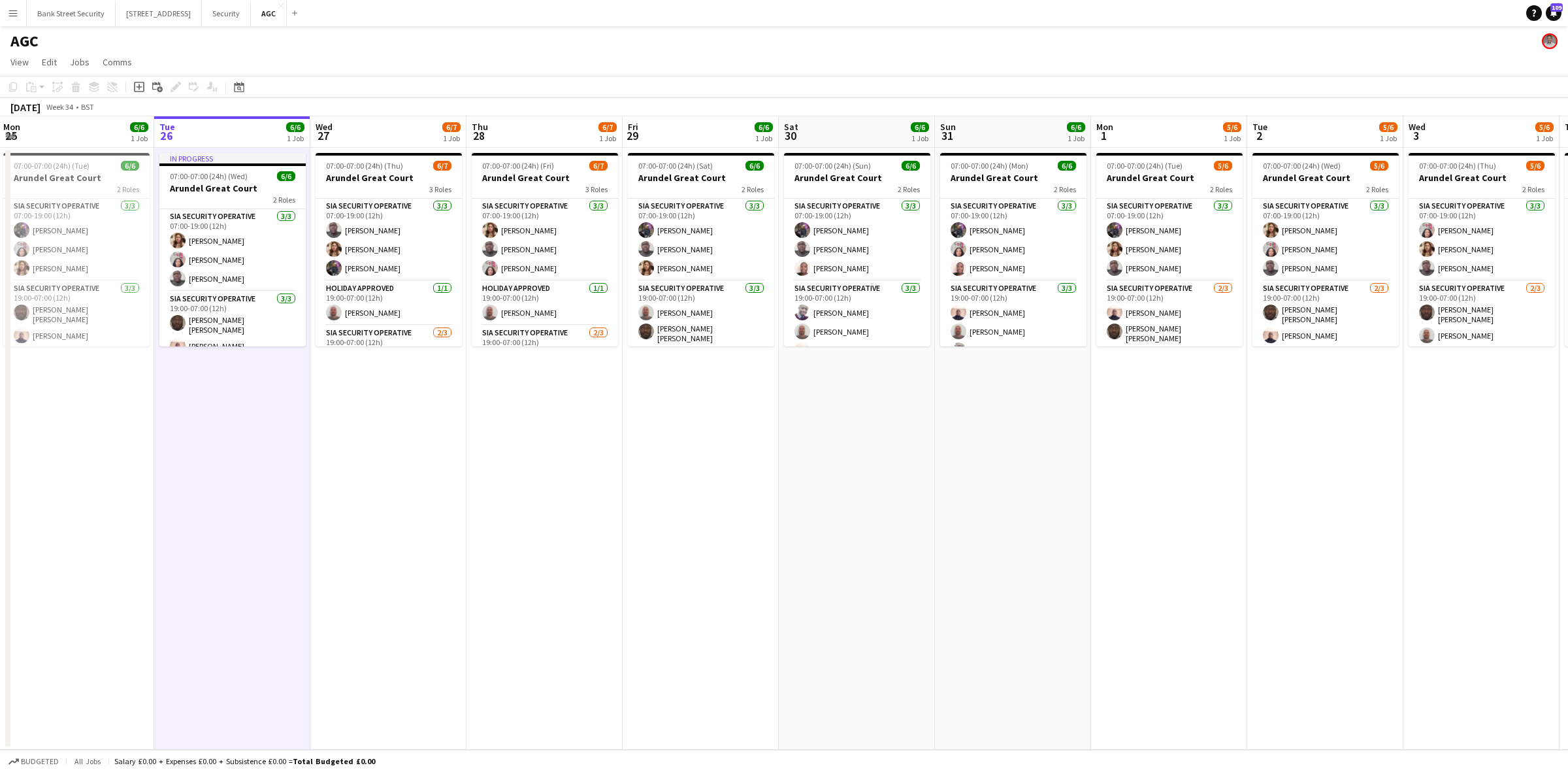
scroll to position [0, 460]
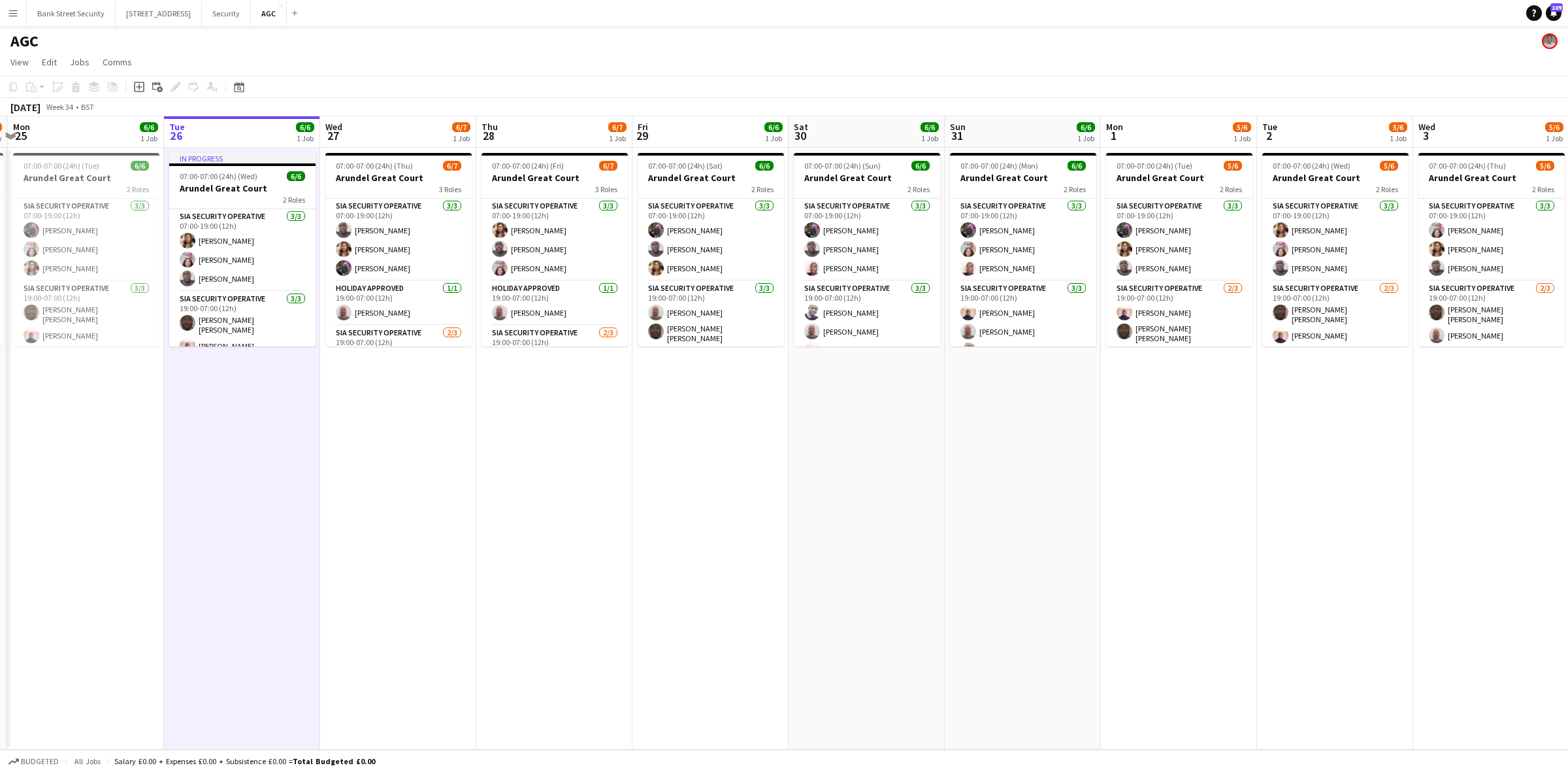
drag, startPoint x: 59, startPoint y: 459, endPoint x: 273, endPoint y: 437, distance: 215.1
click at [273, 437] on app-calendar-viewport "Fri 22 6/8 1 Job Sat 23 6/7 1 Job Sun 24 6/7 1 Job Mon 25 6/6 1 Job Tue 26 6/6 …" at bounding box center [784, 433] width 1568 height 633
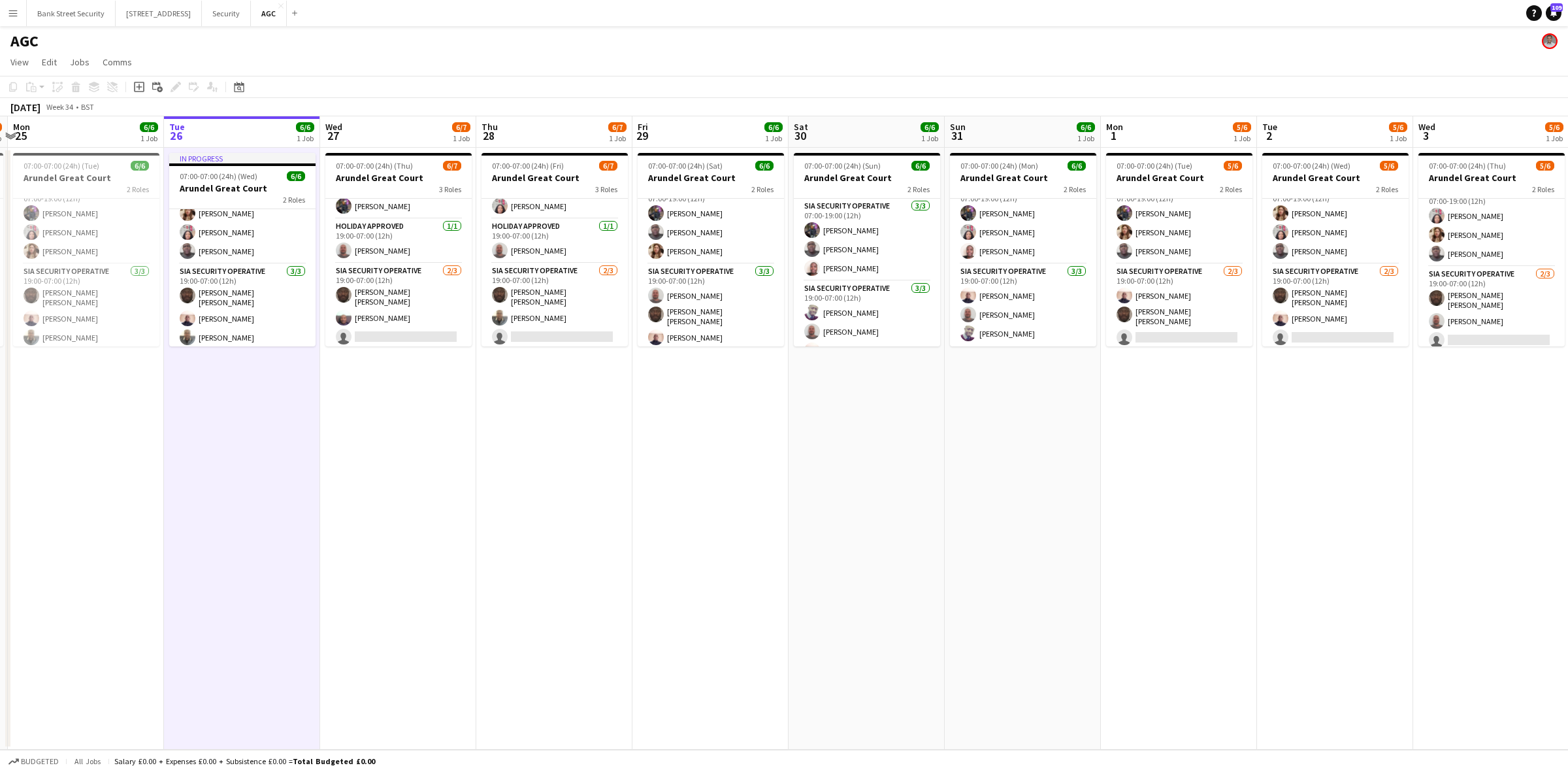
scroll to position [17, 0]
